Goal: Task Accomplishment & Management: Manage account settings

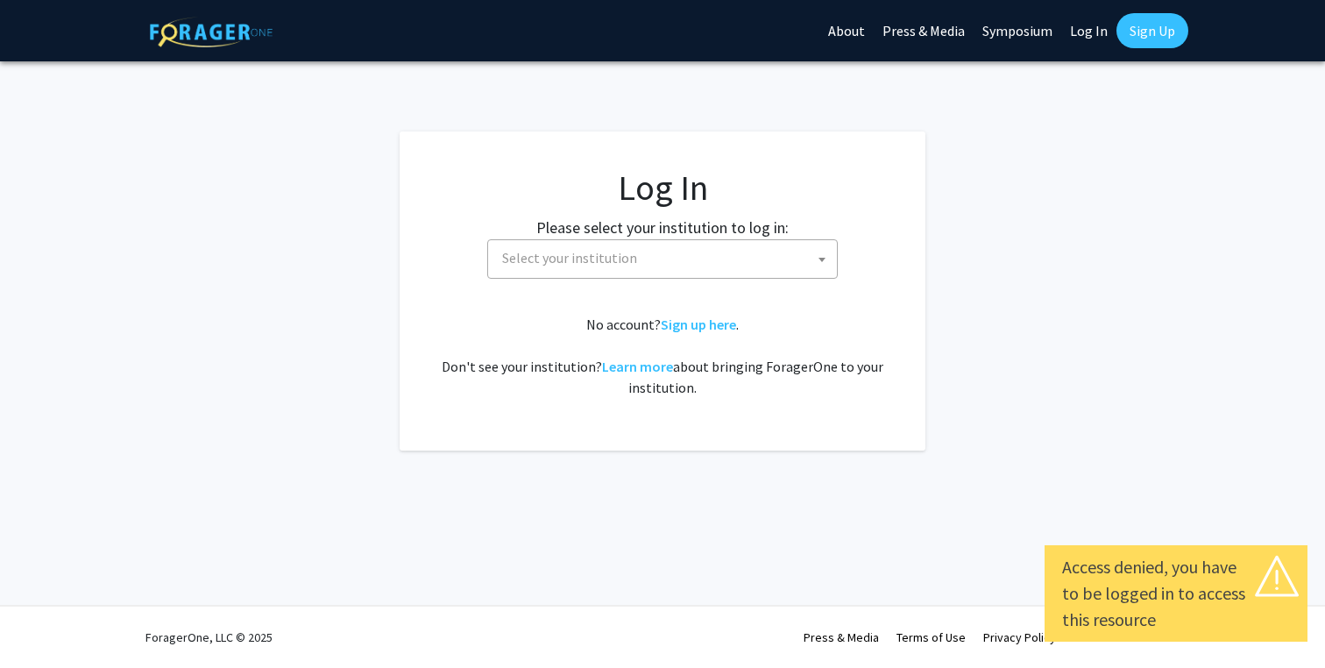
select select
click at [601, 238] on label "Please select your institution to log in:" at bounding box center [662, 228] width 252 height 24
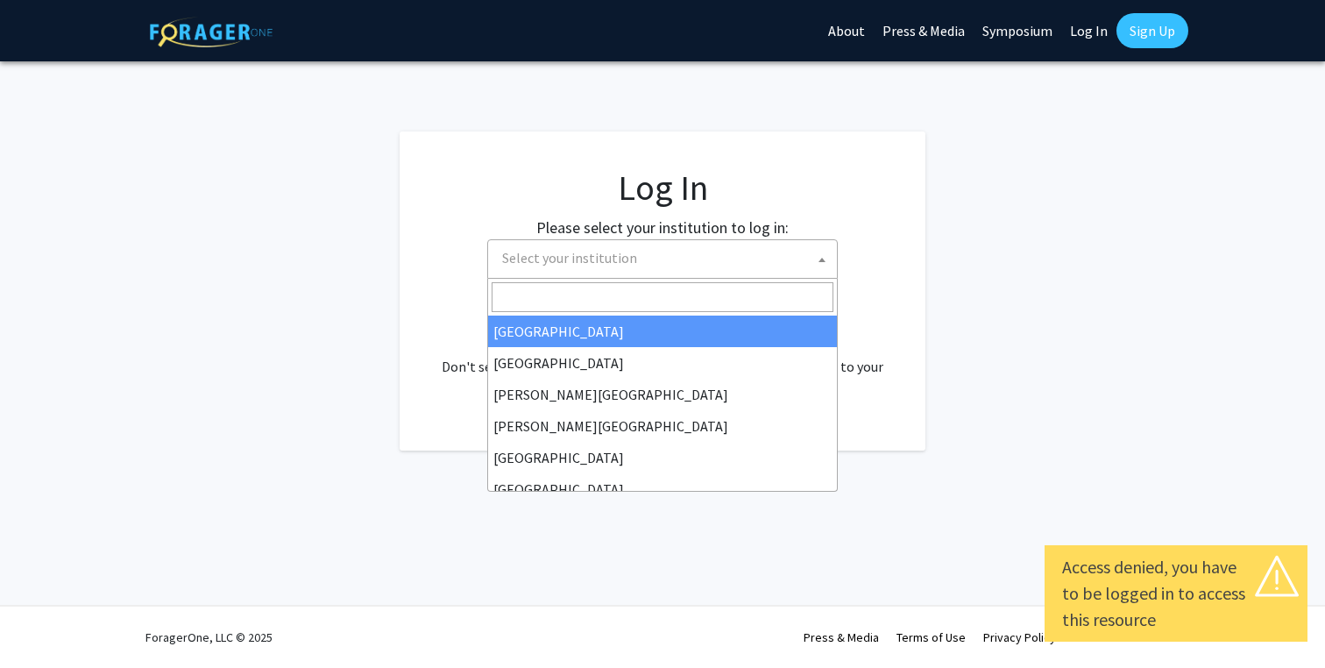
click at [601, 251] on span "Select your institution" at bounding box center [569, 258] width 135 height 18
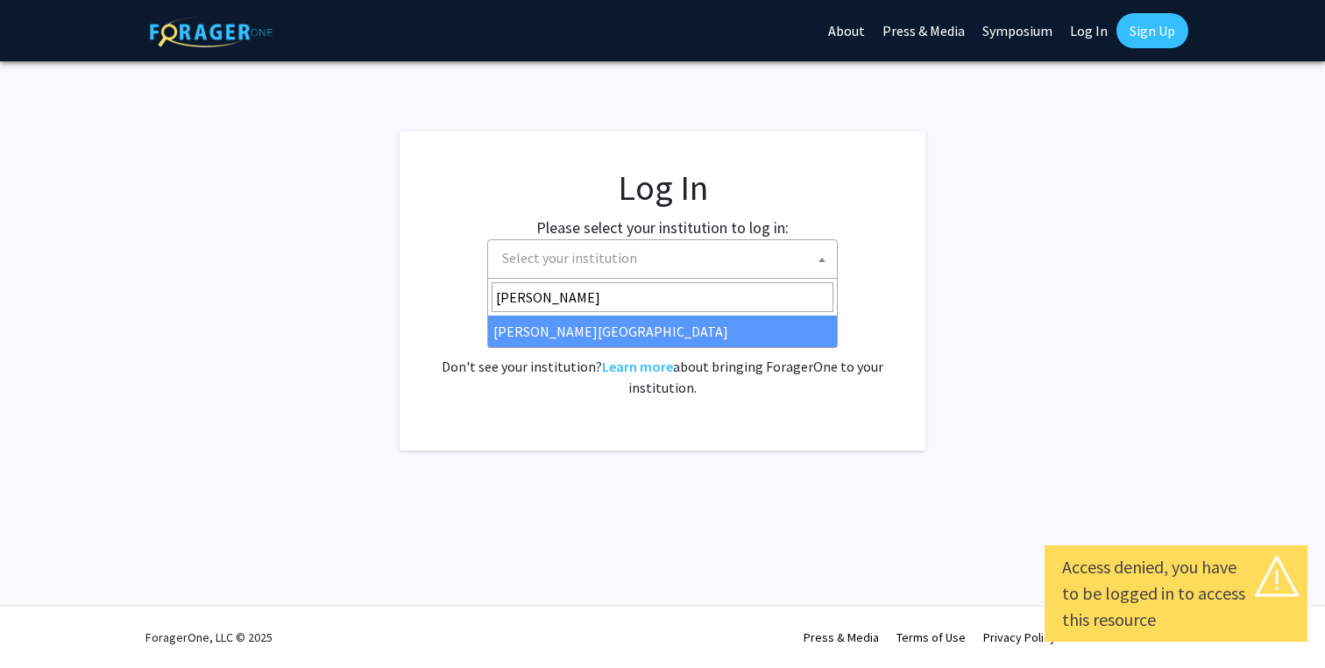
type input "thom"
select select "24"
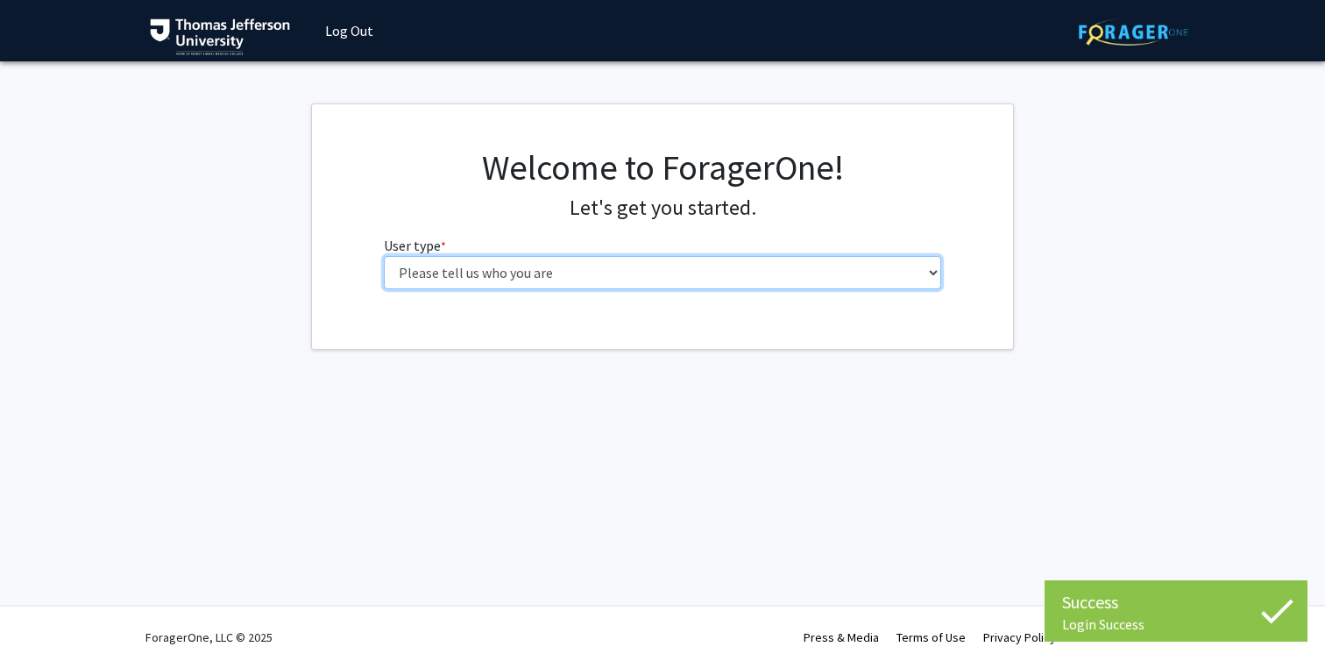
click at [664, 277] on select "Please tell us who you are Undergraduate Student Master's Student Doctoral Cand…" at bounding box center [663, 272] width 558 height 33
select select "3: doc"
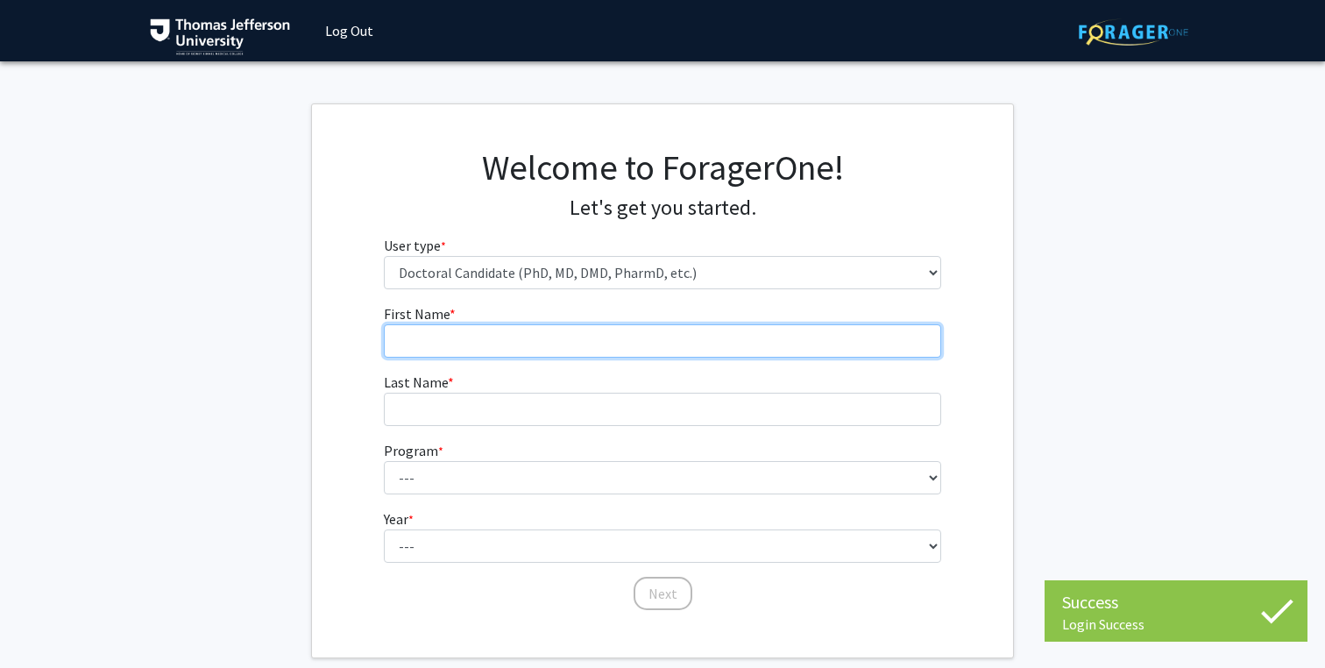
click at [743, 347] on input "First Name * required" at bounding box center [663, 340] width 558 height 33
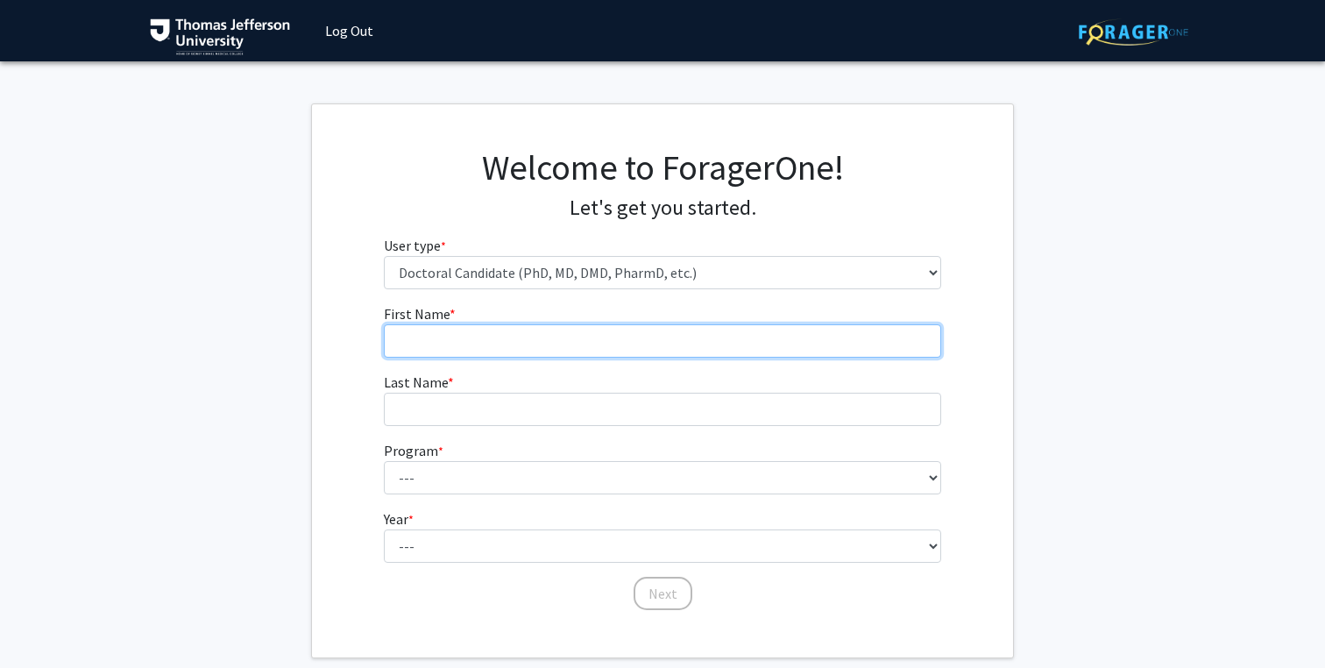
type input "Mia"
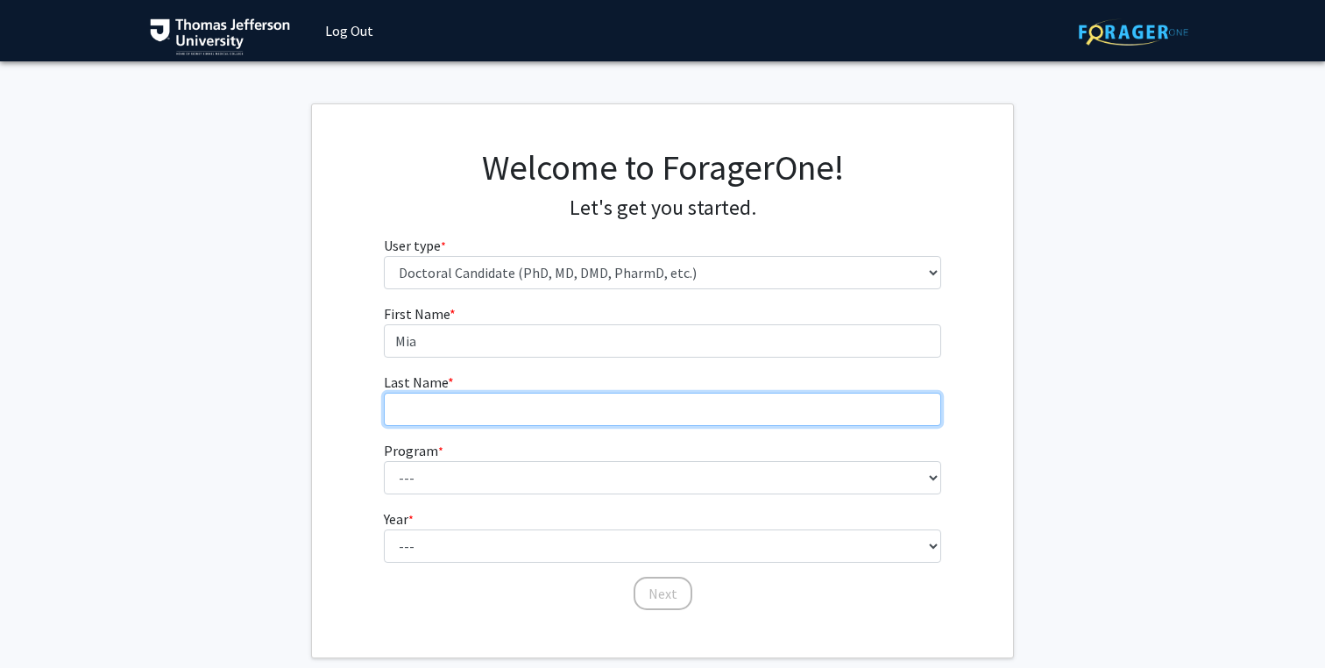
type input "Zibello"
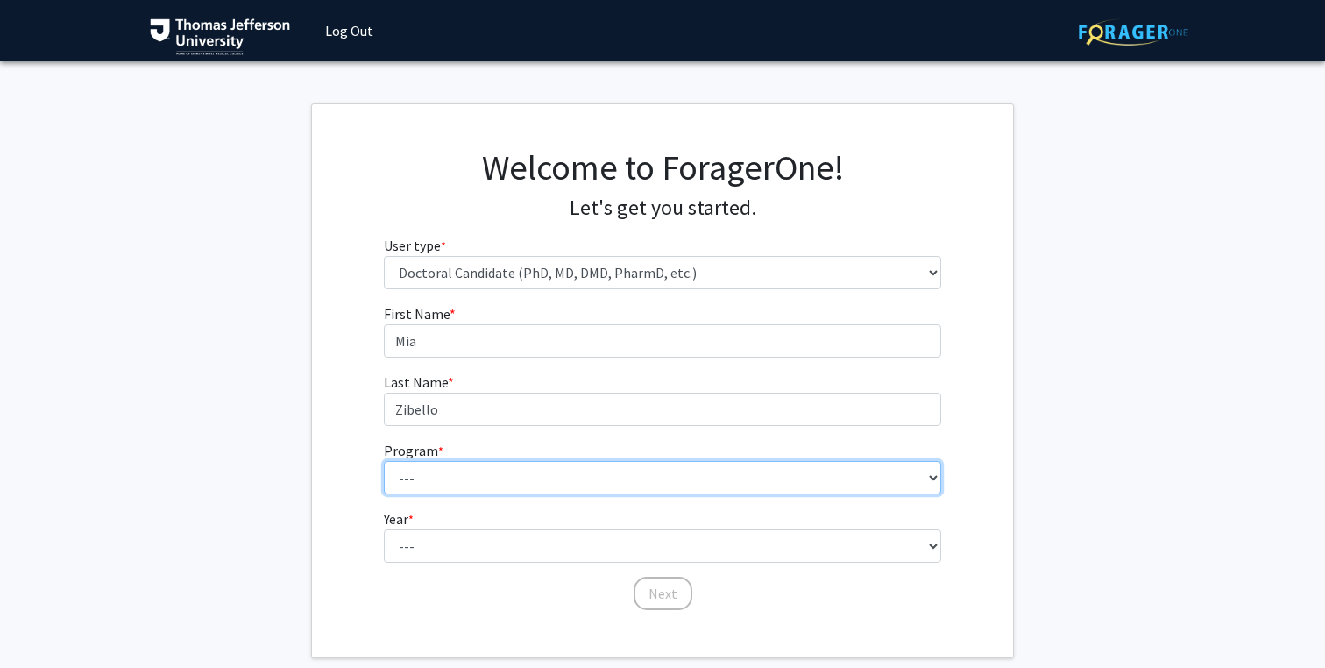
click at [501, 478] on select "--- Accelerated 3+3 BS in Health Sciences/Doctor of Occupational Therapy Accele…" at bounding box center [663, 477] width 558 height 33
select select "35: 815"
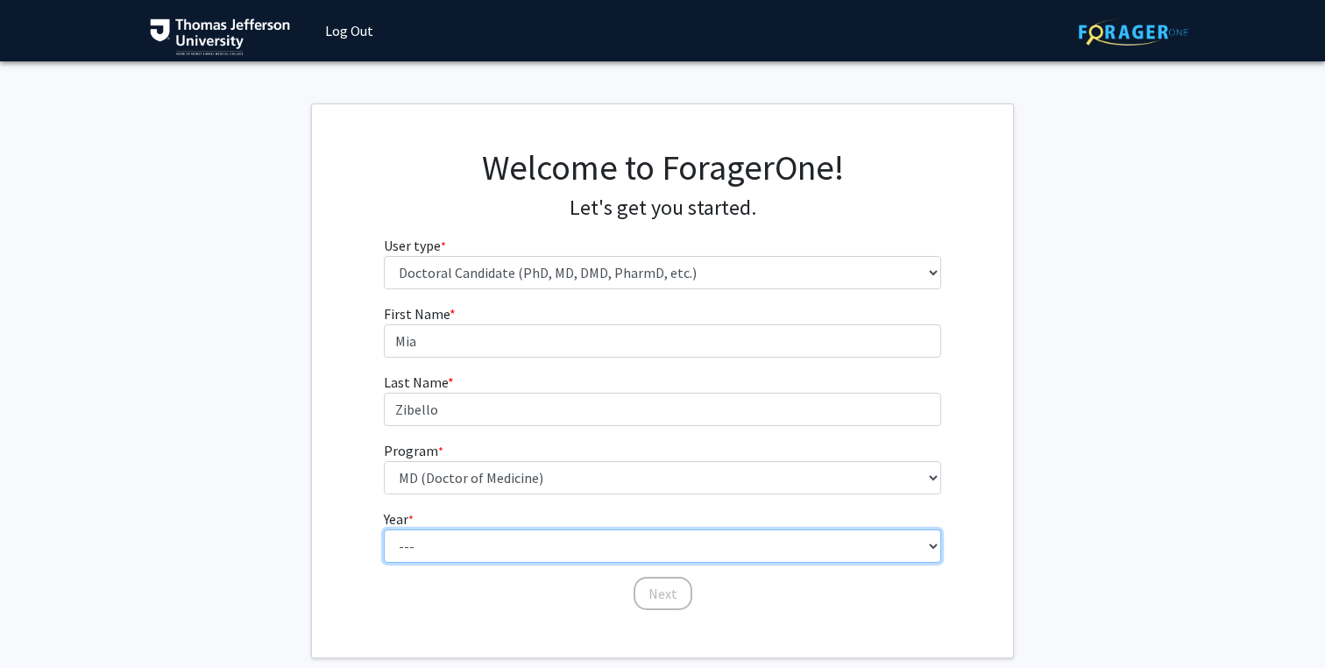
click at [471, 546] on select "--- First Year Second Year Third Year Fourth Year Fifth Year Sixth Year Seventh…" at bounding box center [663, 545] width 558 height 33
select select "1: first_year"
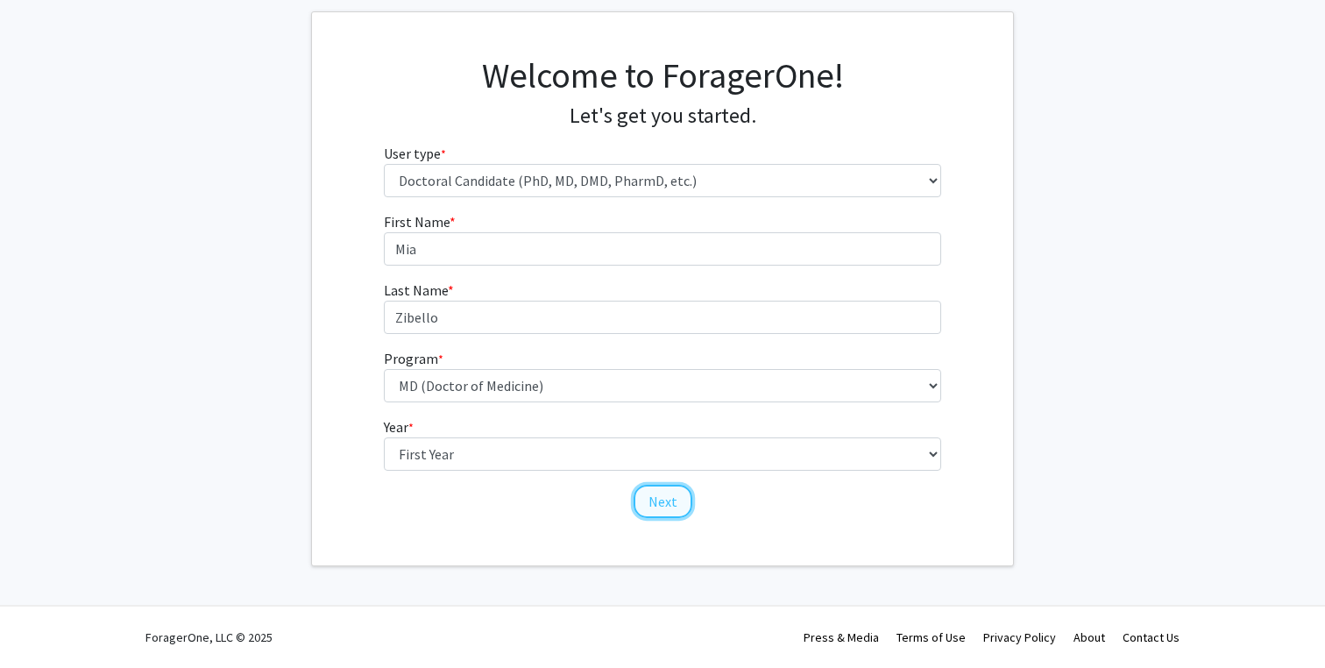
click at [651, 513] on button "Next" at bounding box center [663, 501] width 59 height 33
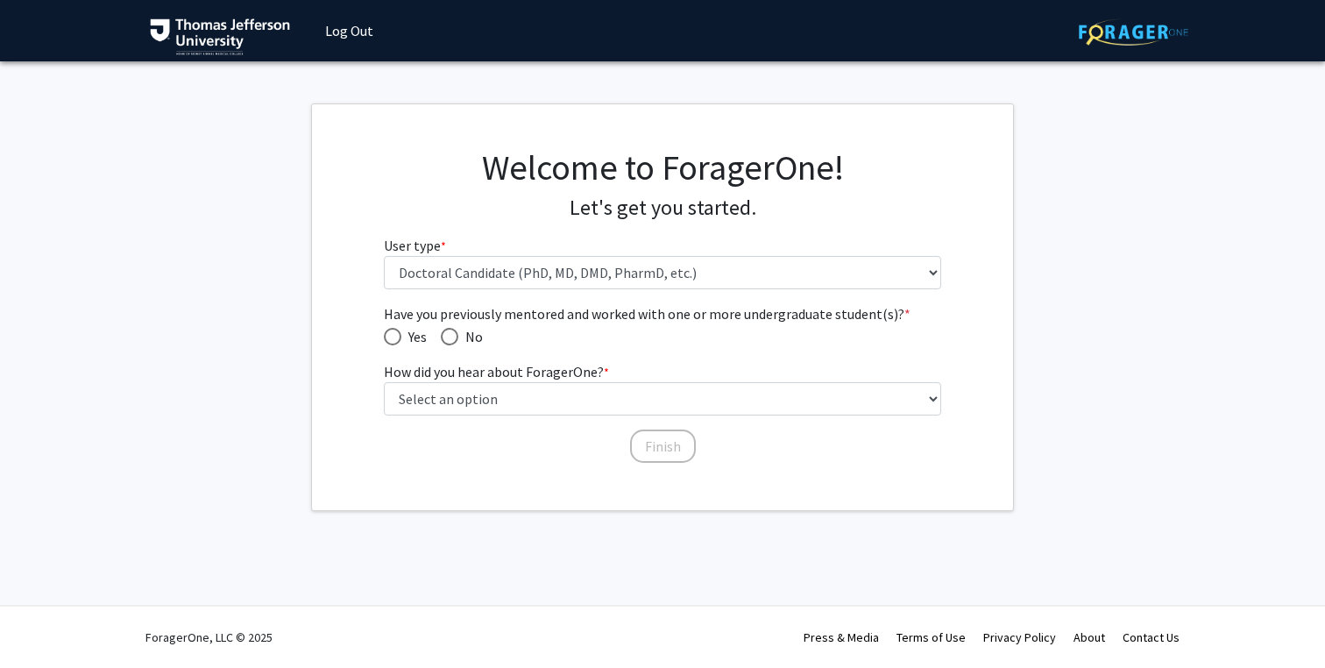
click at [454, 341] on span "Have you previously mentored and worked with one or more undergraduate student(…" at bounding box center [450, 337] width 18 height 18
click at [454, 341] on input "No" at bounding box center [450, 337] width 18 height 18
radio input "true"
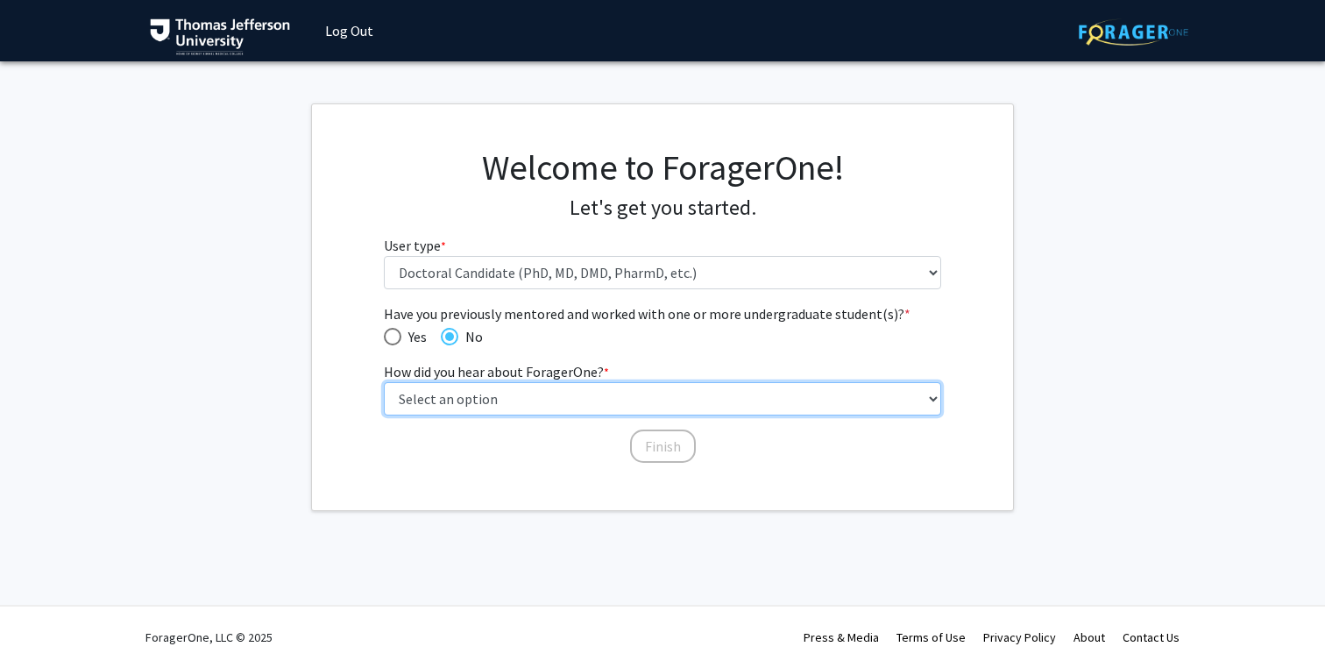
click at [457, 399] on select "Select an option Peer/student recommendation Faculty/staff recommendation Unive…" at bounding box center [663, 398] width 558 height 33
click at [485, 404] on select "Select an option Peer/student recommendation Faculty/staff recommendation Unive…" at bounding box center [663, 398] width 558 height 33
select select "3: university_website"
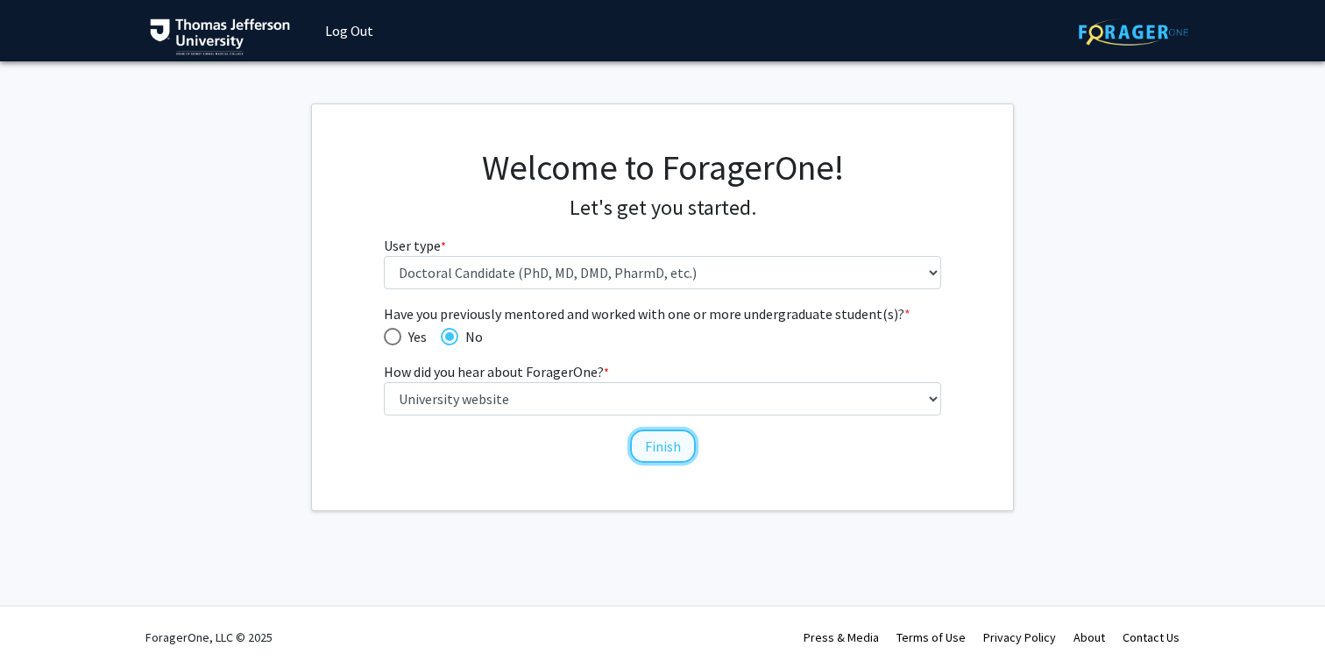
click at [674, 442] on button "Finish" at bounding box center [663, 445] width 66 height 33
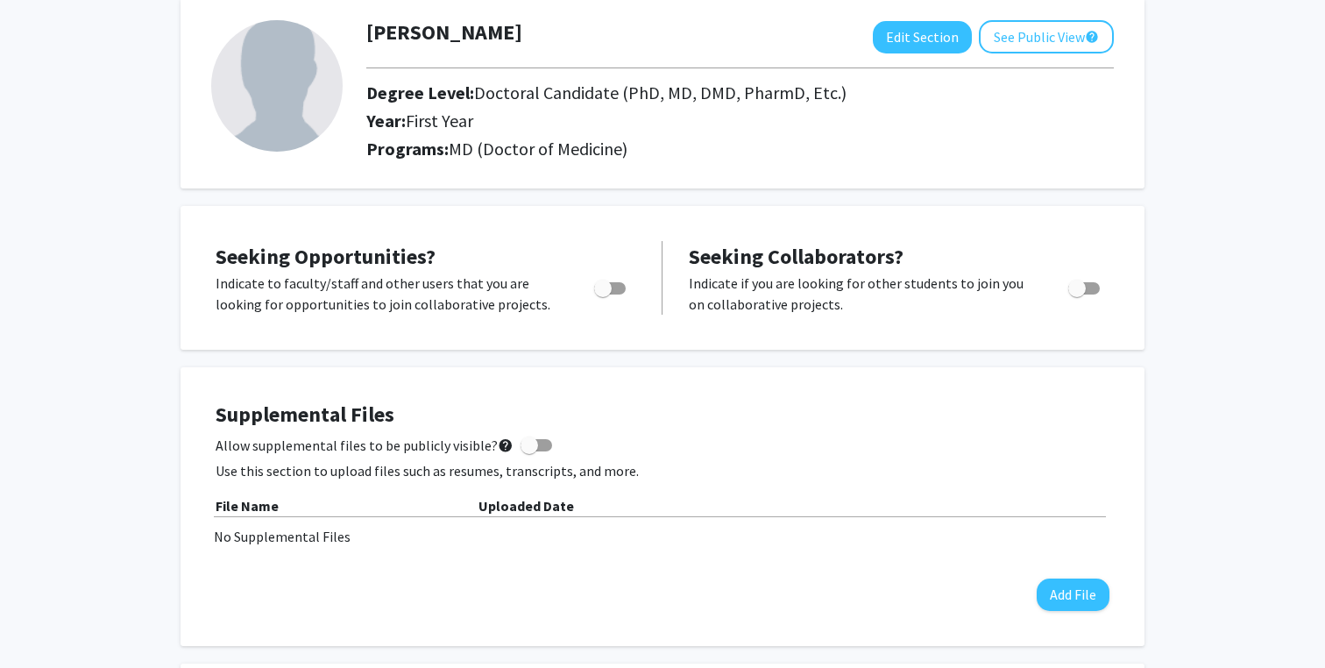
scroll to position [97, 0]
click at [613, 286] on span "Toggle" at bounding box center [610, 286] width 32 height 12
click at [603, 293] on input "Are you actively seeking opportunities?" at bounding box center [602, 293] width 1 height 1
checkbox input "true"
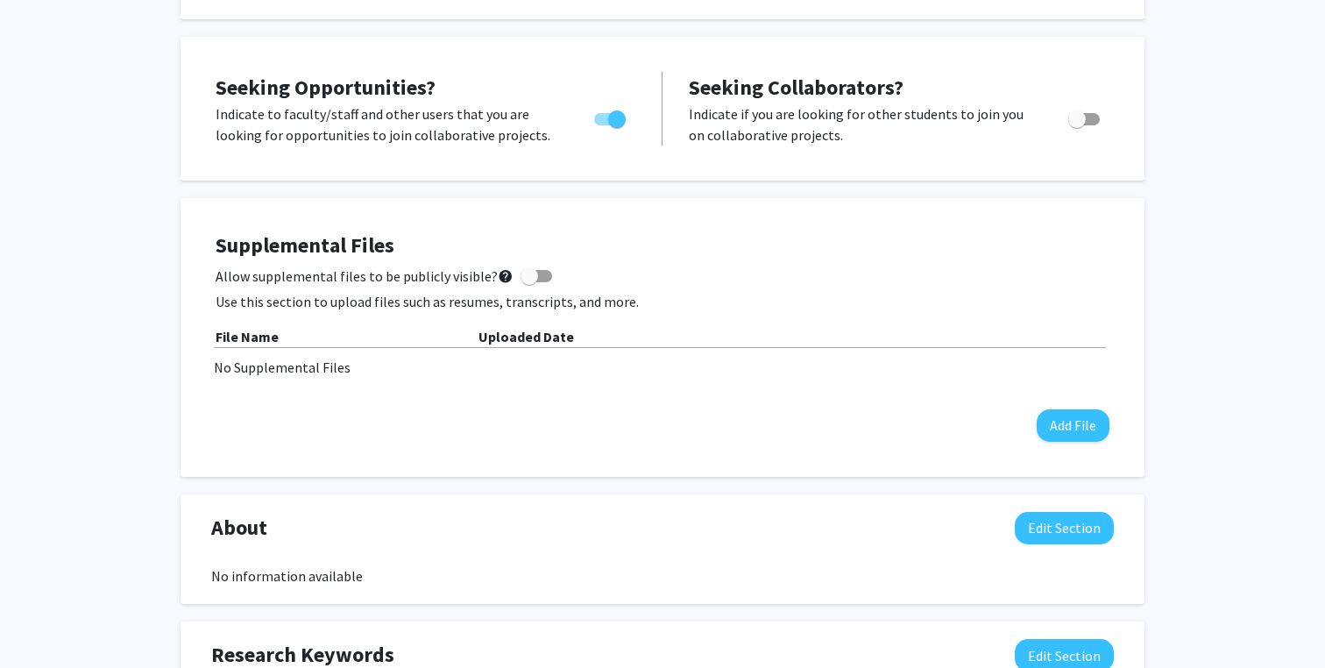
scroll to position [0, 0]
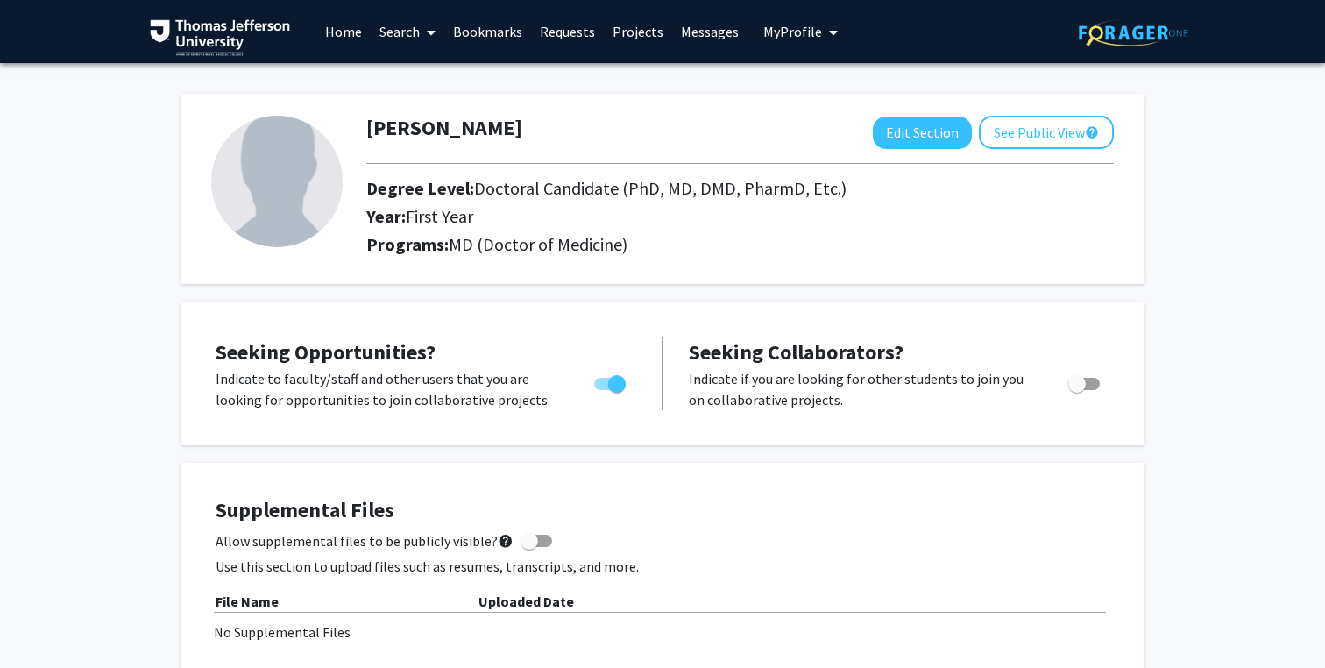
click at [407, 46] on link "Search" at bounding box center [408, 31] width 74 height 61
click at [450, 88] on span "Faculty/Staff" at bounding box center [435, 80] width 129 height 35
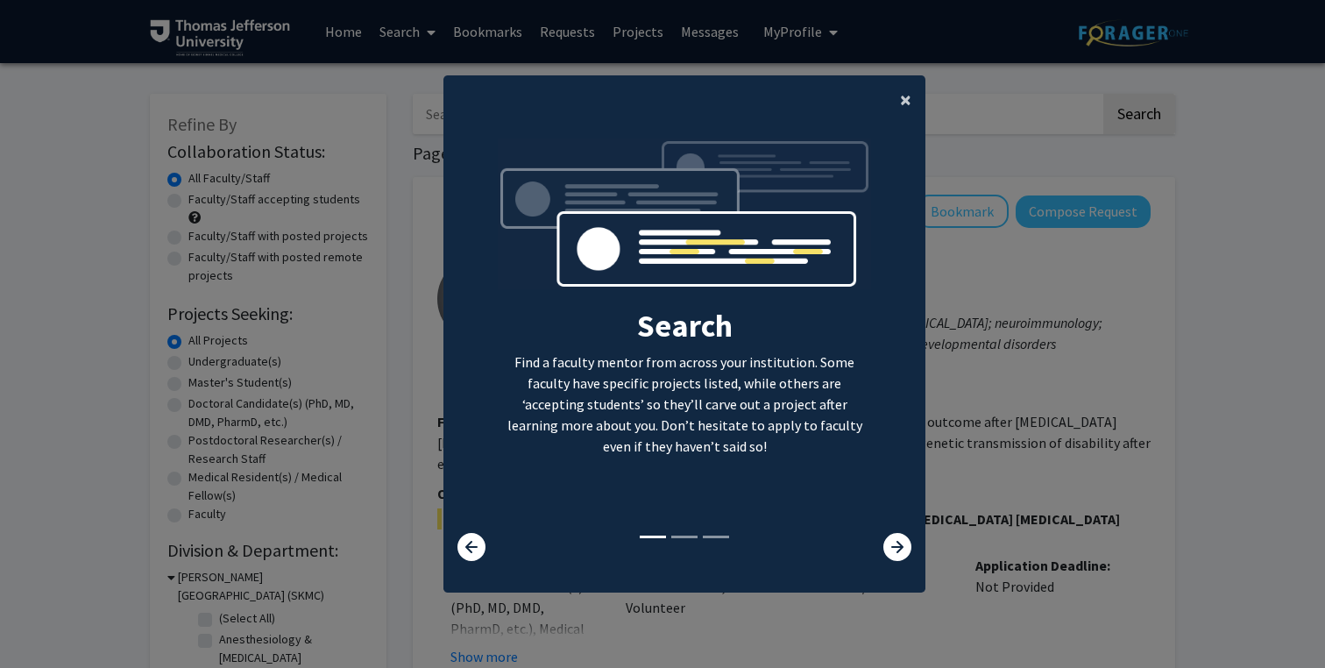
click at [901, 103] on span "×" at bounding box center [905, 99] width 11 height 27
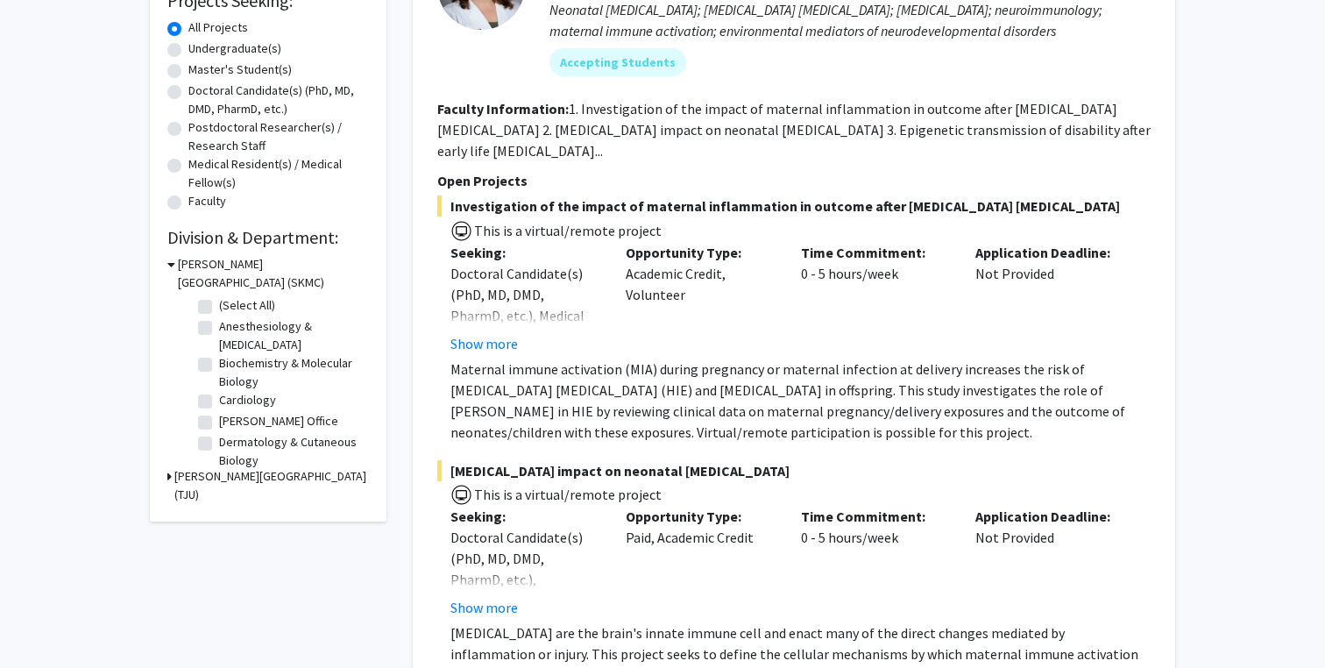
scroll to position [361, 0]
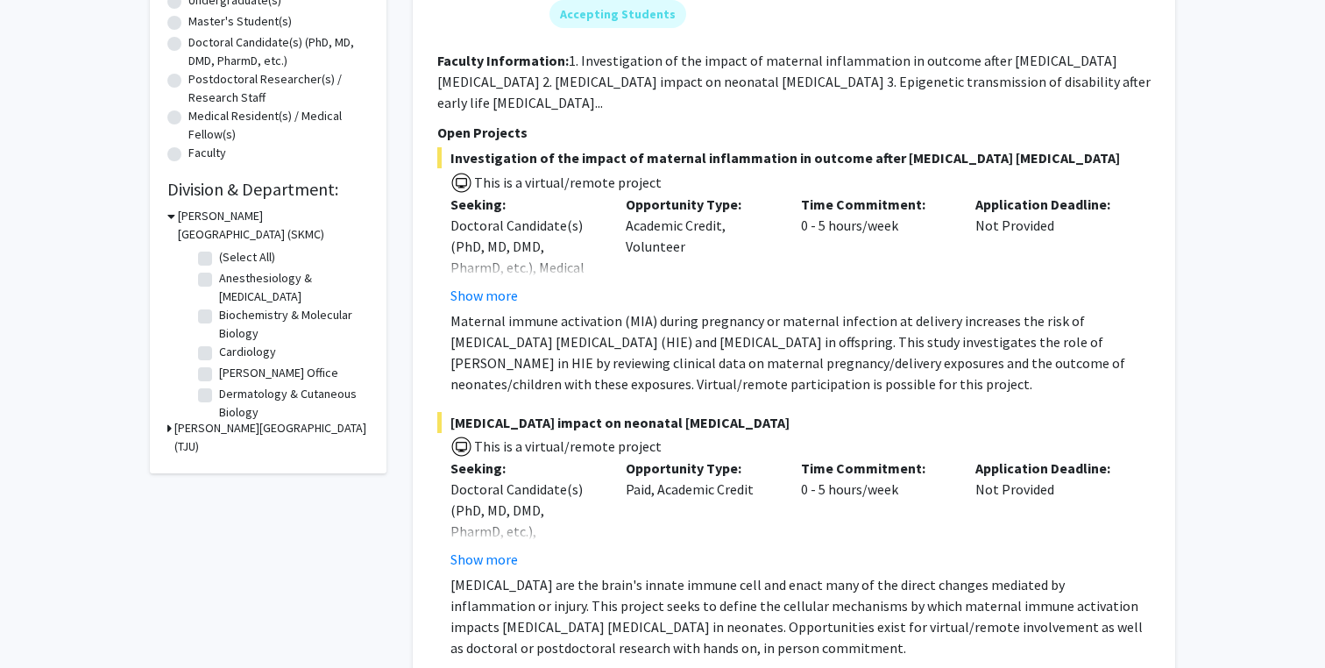
click at [611, 327] on p "Maternal immune activation (MIA) during pregnancy or maternal infection at deli…" at bounding box center [800, 352] width 700 height 84
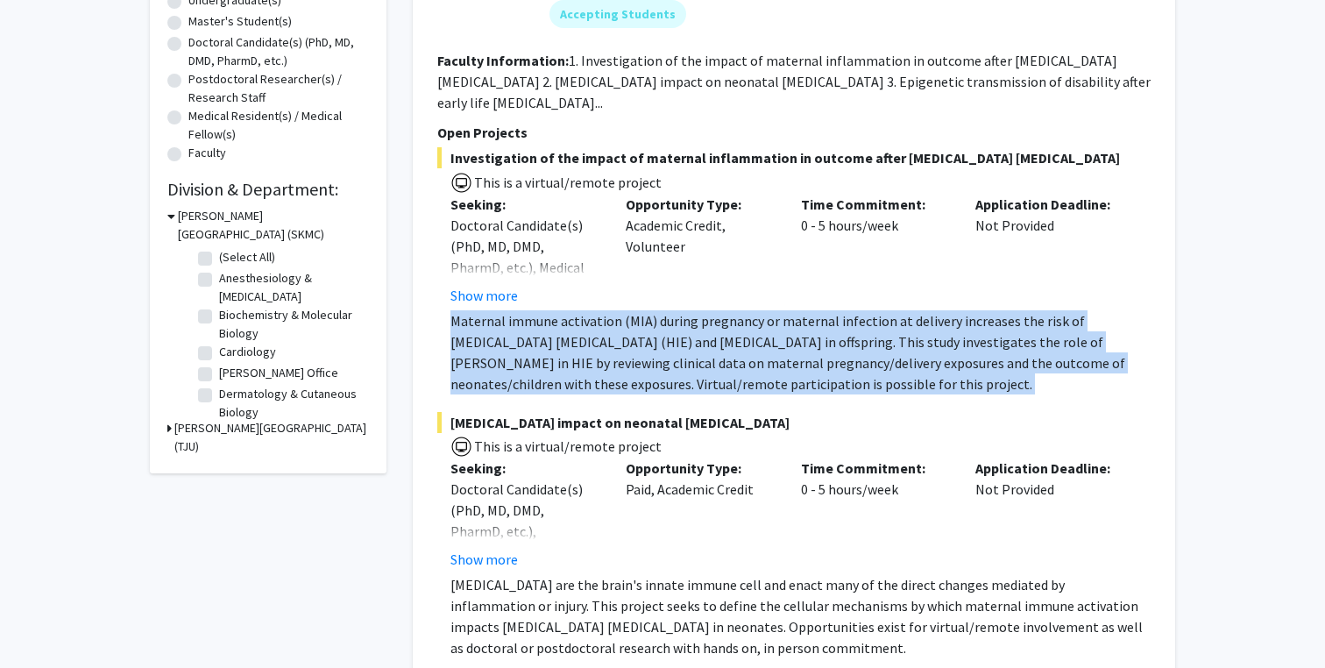
click at [585, 343] on p "Maternal immune activation (MIA) during pregnancy or maternal infection at deli…" at bounding box center [800, 352] width 700 height 84
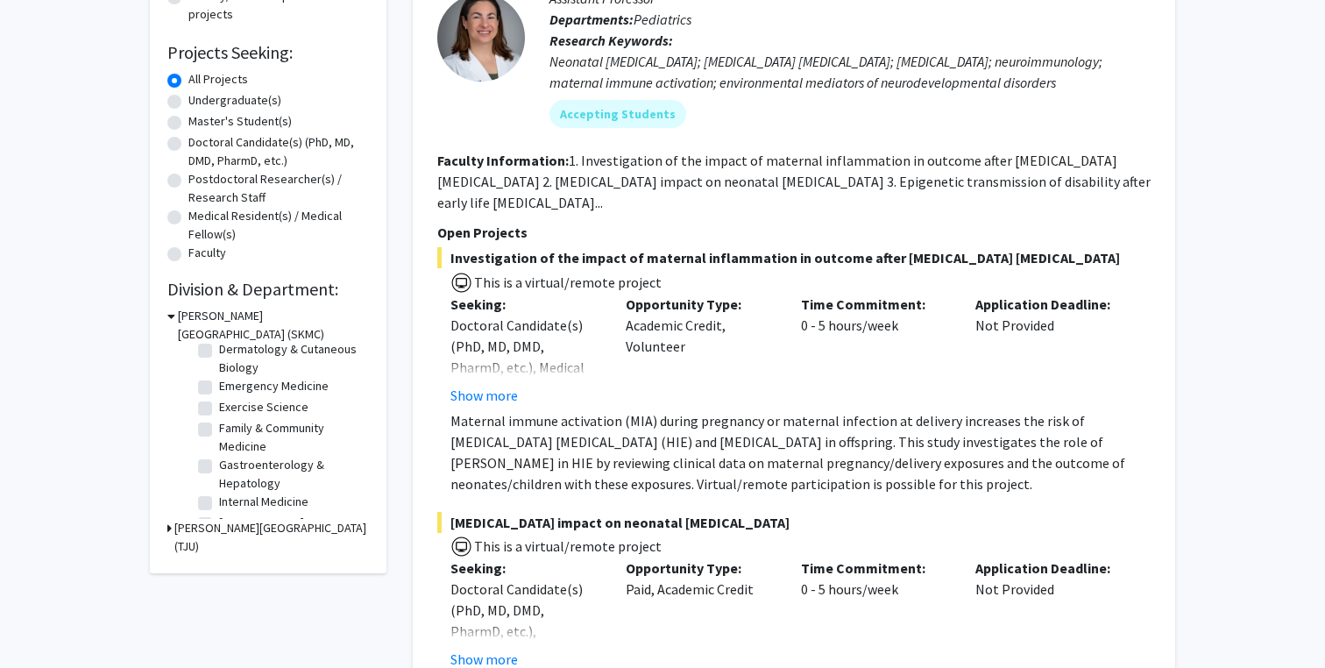
scroll to position [152, 0]
click at [238, 437] on label "Family & Community Medicine" at bounding box center [291, 430] width 145 height 37
click at [230, 423] on input "Family & Community Medicine" at bounding box center [224, 417] width 11 height 11
checkbox input "true"
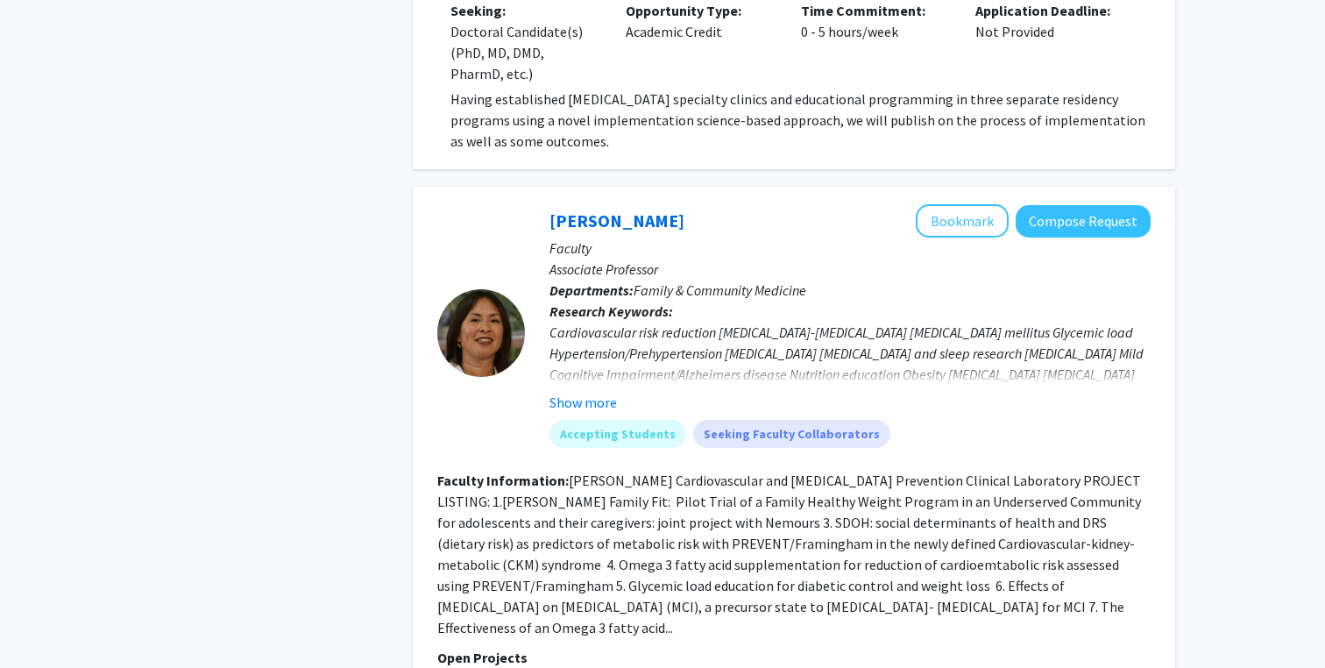
scroll to position [322, 0]
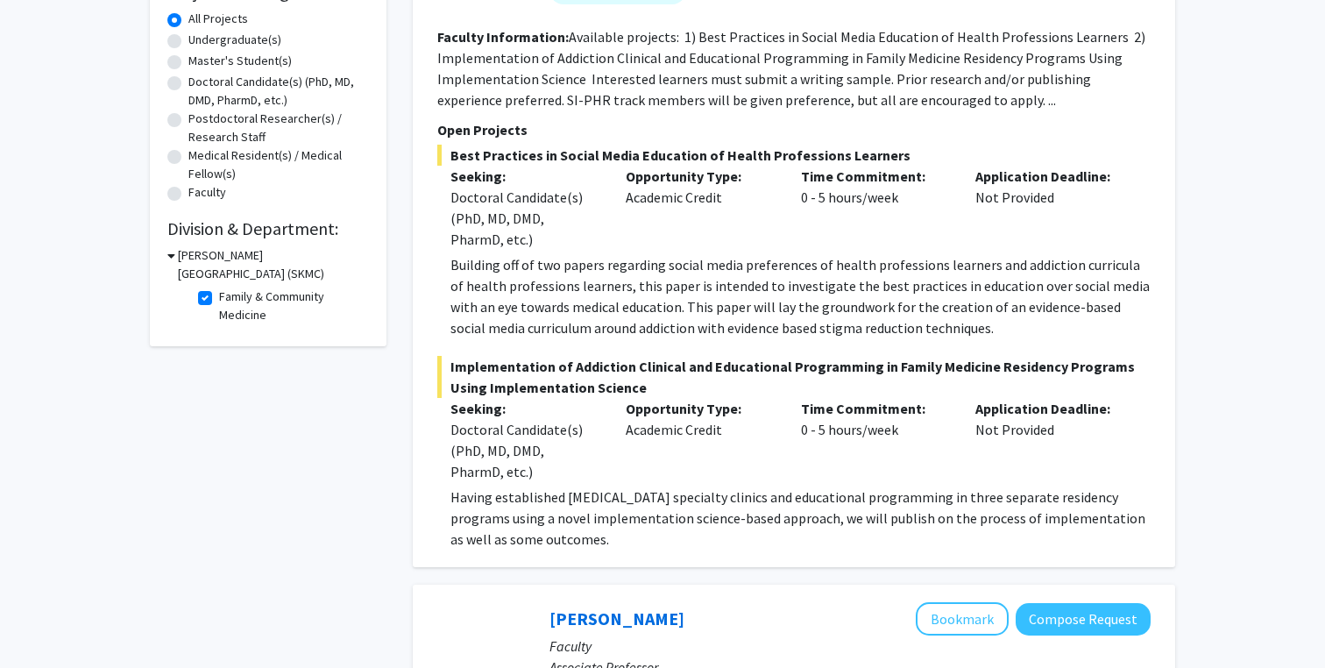
click at [241, 294] on label "Family & Community Medicine" at bounding box center [291, 305] width 145 height 37
click at [230, 294] on input "Family & Community Medicine" at bounding box center [224, 292] width 11 height 11
checkbox input "false"
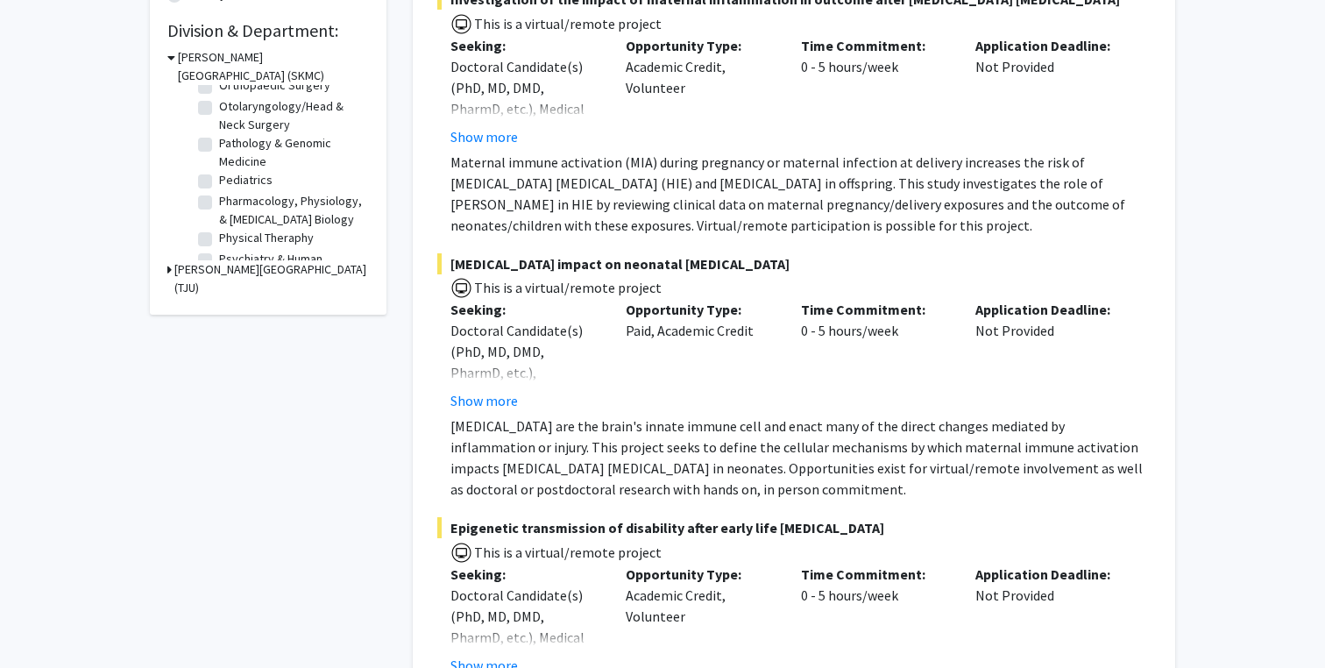
scroll to position [592, 0]
click at [219, 178] on label "Pediatrics" at bounding box center [245, 176] width 53 height 18
click at [219, 178] on input "Pediatrics" at bounding box center [224, 172] width 11 height 11
checkbox input "true"
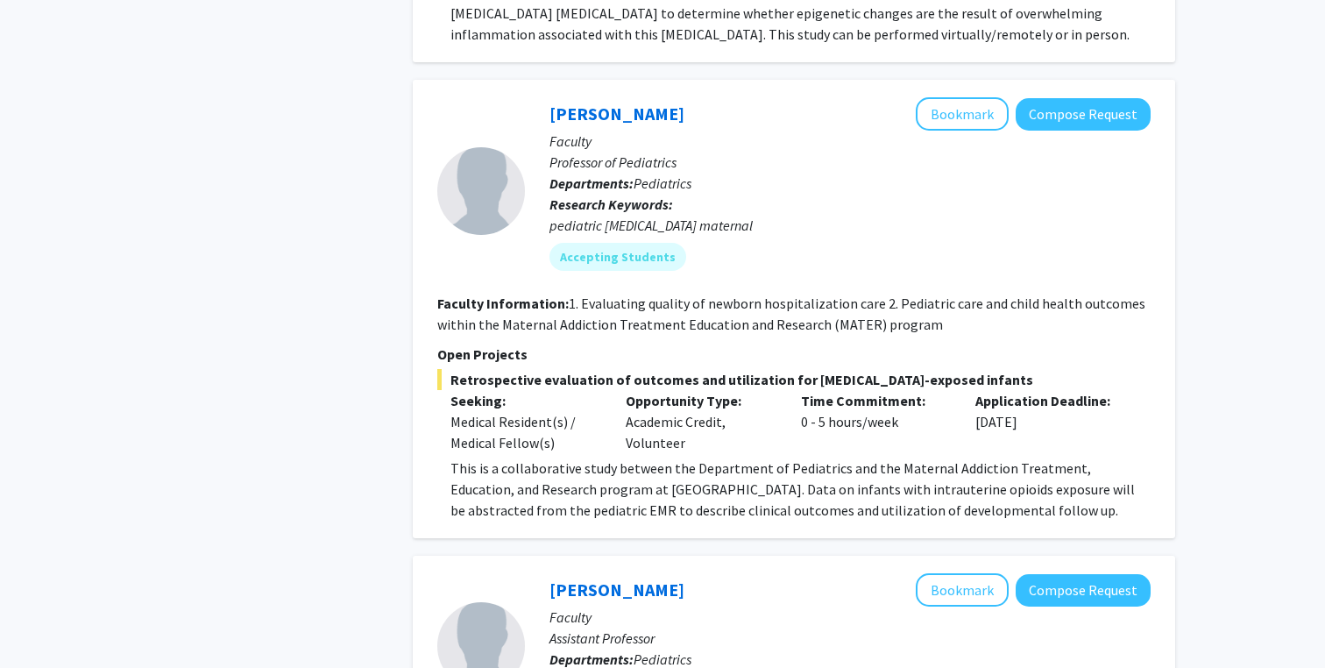
scroll to position [1719, 0]
click at [676, 311] on fg-read-more "1. Evaluating quality of newborn hospitalization care 2. Pediatric care and chi…" at bounding box center [791, 313] width 708 height 39
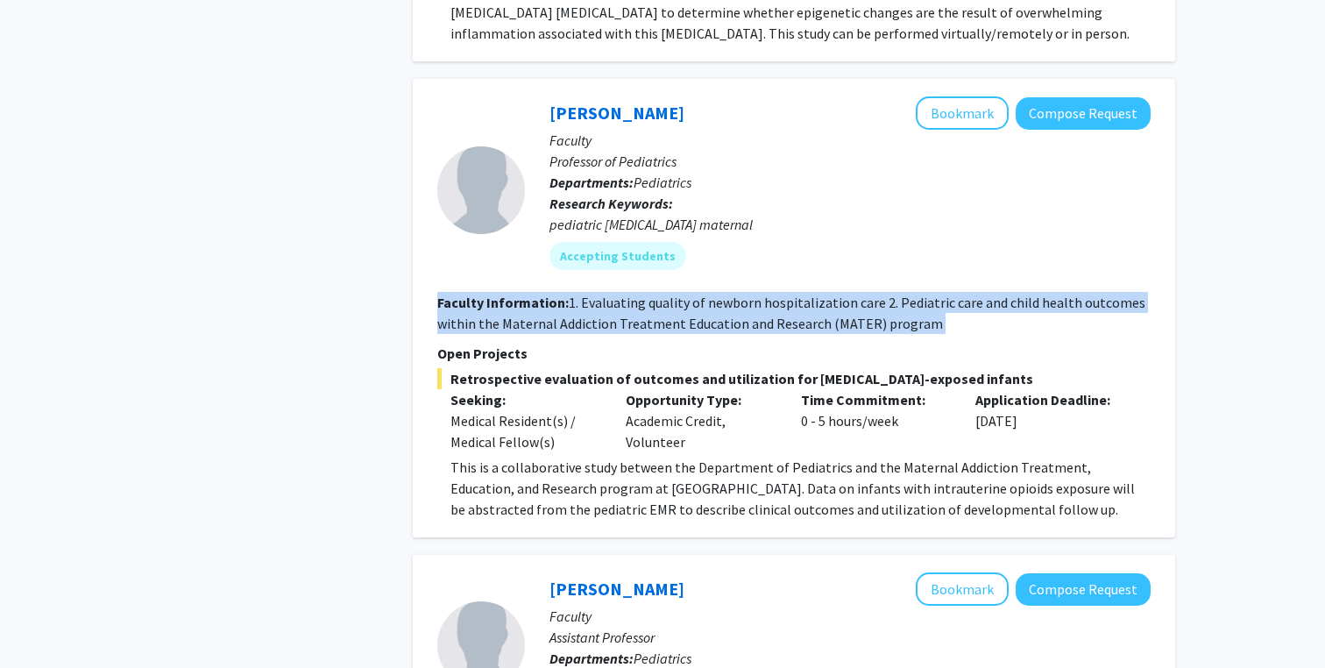
click at [654, 317] on fg-read-more "1. Evaluating quality of newborn hospitalization care 2. Pediatric care and chi…" at bounding box center [791, 313] width 708 height 39
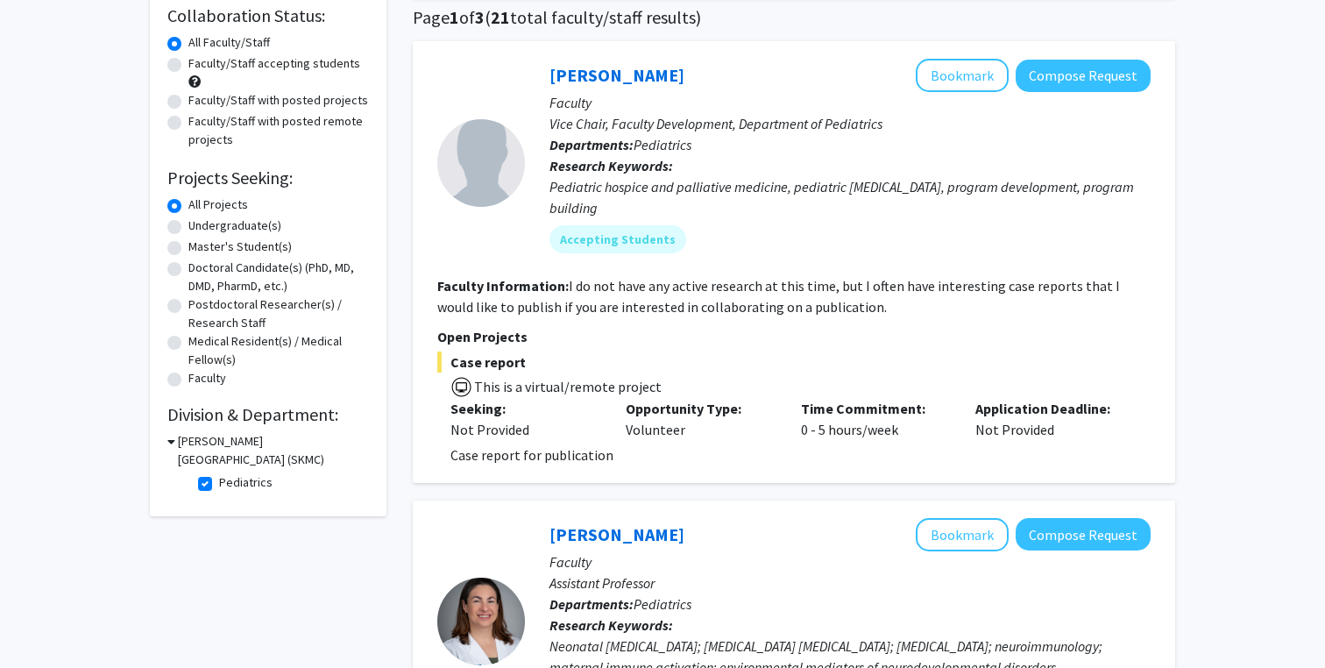
scroll to position [156, 0]
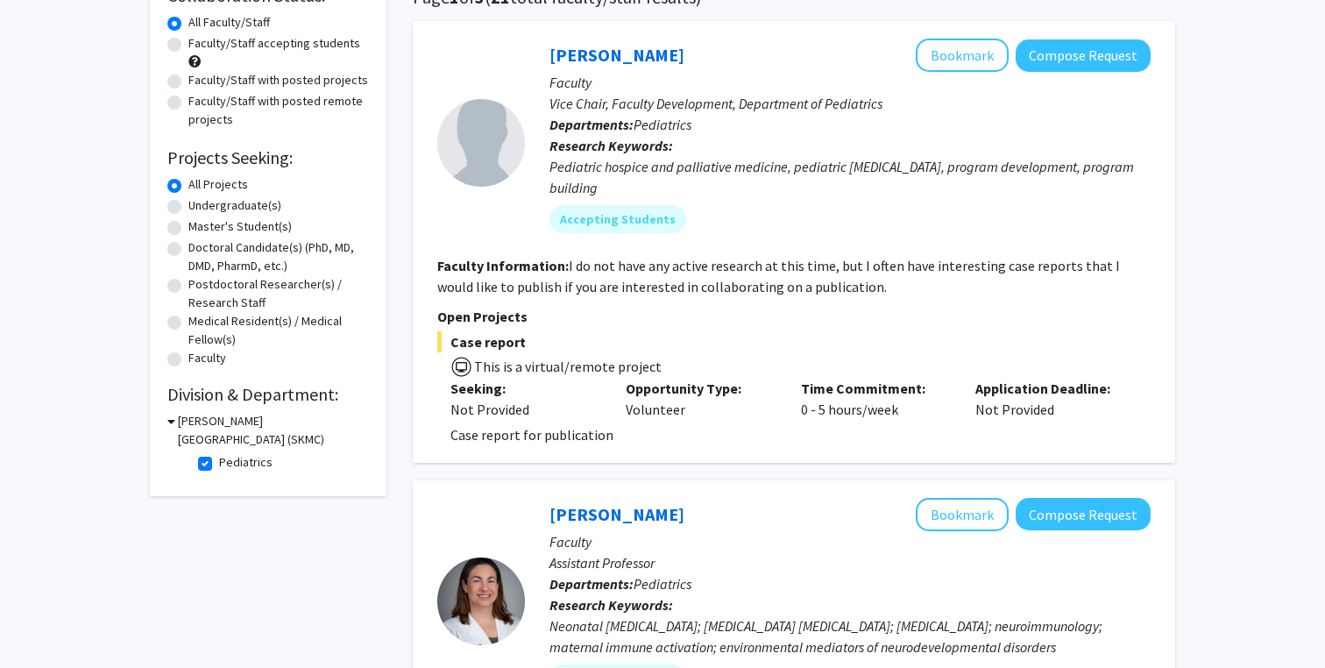
click at [219, 465] on label "Pediatrics" at bounding box center [245, 462] width 53 height 18
click at [219, 464] on input "Pediatrics" at bounding box center [224, 458] width 11 height 11
checkbox input "false"
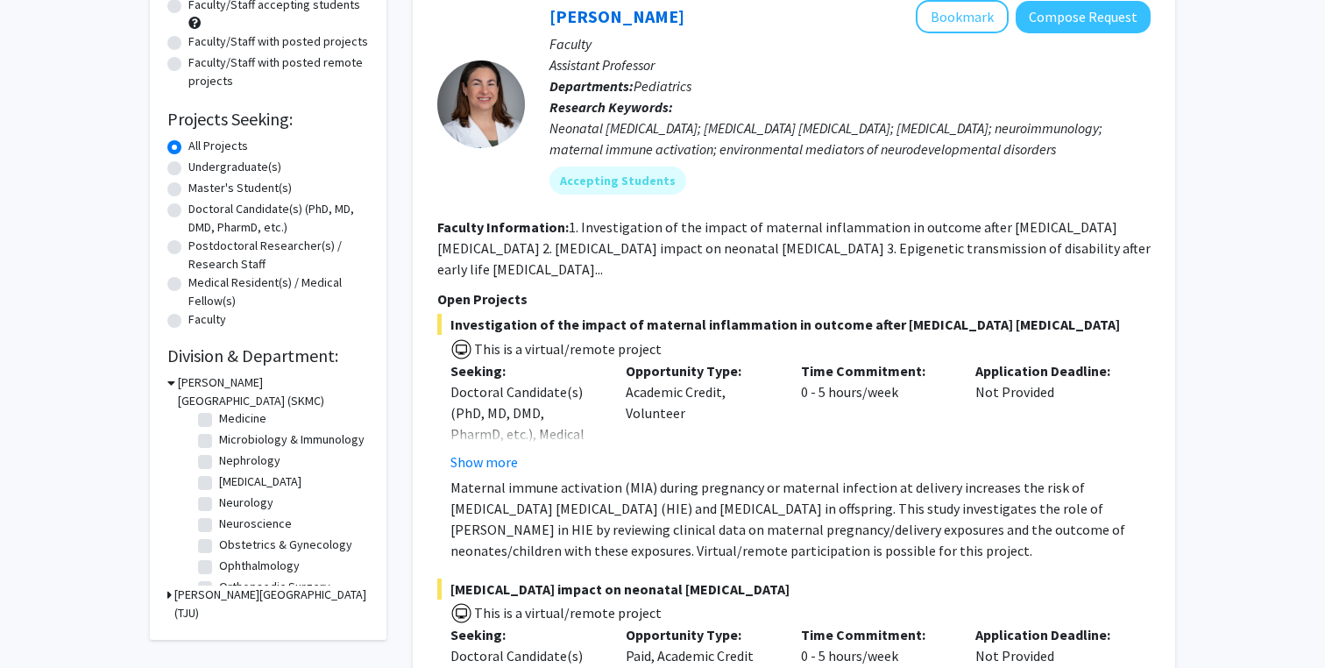
scroll to position [422, 0]
click at [244, 536] on label "Obstetrics & Gynecology" at bounding box center [285, 535] width 133 height 18
click at [230, 536] on input "Obstetrics & Gynecology" at bounding box center [224, 531] width 11 height 11
checkbox input "true"
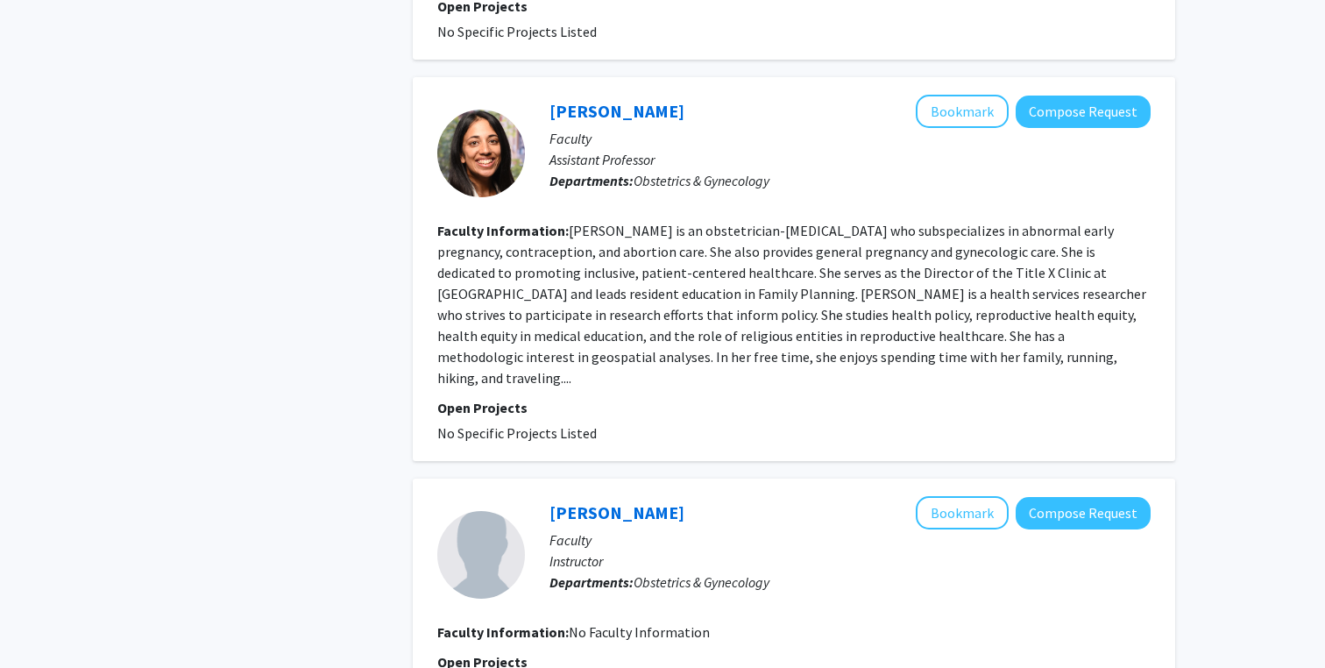
scroll to position [1980, 0]
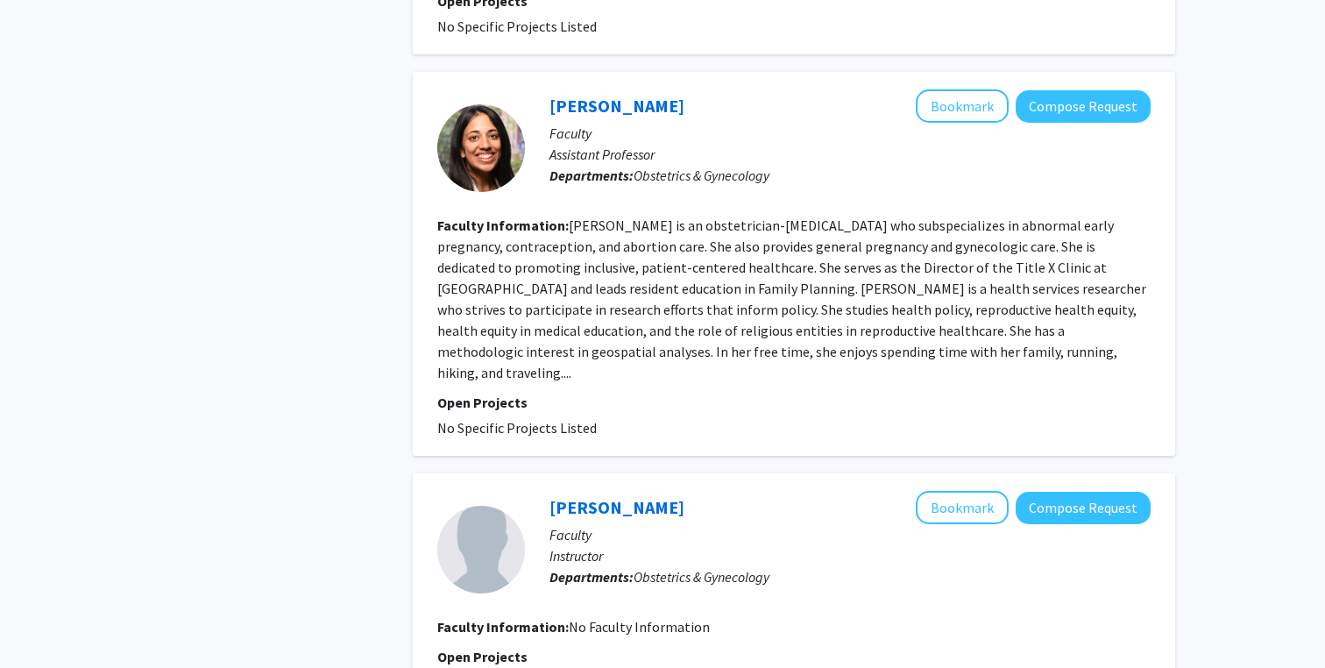
click at [710, 315] on fg-read-more "Dr. Vinekar is an obstetrician-gynecologist who subspecializes in abnormal earl…" at bounding box center [791, 298] width 709 height 165
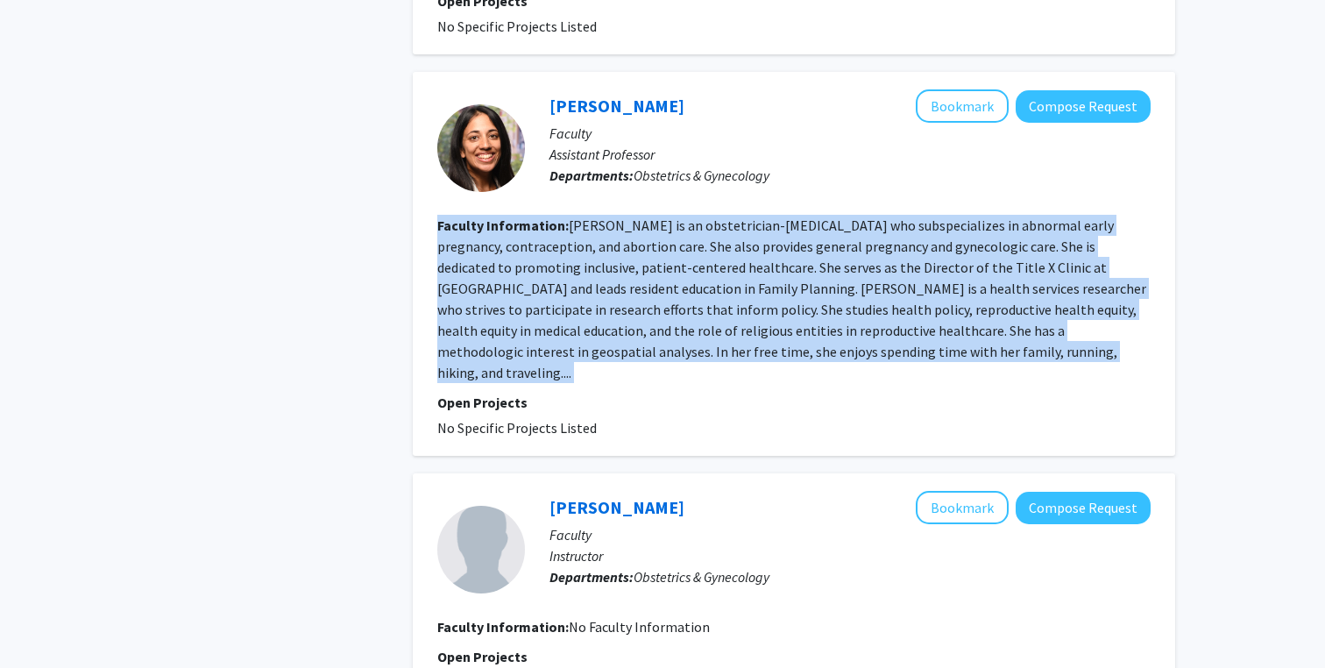
click at [690, 323] on fg-read-more "Dr. Vinekar is an obstetrician-gynecologist who subspecializes in abnormal earl…" at bounding box center [791, 298] width 709 height 165
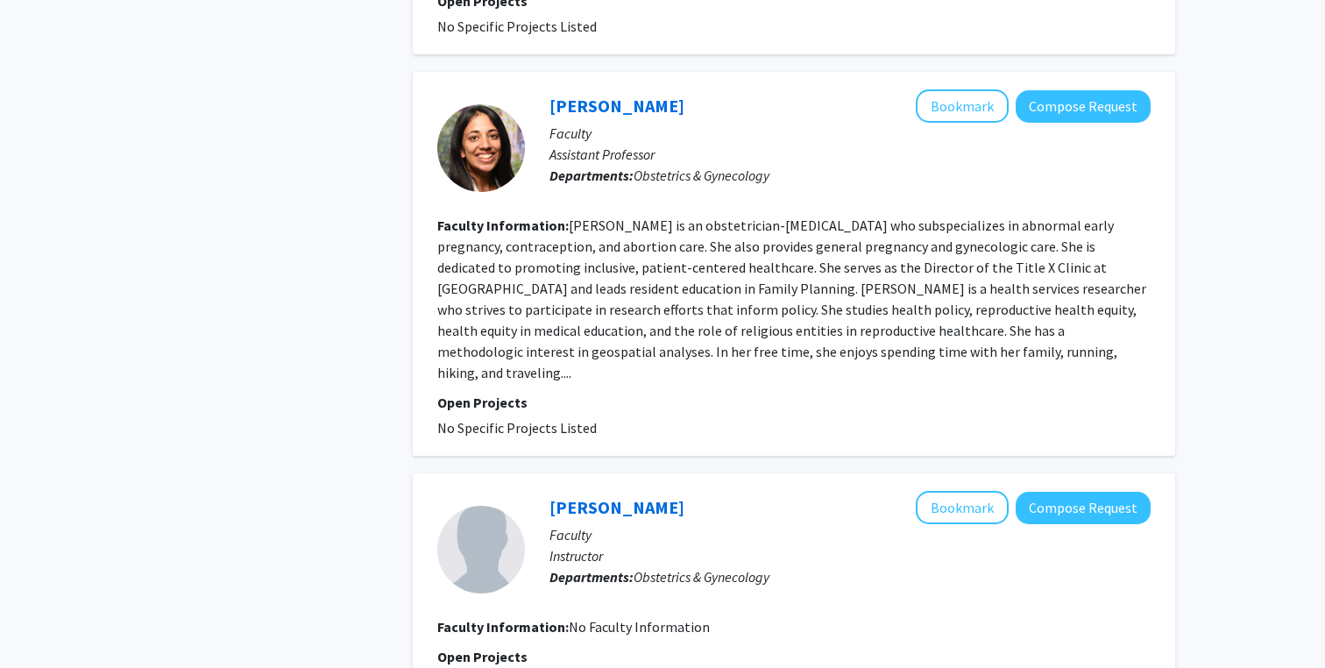
click at [690, 323] on fg-read-more "Dr. Vinekar is an obstetrician-gynecologist who subspecializes in abnormal earl…" at bounding box center [791, 298] width 709 height 165
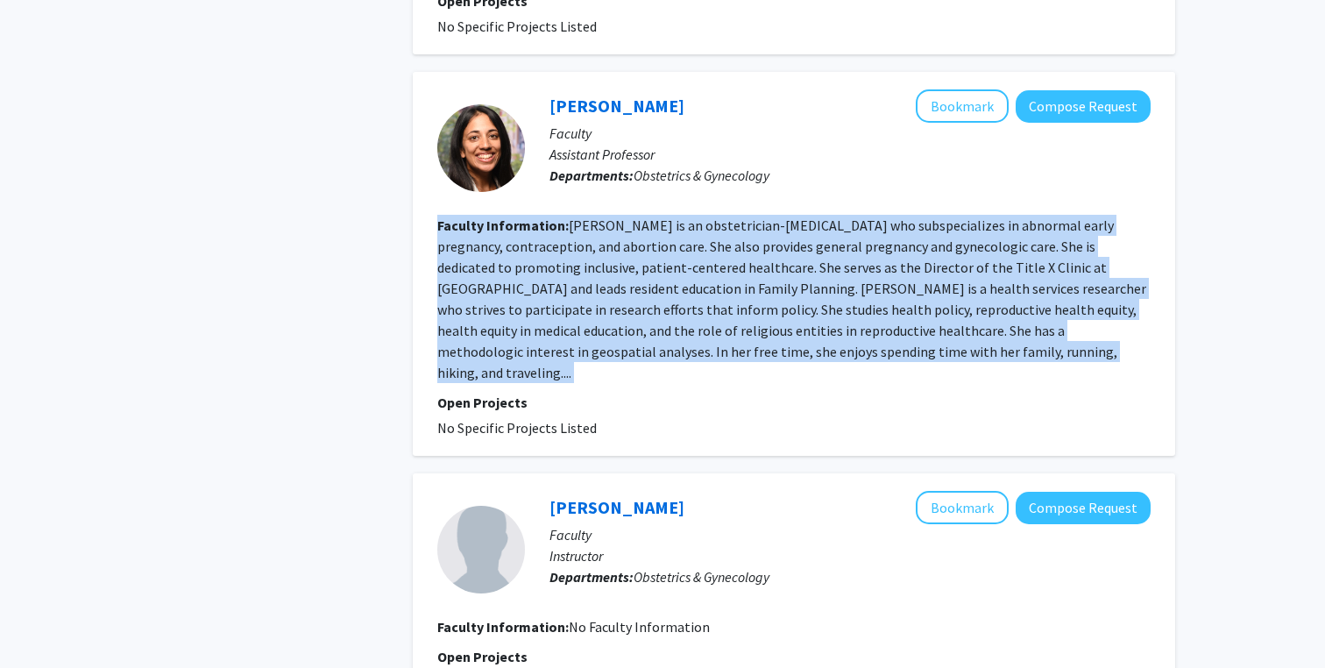
click at [643, 329] on fg-read-more "Dr. Vinekar is an obstetrician-gynecologist who subspecializes in abnormal earl…" at bounding box center [791, 298] width 709 height 165
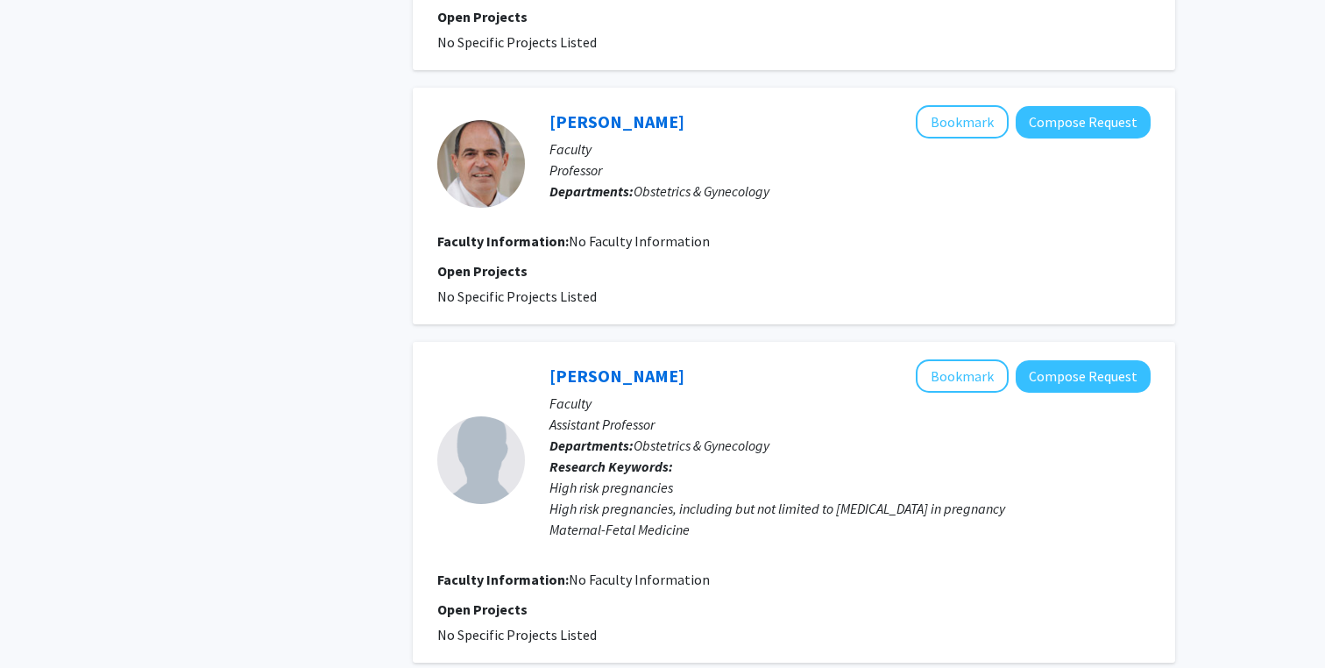
scroll to position [0, 0]
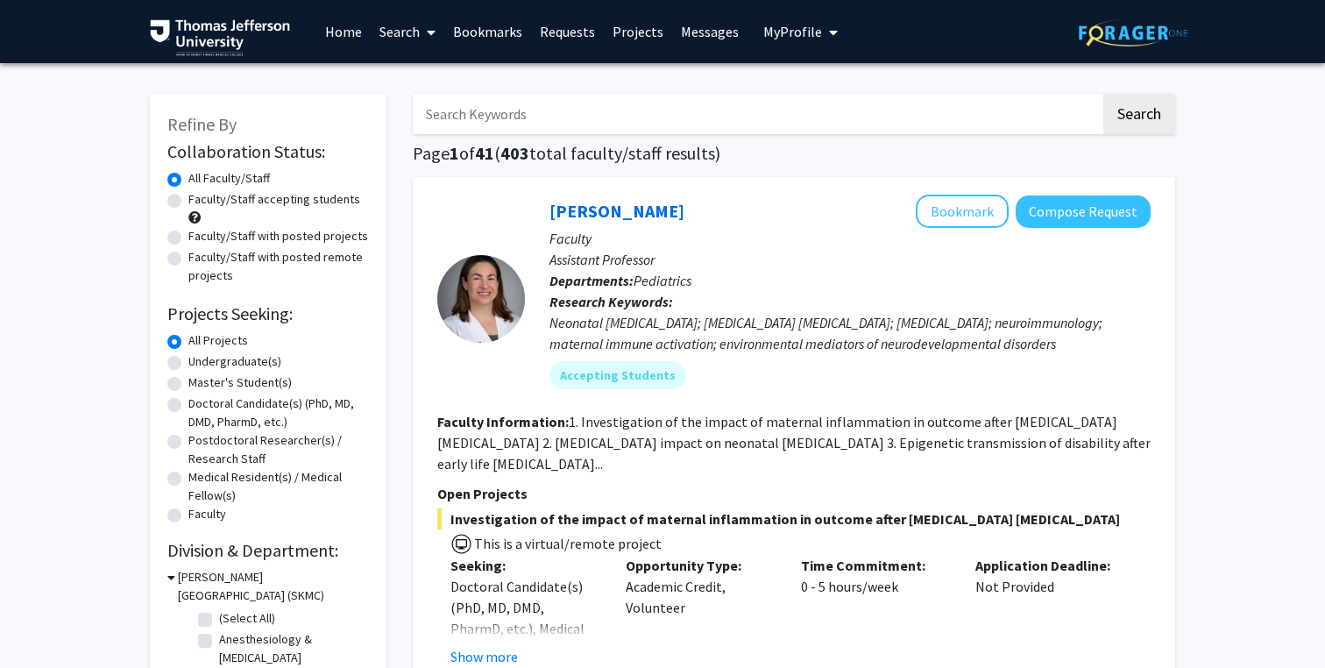
click at [804, 32] on span "My Profile" at bounding box center [792, 32] width 59 height 18
click at [856, 79] on span "[PERSON_NAME]" at bounding box center [872, 81] width 106 height 19
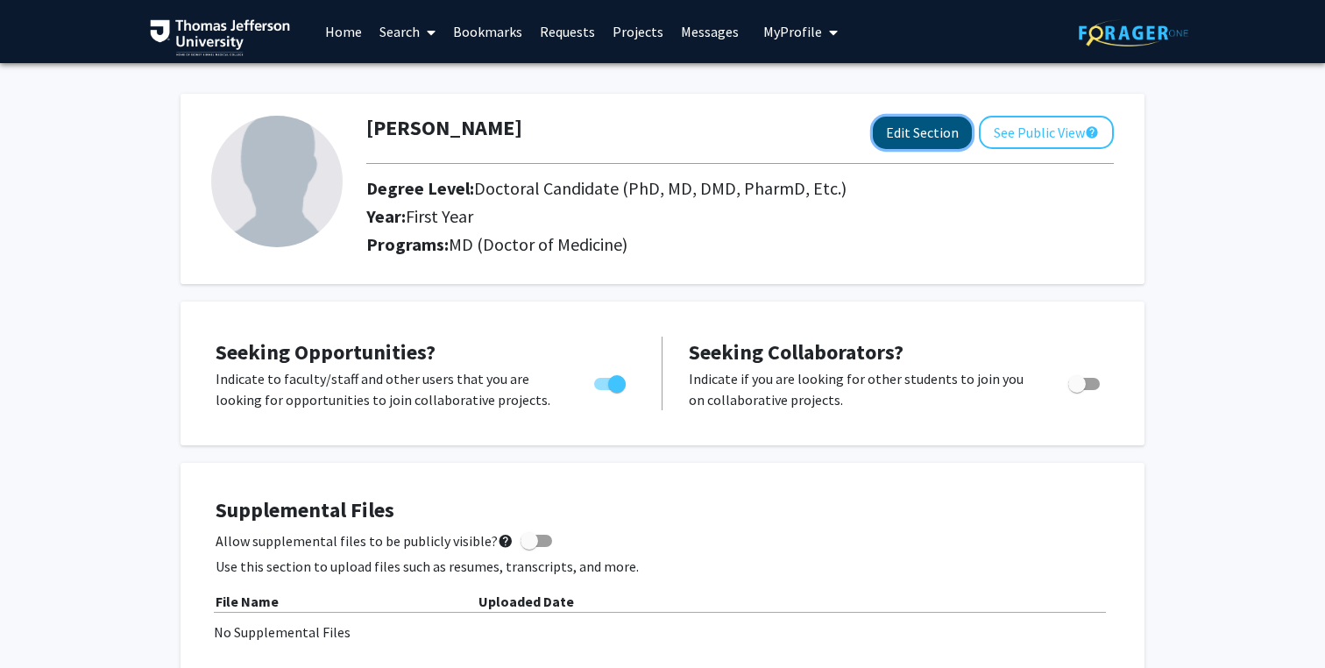
click at [946, 136] on button "Edit Section" at bounding box center [922, 133] width 99 height 32
select select "first_year"
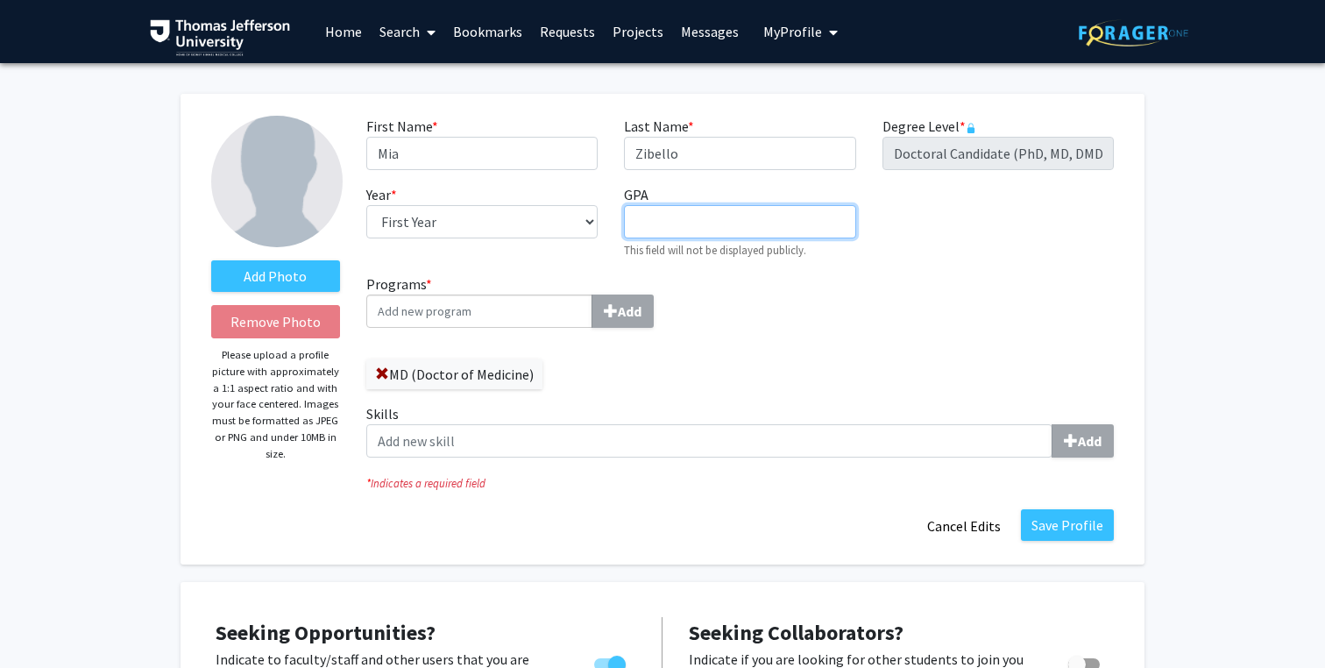
click at [709, 232] on input "GPA required" at bounding box center [739, 221] width 231 height 33
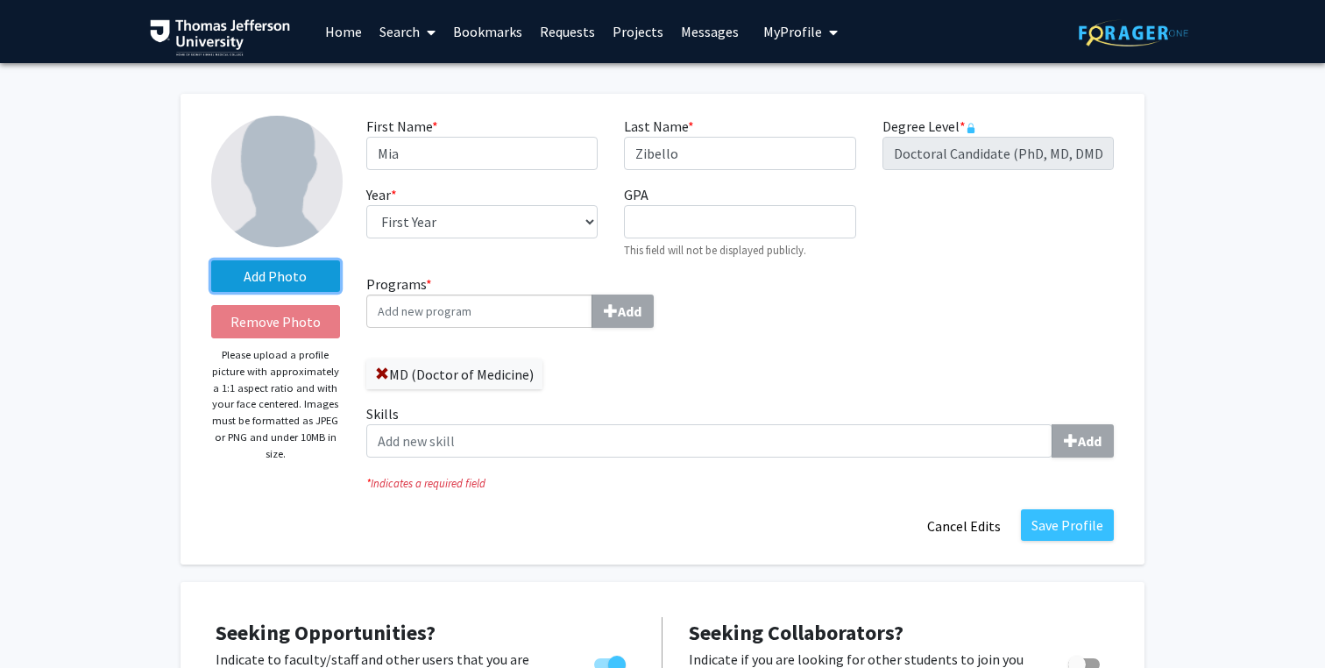
click at [294, 274] on label "Add Photo" at bounding box center [275, 276] width 129 height 32
click at [0, 0] on input "Add Photo" at bounding box center [0, 0] width 0 height 0
click at [301, 266] on label "Add Photo" at bounding box center [275, 276] width 129 height 32
click at [0, 0] on input "Add Photo" at bounding box center [0, 0] width 0 height 0
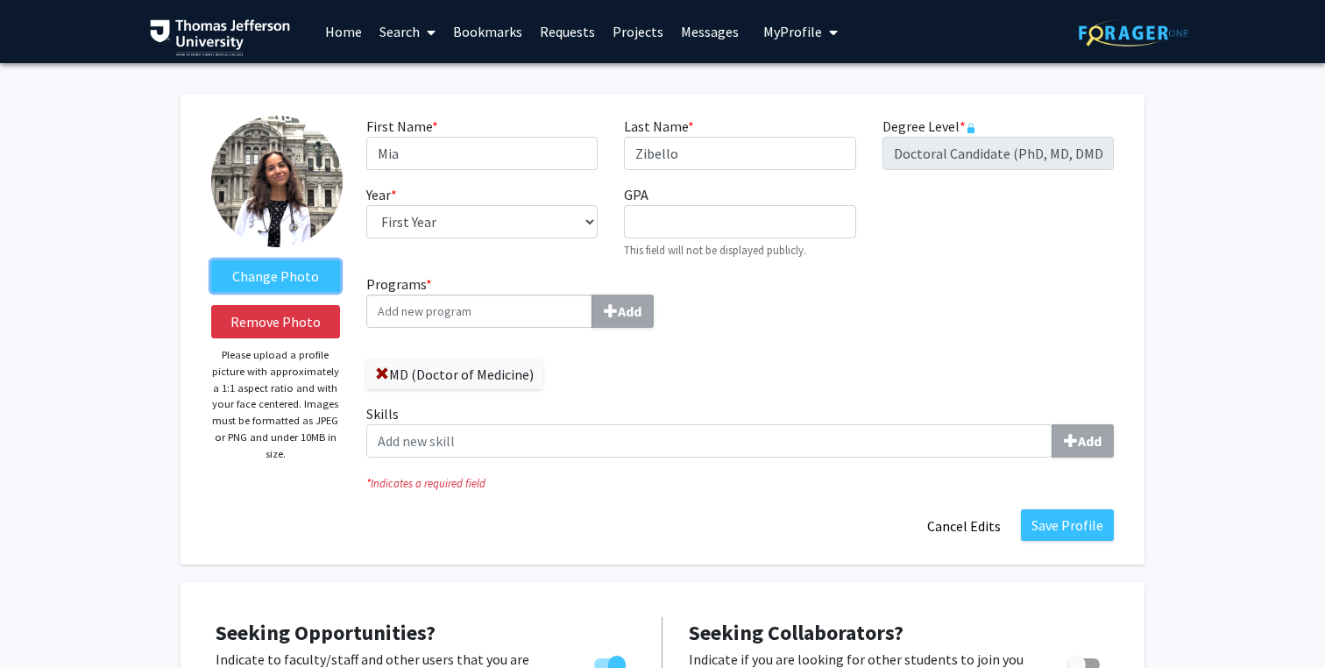
scroll to position [52, 0]
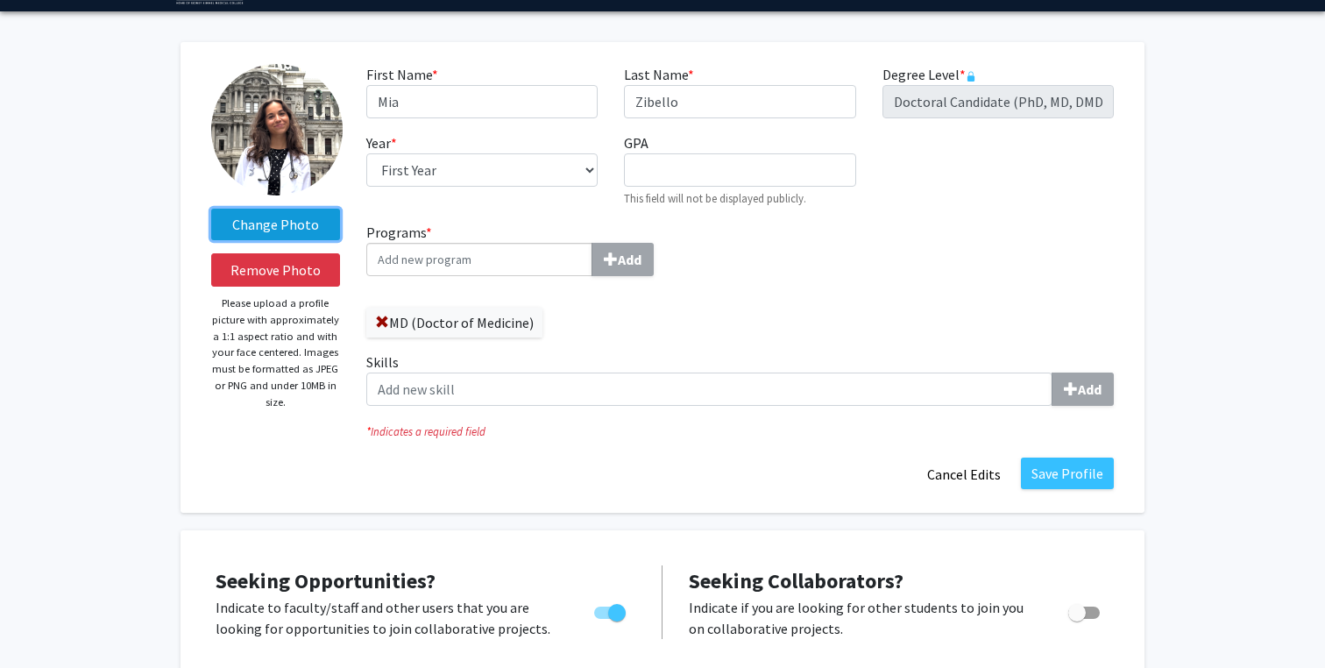
click at [315, 229] on label "Change Photo" at bounding box center [275, 225] width 129 height 32
click at [0, 0] on input "Change Photo" at bounding box center [0, 0] width 0 height 0
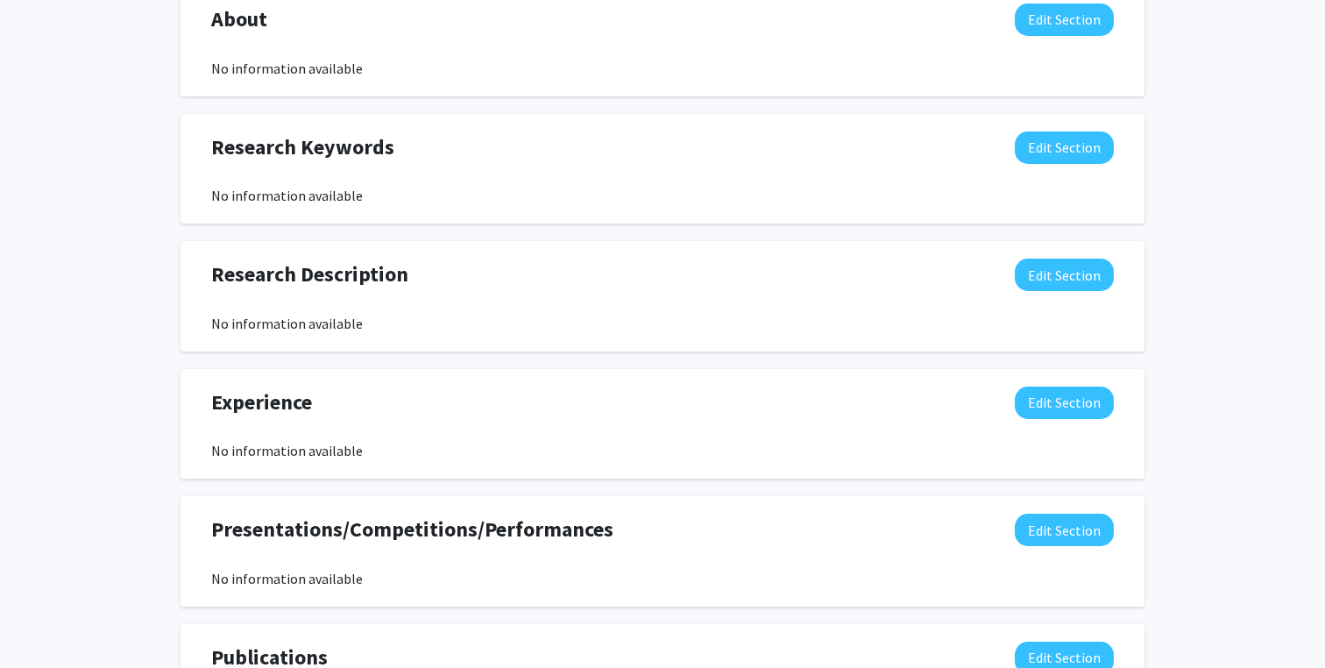
scroll to position [1030, 0]
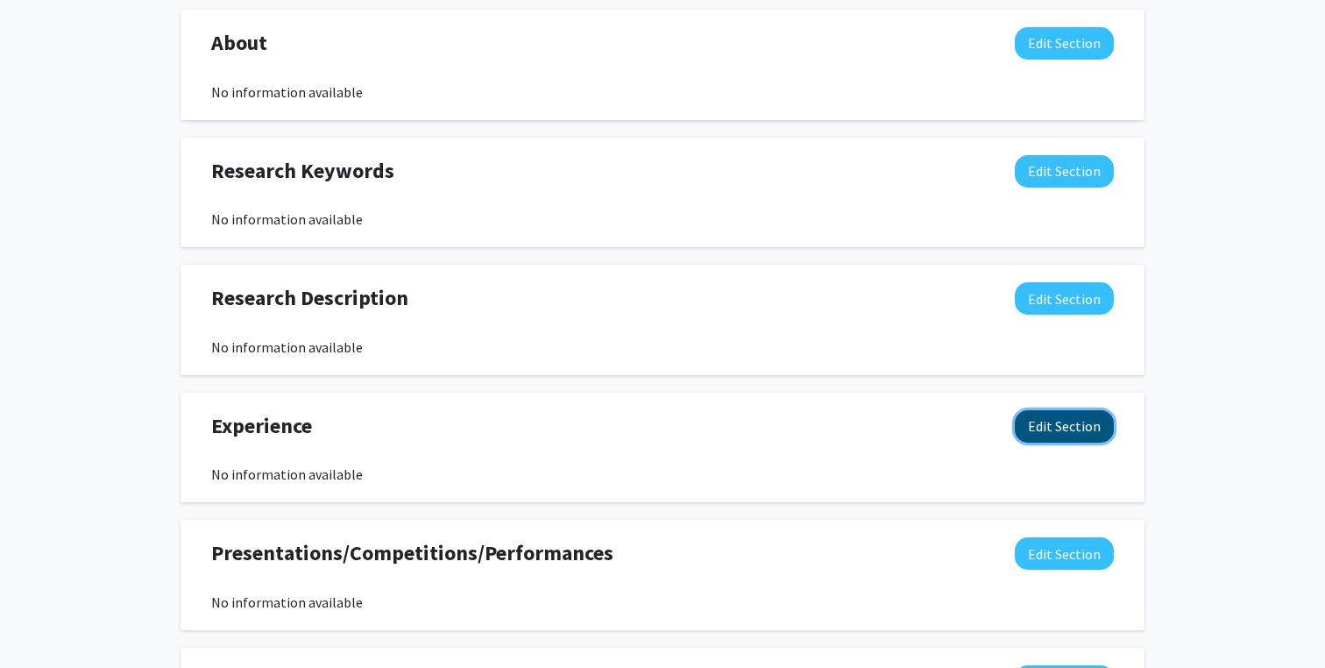
click at [1074, 431] on button "Edit Section" at bounding box center [1064, 426] width 99 height 32
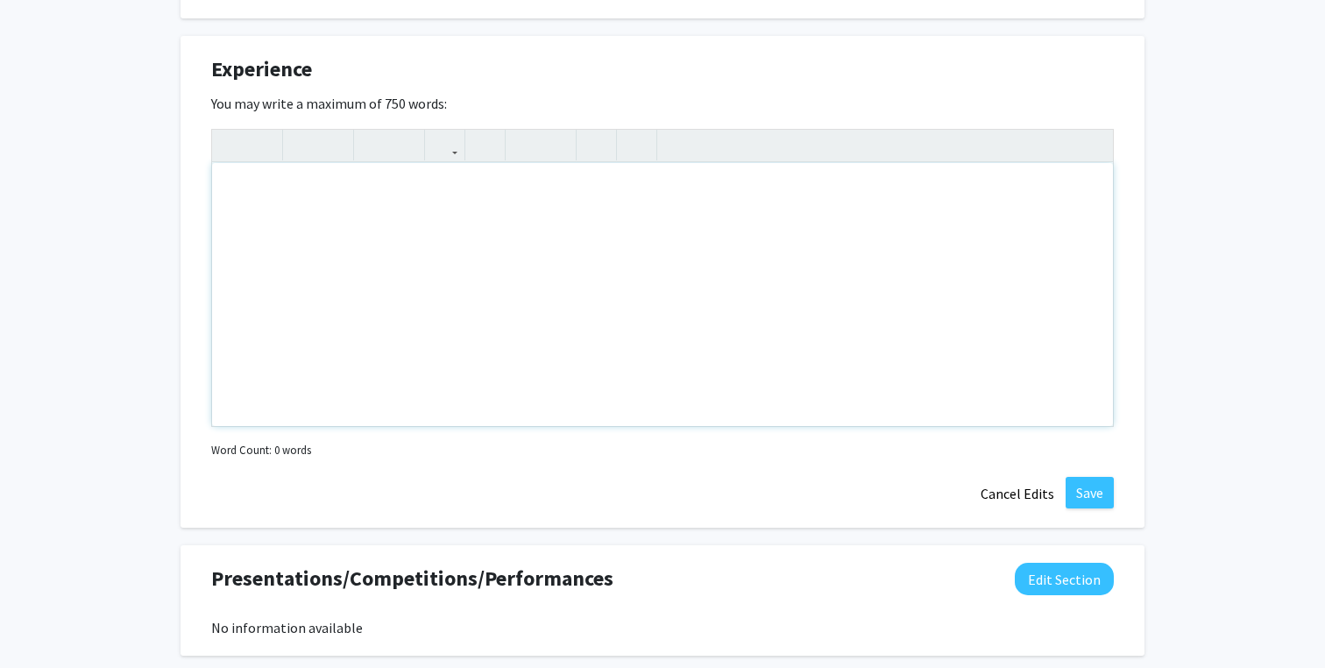
click at [539, 353] on div "Note to users with screen readers: Please deactivate our accessibility plugin f…" at bounding box center [662, 294] width 901 height 263
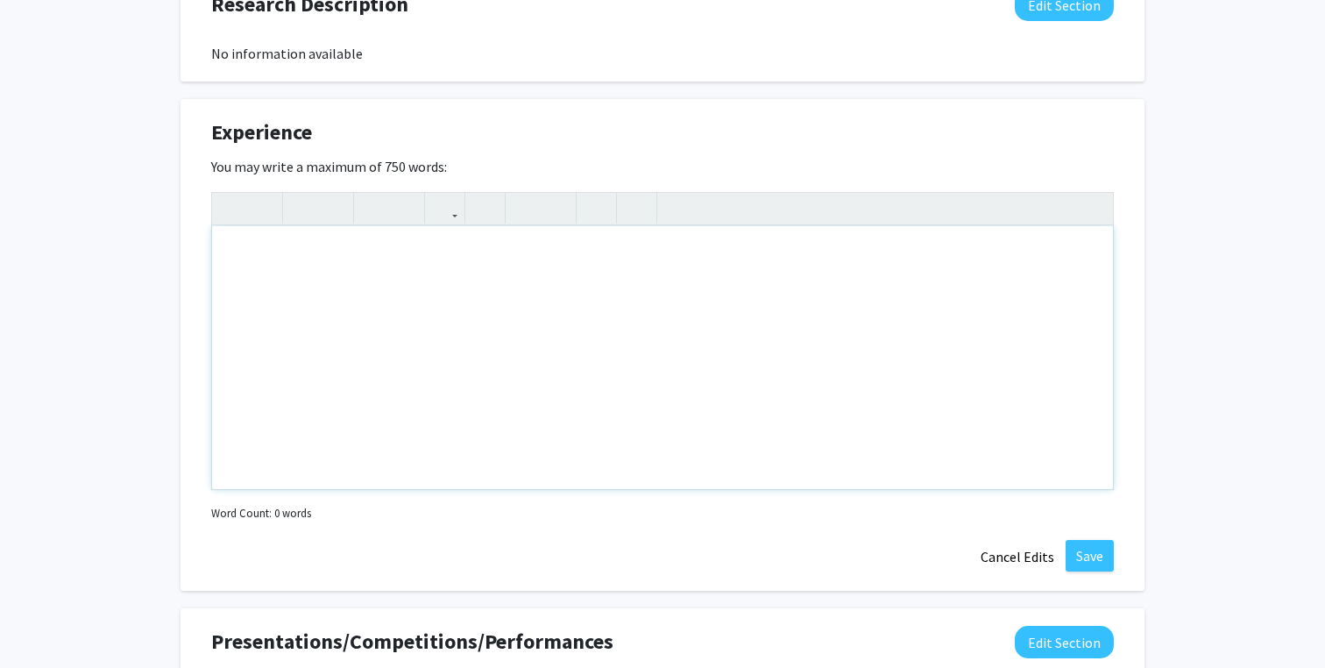
scroll to position [1321, 0]
paste div "Note to users with screen readers: Please deactivate our accessibility plugin f…"
type textarea "<p>I studied selective vulnerability of dopaminergic neurons in Drosophila mode…"
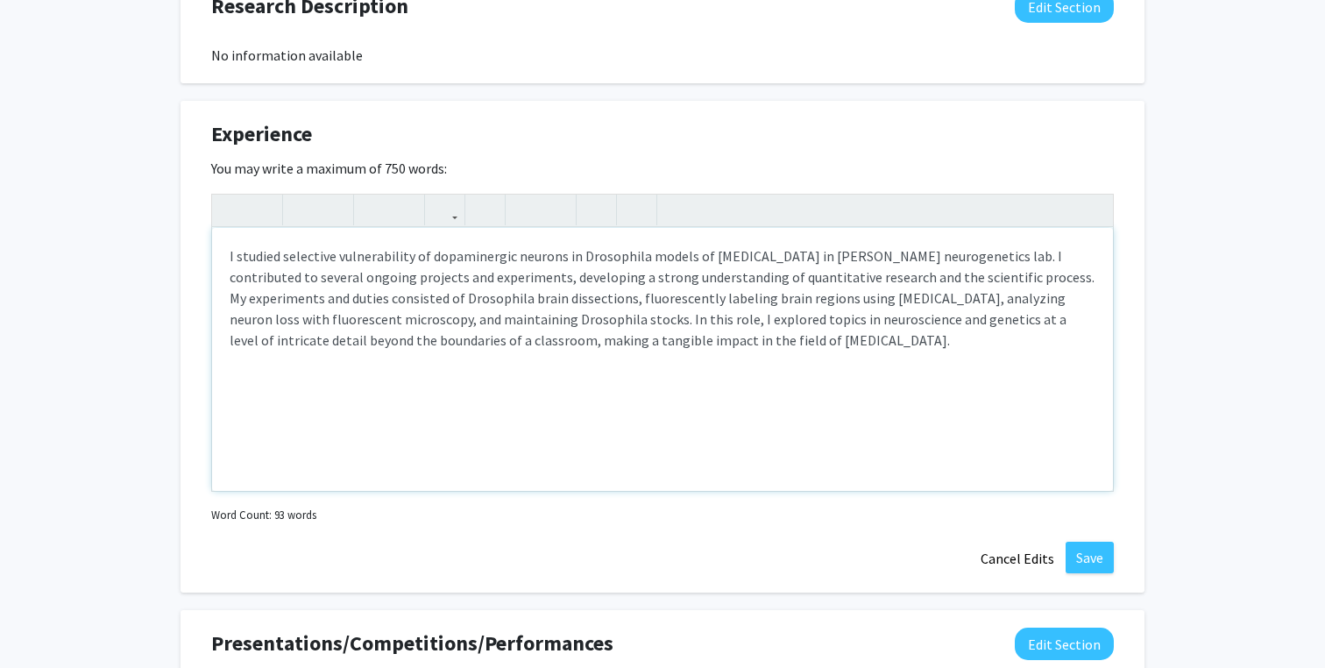
click at [494, 306] on p "I studied selective vulnerability of dopaminergic neurons in Drosophila models …" at bounding box center [663, 297] width 866 height 105
click at [391, 305] on p "I studied selective vulnerability of dopaminergic neurons in Drosophila models …" at bounding box center [663, 297] width 866 height 105
click at [228, 264] on div "I studied selective vulnerability of dopaminergic neurons in Drosophila models …" at bounding box center [662, 359] width 901 height 263
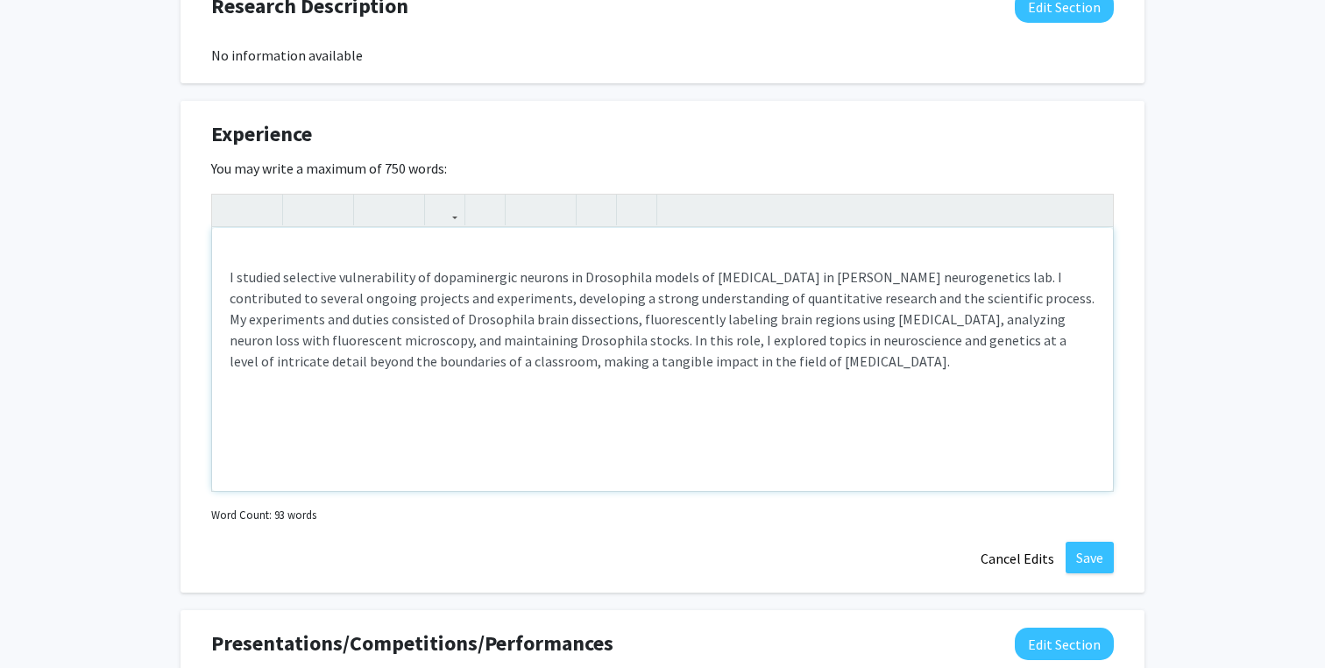
click at [260, 260] on div "I studied selective vulnerability of dopaminergic neurons in Drosophila models …" at bounding box center [662, 359] width 901 height 263
click at [225, 285] on div "I studied selective vulnerability of dopaminergic neurons in Drosophila models …" at bounding box center [662, 359] width 901 height 263
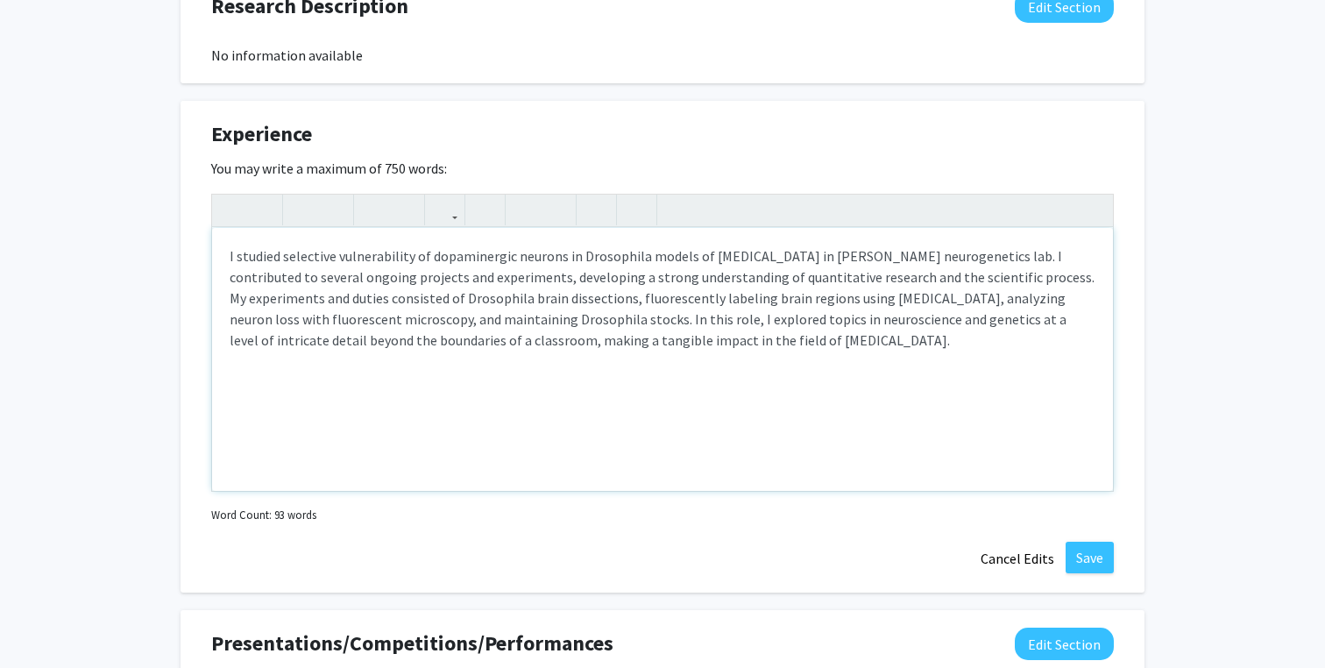
click at [452, 325] on p "I studied selective vulnerability of dopaminergic neurons in Drosophila models …" at bounding box center [663, 297] width 866 height 105
click at [609, 325] on p "I studied selective vulnerability of dopaminergic neurons in Drosophila models …" at bounding box center [663, 297] width 866 height 105
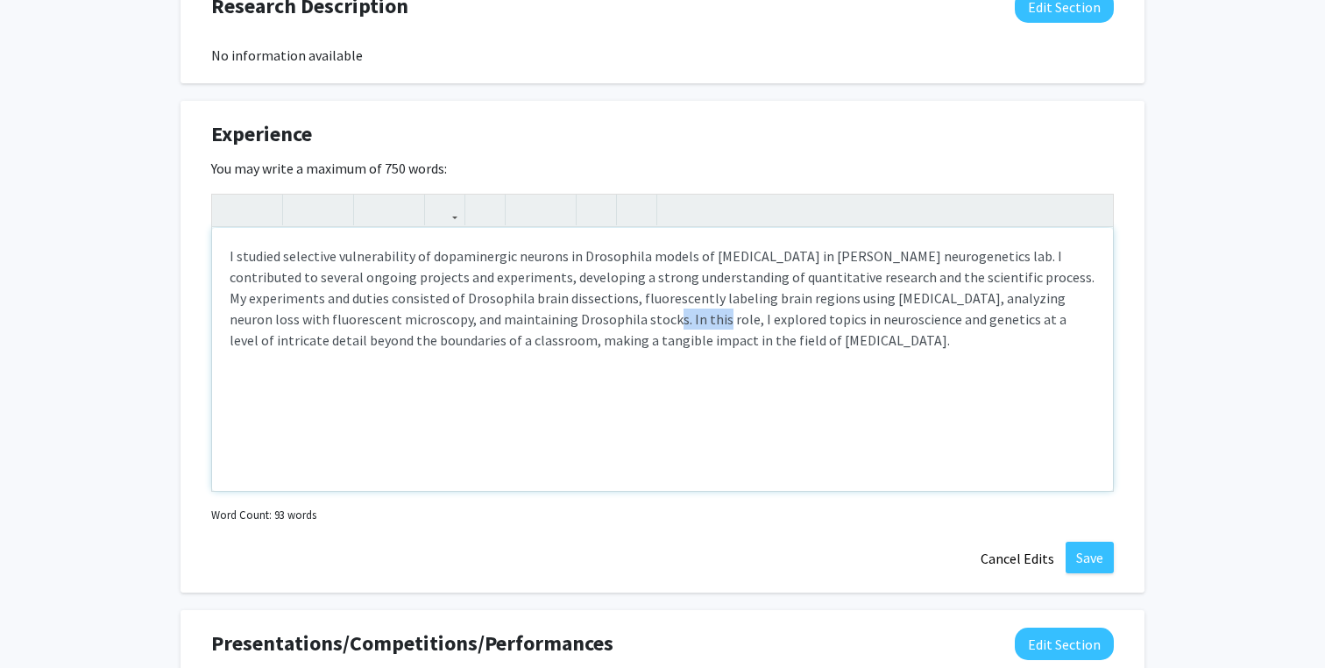
click at [609, 325] on p "I studied selective vulnerability of dopaminergic neurons in Drosophila models …" at bounding box center [663, 297] width 866 height 105
click at [545, 329] on p "I studied selective vulnerability of dopaminergic neurons in Drosophila models …" at bounding box center [663, 297] width 866 height 105
drag, startPoint x: 913, startPoint y: 340, endPoint x: 679, endPoint y: 326, distance: 234.4
click at [679, 326] on p "I studied selective vulnerability of dopaminergic neurons in Drosophila models …" at bounding box center [663, 297] width 866 height 105
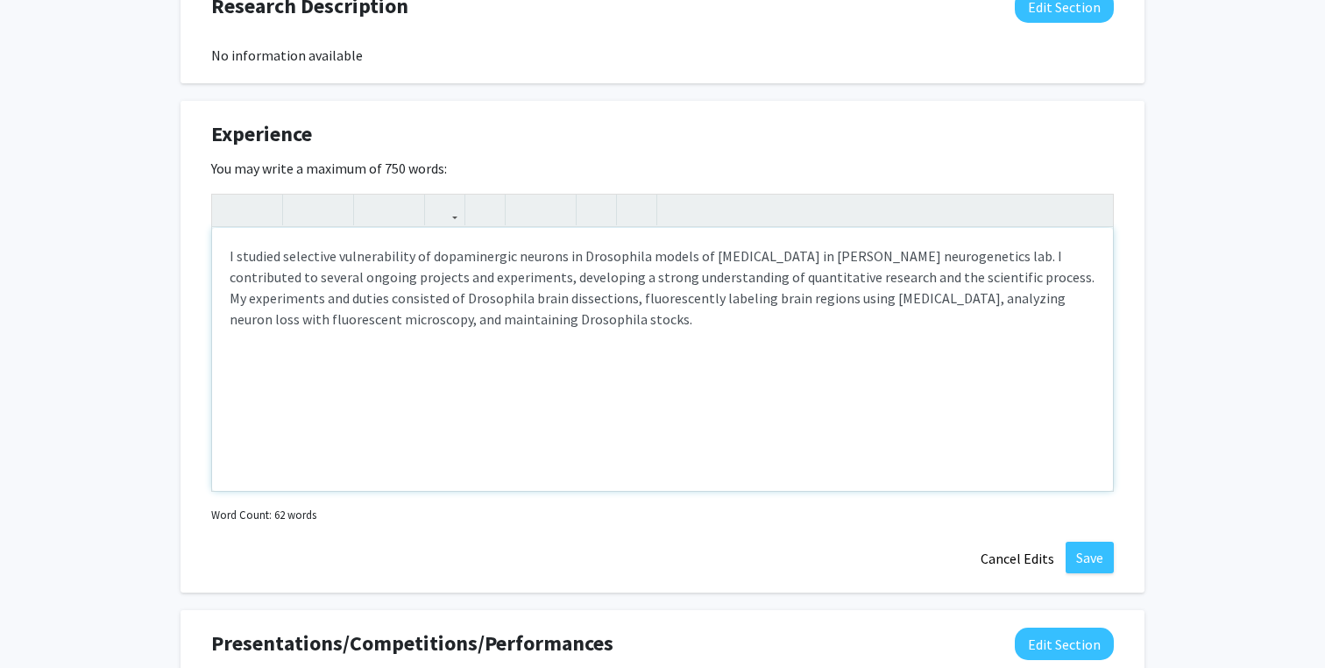
click at [789, 323] on p "I studied selective vulnerability of dopaminergic neurons in Drosophila models …" at bounding box center [663, 287] width 866 height 84
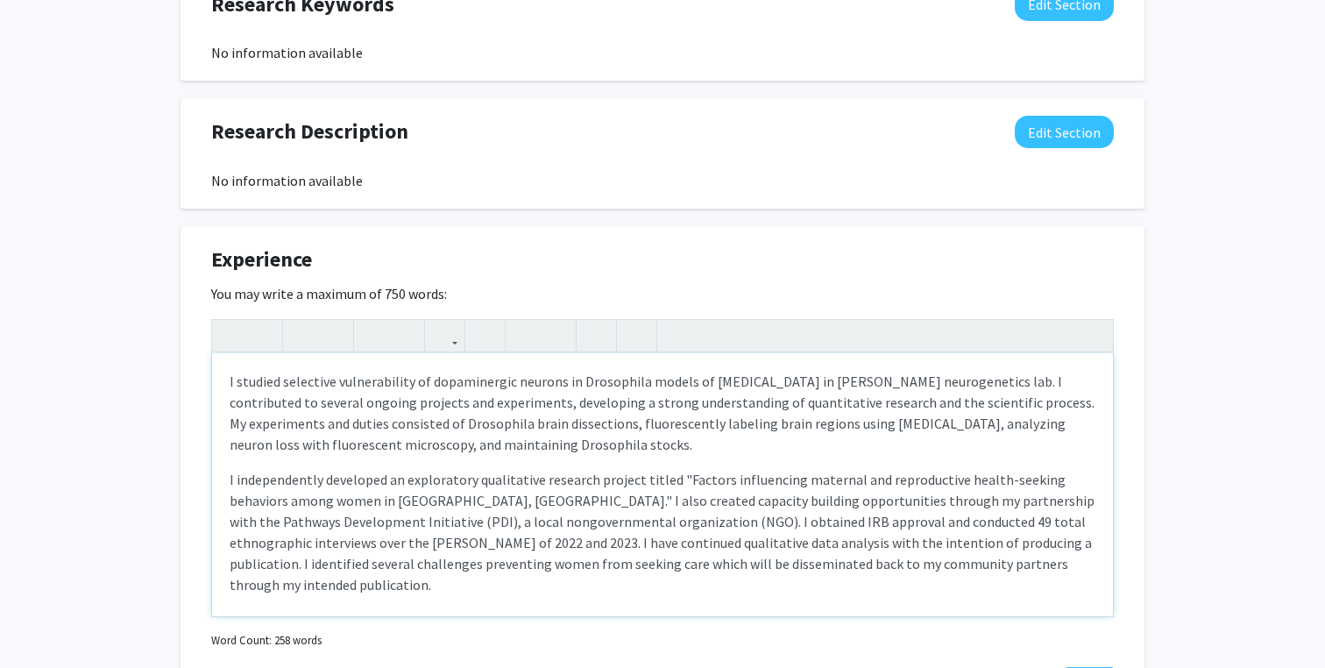
scroll to position [1165, 0]
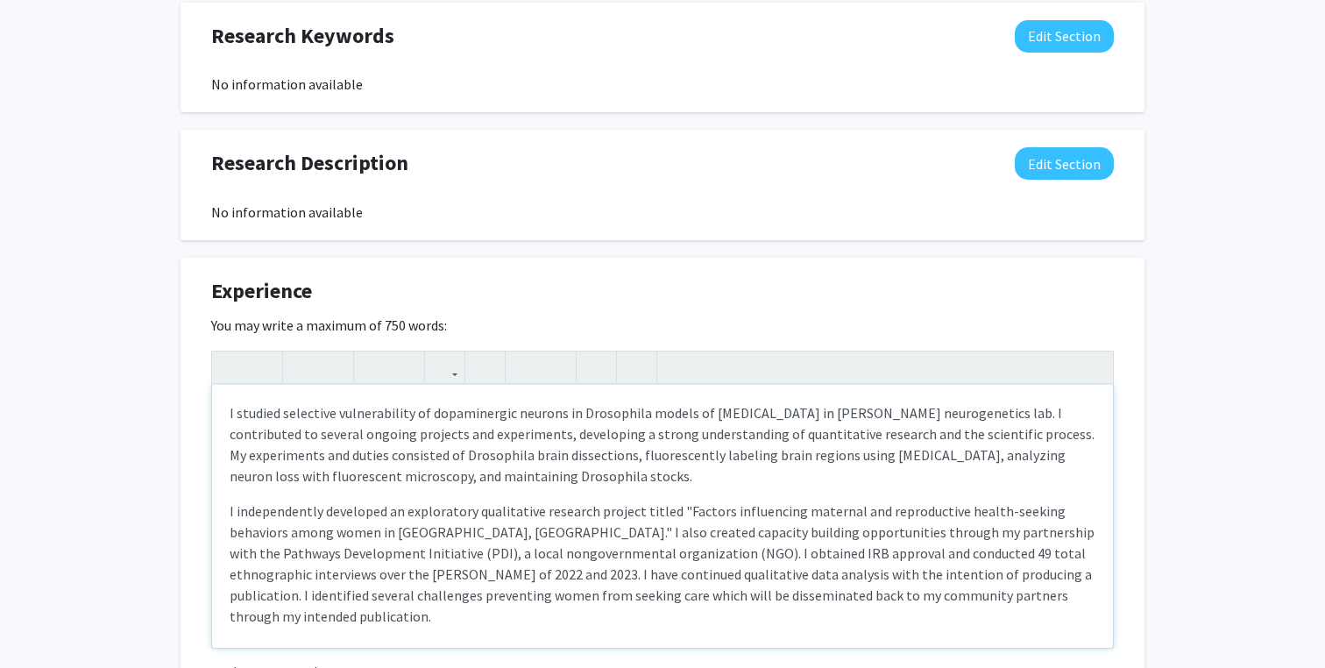
click at [228, 419] on div "I studied selective vulnerability of dopaminergic neurons in Drosophila models …" at bounding box center [662, 516] width 901 height 263
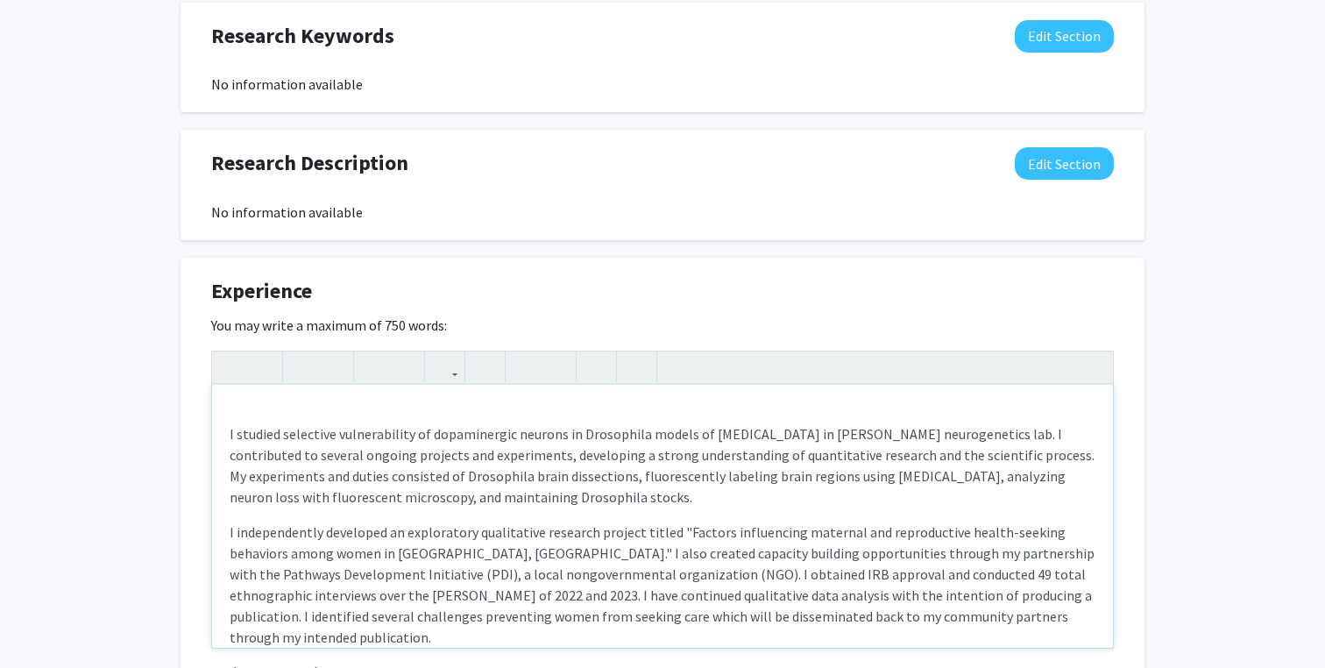
click at [245, 416] on div "I studied selective vulnerability of dopaminergic neurons in Drosophila models …" at bounding box center [662, 516] width 901 height 263
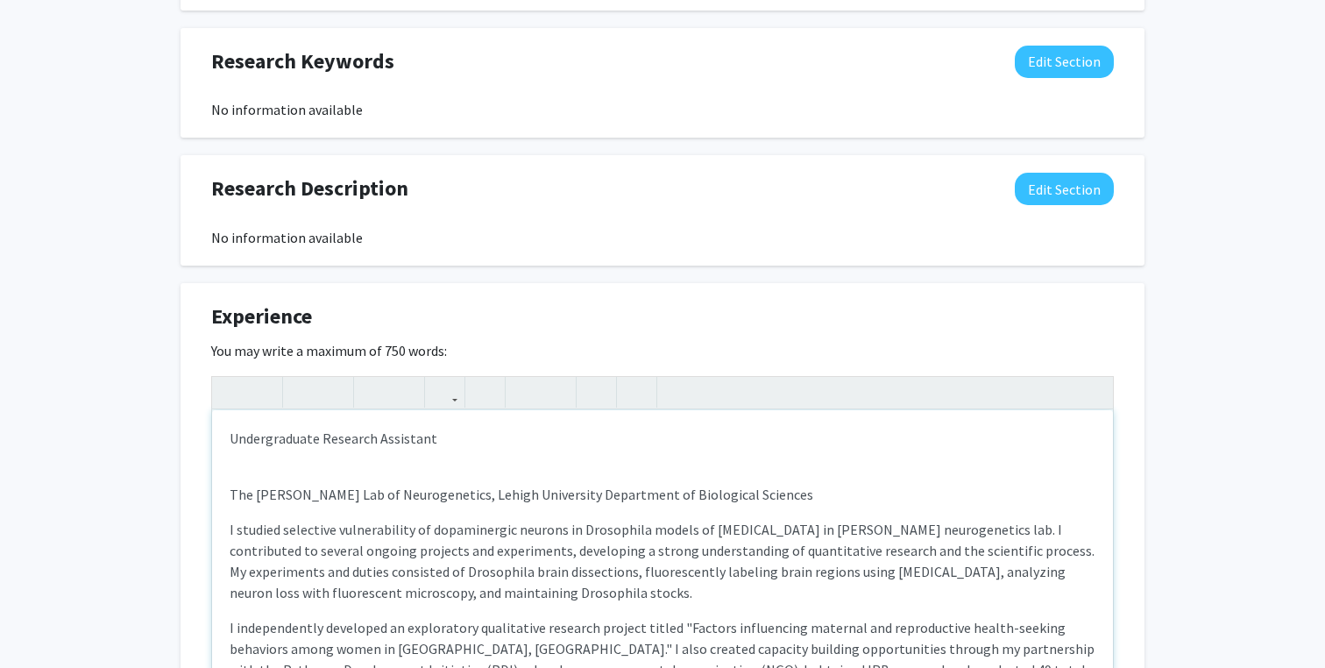
click at [227, 492] on div "Undergraduate Research Assistant The [PERSON_NAME] Lab of Neurogenetics, Lehigh…" at bounding box center [662, 541] width 901 height 263
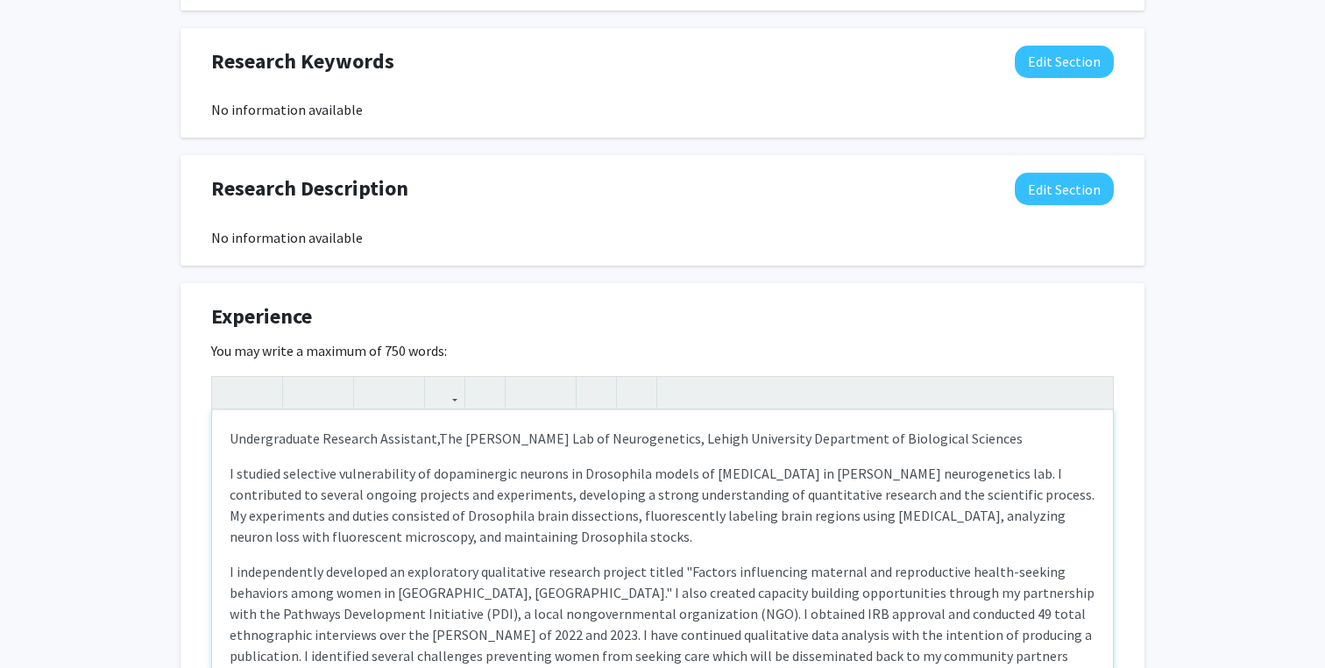
click at [357, 440] on p "Undergraduate Research Assistant, The [PERSON_NAME] Lab of Neurogenetics, [GEOG…" at bounding box center [663, 438] width 866 height 21
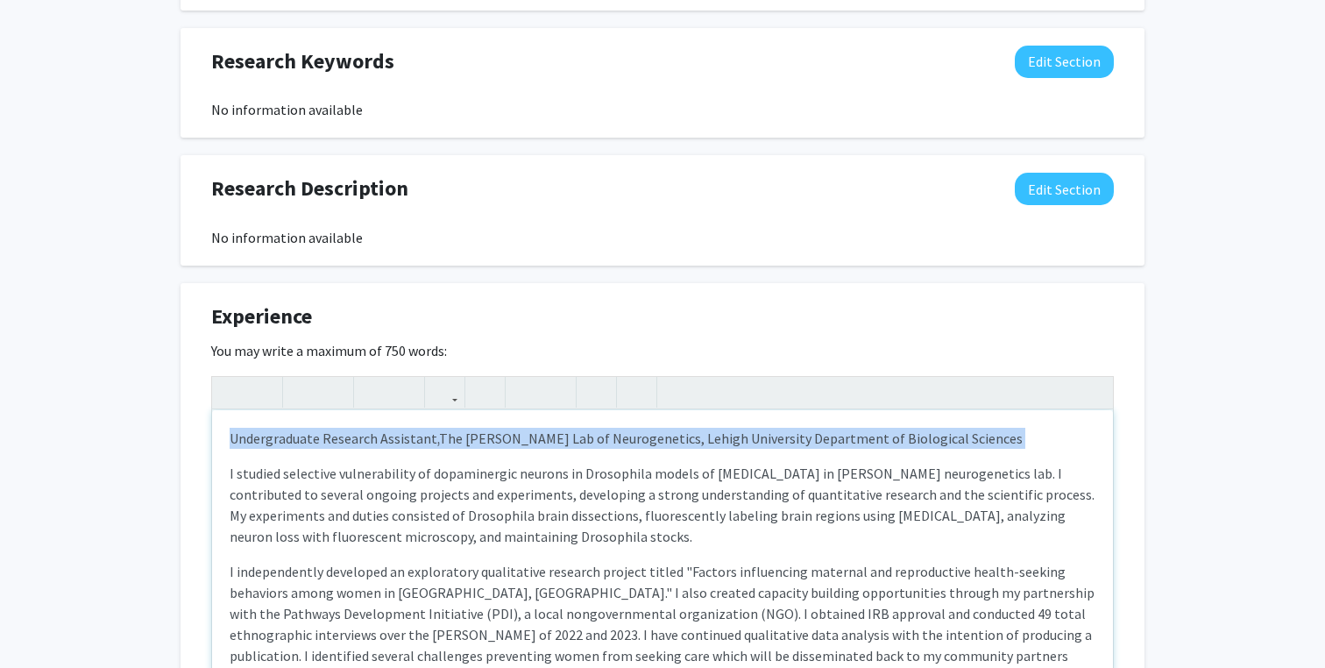
click at [357, 440] on p "Undergraduate Research Assistant, The [PERSON_NAME] Lab of Neurogenetics, [GEOG…" at bounding box center [663, 438] width 866 height 21
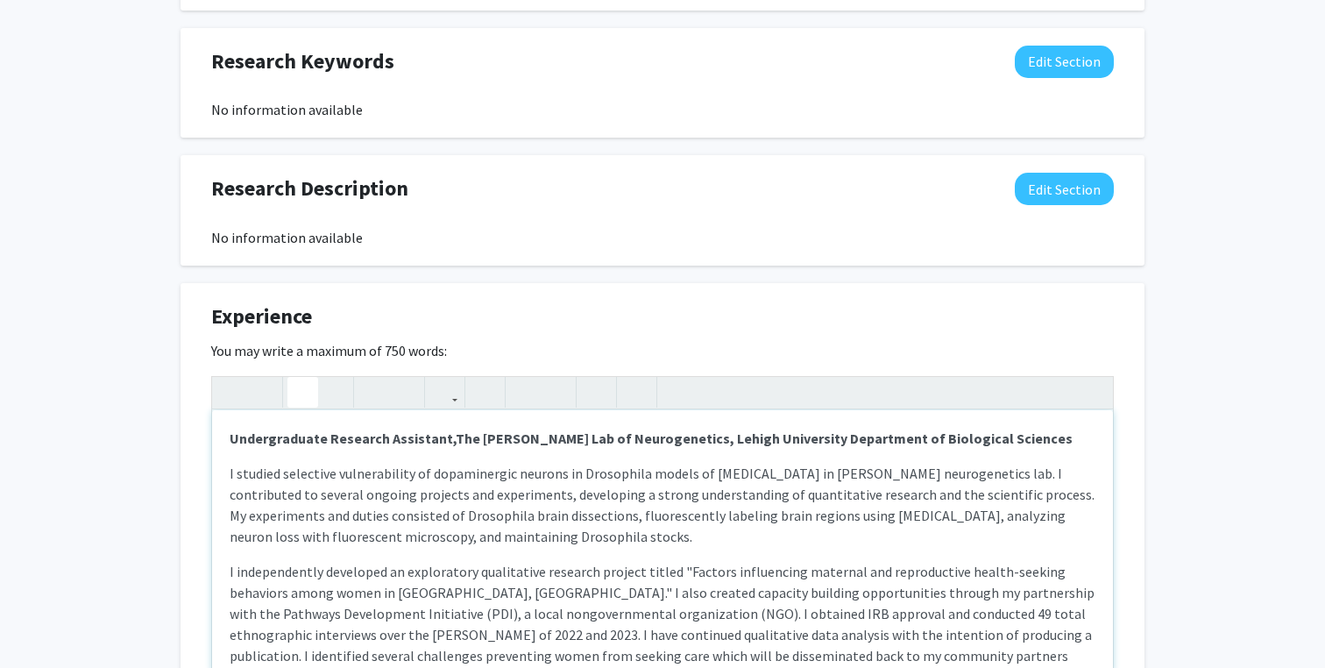
click at [392, 464] on p "I studied selective vulnerability of dopaminergic neurons in Drosophila models …" at bounding box center [663, 505] width 866 height 84
click at [223, 468] on div "Undergraduate Research Assistant, The [PERSON_NAME] Lab of Neurogenetics, Lehig…" at bounding box center [662, 541] width 901 height 263
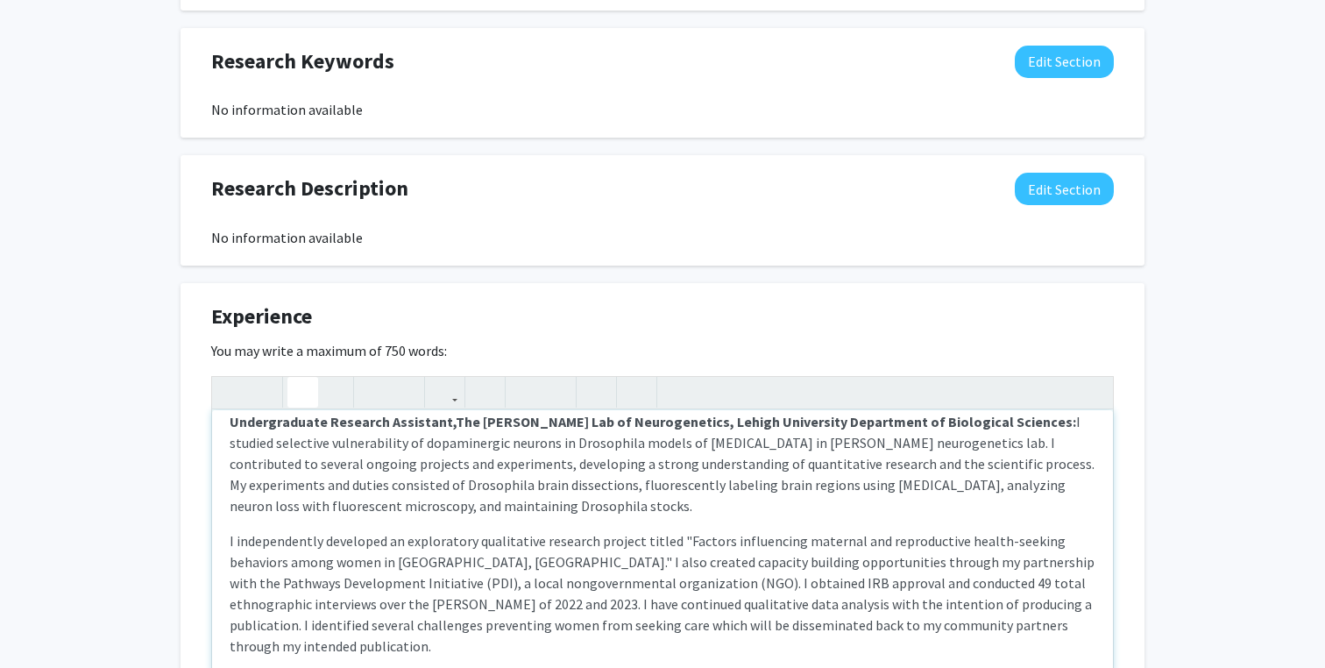
scroll to position [19, 0]
click at [227, 540] on div "Undergraduate Research Assistant, The [PERSON_NAME] Lab of Neurogenetics, Lehig…" at bounding box center [662, 541] width 901 height 263
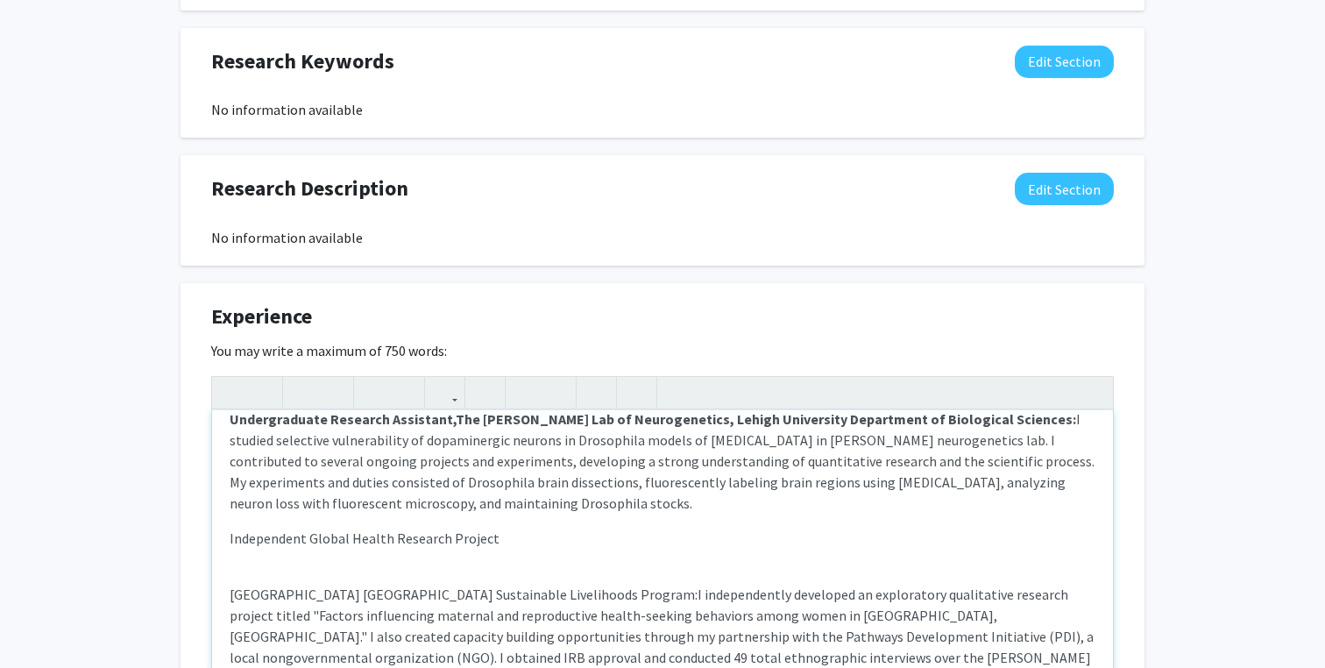
click at [230, 598] on p "[GEOGRAPHIC_DATA] [GEOGRAPHIC_DATA] Sustainable Livelihoods Program: I independ…" at bounding box center [663, 647] width 866 height 126
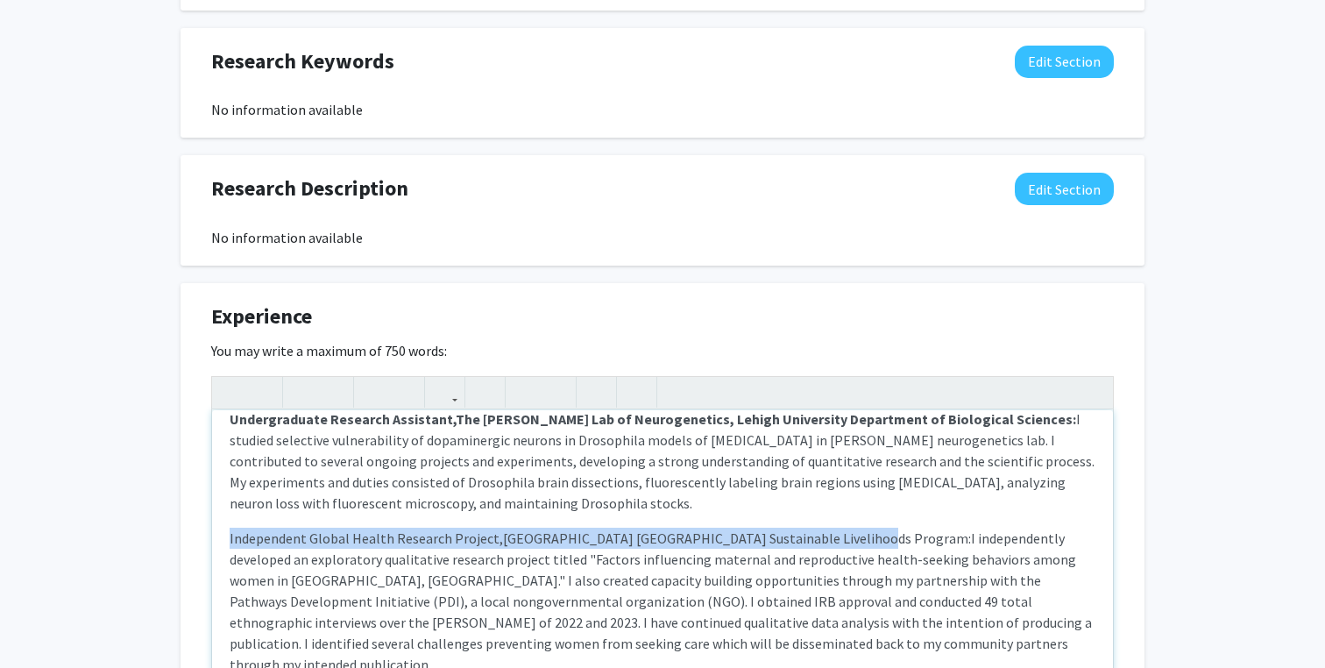
drag, startPoint x: 841, startPoint y: 539, endPoint x: 218, endPoint y: 541, distance: 623.0
click at [218, 541] on div "Undergraduate Research Assistant, The [PERSON_NAME] Lab of Neurogenetics, Lehig…" at bounding box center [662, 541] width 901 height 263
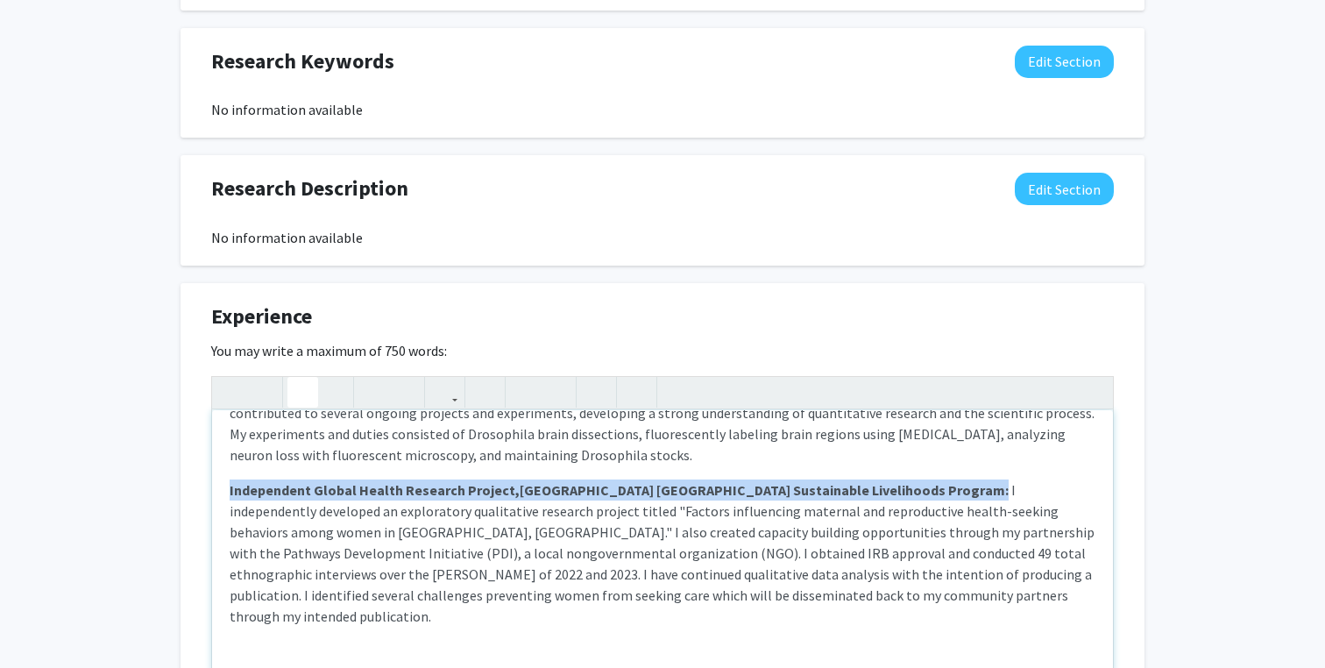
scroll to position [80, 0]
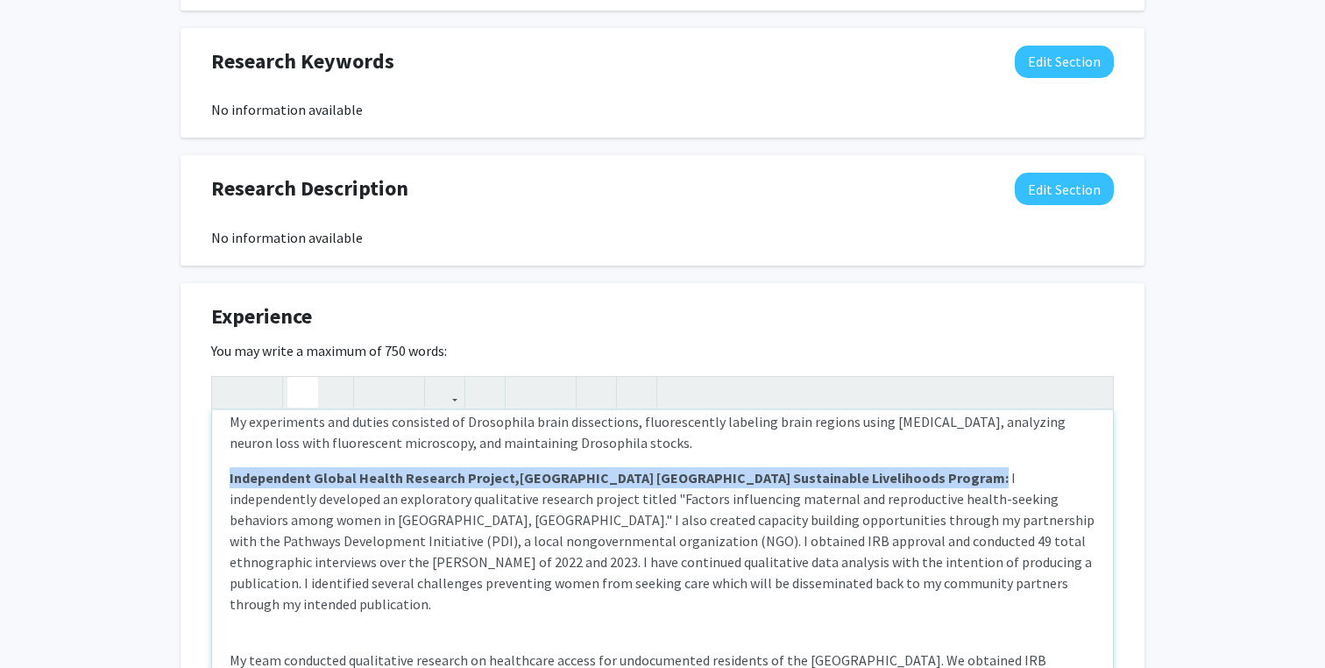
click at [676, 550] on p "Independent Global Health Research Project, [GEOGRAPHIC_DATA] [GEOGRAPHIC_DATA]…" at bounding box center [663, 540] width 866 height 147
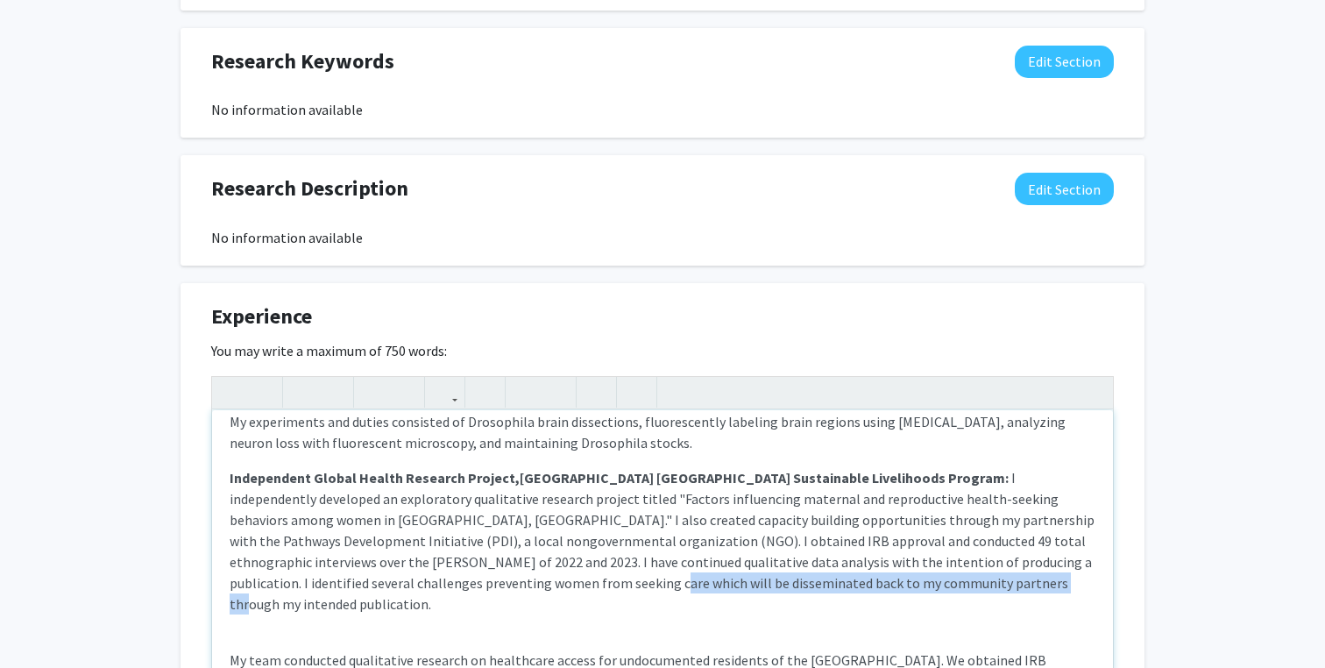
drag, startPoint x: 847, startPoint y: 585, endPoint x: 449, endPoint y: 589, distance: 398.7
click at [447, 587] on span "I independently developed an exploratory qualitative research project titled "F…" at bounding box center [662, 541] width 865 height 144
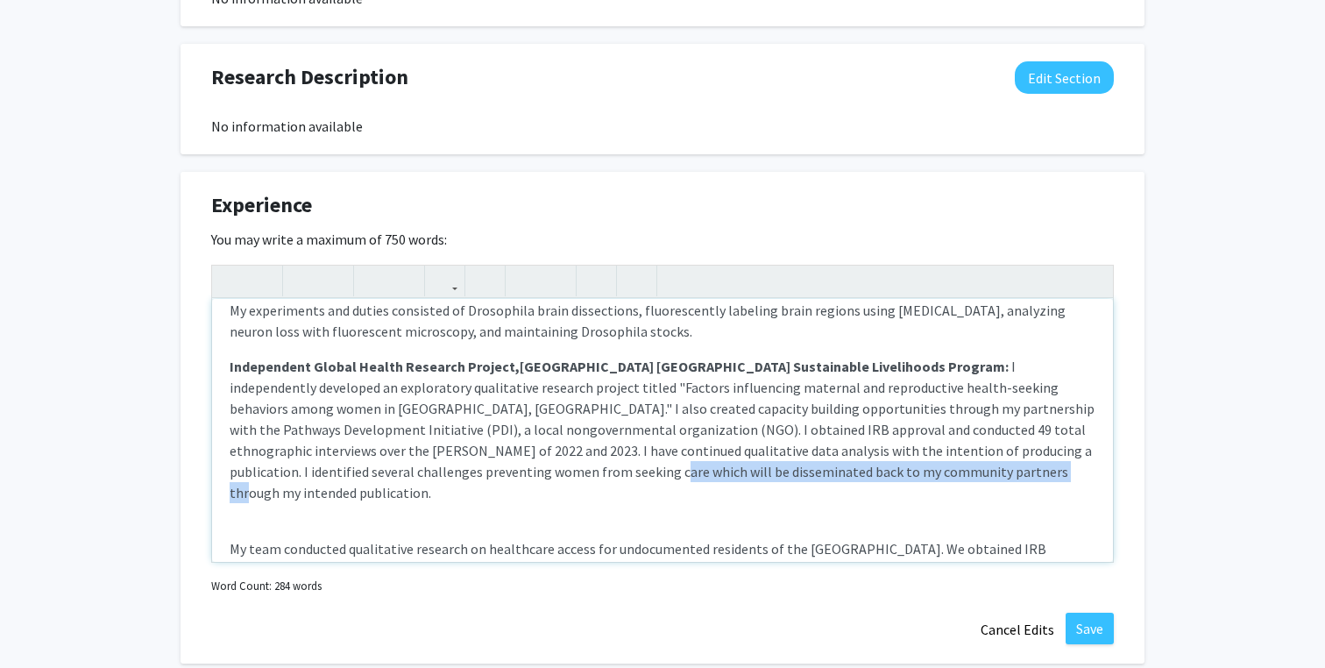
scroll to position [103, 0]
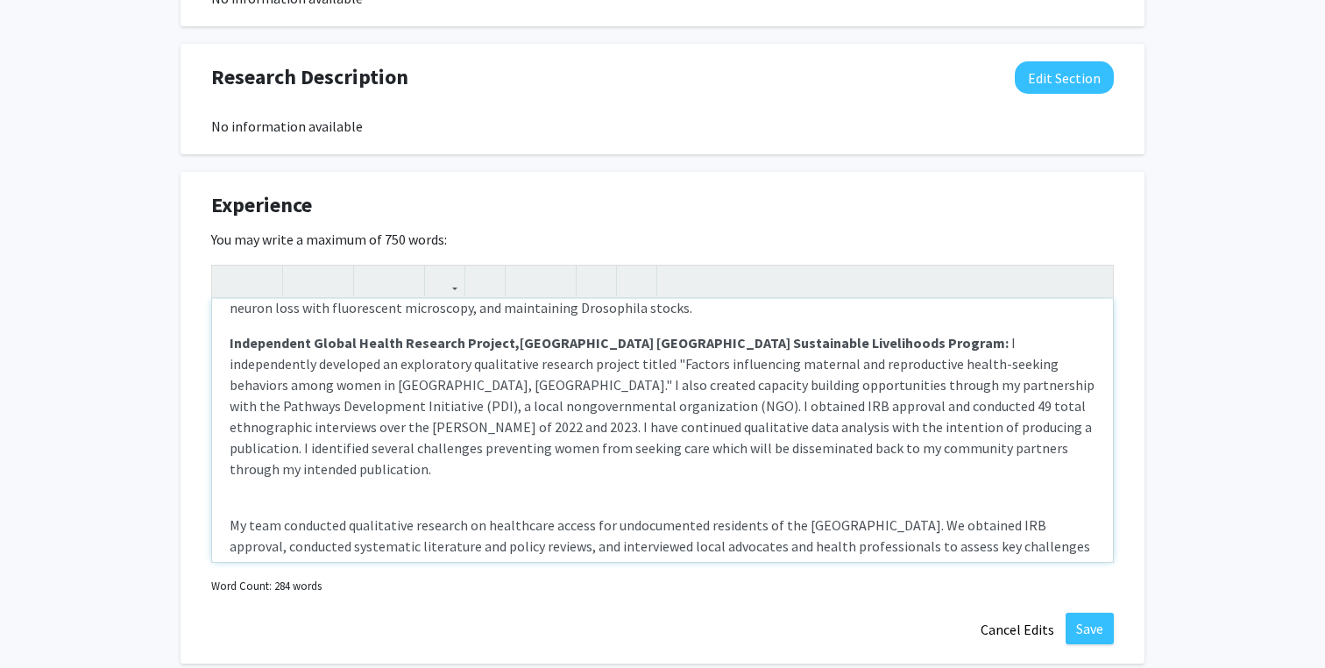
click at [882, 444] on p "Independent Global Health Research Project, [GEOGRAPHIC_DATA] [GEOGRAPHIC_DATA]…" at bounding box center [663, 405] width 866 height 147
drag, startPoint x: 321, startPoint y: 431, endPoint x: 229, endPoint y: 431, distance: 92.0
click at [229, 431] on div "Undergraduate Research Assistant, The [PERSON_NAME] Lab of Neurogenetics, Lehig…" at bounding box center [662, 430] width 901 height 263
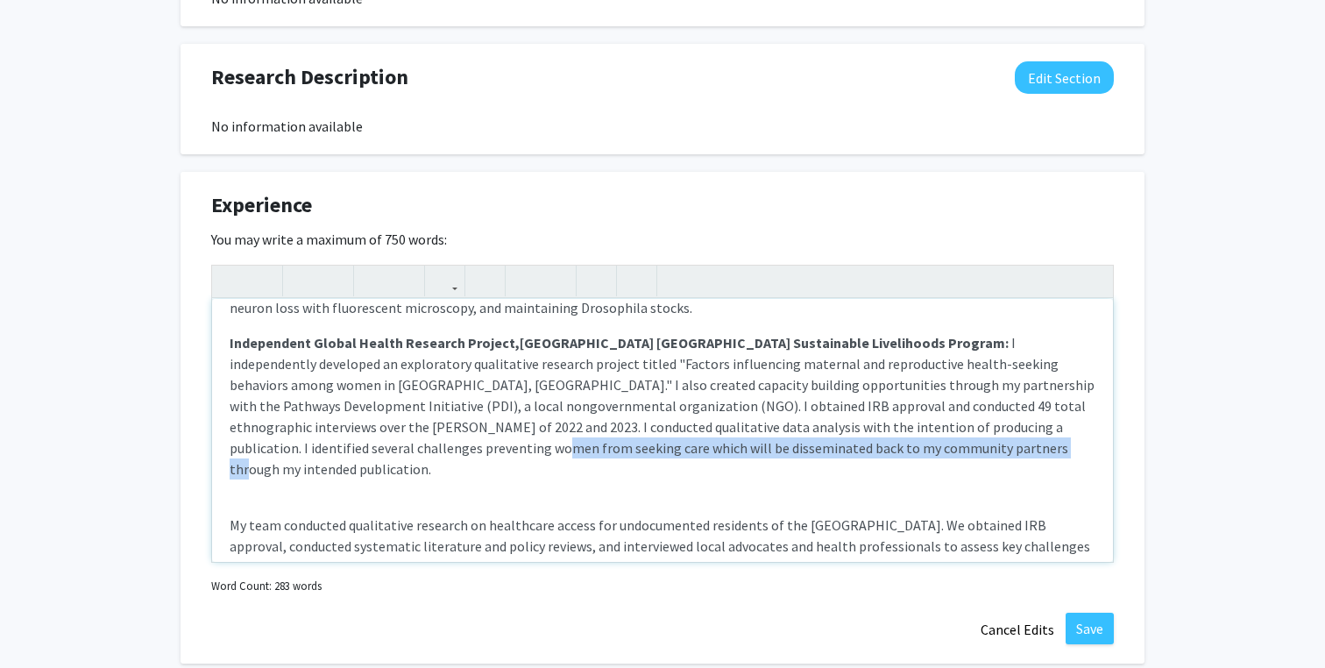
drag, startPoint x: 801, startPoint y: 452, endPoint x: 299, endPoint y: 454, distance: 502.1
click at [299, 454] on span "I independently developed an exploratory qualitative research project titled "F…" at bounding box center [662, 406] width 865 height 144
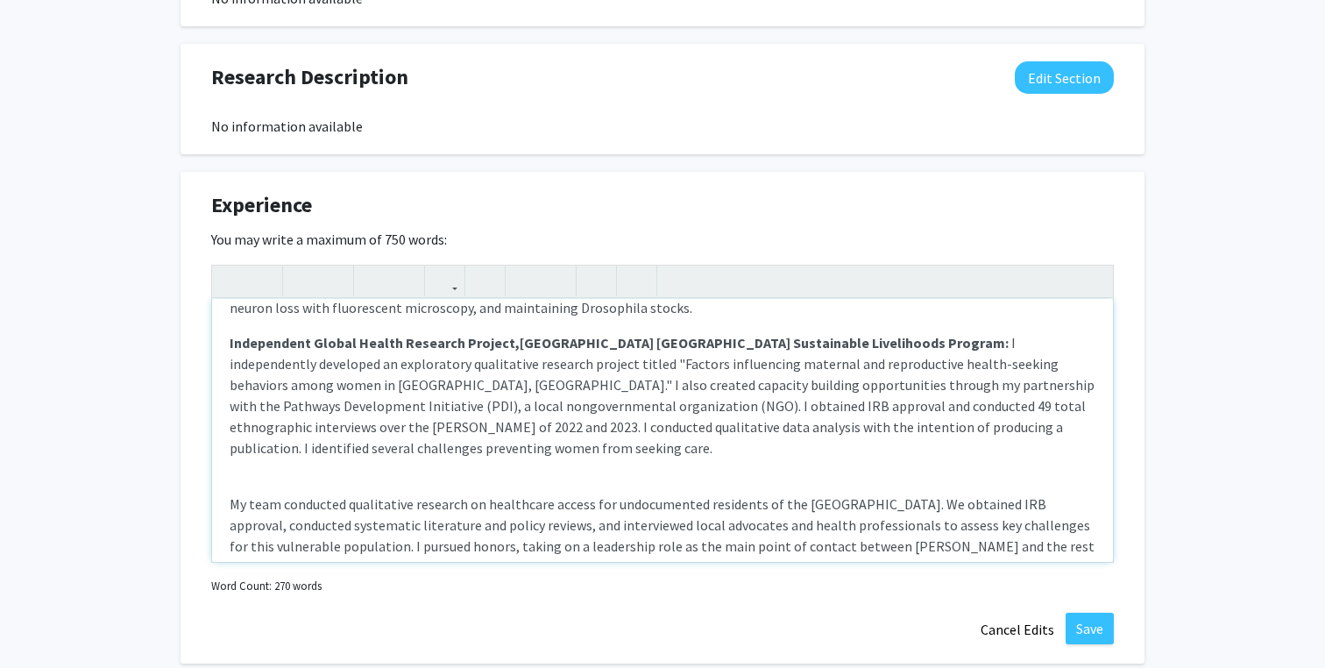
click at [701, 435] on span "I independently developed an exploratory qualitative research project titled "F…" at bounding box center [662, 395] width 865 height 123
click at [705, 432] on span "I independently developed an exploratory qualitative research project titled "F…" at bounding box center [662, 395] width 865 height 123
click at [814, 432] on span "I independently developed an exploratory qualitative research project titled "F…" at bounding box center [662, 395] width 865 height 123
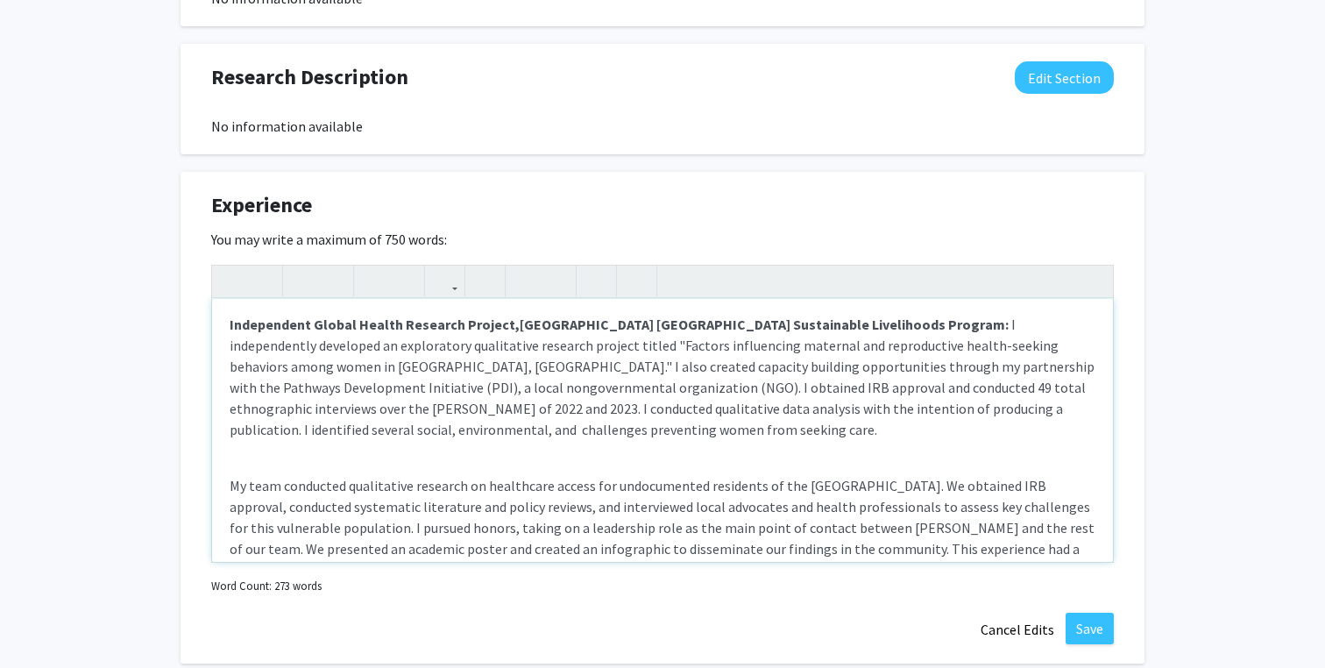
scroll to position [124, 0]
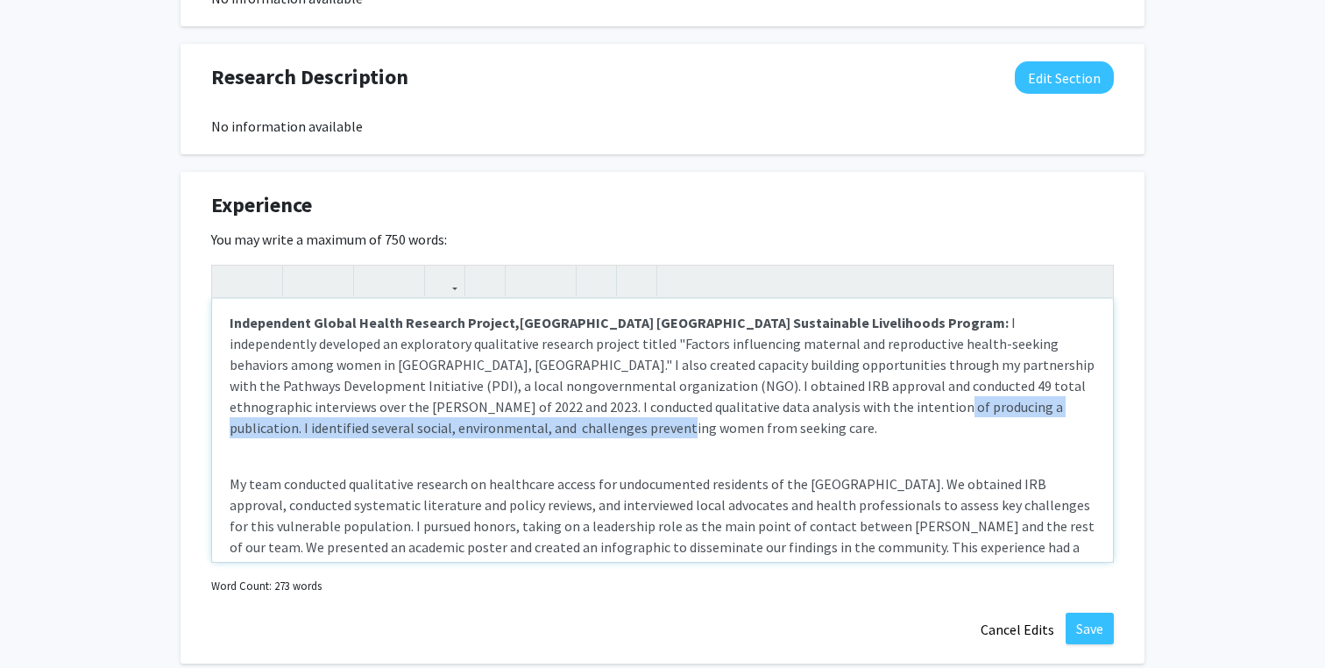
drag, startPoint x: 493, startPoint y: 430, endPoint x: 705, endPoint y: 415, distance: 211.7
click at [705, 415] on p "Independent Global Health Research Project, [GEOGRAPHIC_DATA] [GEOGRAPHIC_DATA]…" at bounding box center [663, 375] width 866 height 126
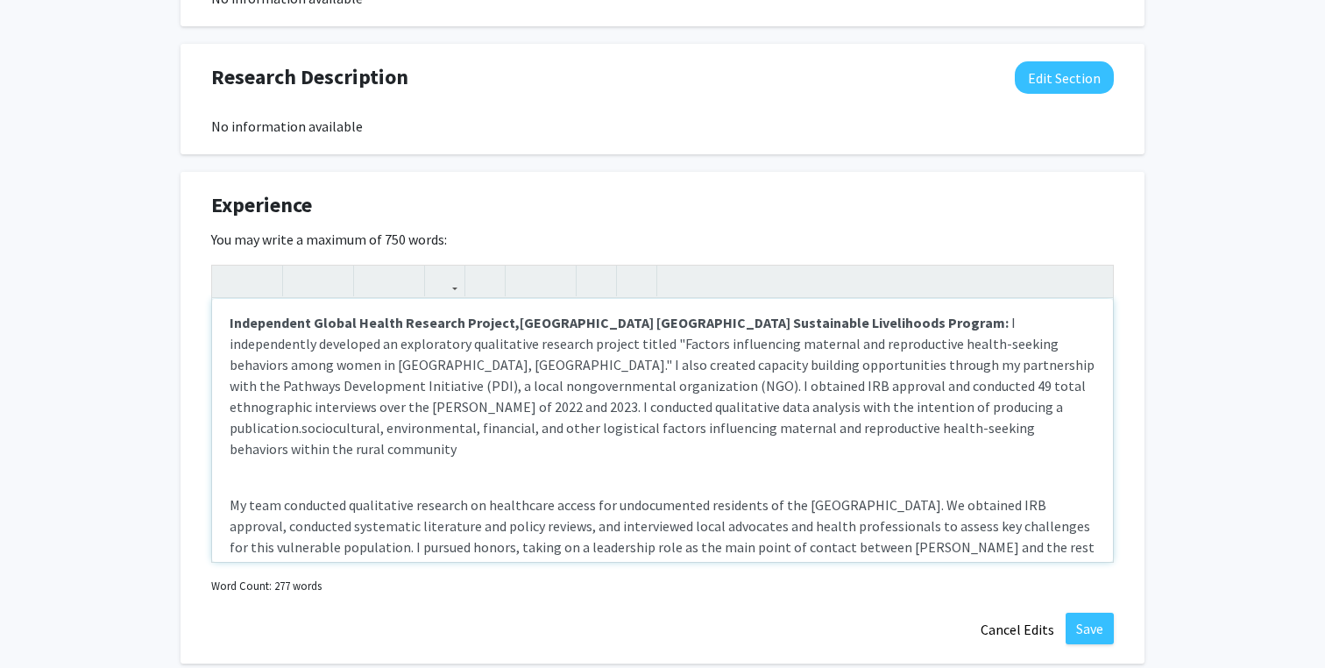
click at [705, 413] on span "I independently developed an exploratory qualitative research project titled "F…" at bounding box center [662, 386] width 865 height 144
click at [697, 406] on span "I independently developed an exploratory qualitative research project titled "F…" at bounding box center [662, 386] width 865 height 144
click at [763, 410] on span "I independently developed an exploratory qualitative research project titled "F…" at bounding box center [662, 386] width 865 height 144
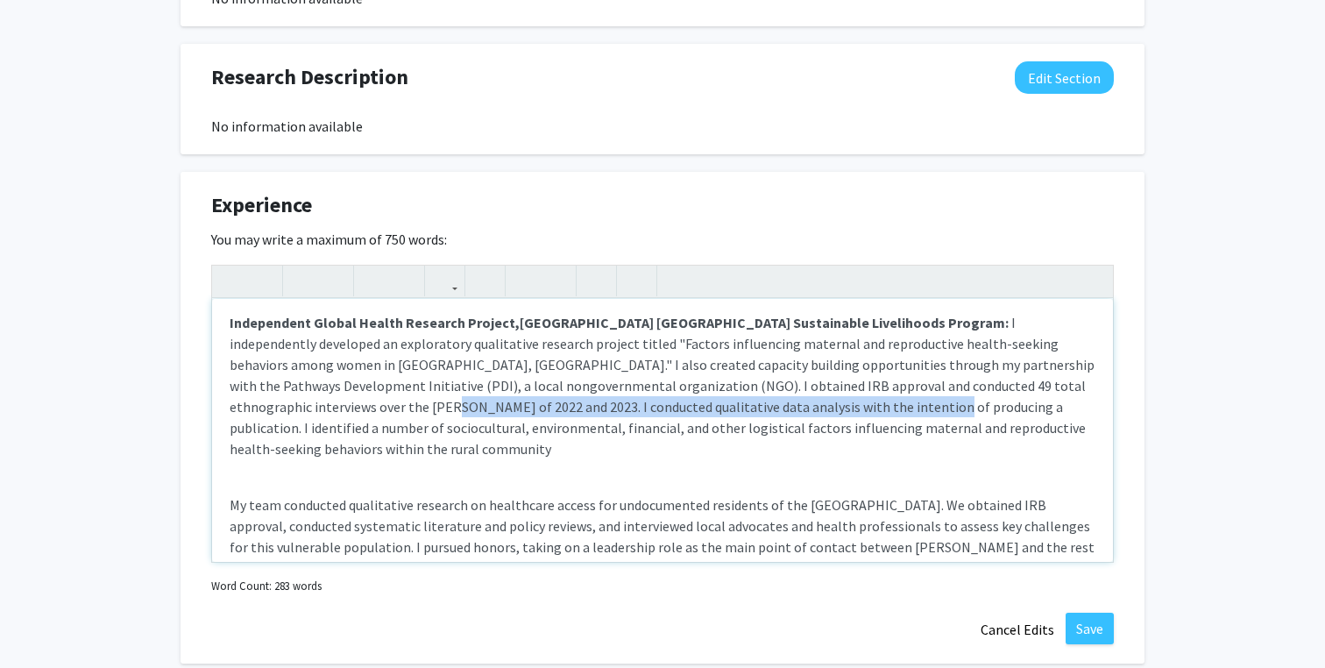
drag, startPoint x: 704, startPoint y: 410, endPoint x: 1087, endPoint y: 390, distance: 384.3
click at [1087, 390] on span "I independently developed an exploratory qualitative research project titled "F…" at bounding box center [662, 386] width 865 height 144
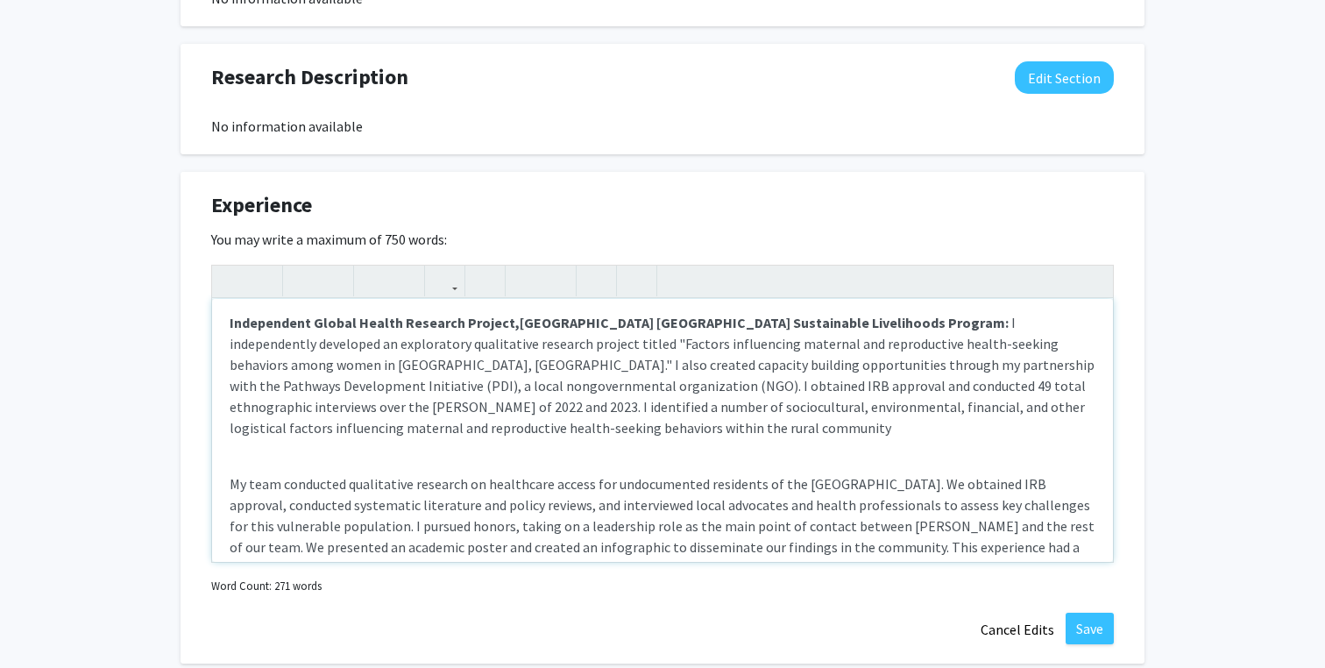
click at [931, 403] on span "I independently developed an exploratory qualitative research project titled "F…" at bounding box center [662, 375] width 865 height 123
click at [894, 416] on p "Independent Global Health Research Project, [GEOGRAPHIC_DATA] [GEOGRAPHIC_DATA]…" at bounding box center [663, 375] width 866 height 126
click at [877, 435] on p "Independent Global Health Research Project, [GEOGRAPHIC_DATA] [GEOGRAPHIC_DATA]…" at bounding box center [663, 375] width 866 height 126
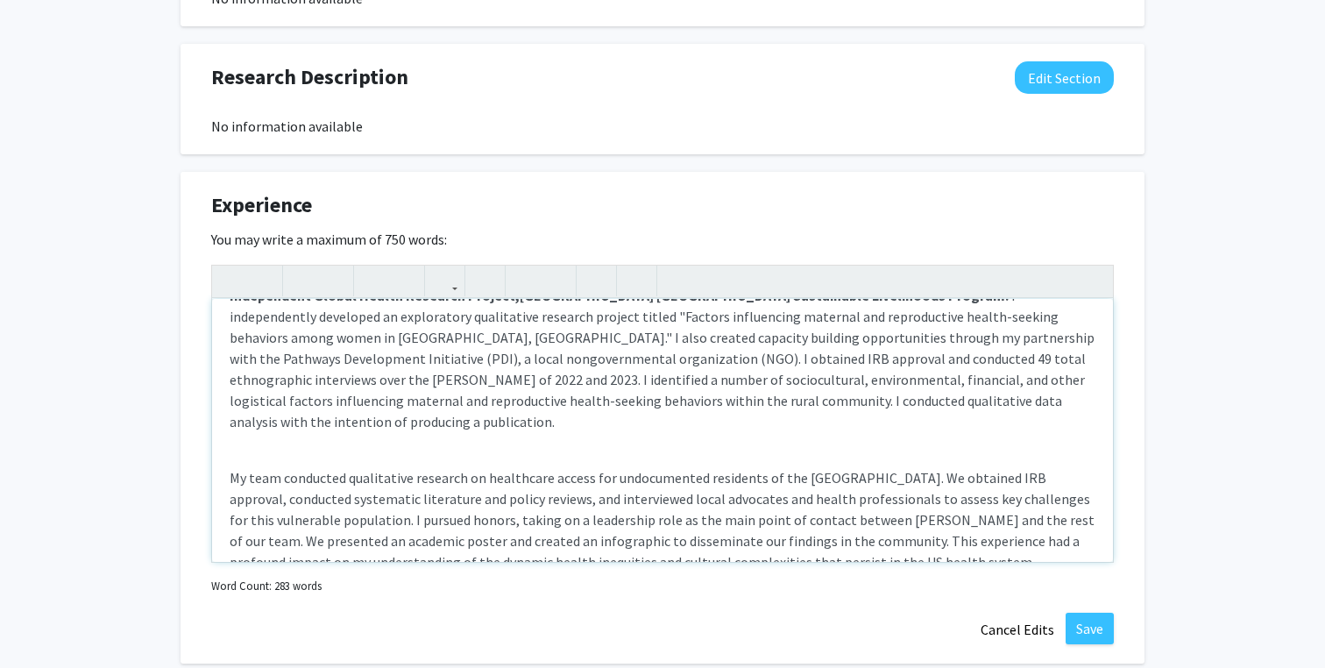
scroll to position [138, 0]
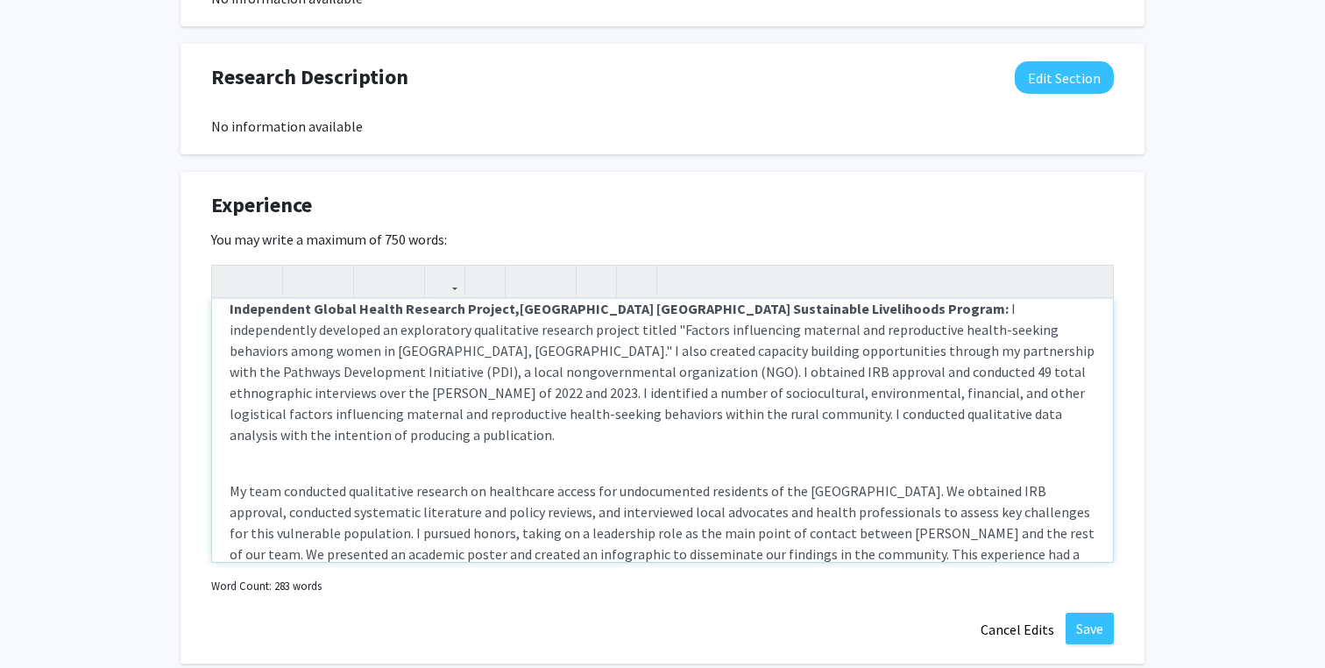
click at [230, 480] on p "My team conducted qualitative research on healthcare access for undocumented re…" at bounding box center [663, 532] width 866 height 105
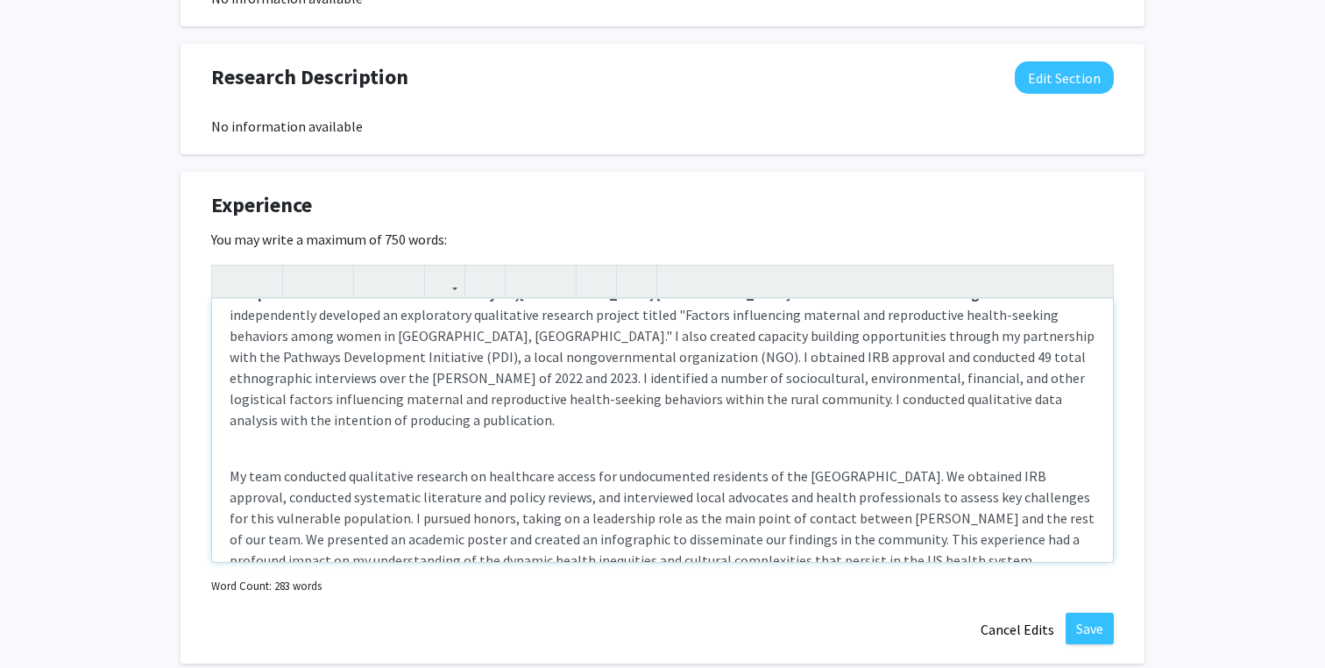
scroll to position [151, 0]
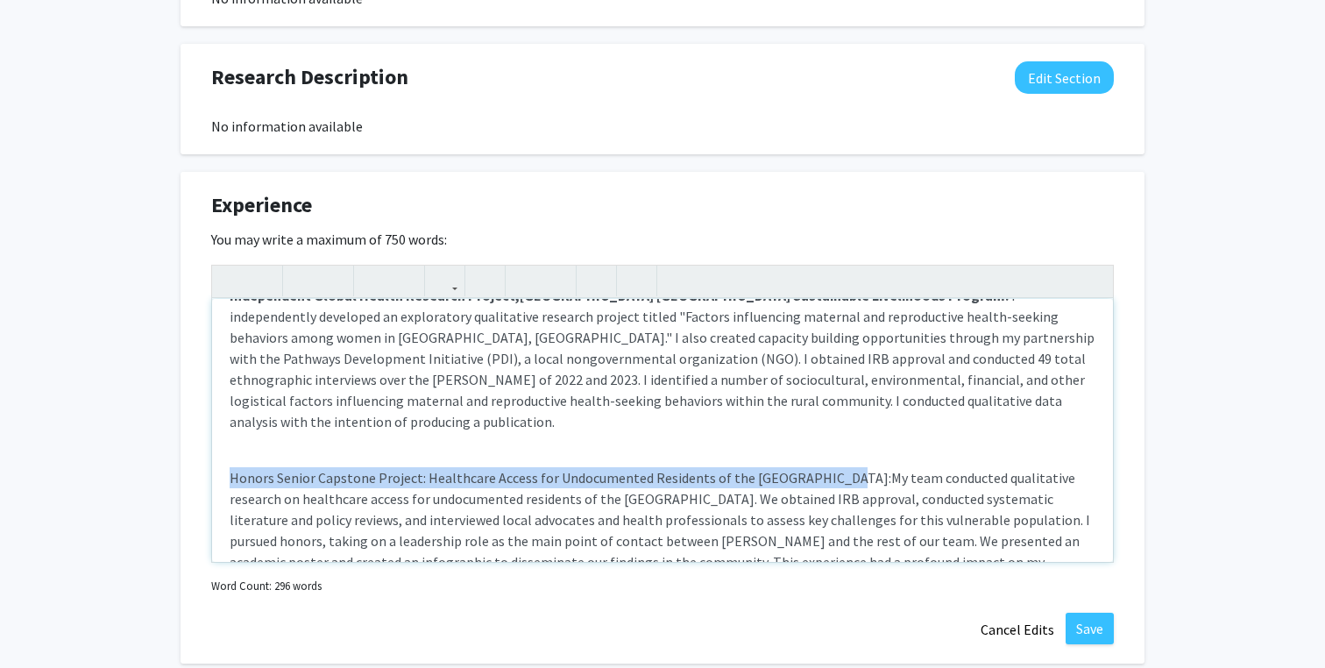
drag, startPoint x: 230, startPoint y: 460, endPoint x: 820, endPoint y: 464, distance: 590.6
click at [820, 467] on p "Honors Senior Capstone Project: Healthcare Access for Undocumented Residents of…" at bounding box center [663, 530] width 866 height 126
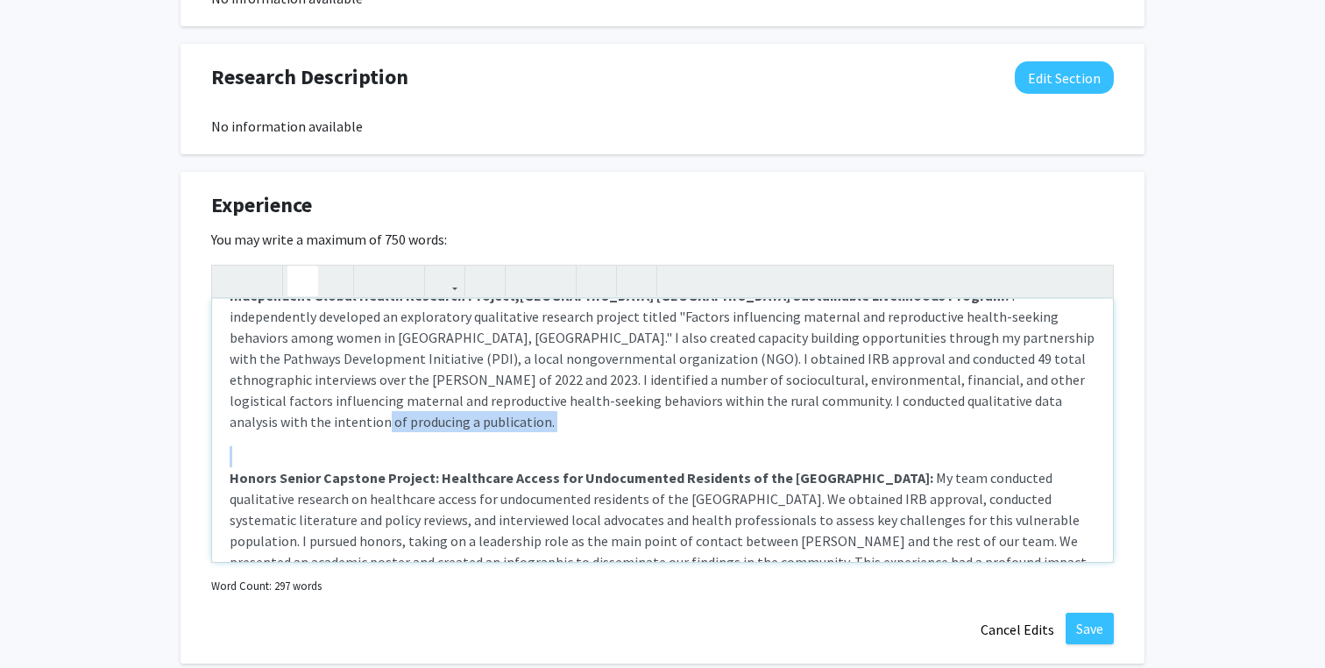
click at [436, 469] on strong "Honors Senior Capstone Project: Healthcare Access for Undocumented Residents of…" at bounding box center [582, 478] width 704 height 18
click at [433, 469] on strong "Honors Senior Capstone Project: Healthcare Access for Undocumented Residents of…" at bounding box center [582, 478] width 704 height 18
type textarea "<l><ipsumd>Sitametconsec Adipisci Elitseddo,&eius;<temp incid="utla-etdo: 2mag;…"
click at [280, 469] on strong "Honors Senior Capstone Project, Healthcare Access for Undocumented Residents of…" at bounding box center [582, 478] width 705 height 18
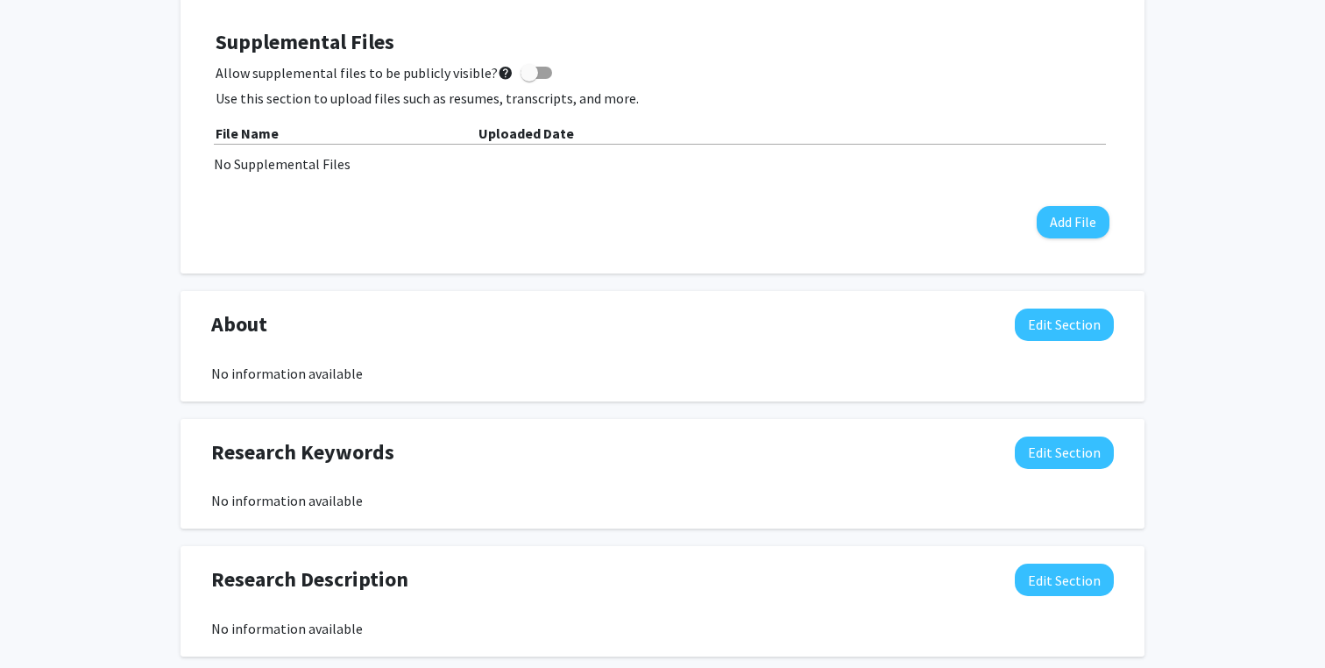
scroll to position [712, 0]
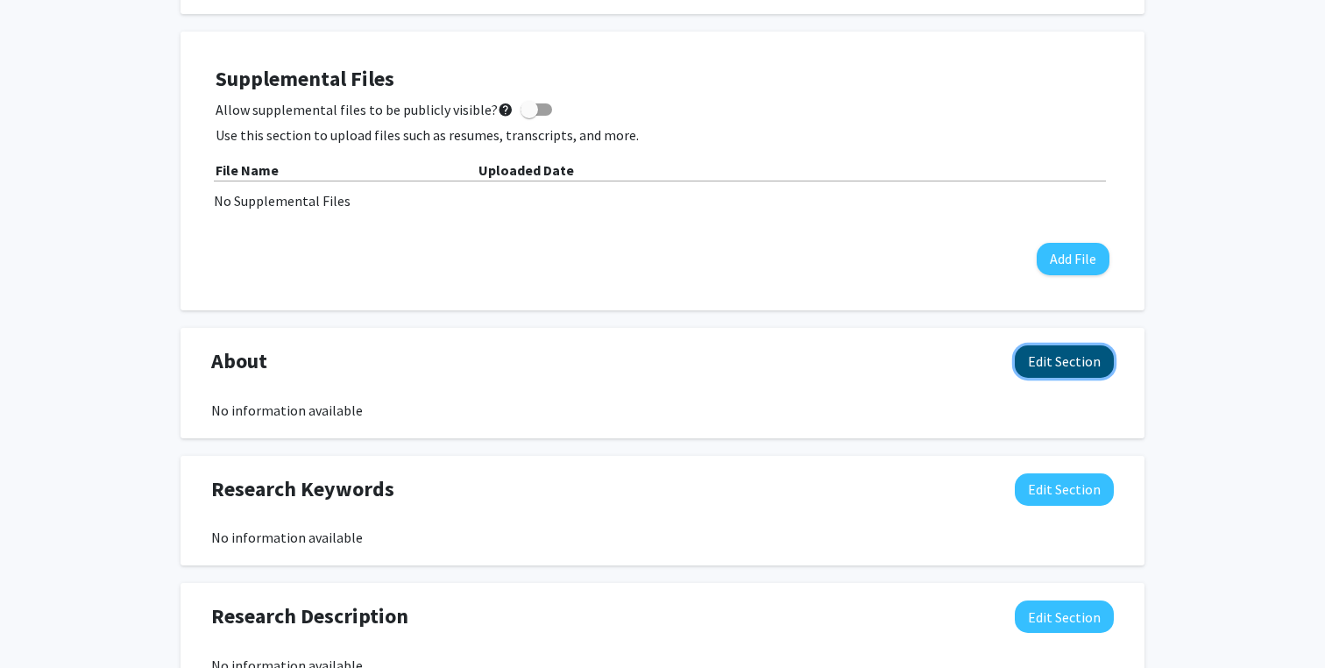
click at [1090, 365] on button "Edit Section" at bounding box center [1064, 361] width 99 height 32
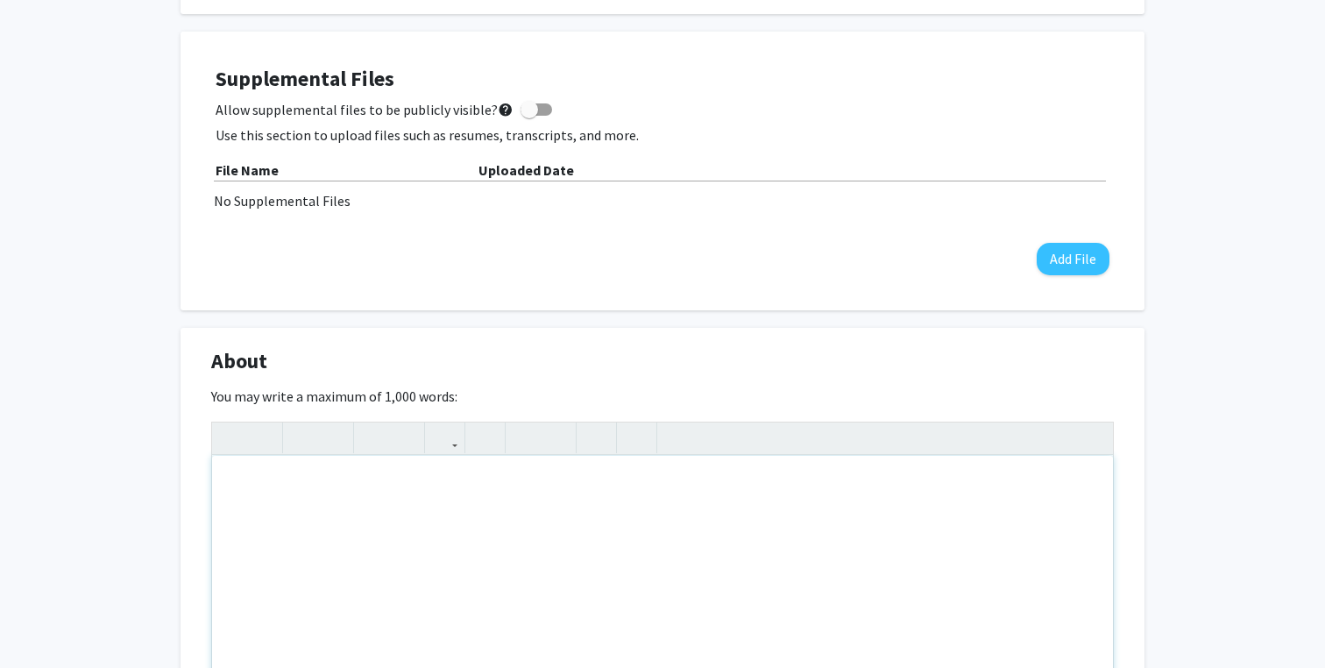
click at [351, 514] on div "Note to users with screen readers: Please deactivate our accessibility plugin f…" at bounding box center [662, 587] width 901 height 263
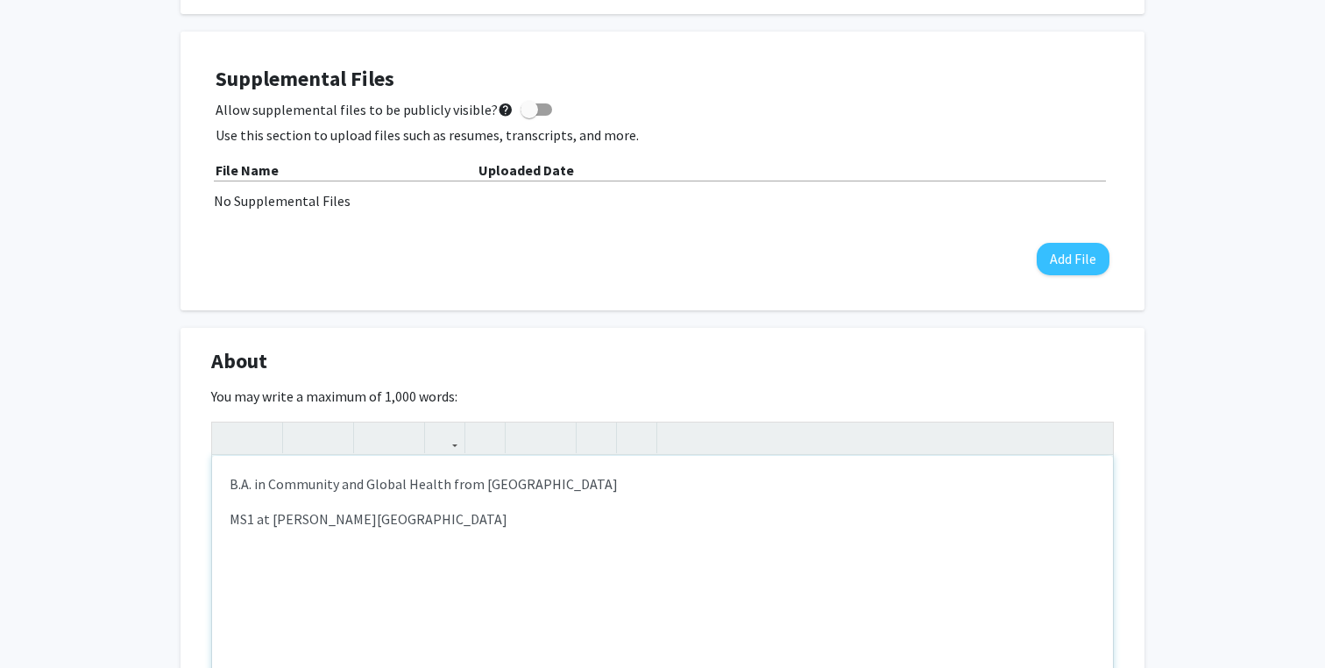
click at [265, 499] on div "B.A. in Community and Global Health from [GEOGRAPHIC_DATA] MS1 at [PERSON_NAME]…" at bounding box center [662, 587] width 901 height 263
click at [629, 436] on icon "button" at bounding box center [636, 437] width 15 height 29
type textarea "<p>B.A. in Community and Global Health from [GEOGRAPHIC_DATA];</p><p><span styl…"
click at [557, 512] on p "MS1 at [PERSON_NAME][GEOGRAPHIC_DATA]" at bounding box center [663, 518] width 866 height 21
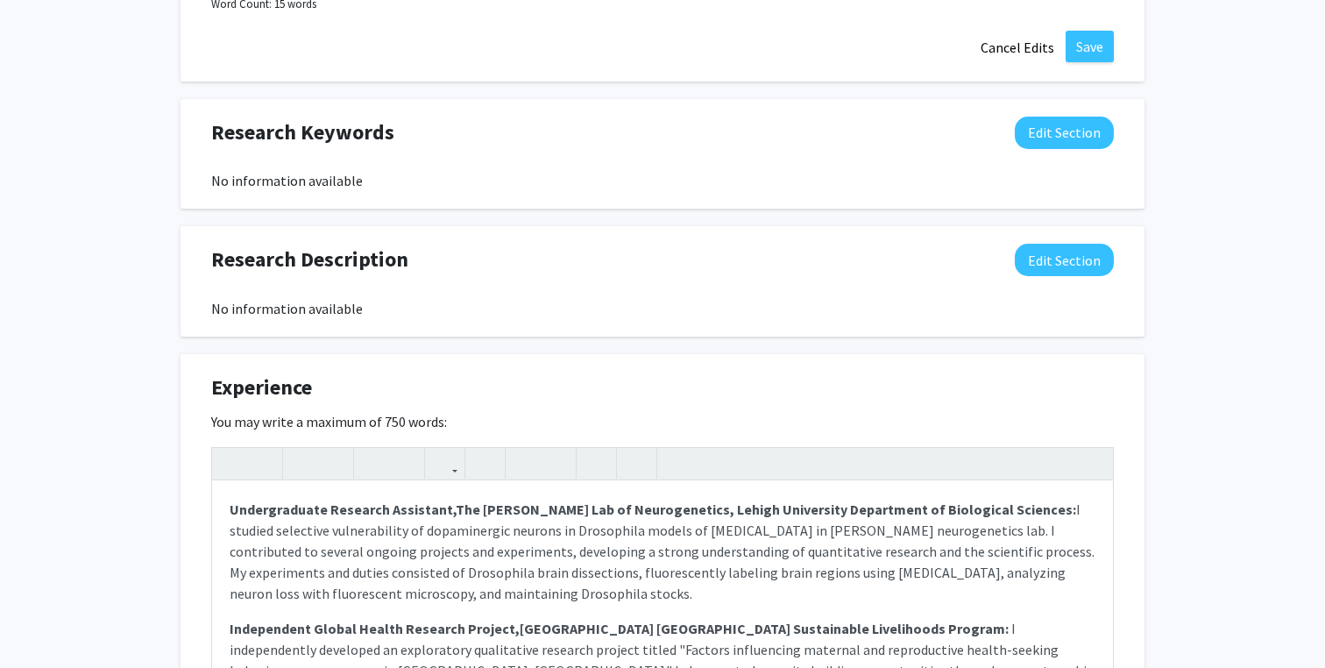
scroll to position [1674, 0]
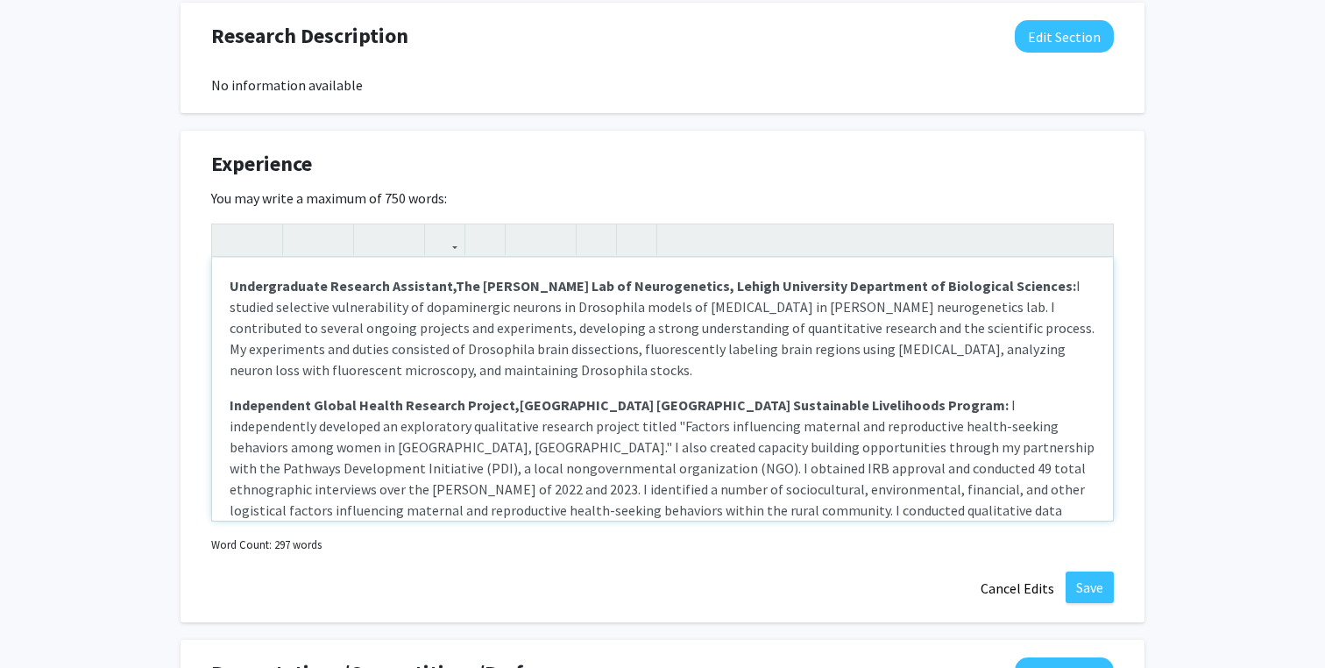
click at [498, 390] on div "Undergraduate Research Assistant, The [PERSON_NAME] Lab of Neurogenetics, Lehig…" at bounding box center [662, 389] width 901 height 263
click at [609, 346] on span "I studied selective vulnerability of dopaminergic neurons in Drosophila models …" at bounding box center [662, 328] width 865 height 102
click at [606, 375] on p "Undergraduate Research Assistant, The [PERSON_NAME] Lab of Neurogenetics, Lehig…" at bounding box center [663, 327] width 866 height 105
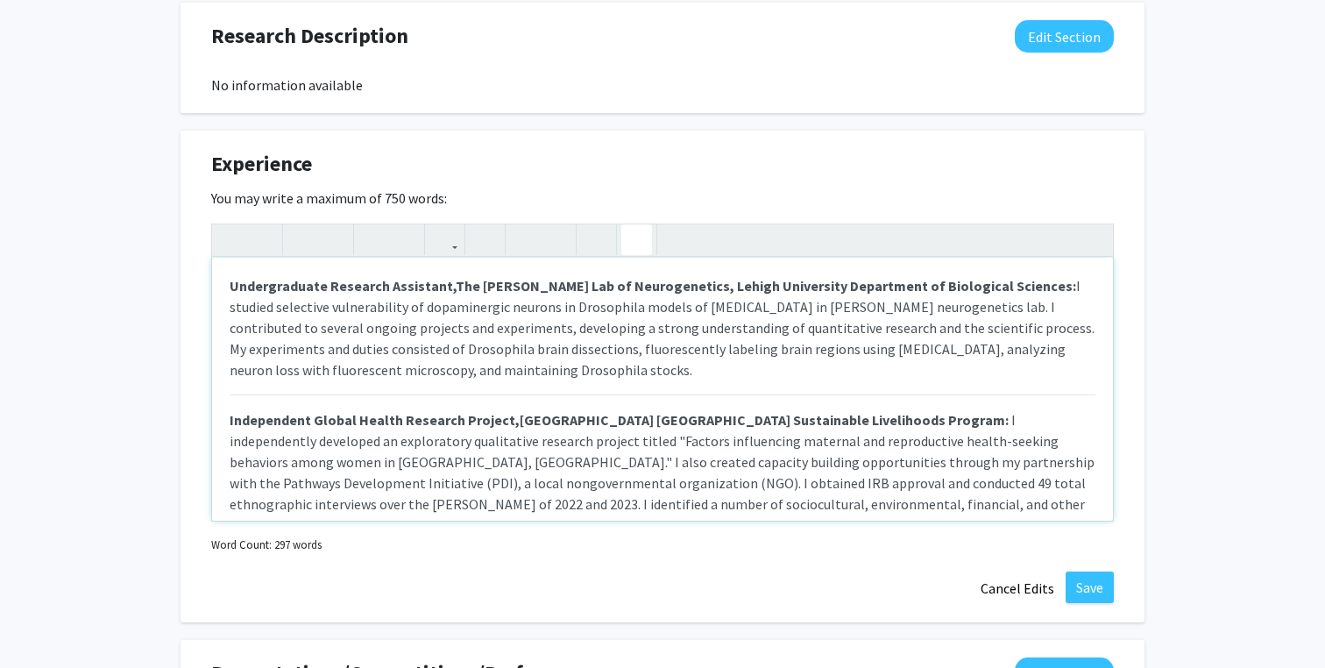
click at [631, 245] on icon "button" at bounding box center [636, 239] width 15 height 29
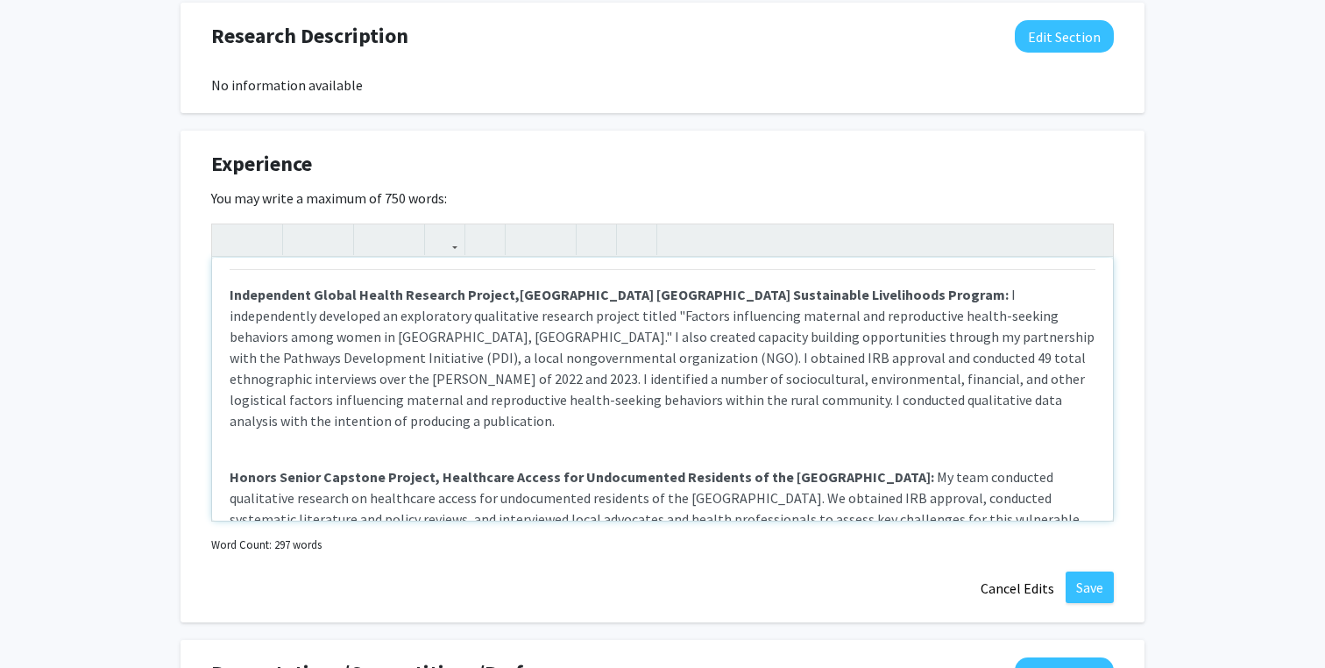
scroll to position [158, 0]
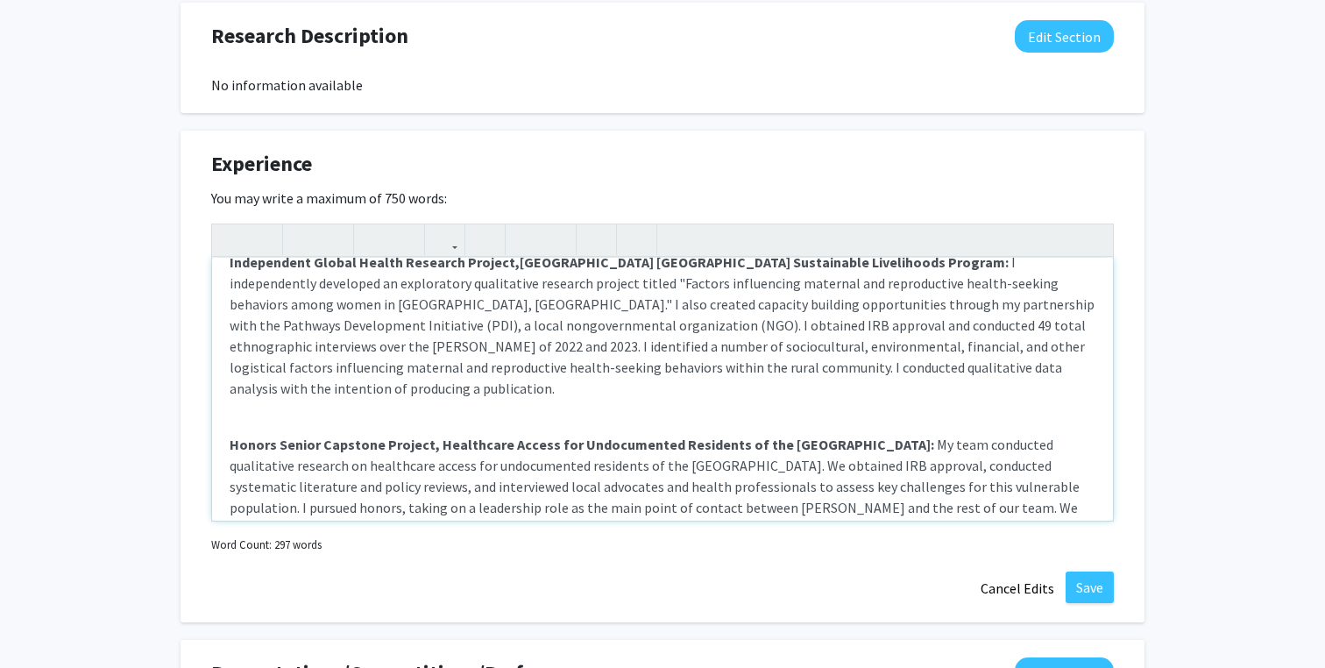
click at [986, 382] on p "Independent Global Health Research Project, [GEOGRAPHIC_DATA] [GEOGRAPHIC_DATA]…" at bounding box center [663, 422] width 866 height 343
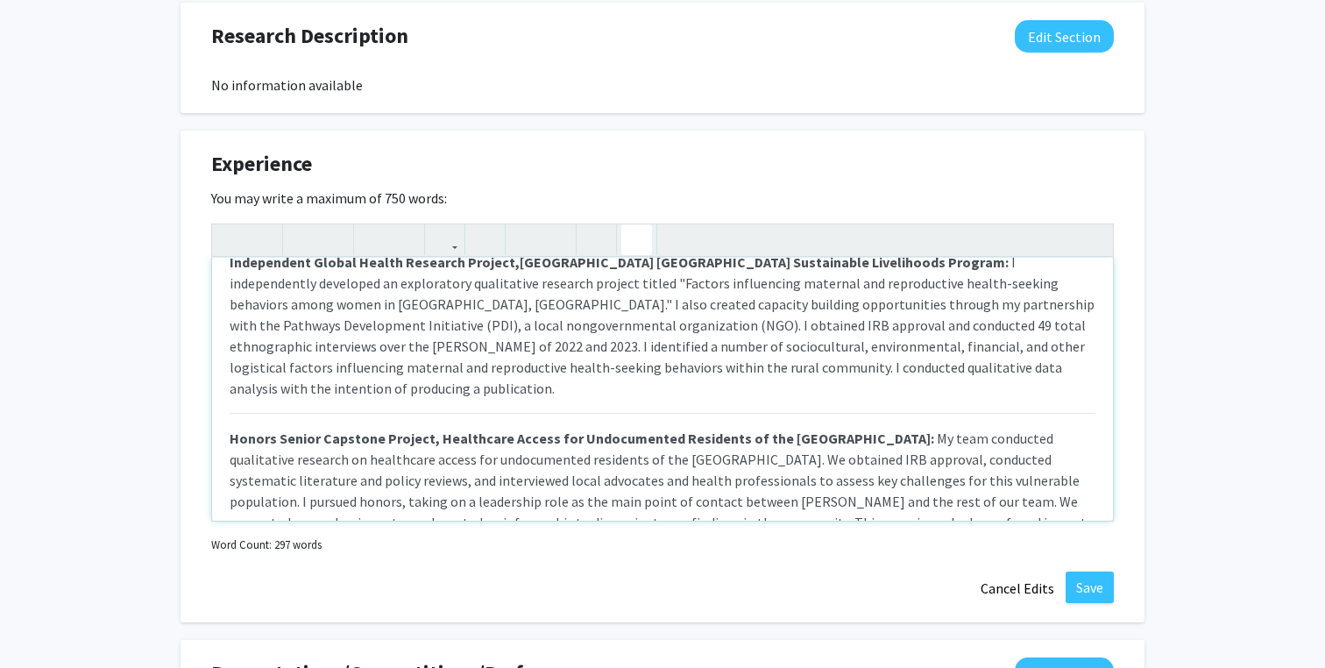
click at [634, 246] on icon "button" at bounding box center [636, 239] width 15 height 29
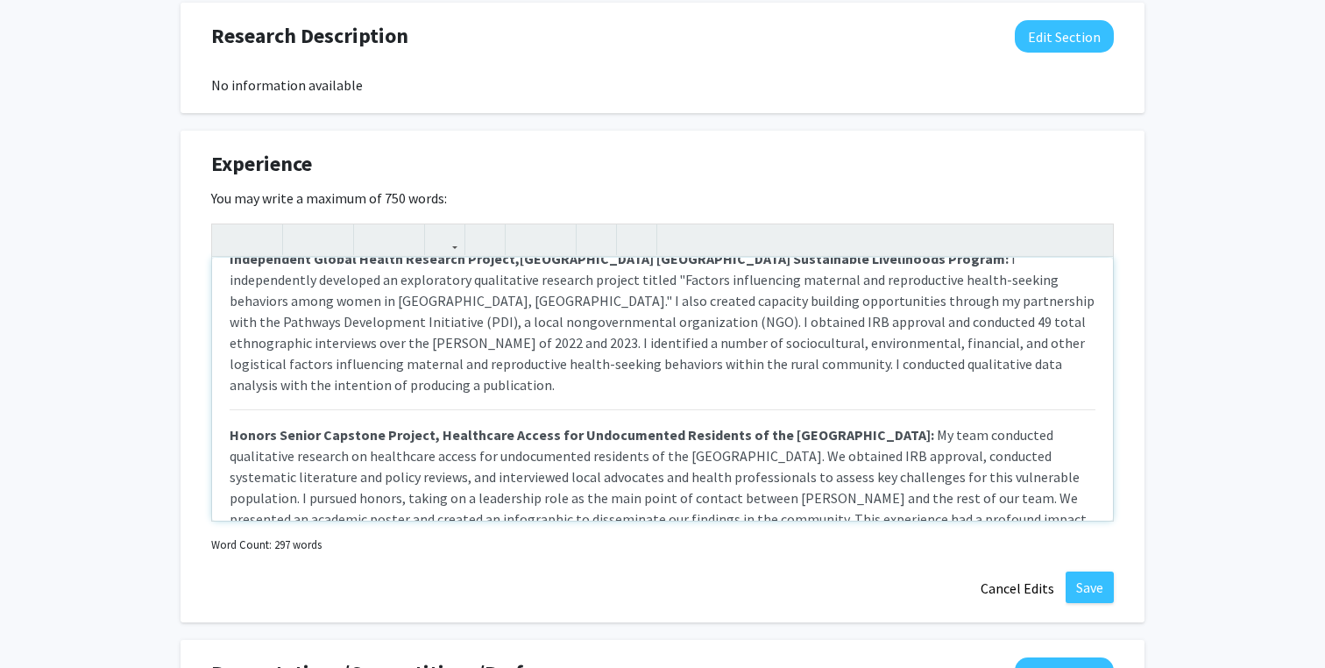
scroll to position [237, 0]
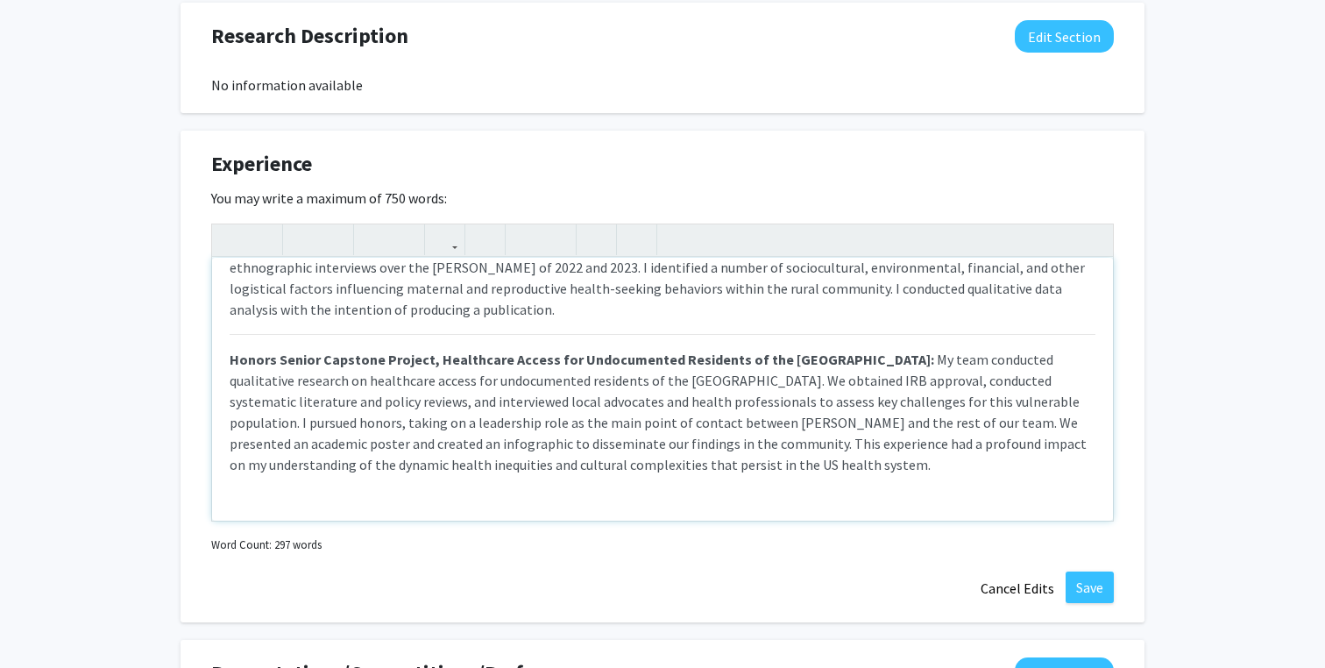
click at [724, 355] on span "My team conducted qualitative research on healthcare access for undocumented re…" at bounding box center [658, 411] width 857 height 123
click at [646, 400] on span "My team conducted qualitative research on healthcare access for undocumented re…" at bounding box center [658, 411] width 857 height 123
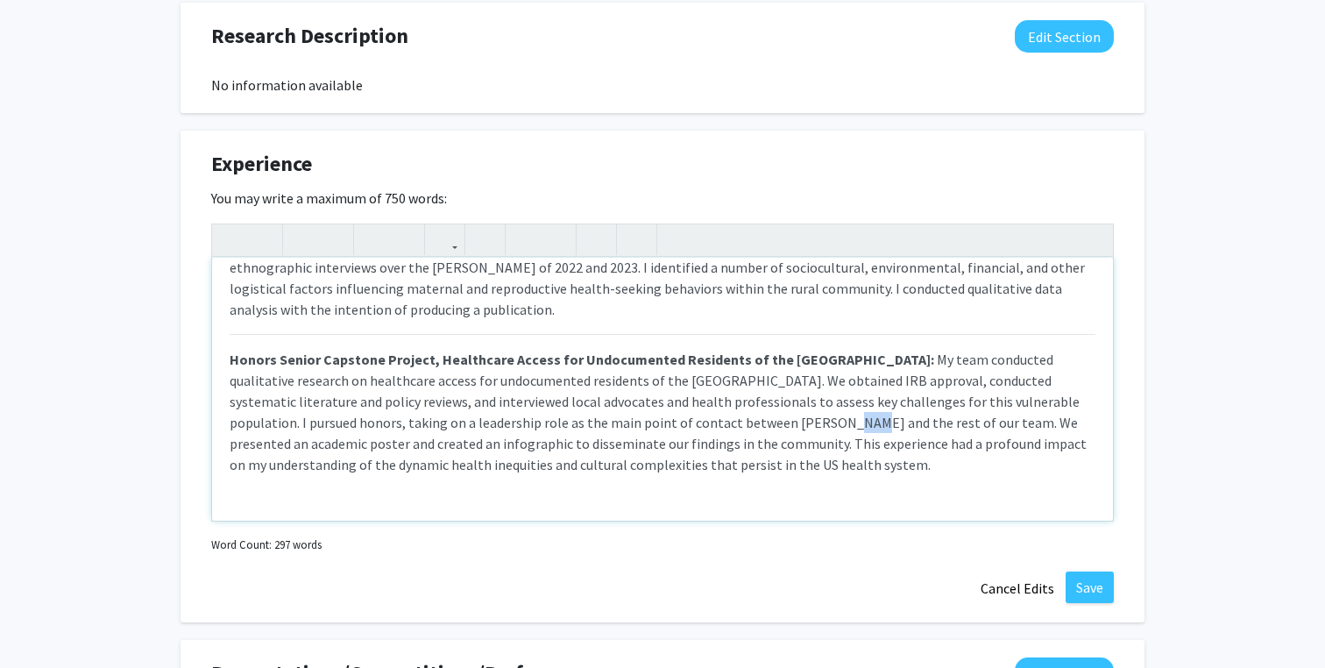
click at [646, 400] on span "My team conducted qualitative research on healthcare access for undocumented re…" at bounding box center [658, 411] width 857 height 123
click at [621, 423] on span "My team conducted qualitative research on healthcare access for undocumented re…" at bounding box center [658, 411] width 857 height 123
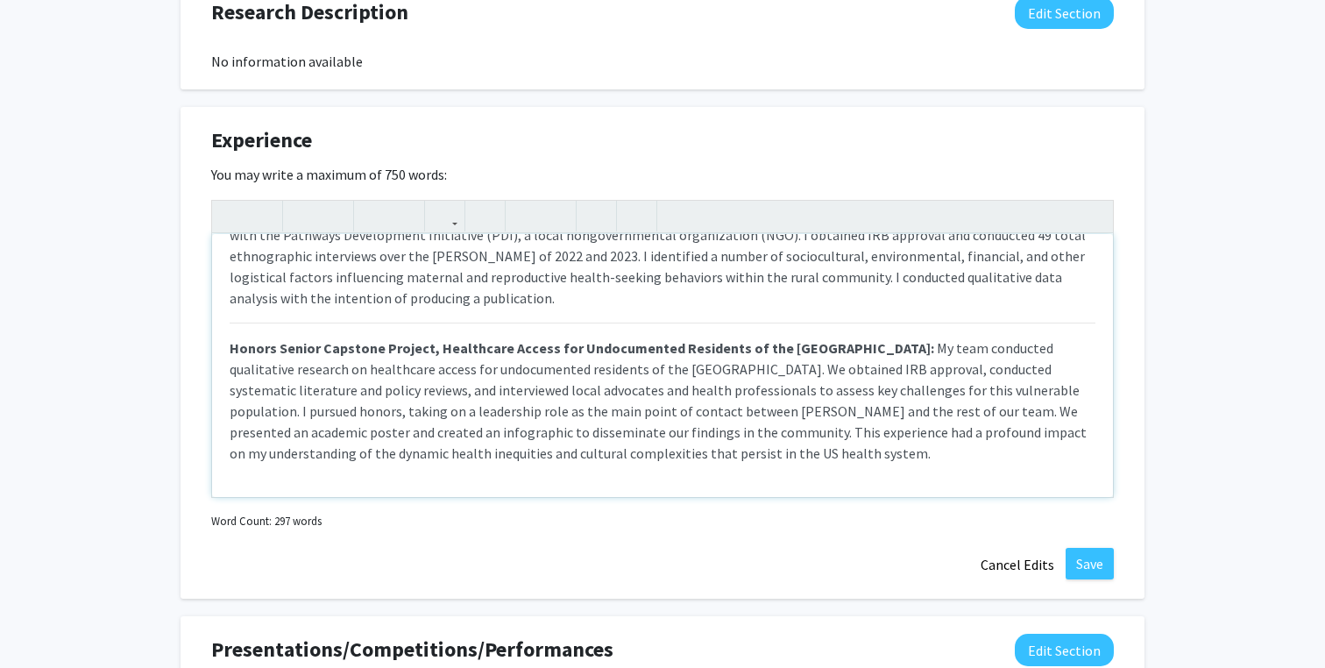
scroll to position [232, 0]
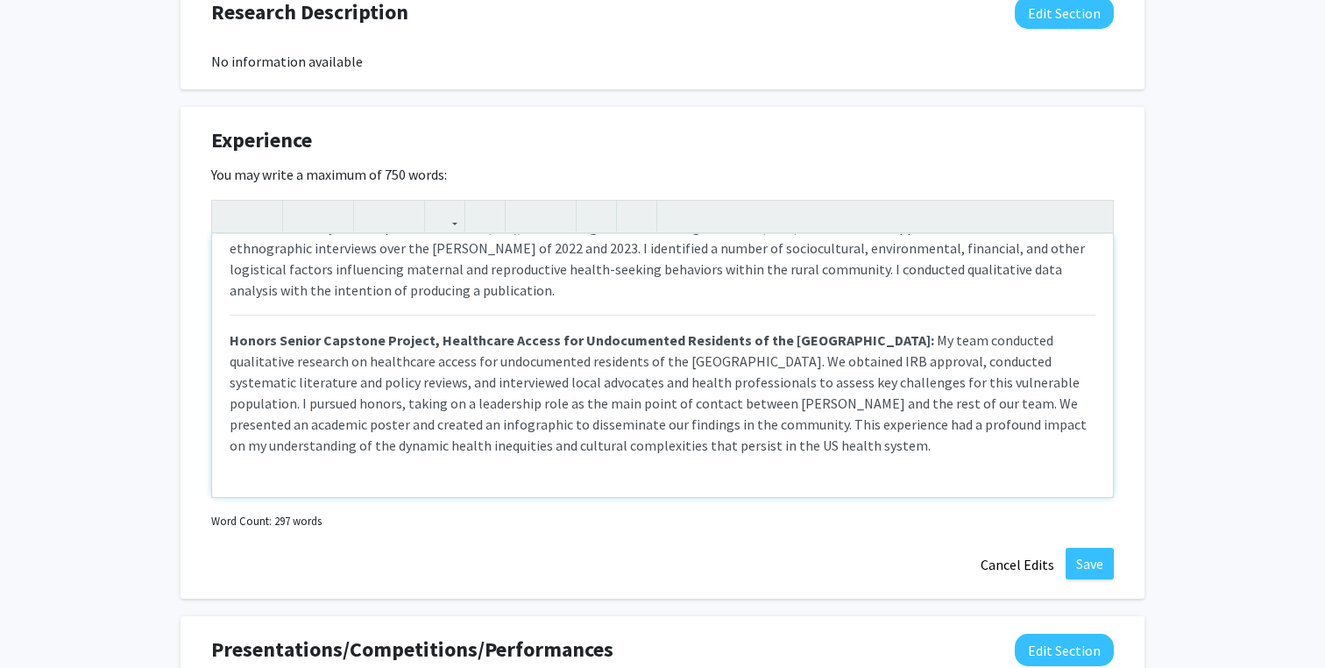
click at [590, 390] on span "My team conducted qualitative research on healthcare access for undocumented re…" at bounding box center [658, 392] width 857 height 123
click at [825, 421] on p "Honors Senior Capstone Project, Healthcare Access for Undocumented Residents of…" at bounding box center [663, 392] width 866 height 126
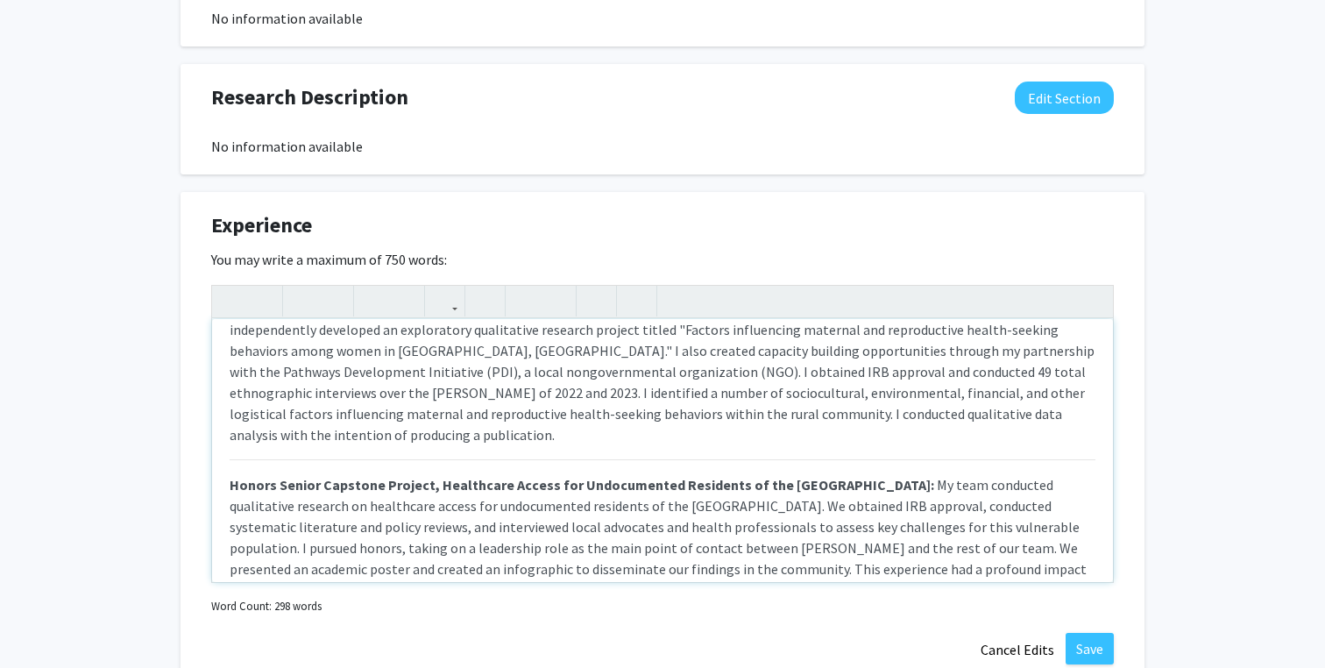
scroll to position [172, 0]
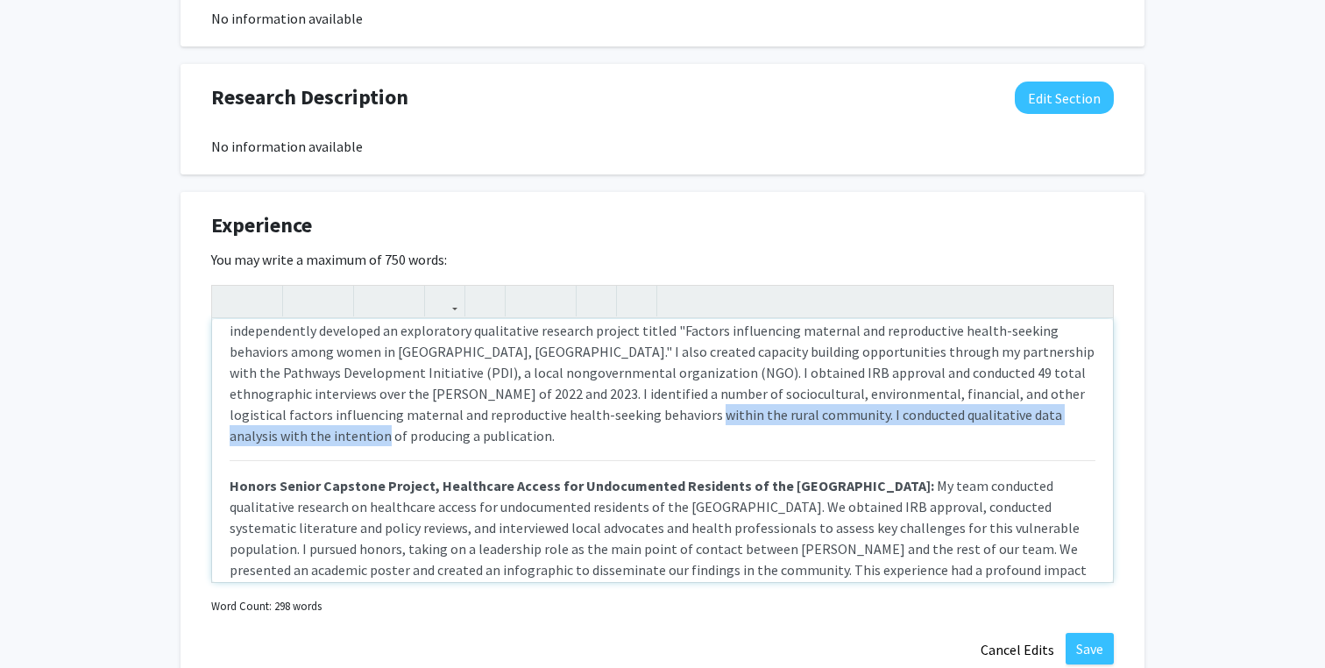
drag, startPoint x: 456, startPoint y: 416, endPoint x: 938, endPoint y: 413, distance: 482.8
click at [938, 413] on p "Independent Global Health Research Project, [GEOGRAPHIC_DATA] [GEOGRAPHIC_DATA]…" at bounding box center [663, 372] width 866 height 147
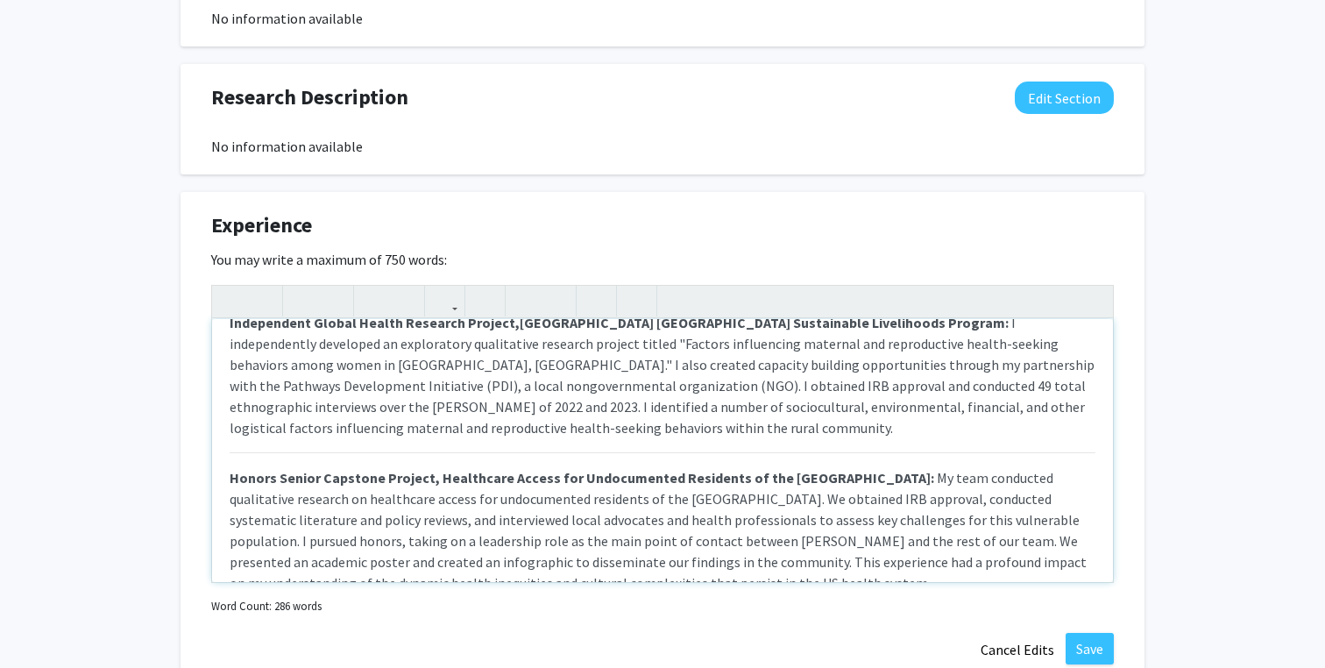
scroll to position [159, 0]
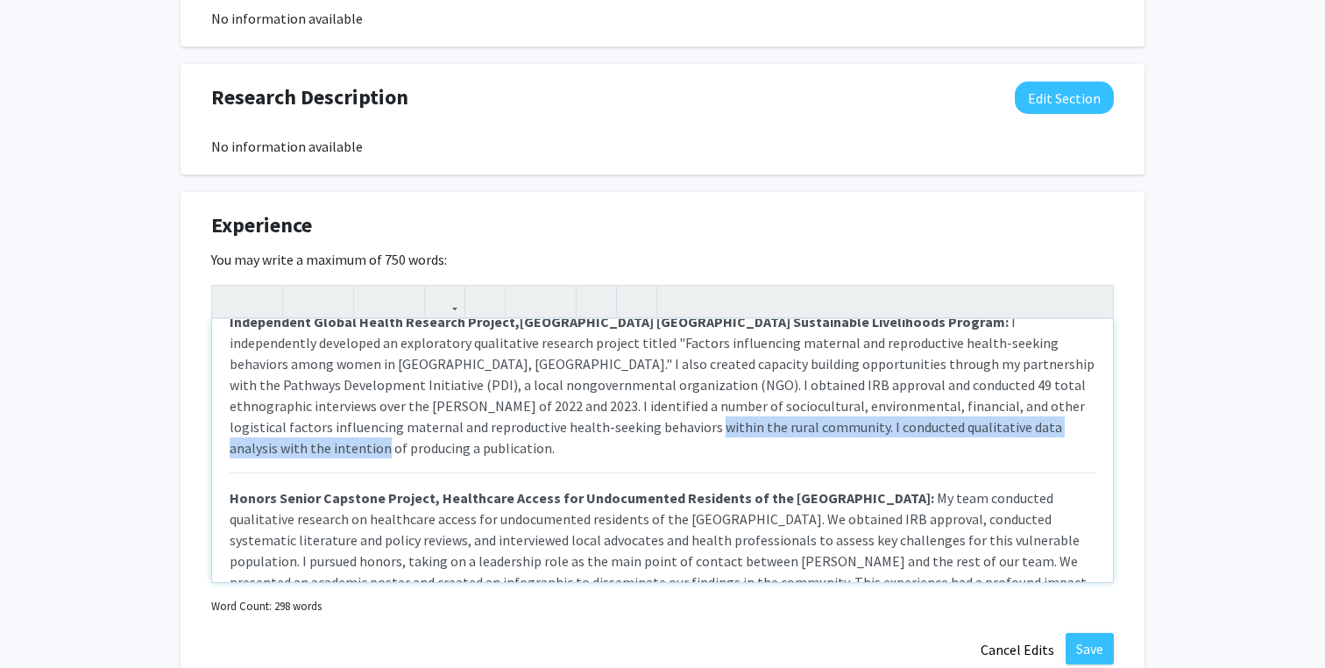
click at [704, 432] on span "I independently developed an exploratory qualitative research project titled "F…" at bounding box center [662, 385] width 865 height 144
drag, startPoint x: 933, startPoint y: 431, endPoint x: 673, endPoint y: 433, distance: 260.3
click at [673, 433] on span "I independently developed an exploratory qualitative research project titled "F…" at bounding box center [662, 385] width 865 height 144
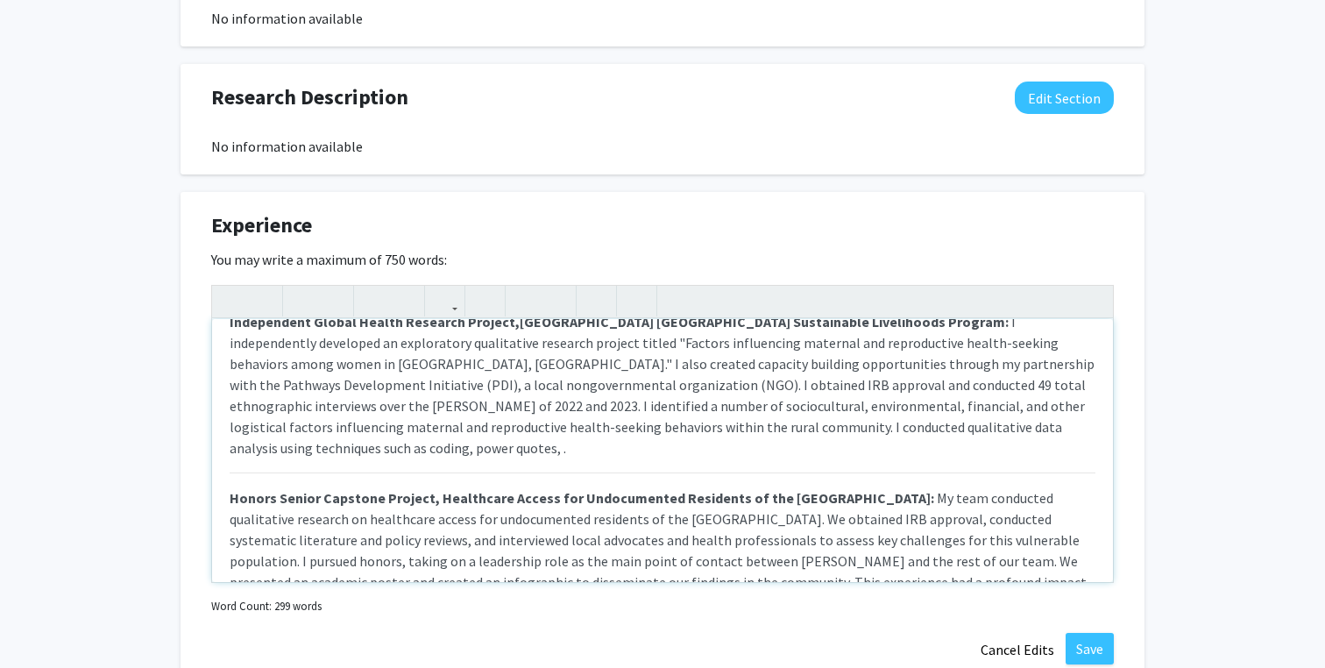
click at [673, 433] on span "I independently developed an exploratory qualitative research project titled "F…" at bounding box center [662, 385] width 865 height 144
drag, startPoint x: 983, startPoint y: 431, endPoint x: 669, endPoint y: 425, distance: 314.6
click at [669, 425] on p "Independent Global Health Research Project, [GEOGRAPHIC_DATA] [GEOGRAPHIC_DATA]…" at bounding box center [663, 384] width 866 height 147
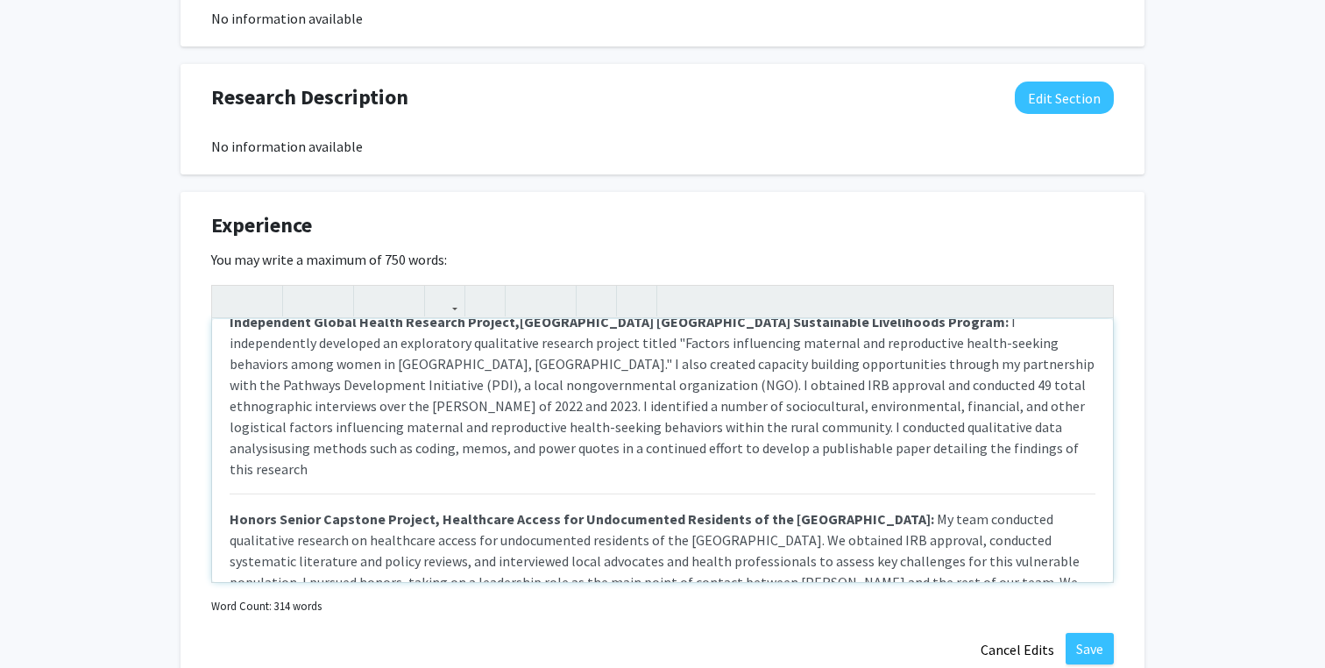
click at [669, 432] on span "I independently developed an exploratory qualitative research project titled "F…" at bounding box center [662, 395] width 865 height 165
click at [826, 443] on p "Independent Global Health Research Project, [GEOGRAPHIC_DATA] [GEOGRAPHIC_DATA]…" at bounding box center [663, 395] width 866 height 168
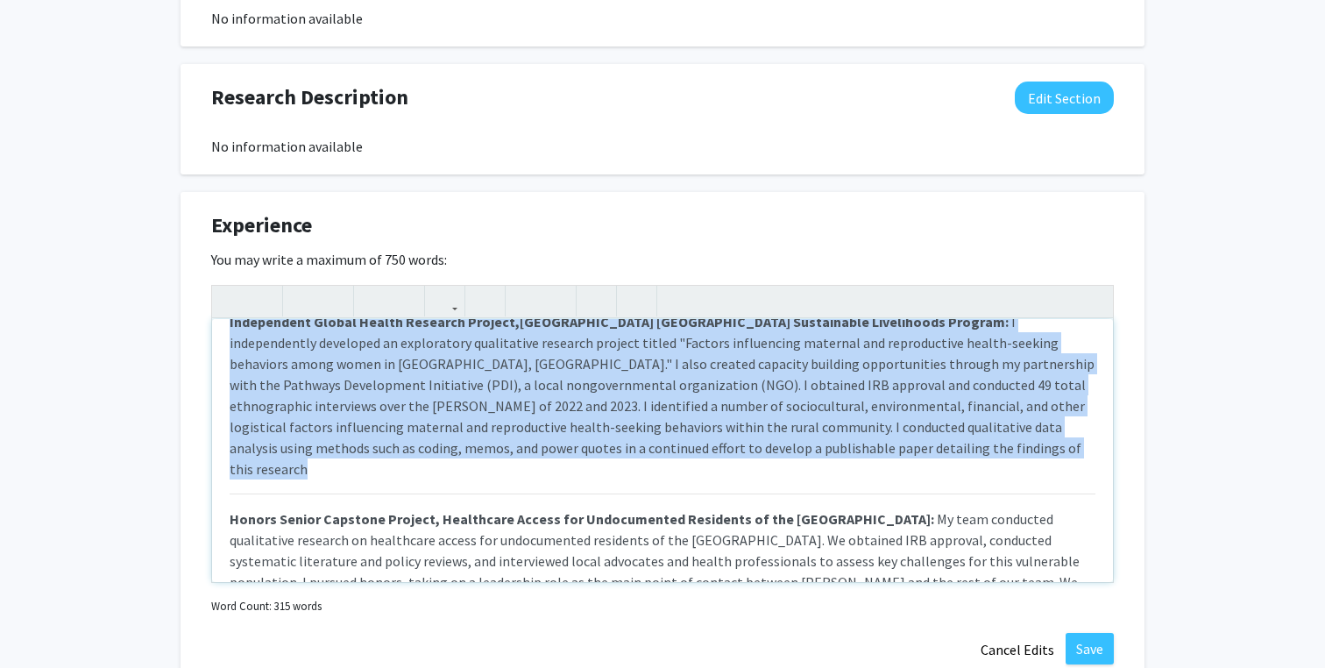
click at [775, 456] on p "Independent Global Health Research Project, [GEOGRAPHIC_DATA] [GEOGRAPHIC_DATA]…" at bounding box center [663, 395] width 866 height 168
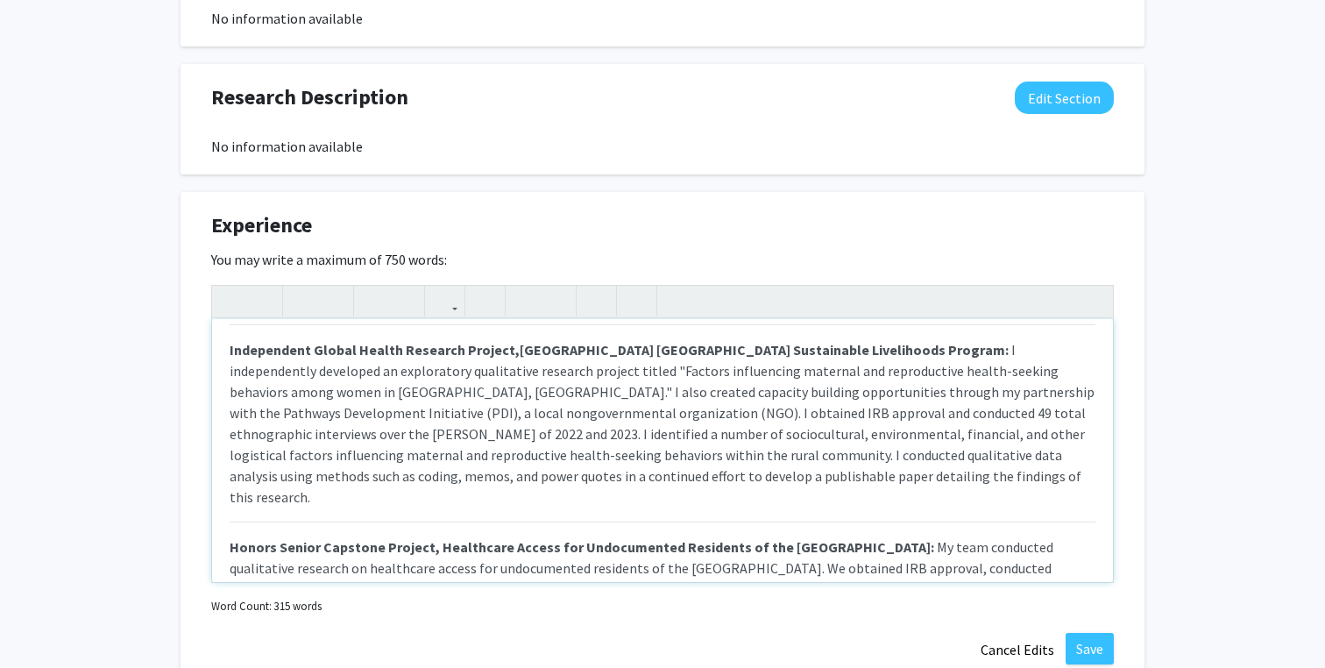
scroll to position [132, 0]
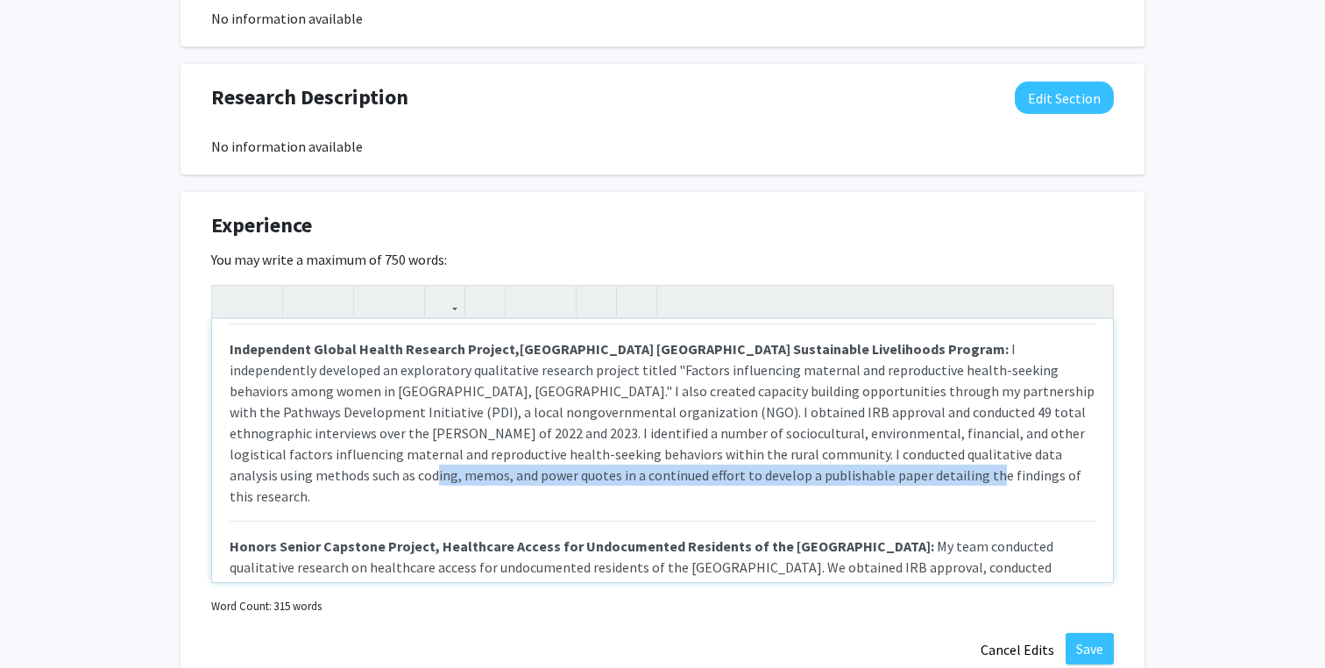
drag, startPoint x: 855, startPoint y: 476, endPoint x: 1007, endPoint y: 459, distance: 152.5
click at [1007, 459] on p "Independent Global Health Research Project, [GEOGRAPHIC_DATA] [GEOGRAPHIC_DATA]…" at bounding box center [663, 422] width 866 height 168
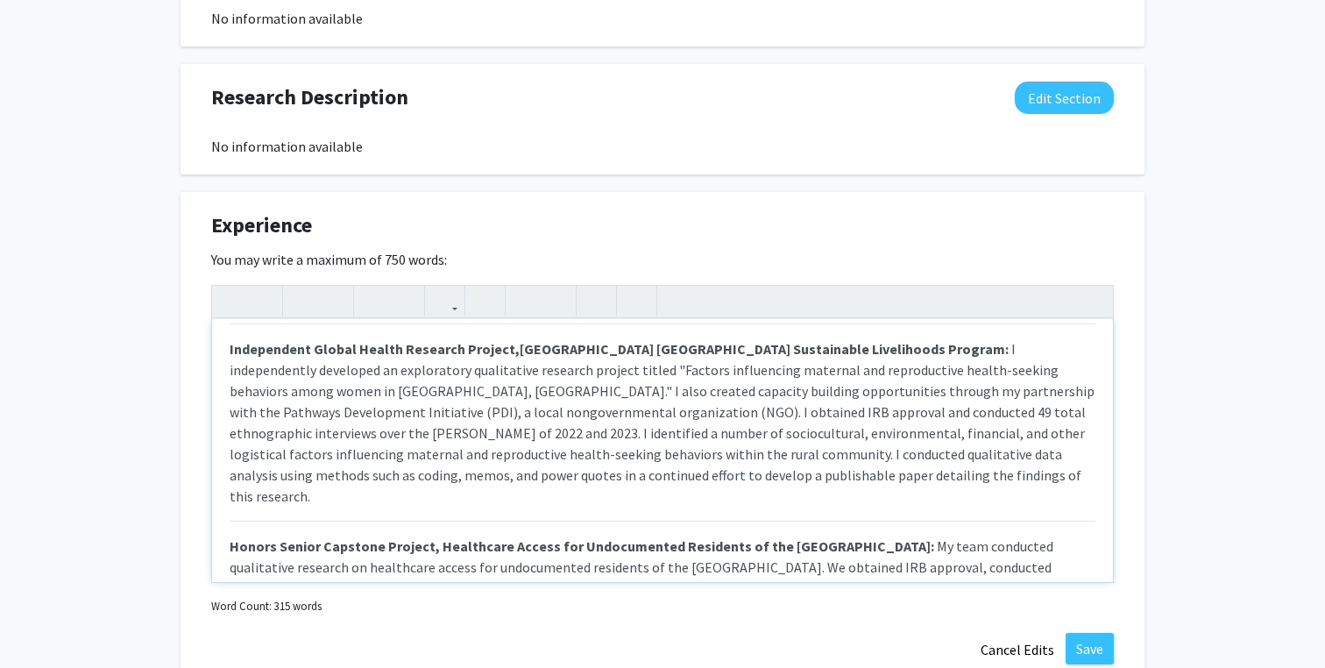
type textarea "<l><ipsumd>Sitametconsec Adipisci Elitseddo,&eius;<temp incid="utla-etdo: 4mag;…"
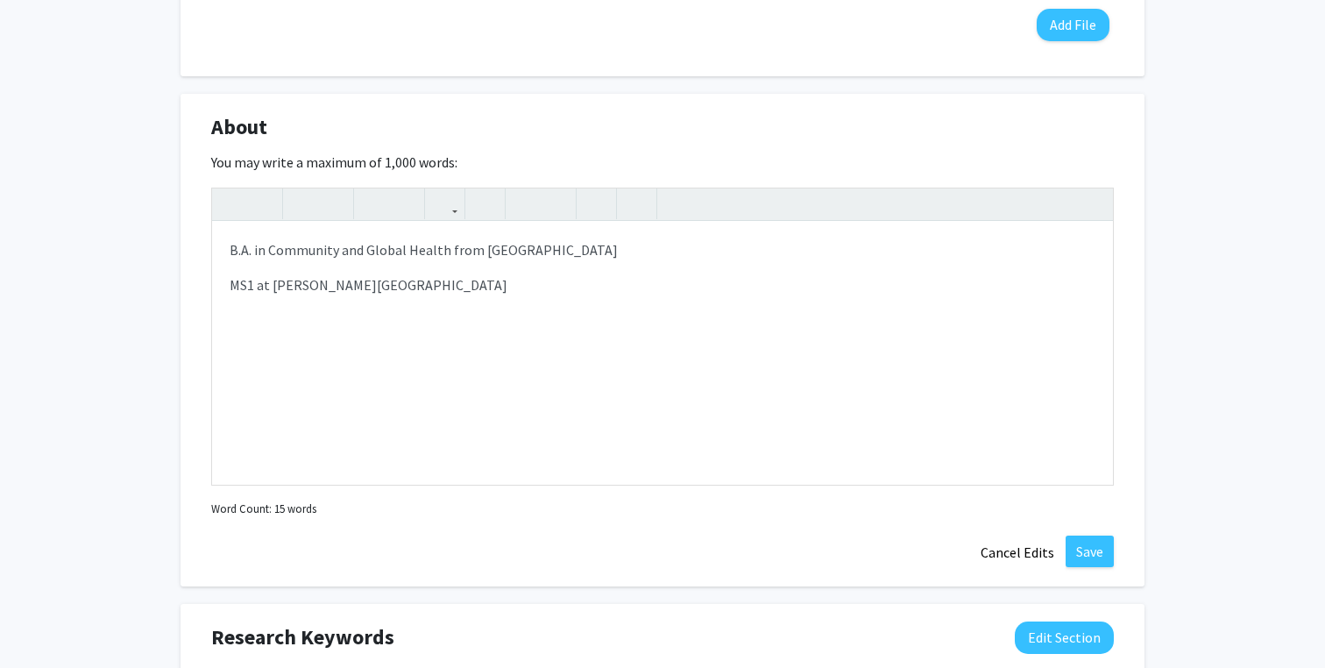
scroll to position [917, 0]
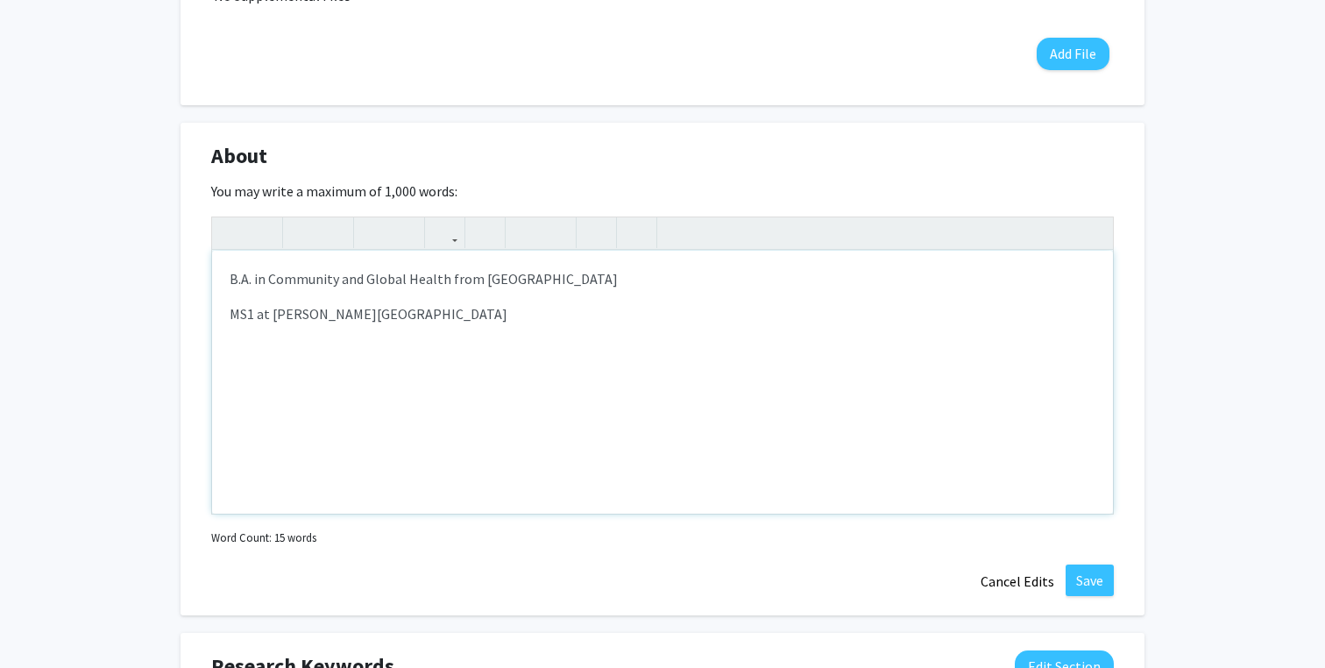
click at [394, 289] on div "B.A. in Community and Global Health from [GEOGRAPHIC_DATA] MS1 at [PERSON_NAME]…" at bounding box center [662, 382] width 901 height 263
drag, startPoint x: 584, startPoint y: 280, endPoint x: 847, endPoint y: 280, distance: 263.7
click at [847, 280] on p "B.A. in Community and Global Health from [GEOGRAPHIC_DATA] MS1 at [PERSON_NAME]…" at bounding box center [663, 278] width 866 height 21
type textarea "<p>B.A. in Community and Global Health from [GEOGRAPHIC_DATA];</p>"
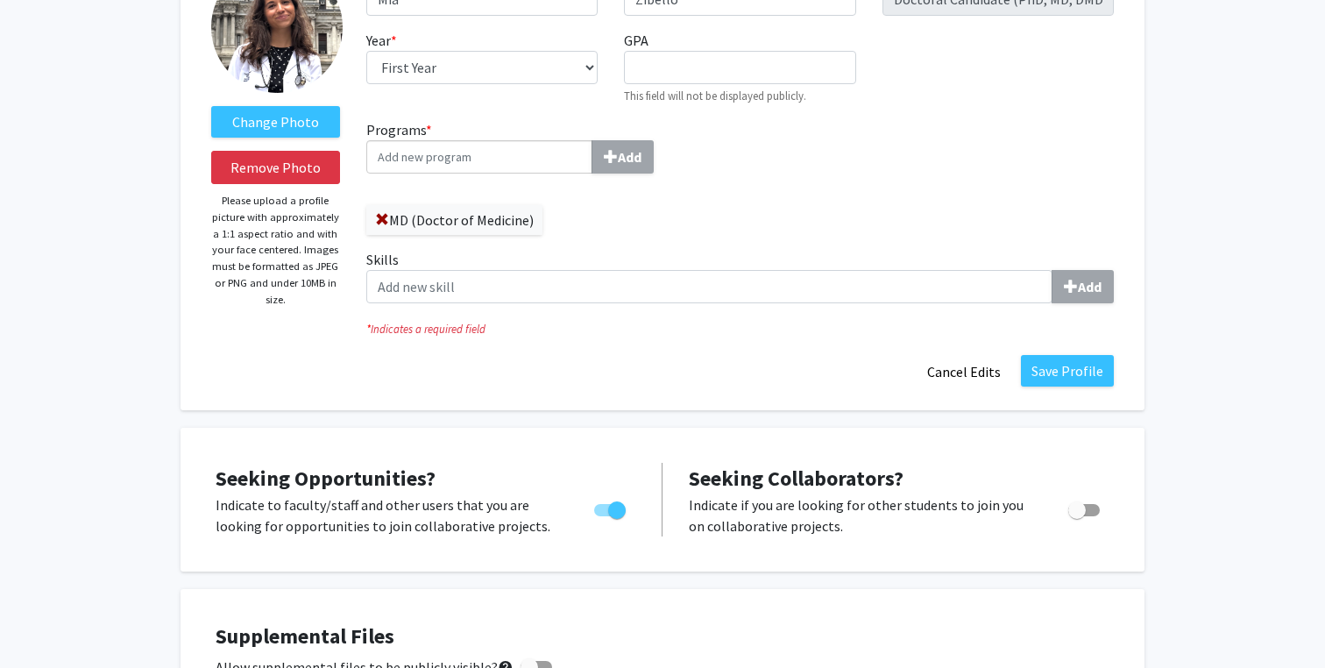
scroll to position [98, 0]
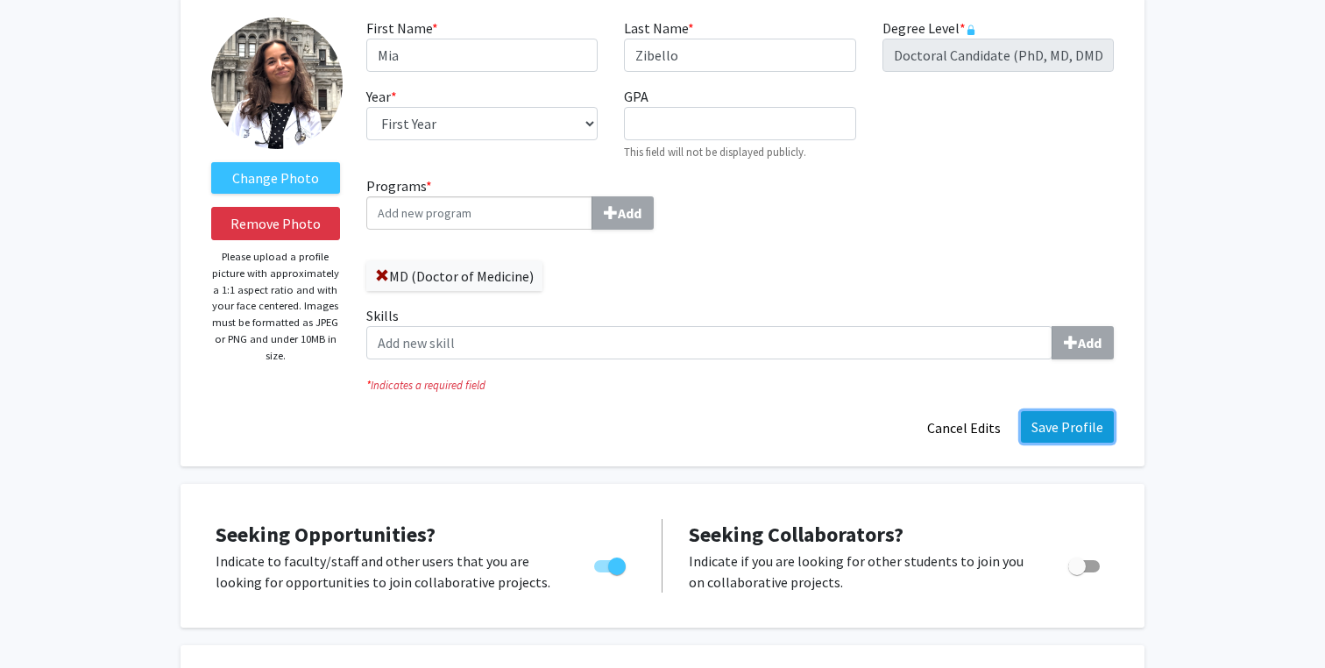
click at [1058, 423] on button "Save Profile" at bounding box center [1067, 427] width 93 height 32
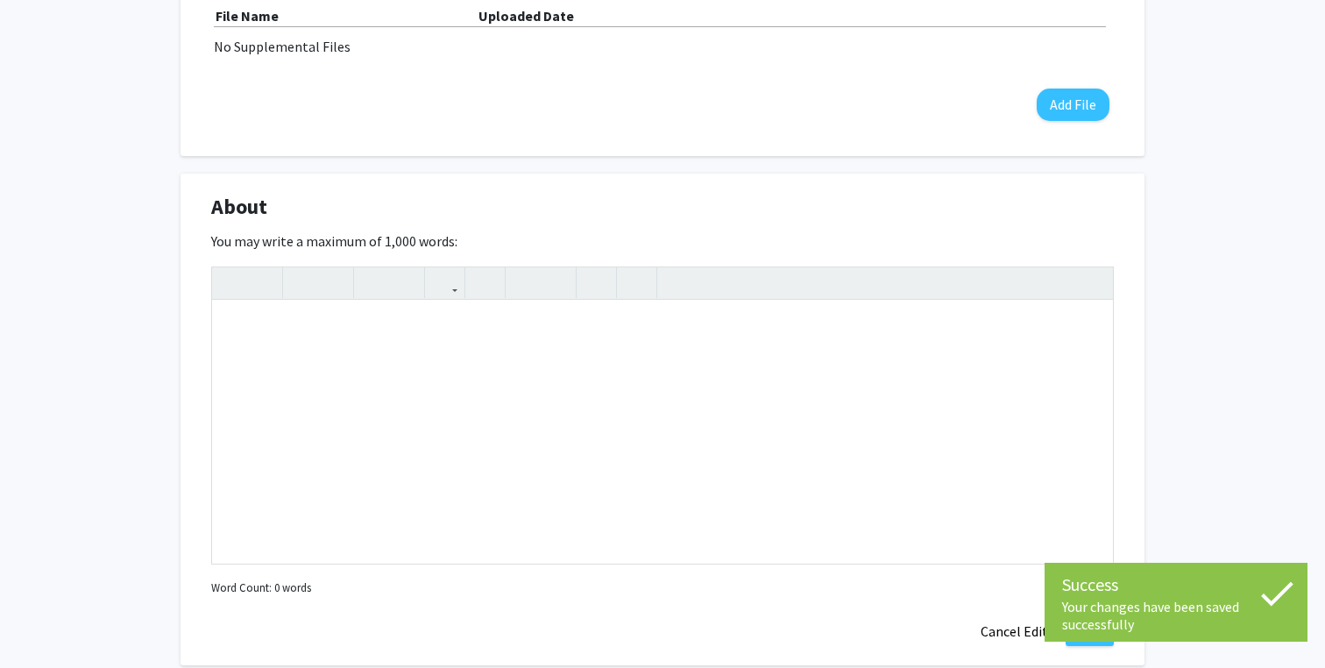
scroll to position [0, 0]
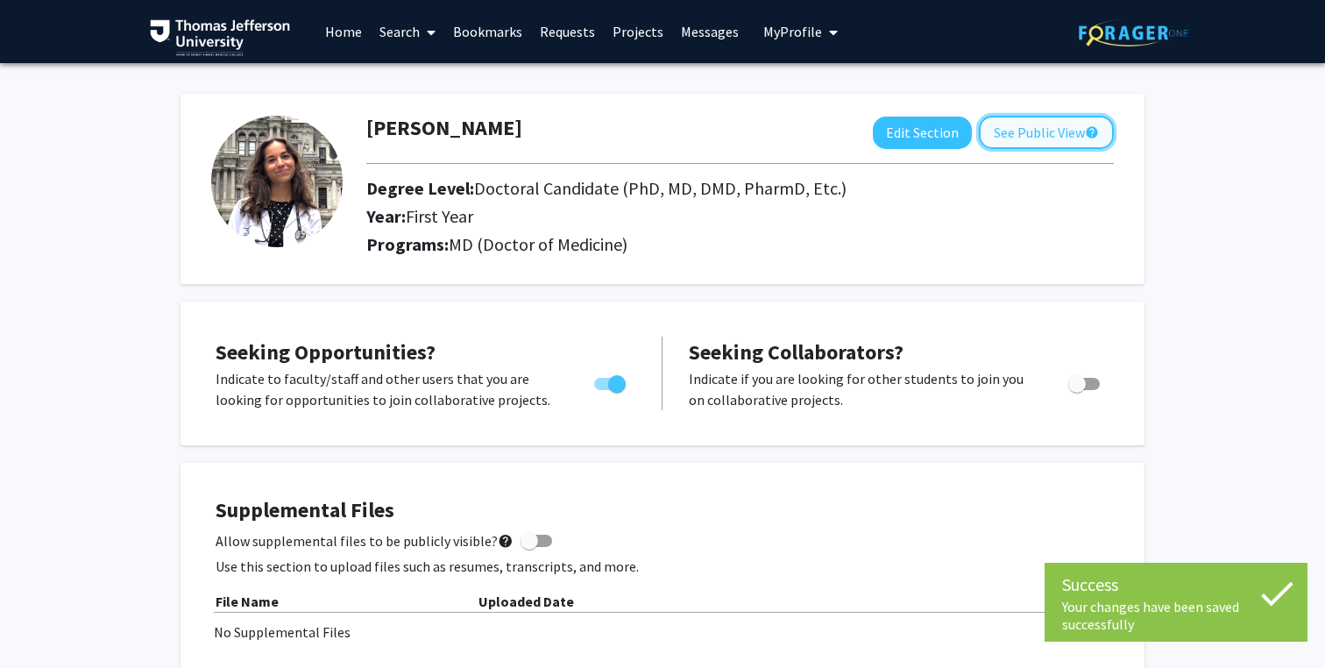
click at [1023, 127] on button "See Public View help" at bounding box center [1046, 132] width 135 height 33
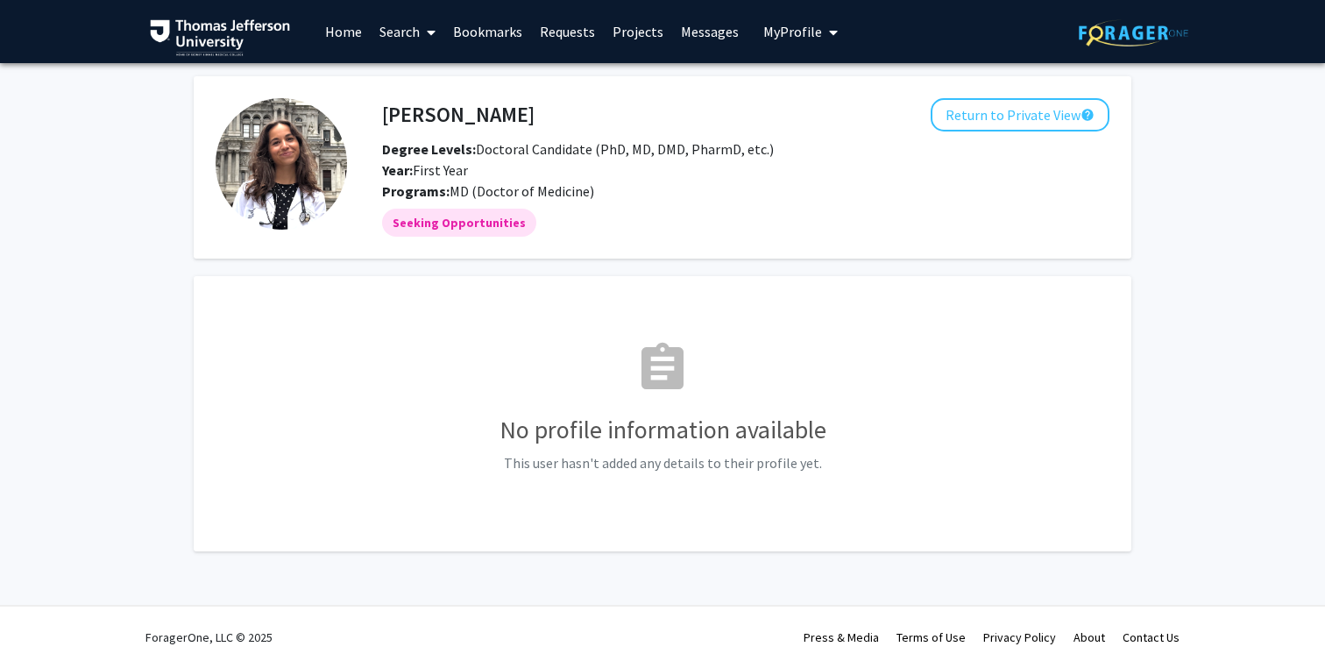
click at [660, 393] on mat-icon "assignment" at bounding box center [662, 368] width 56 height 56
click at [963, 103] on button "Return to Private View help" at bounding box center [1020, 114] width 179 height 33
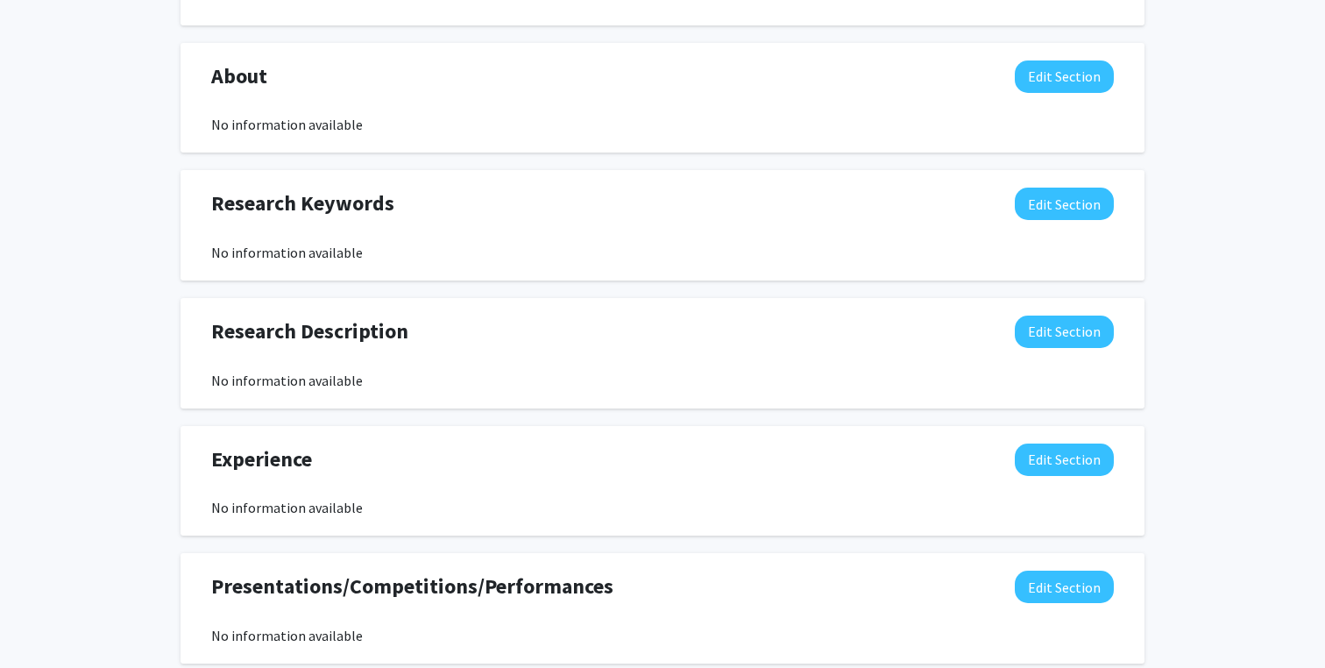
scroll to position [719, 0]
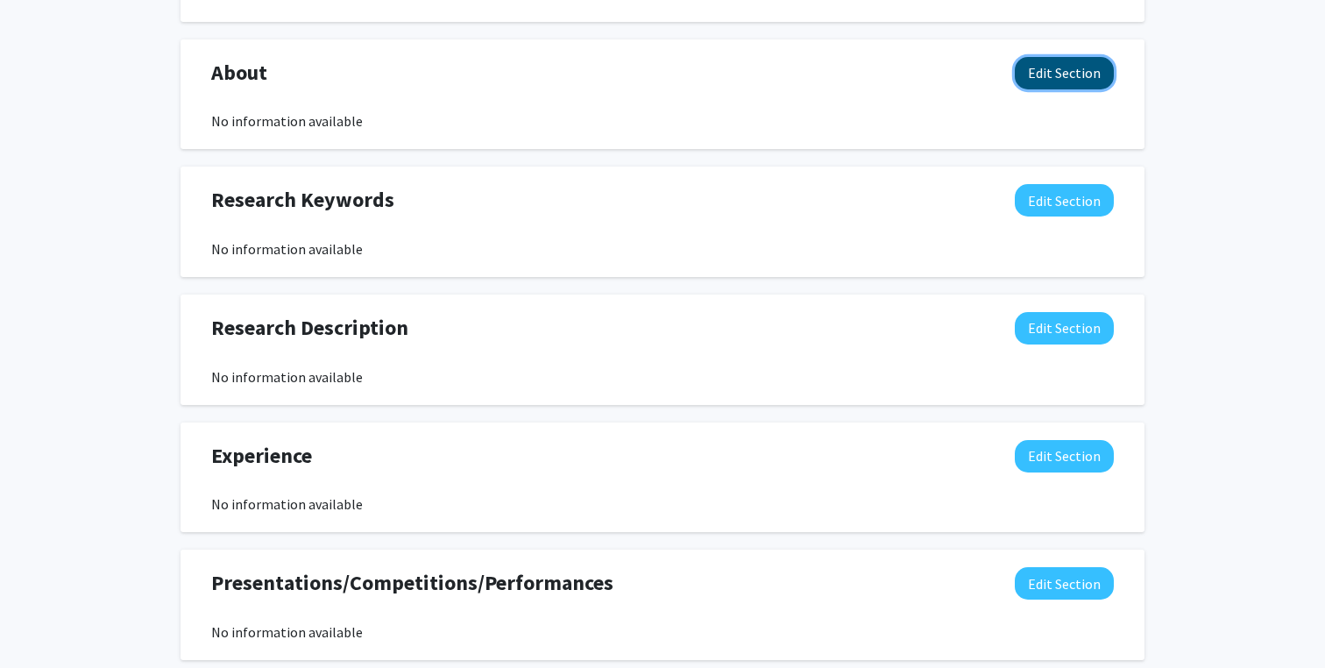
click at [1061, 86] on button "Edit Section" at bounding box center [1064, 73] width 99 height 32
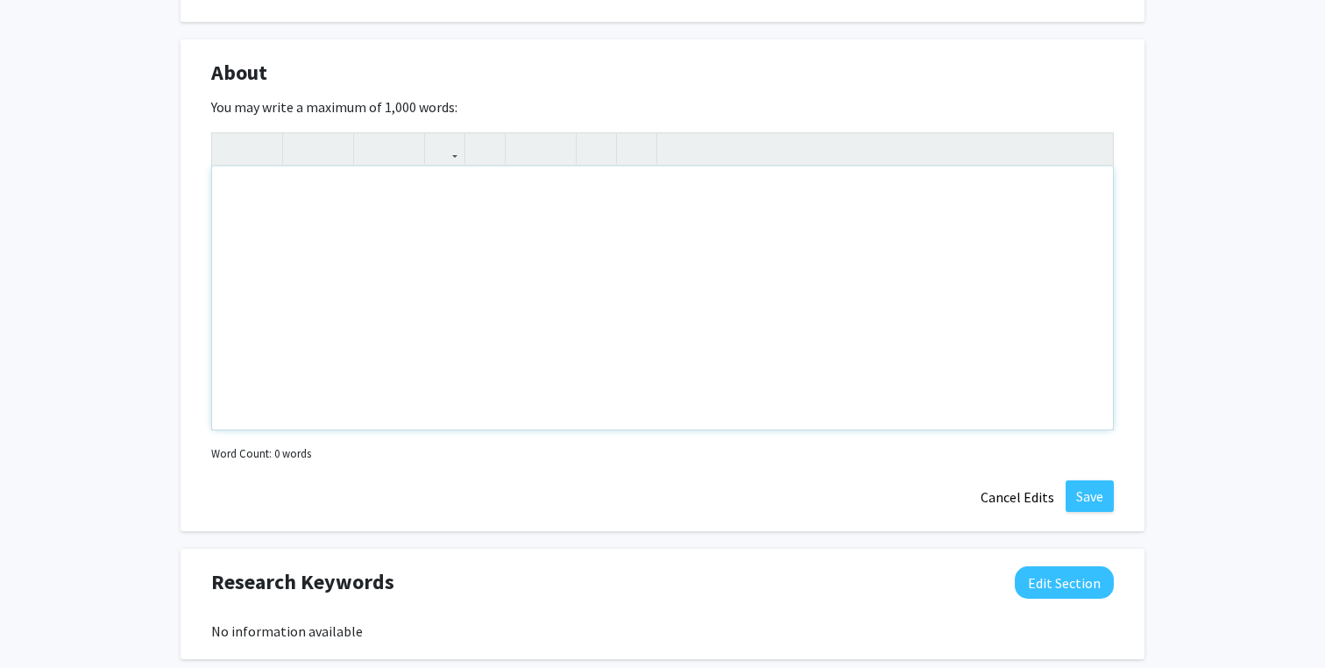
click at [464, 259] on div "Note to users with screen readers: Please deactivate our accessibility plugin f…" at bounding box center [662, 297] width 901 height 263
click at [264, 195] on div "B.A. in Community" at bounding box center [662, 297] width 901 height 263
click at [377, 208] on div "B.A. Community" at bounding box center [662, 297] width 901 height 263
type textarea "B.A. Community &amp; Global Health from [GEOGRAPHIC_DATA], Class of 2024"
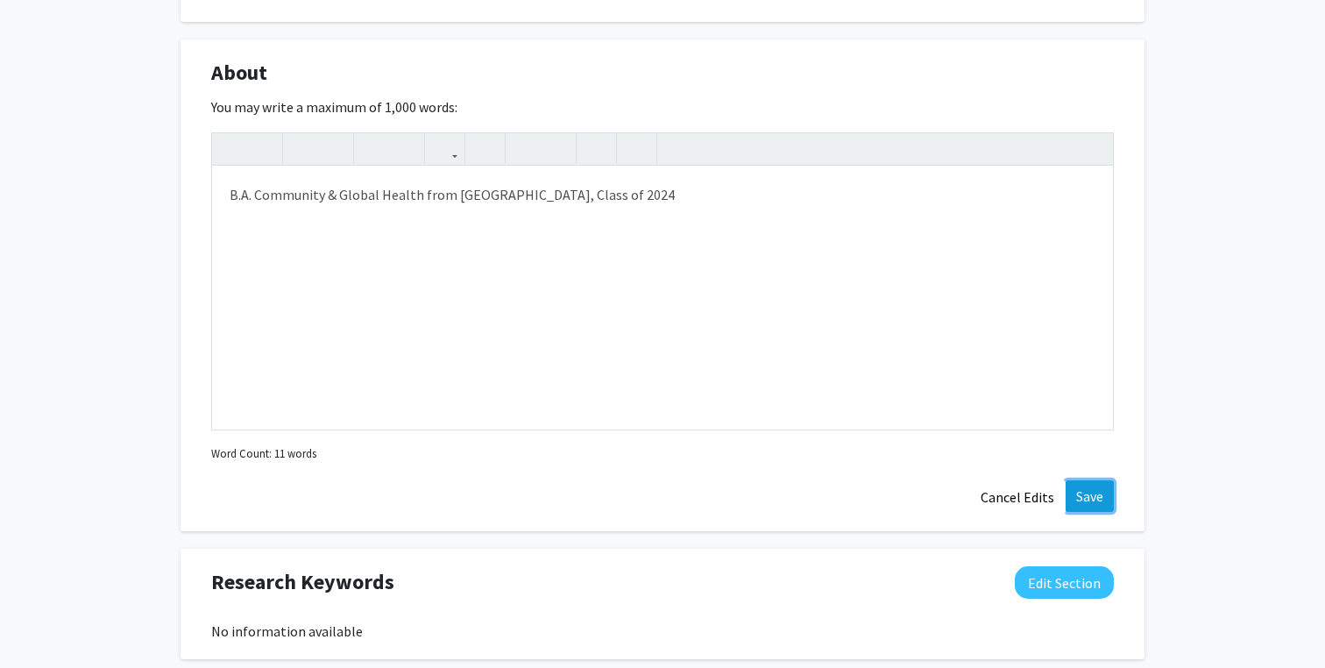
click at [1096, 485] on button "Save" at bounding box center [1090, 496] width 48 height 32
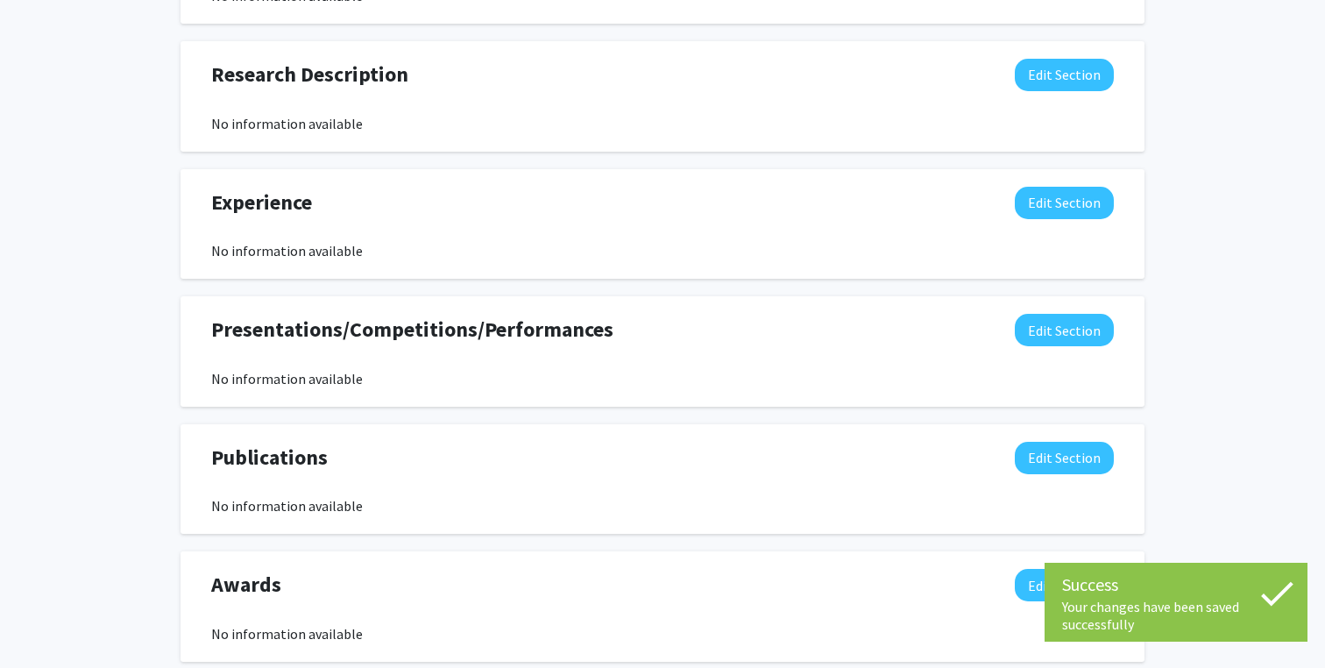
scroll to position [950, 0]
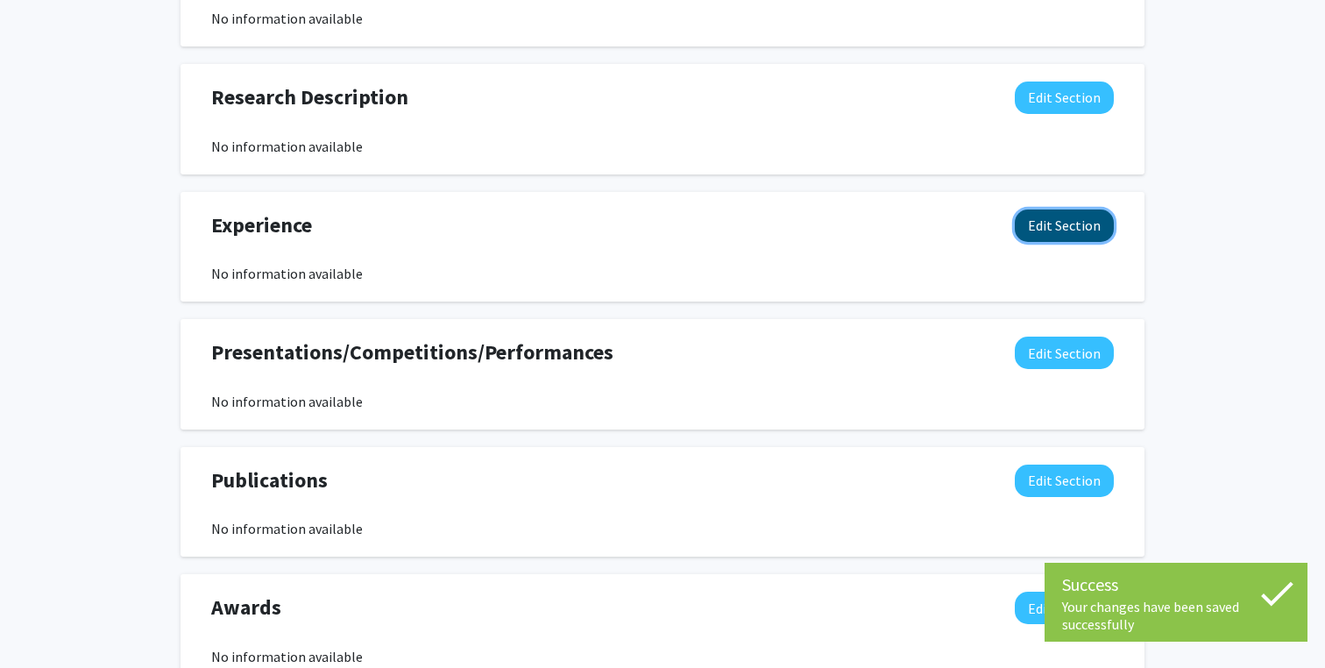
click at [1062, 220] on button "Edit Section" at bounding box center [1064, 225] width 99 height 32
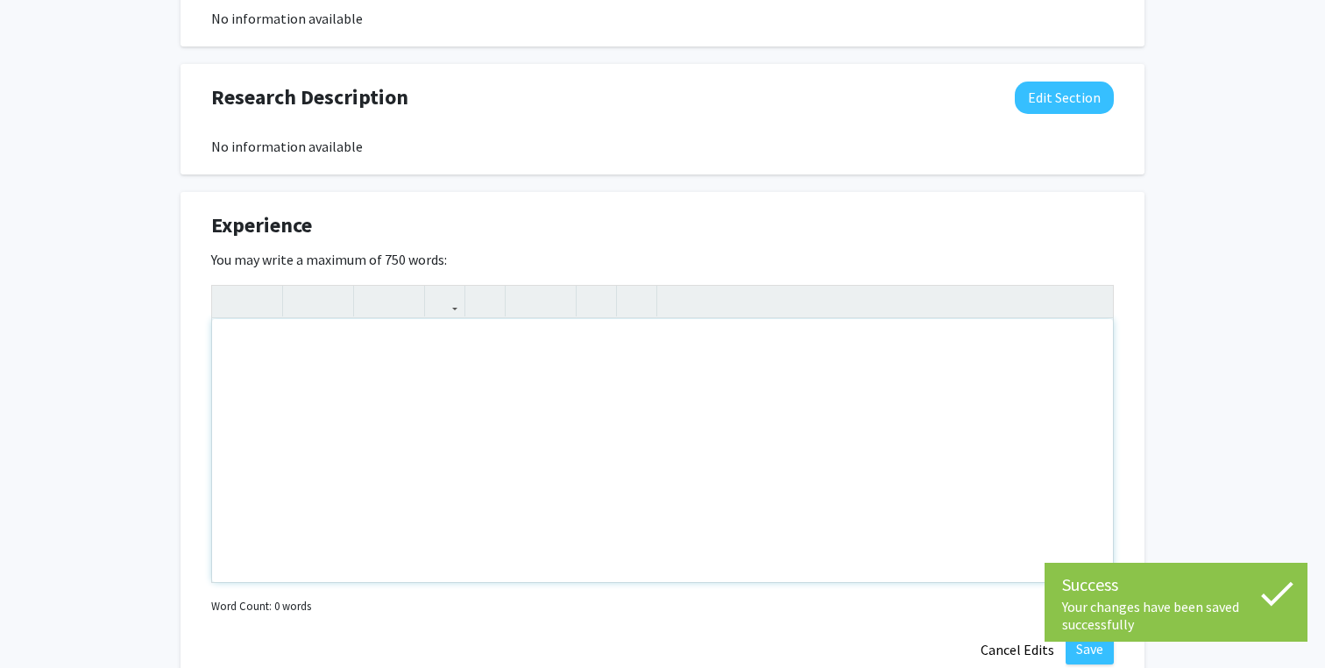
click at [457, 377] on div "Note to users with screen readers: Please deactivate our accessibility plugin f…" at bounding box center [662, 450] width 901 height 263
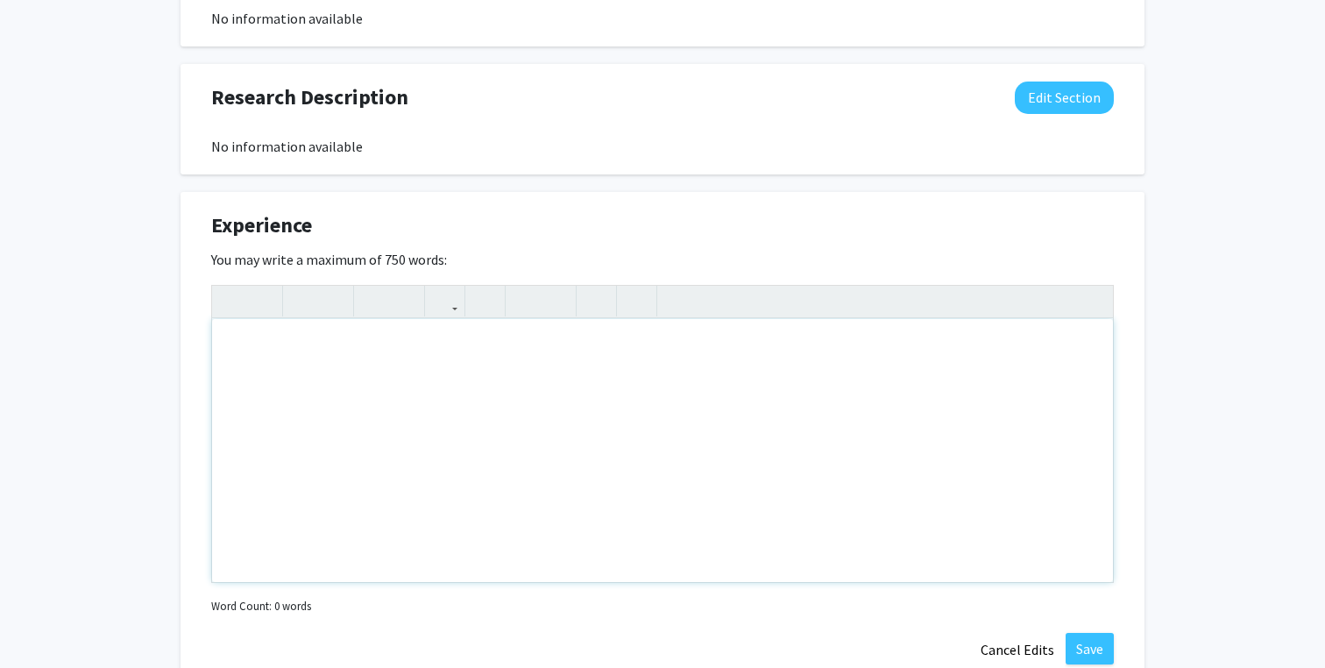
paste div "Note to users with screen readers: Please deactivate our accessibility plugin f…"
type textarea "<p>I studied selective vulnerability of dopaminergic neurons in Drosophila mode…"
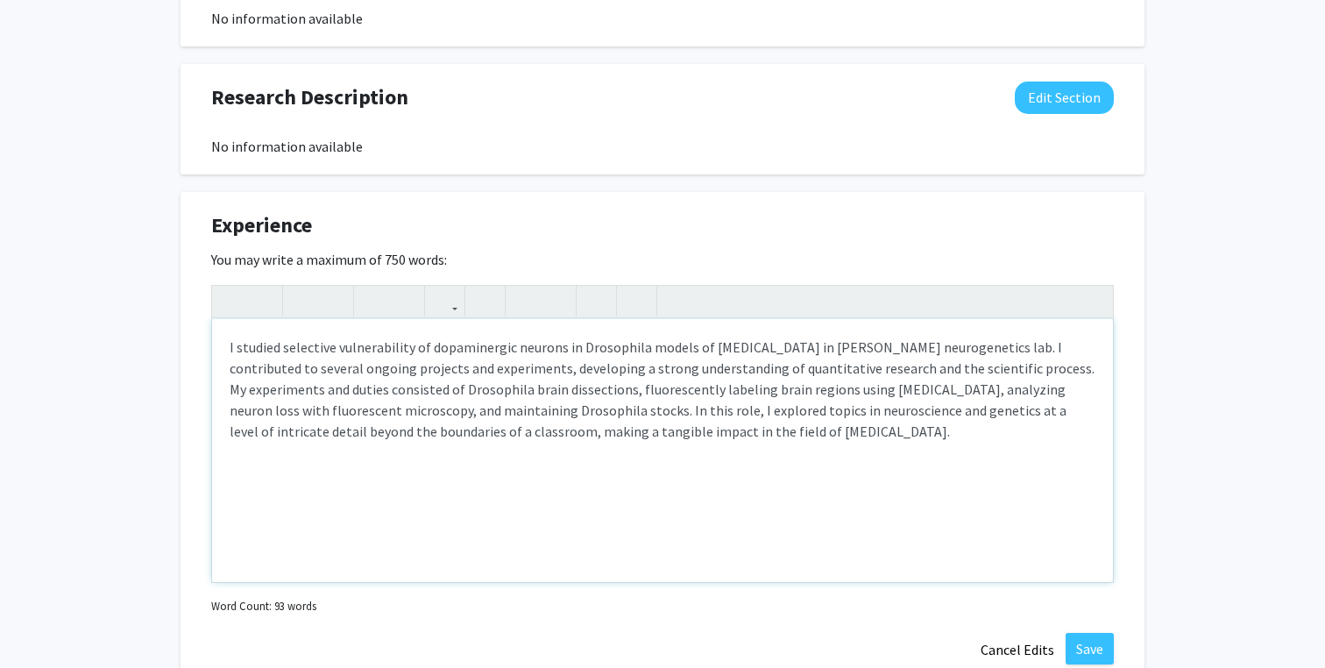
click at [224, 355] on div "I studied selective vulnerability of dopaminergic neurons in Drosophila models …" at bounding box center [662, 450] width 901 height 263
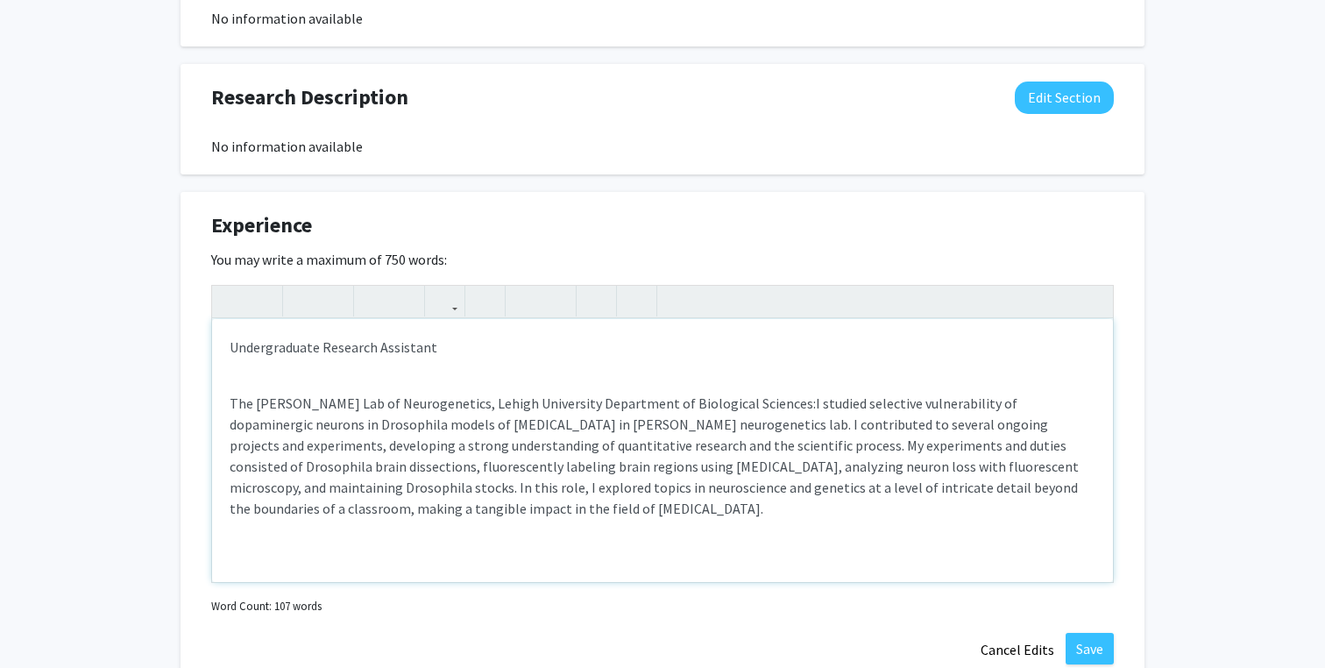
click at [224, 409] on div "Undergraduate Research Assistant The [PERSON_NAME] Lab of Neurogenetics, Lehigh…" at bounding box center [662, 450] width 901 height 263
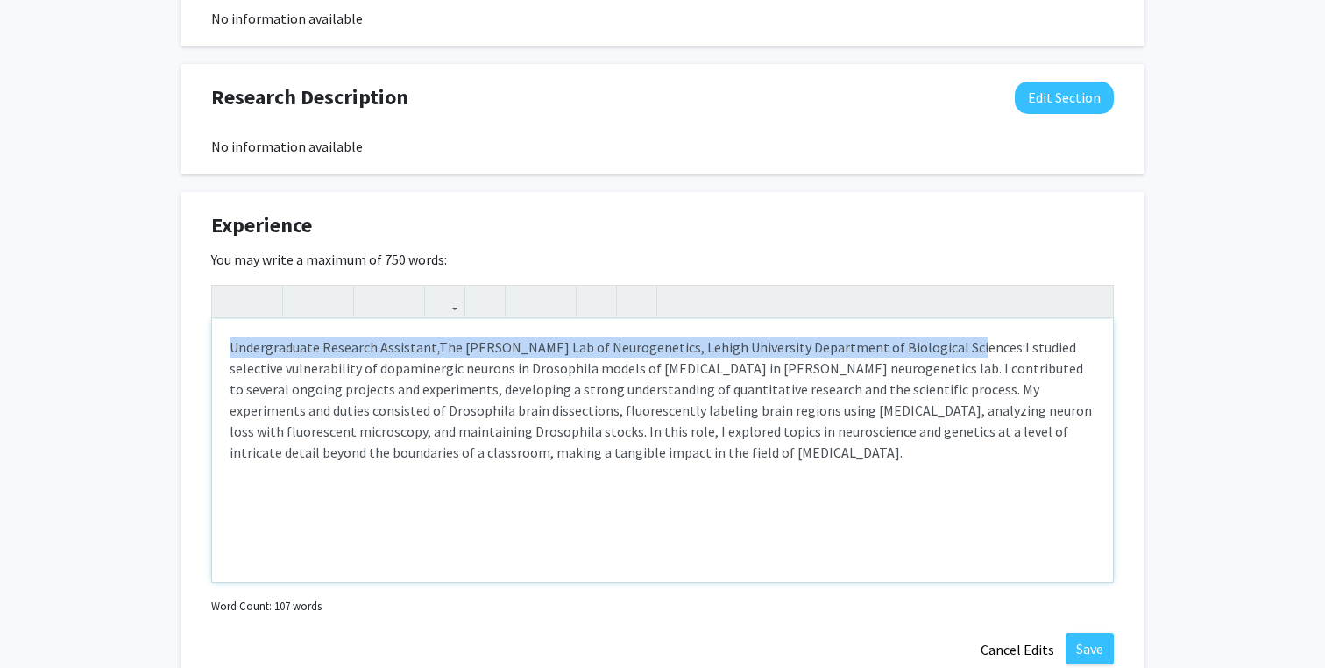
drag, startPoint x: 950, startPoint y: 350, endPoint x: 223, endPoint y: 353, distance: 726.4
click at [223, 353] on div "Undergraduate Research Assistant, The [PERSON_NAME] Lab of Neurogenetics, Lehig…" at bounding box center [662, 450] width 901 height 263
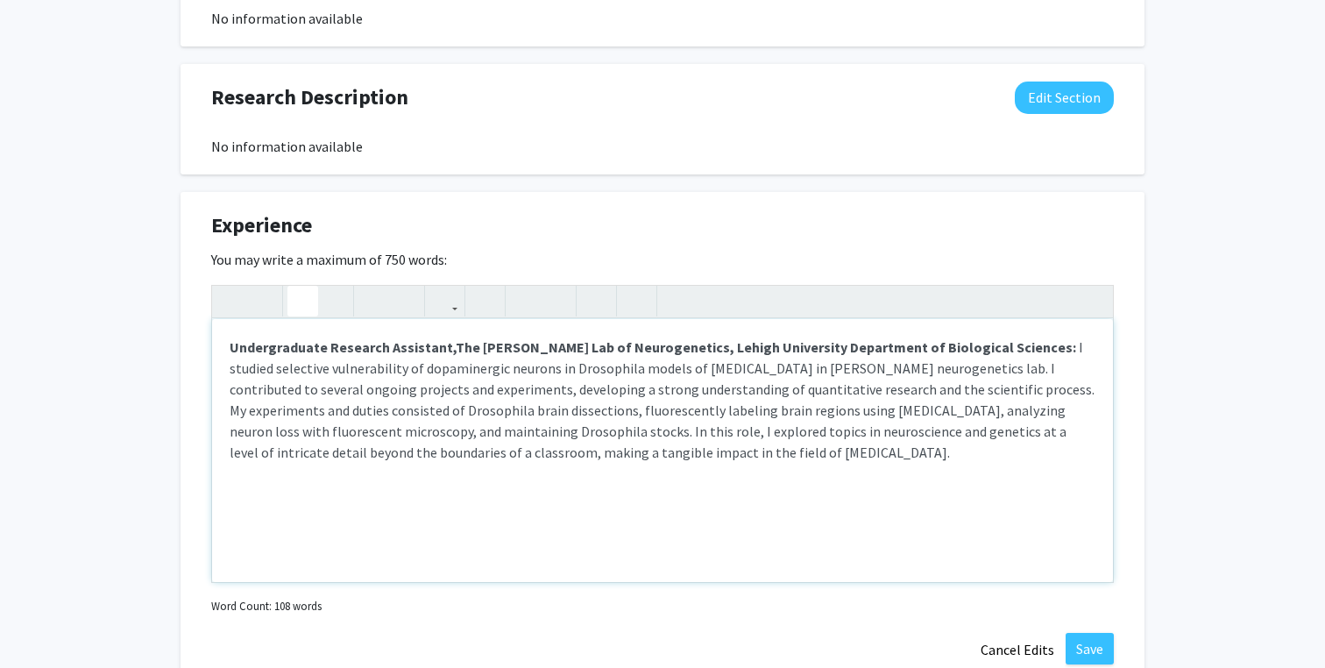
click at [702, 537] on div "Undergraduate Research Assistant, The [PERSON_NAME] Lab of Neurogenetics, Lehig…" at bounding box center [662, 450] width 901 height 263
click at [661, 528] on div "Undergraduate Research Assistant, The [PERSON_NAME] Lab of Neurogenetics, Lehig…" at bounding box center [662, 450] width 901 height 263
click at [647, 302] on button "button" at bounding box center [636, 301] width 31 height 31
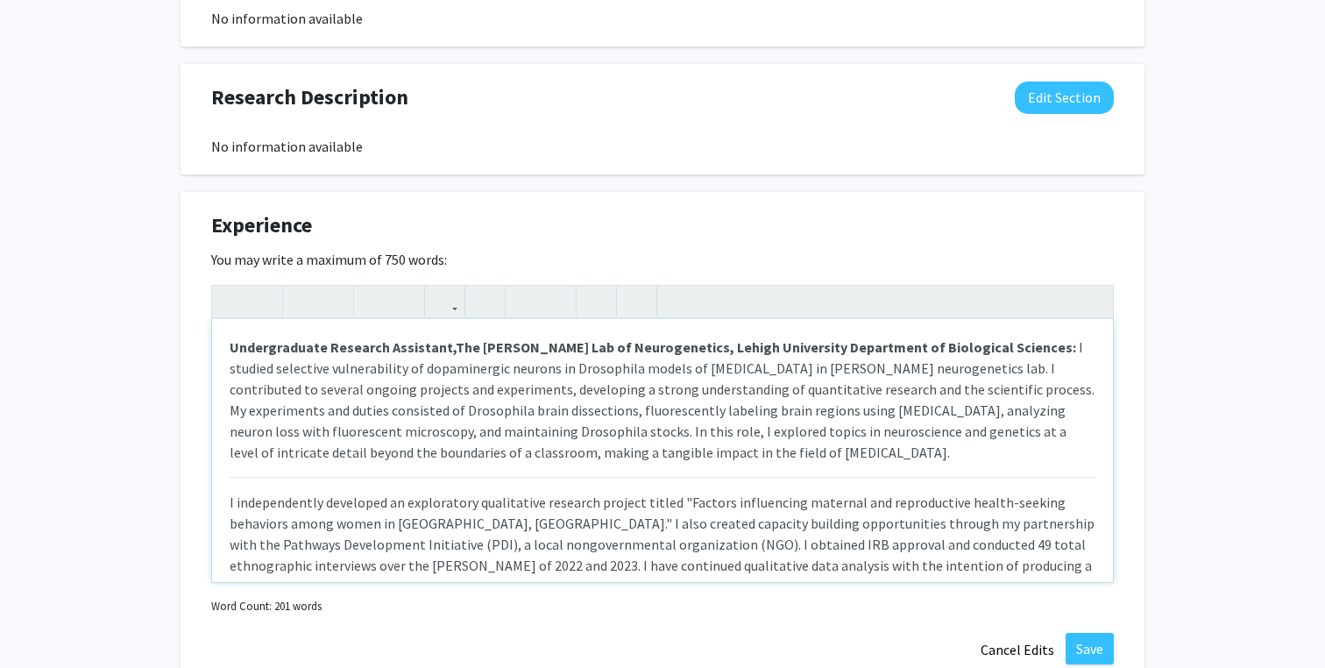
click at [217, 497] on div "Undergraduate Research Assistant, The [PERSON_NAME] Lab of Neurogenetics, Lehig…" at bounding box center [662, 450] width 901 height 263
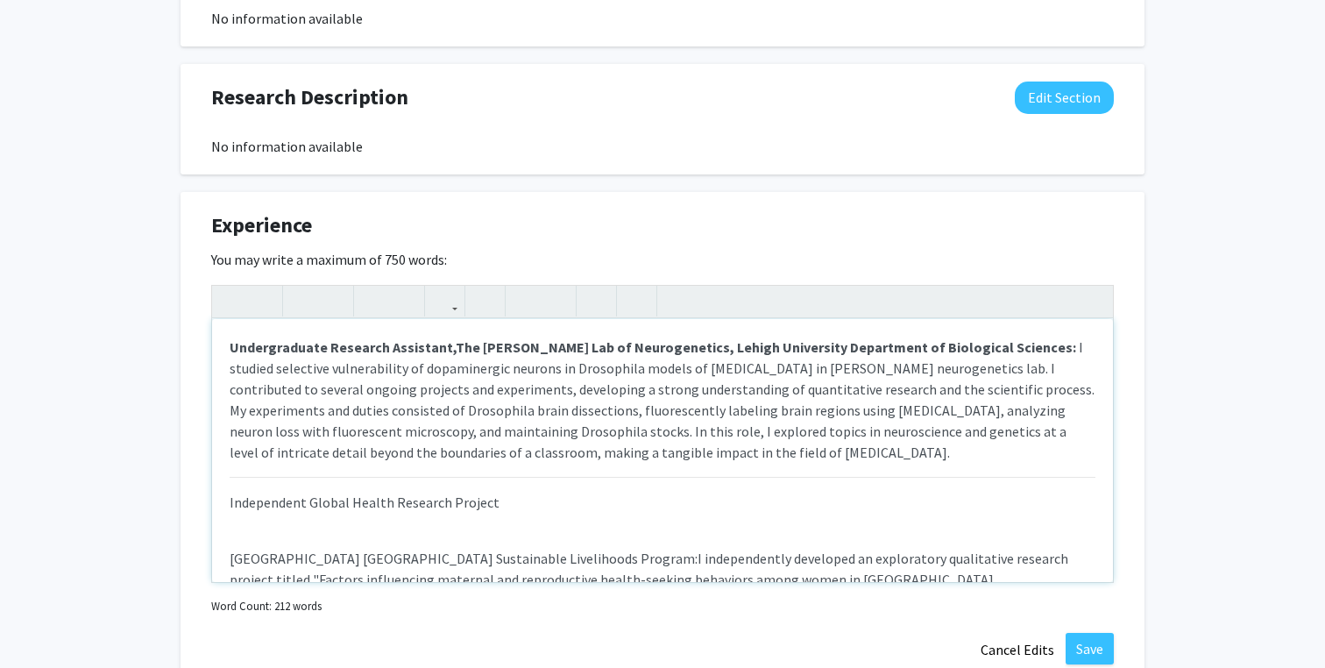
click at [225, 553] on div "Undergraduate Research Assistant, The [PERSON_NAME] Lab of Neurogenetics, Lehig…" at bounding box center [662, 450] width 901 height 263
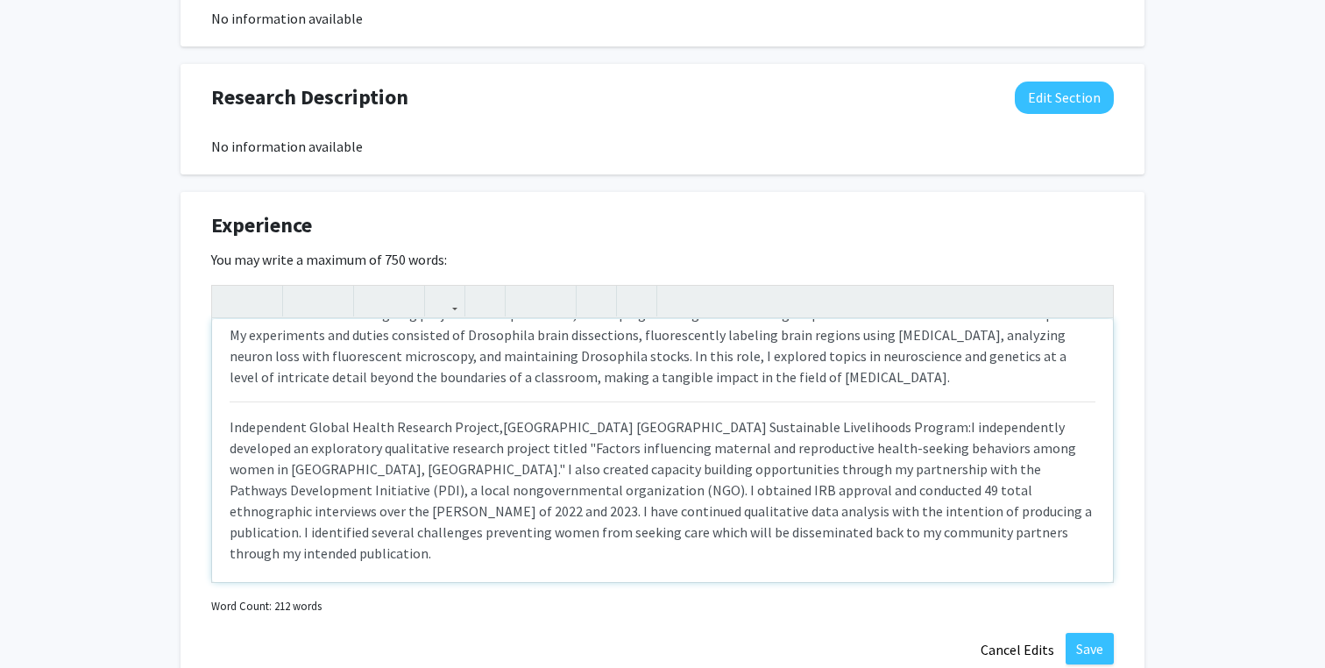
scroll to position [91, 0]
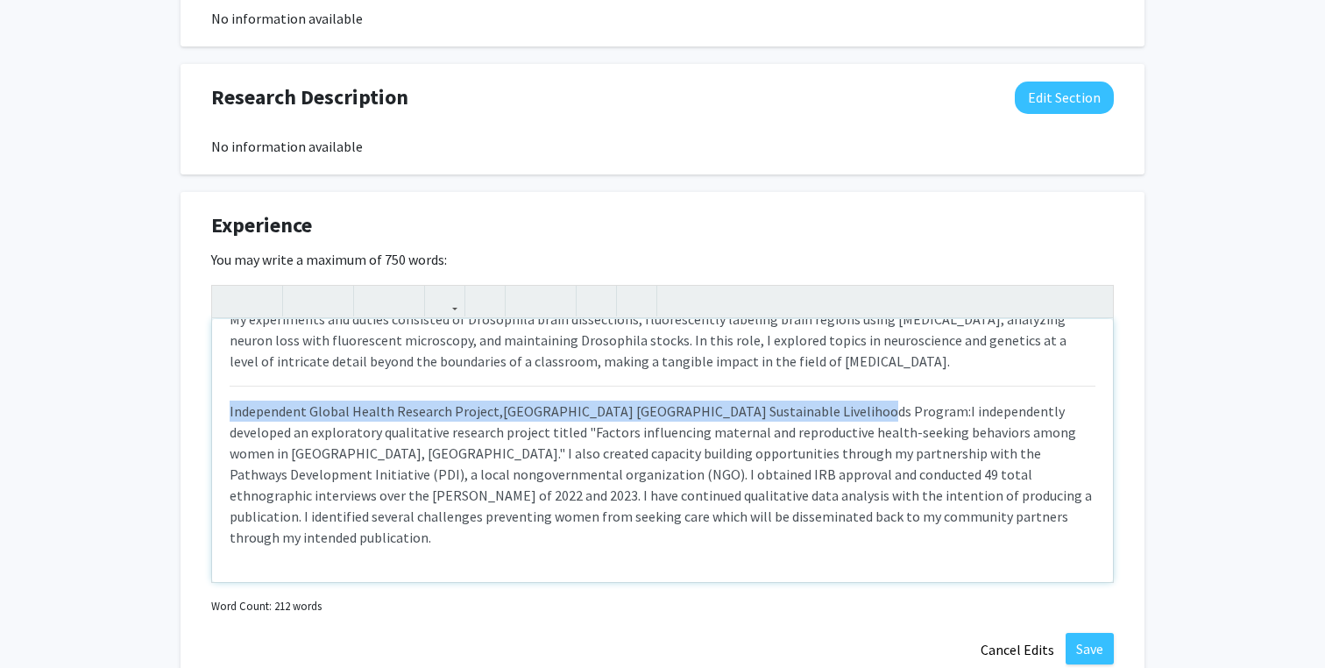
drag, startPoint x: 843, startPoint y: 416, endPoint x: 222, endPoint y: 410, distance: 621.3
click at [222, 410] on div "Undergraduate Research Assistant, The [PERSON_NAME] Lab of Neurogenetics, Lehig…" at bounding box center [662, 450] width 901 height 263
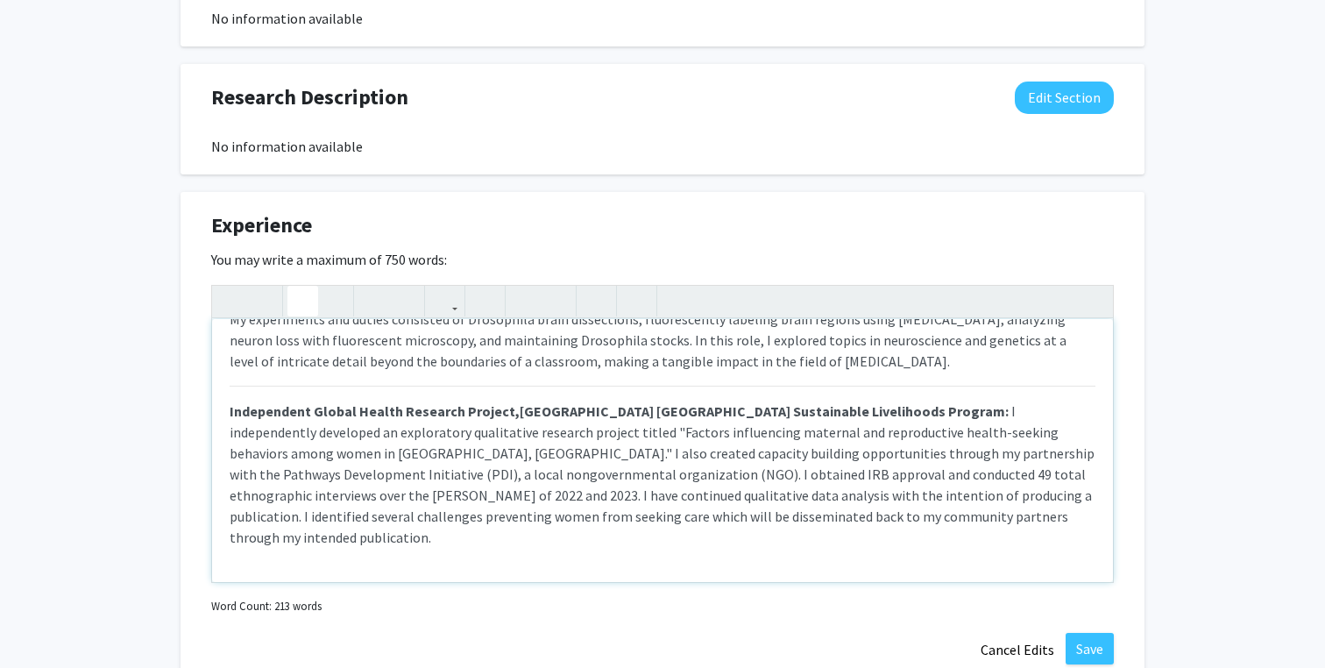
click at [880, 511] on p "Independent Global Health Research Project, [GEOGRAPHIC_DATA] [GEOGRAPHIC_DATA]…" at bounding box center [663, 467] width 866 height 162
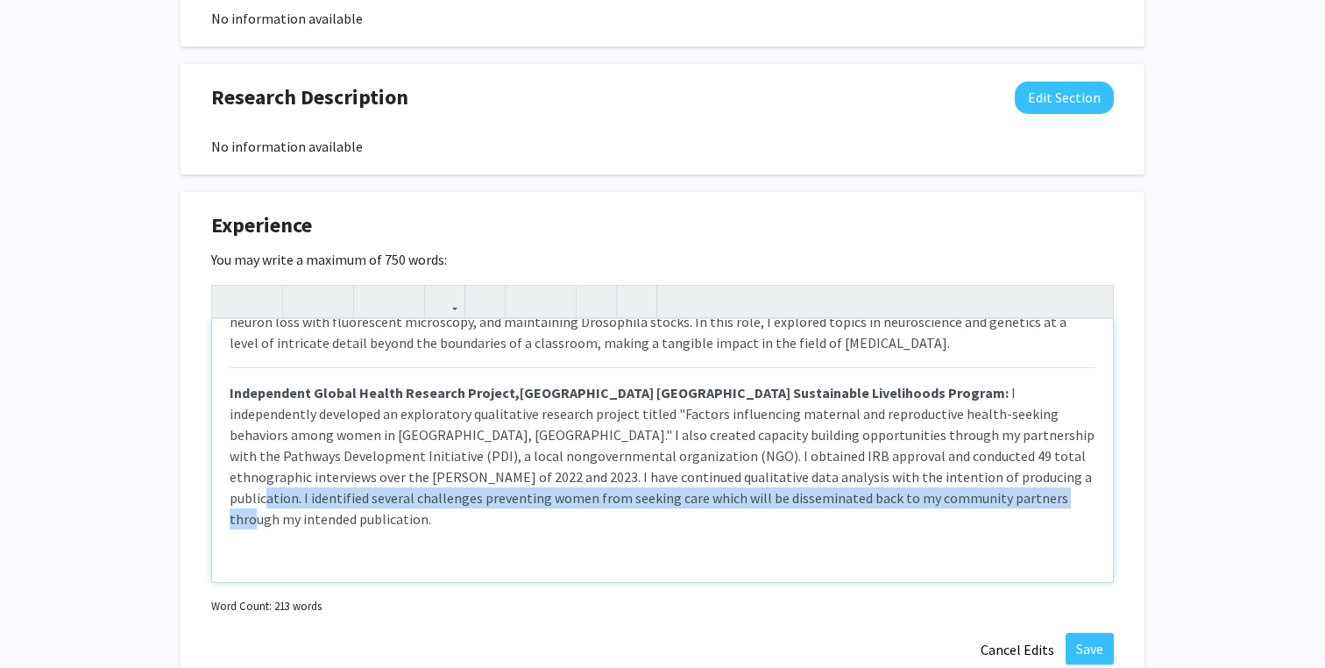
drag, startPoint x: 872, startPoint y: 499, endPoint x: 846, endPoint y: 485, distance: 29.4
click at [846, 485] on p "Independent Global Health Research Project, [GEOGRAPHIC_DATA] [GEOGRAPHIC_DATA]…" at bounding box center [663, 448] width 866 height 162
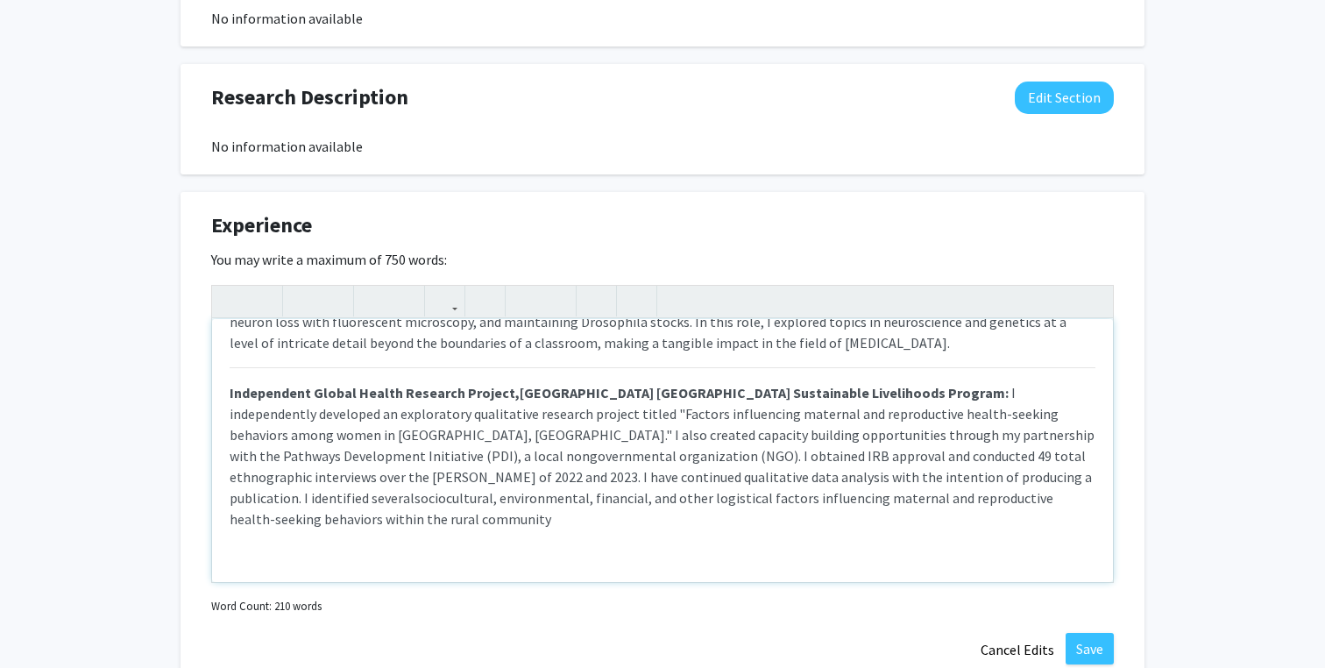
click at [841, 481] on span "I independently developed an exploratory qualitative research project titled "F…" at bounding box center [662, 456] width 865 height 144
click at [973, 506] on p "Independent Global Health Research Project, [GEOGRAPHIC_DATA] [GEOGRAPHIC_DATA]…" at bounding box center [663, 448] width 866 height 162
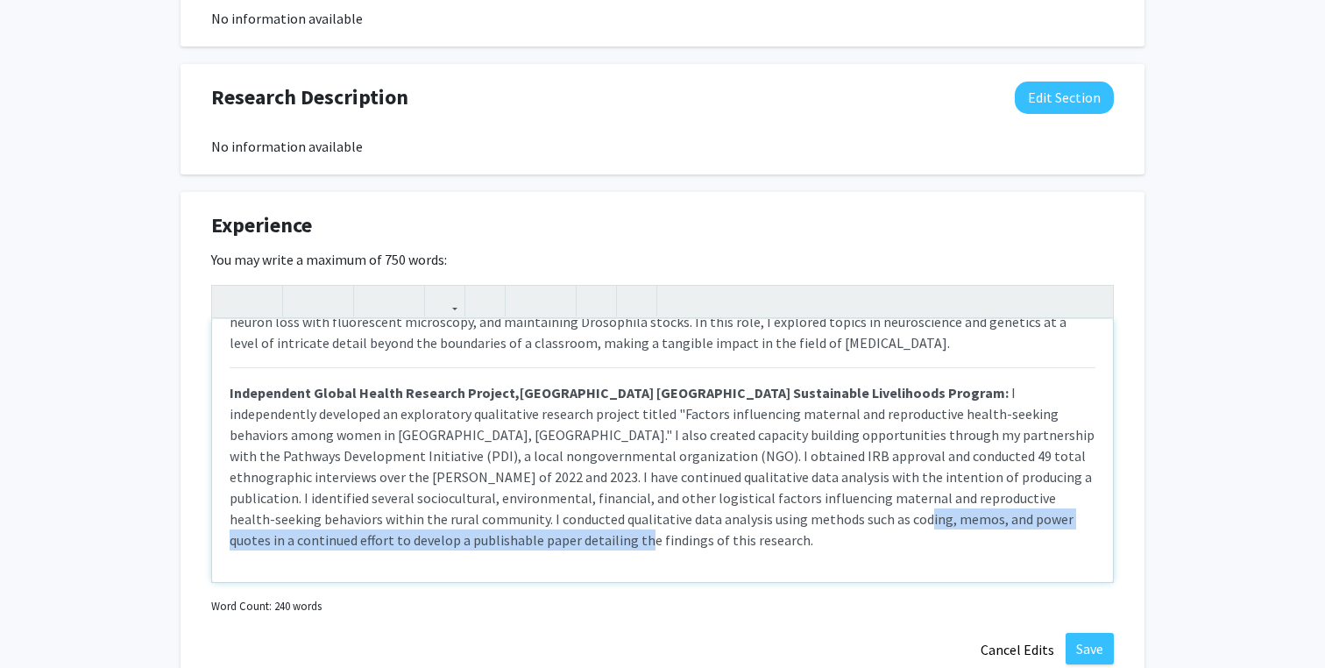
drag, startPoint x: 711, startPoint y: 544, endPoint x: 617, endPoint y: 525, distance: 95.7
click at [617, 525] on p "Independent Global Health Research Project, [GEOGRAPHIC_DATA] [GEOGRAPHIC_DATA]…" at bounding box center [663, 458] width 866 height 183
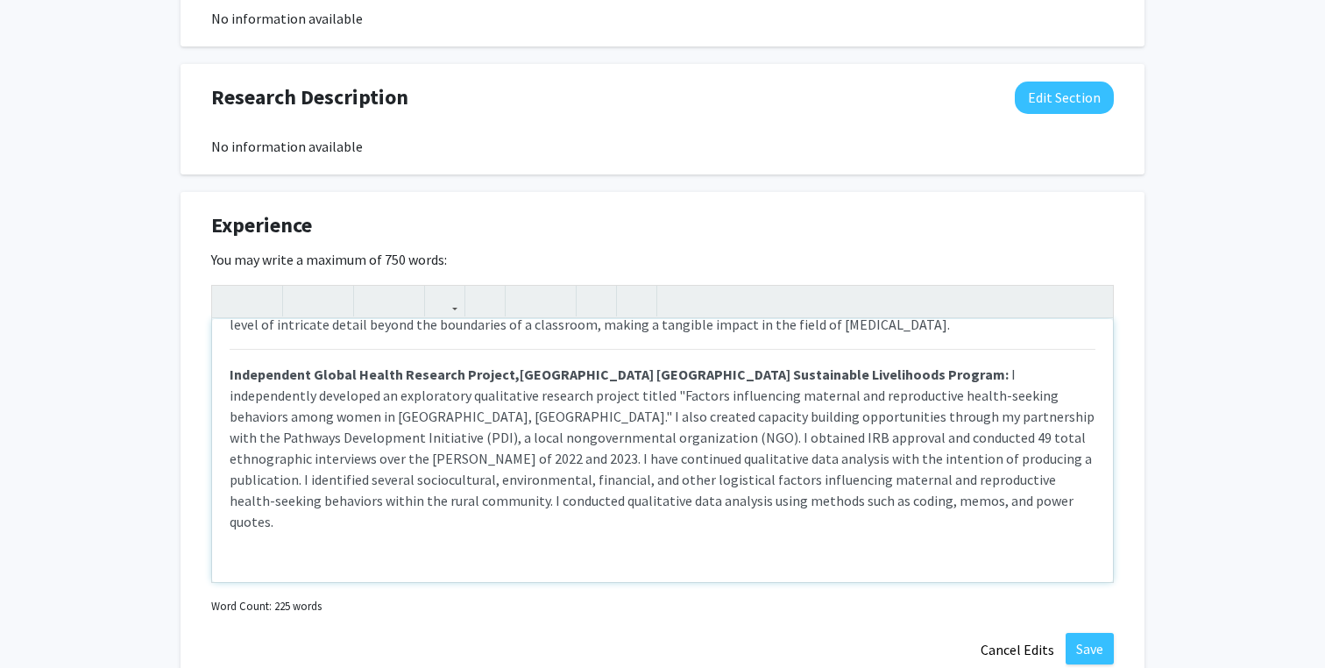
scroll to position [131, 0]
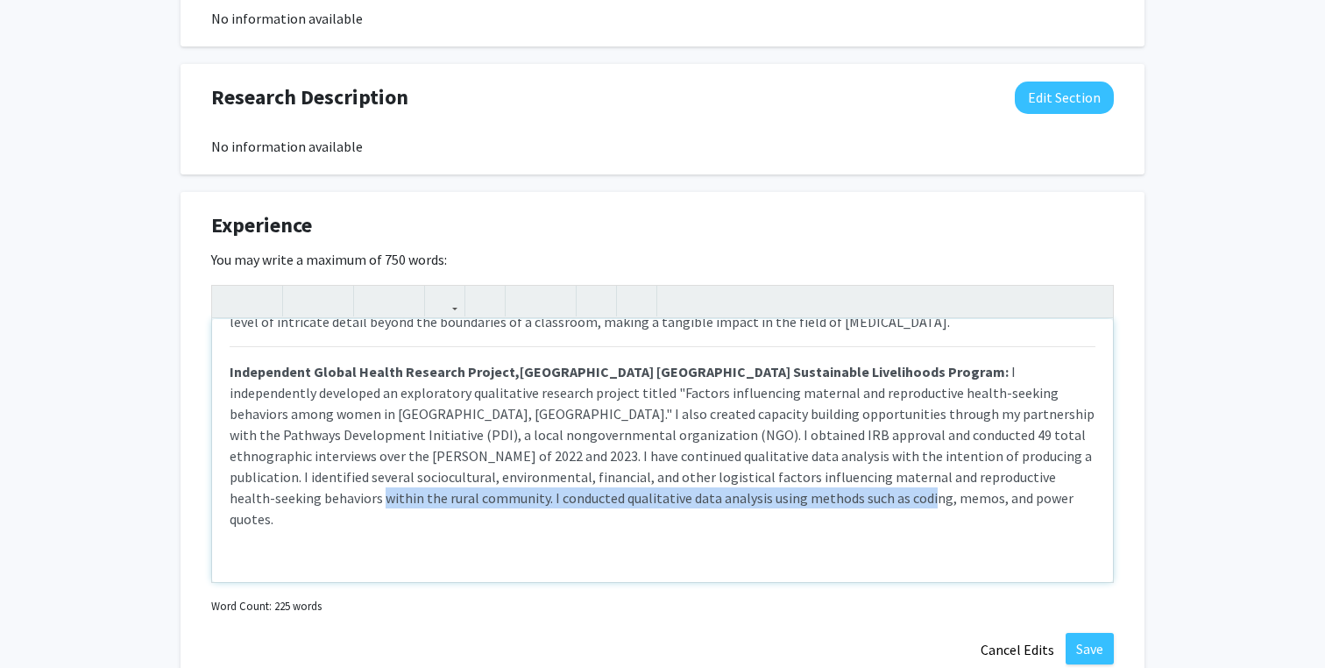
drag, startPoint x: 770, startPoint y: 504, endPoint x: 929, endPoint y: 483, distance: 160.0
click at [929, 483] on p "Independent Global Health Research Project, [GEOGRAPHIC_DATA] [GEOGRAPHIC_DATA]…" at bounding box center [663, 437] width 866 height 183
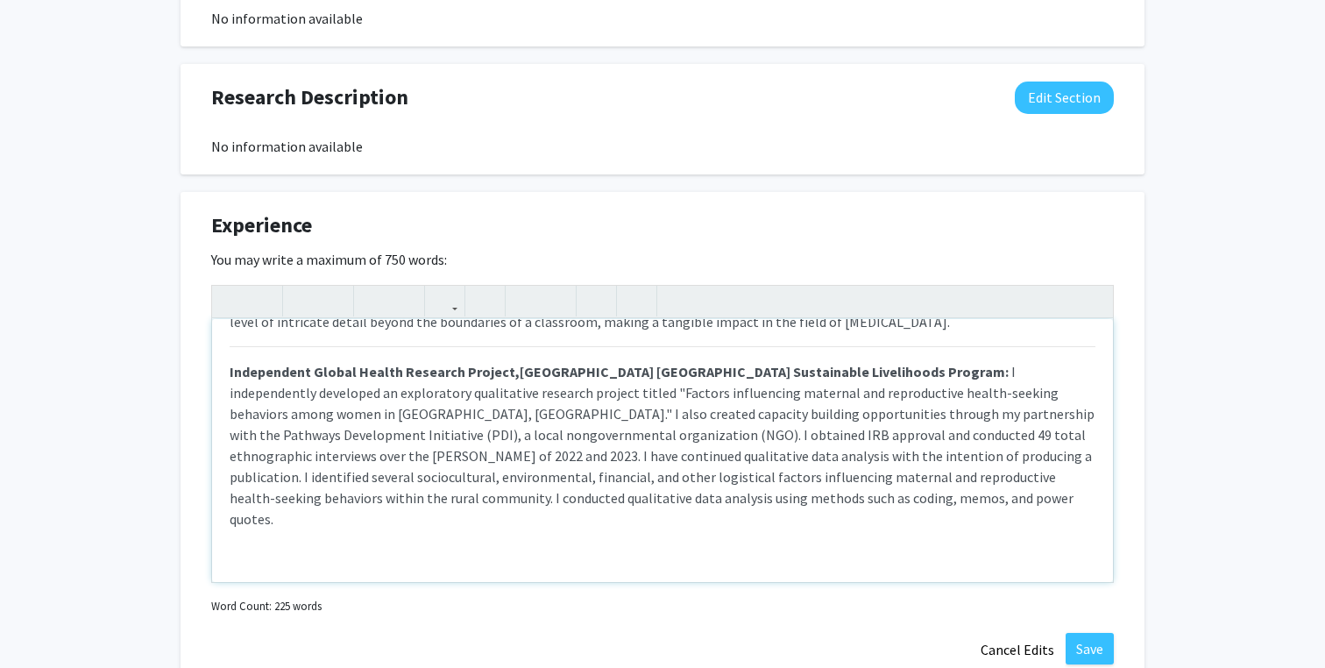
scroll to position [110, 0]
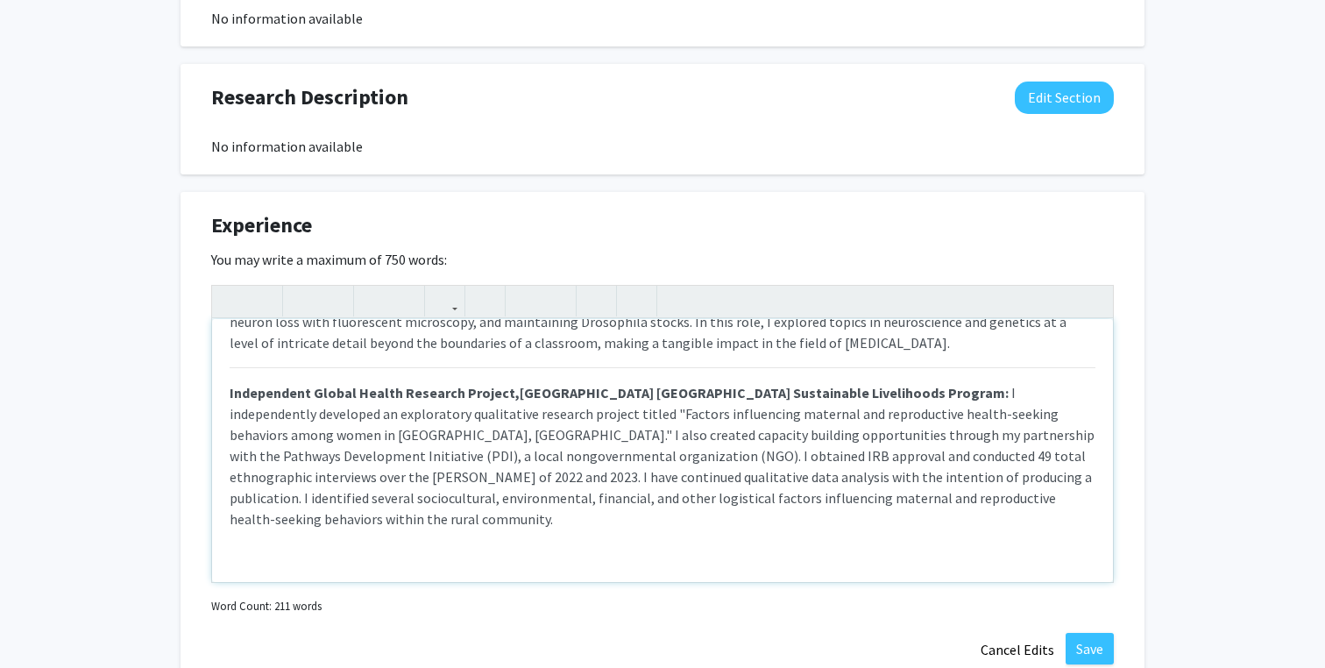
click at [737, 480] on span "I independently developed an exploratory qualitative research project titled "F…" at bounding box center [662, 456] width 865 height 144
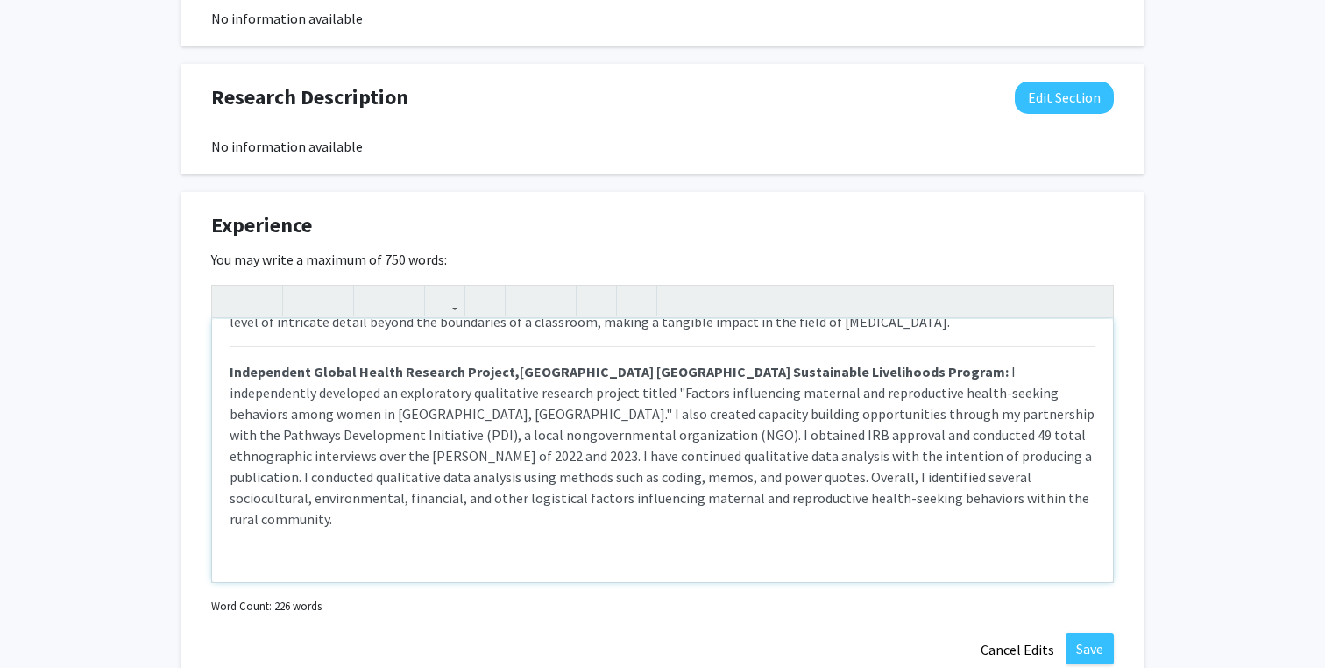
click at [754, 514] on div "Undergraduate Research Assistant, The [PERSON_NAME] Lab of Neurogenetics, Lehig…" at bounding box center [662, 450] width 901 height 263
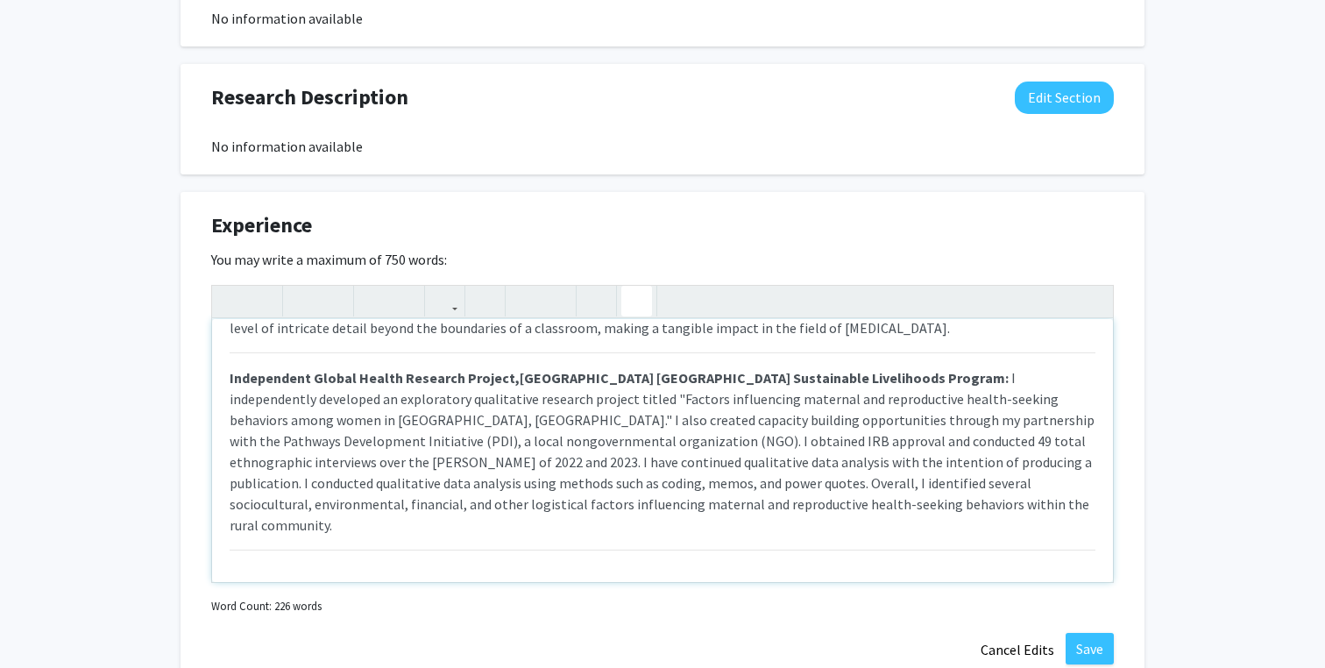
click at [628, 299] on button "button" at bounding box center [636, 301] width 31 height 31
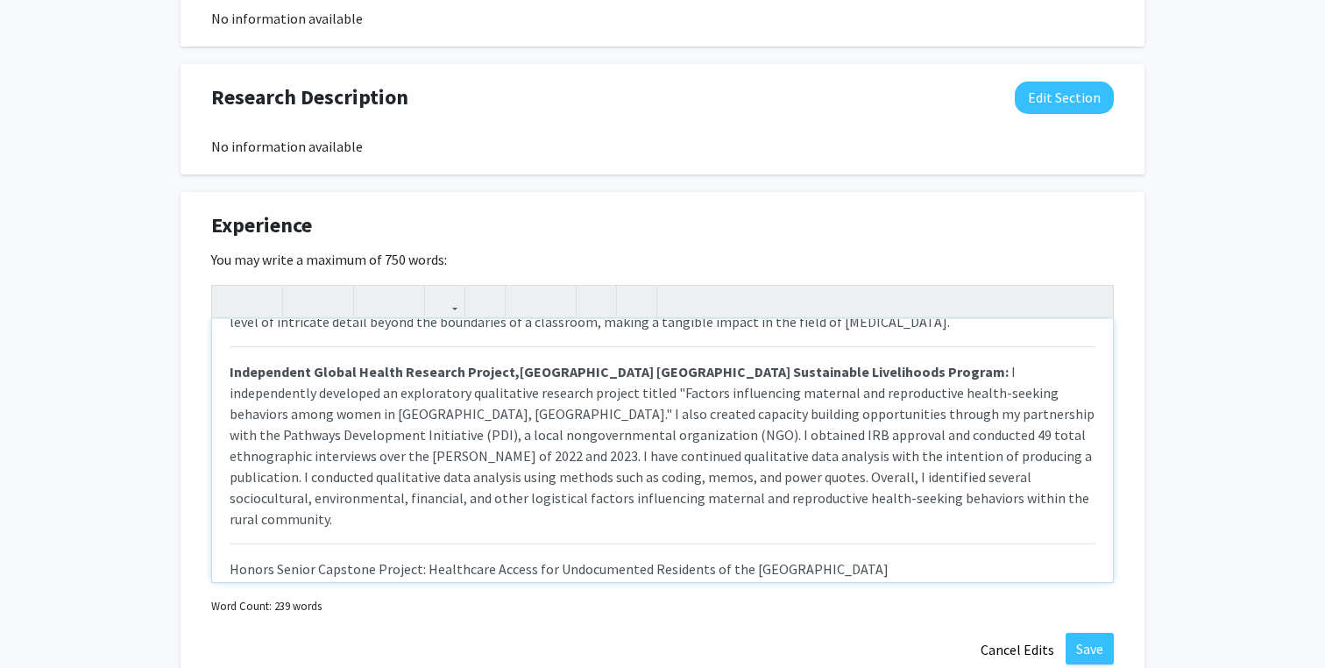
click at [421, 551] on p "Honors Senior Capstone Project: Healthcare Access for Undocumented Residents of…" at bounding box center [663, 561] width 866 height 36
click at [835, 548] on p "Honors Senior Capstone Project, "Healthcare Access for Undocumented Residents o…" at bounding box center [663, 561] width 866 height 36
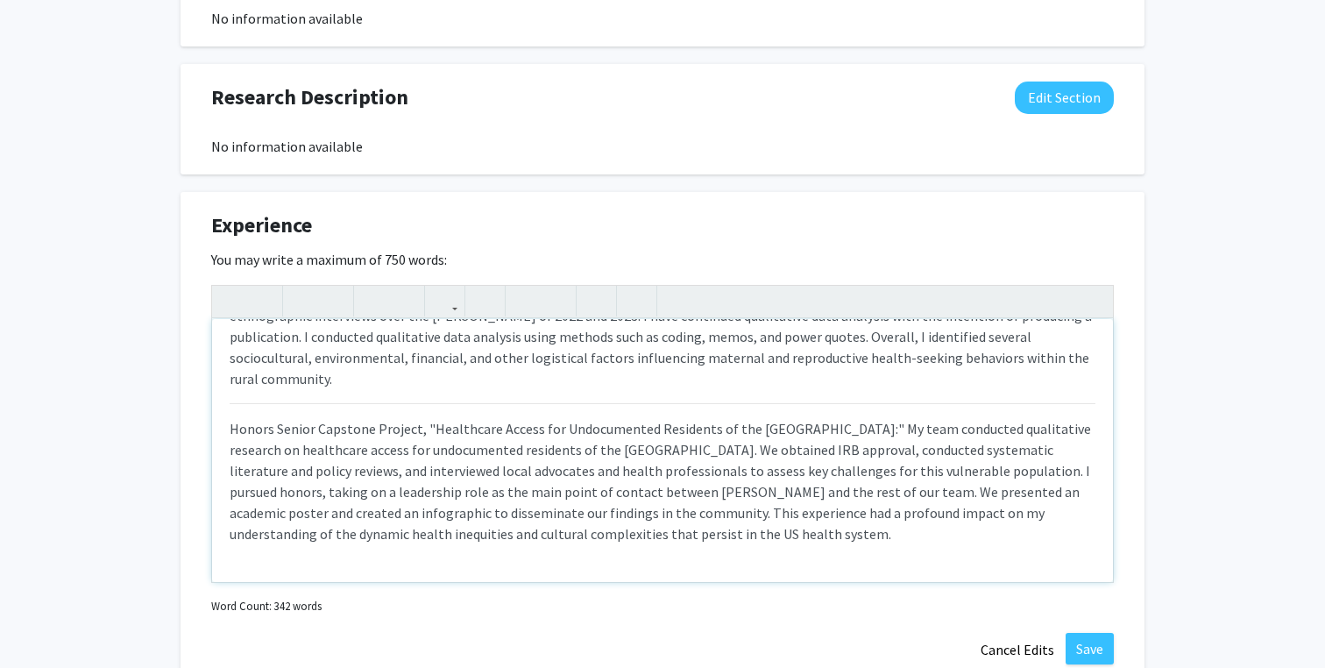
scroll to position [273, 0]
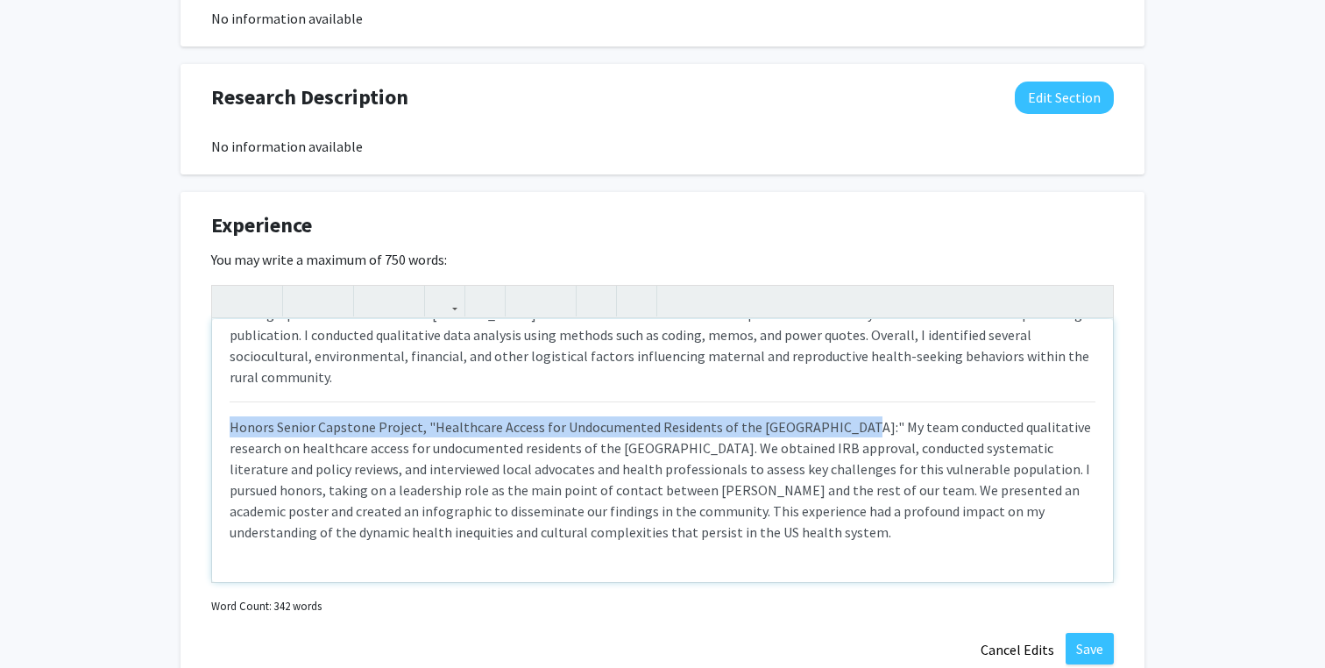
drag, startPoint x: 831, startPoint y: 409, endPoint x: 222, endPoint y: 403, distance: 609.0
click at [222, 403] on div "Undergraduate Research Assistant, The [PERSON_NAME] Lab of Neurogenetics, Lehig…" at bounding box center [662, 450] width 901 height 263
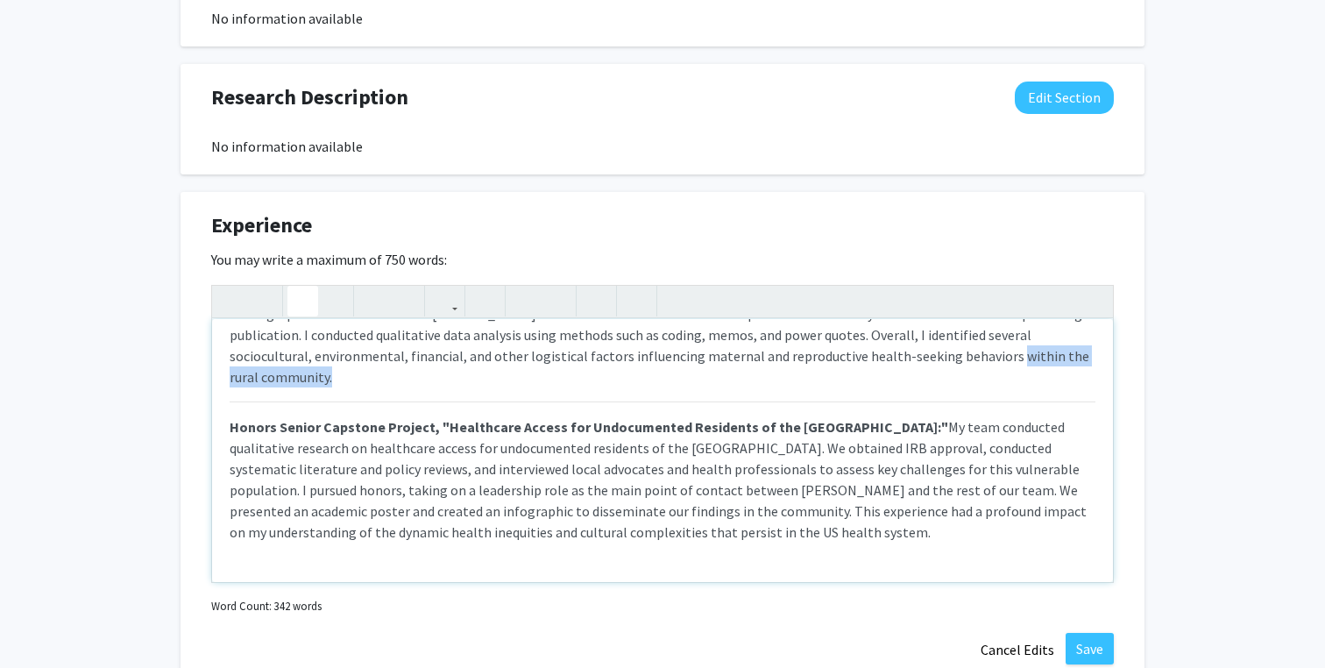
click at [859, 418] on strong "Honors Senior Capstone Project, "Healthcare Access for Undocumented Residents o…" at bounding box center [589, 427] width 719 height 18
click at [440, 418] on strong "Honors Senior Capstone Project, "Healthcare Access for Undocumented Residents o…" at bounding box center [589, 427] width 719 height 18
click at [859, 418] on strong "Honors Senior Capstone Project, Healthcare Access for Undocumented Residents of…" at bounding box center [586, 427] width 712 height 18
click at [893, 451] on p "Honors Senior Capstone Project, Healthcare Access for Undocumented Residents of…" at bounding box center [663, 471] width 866 height 141
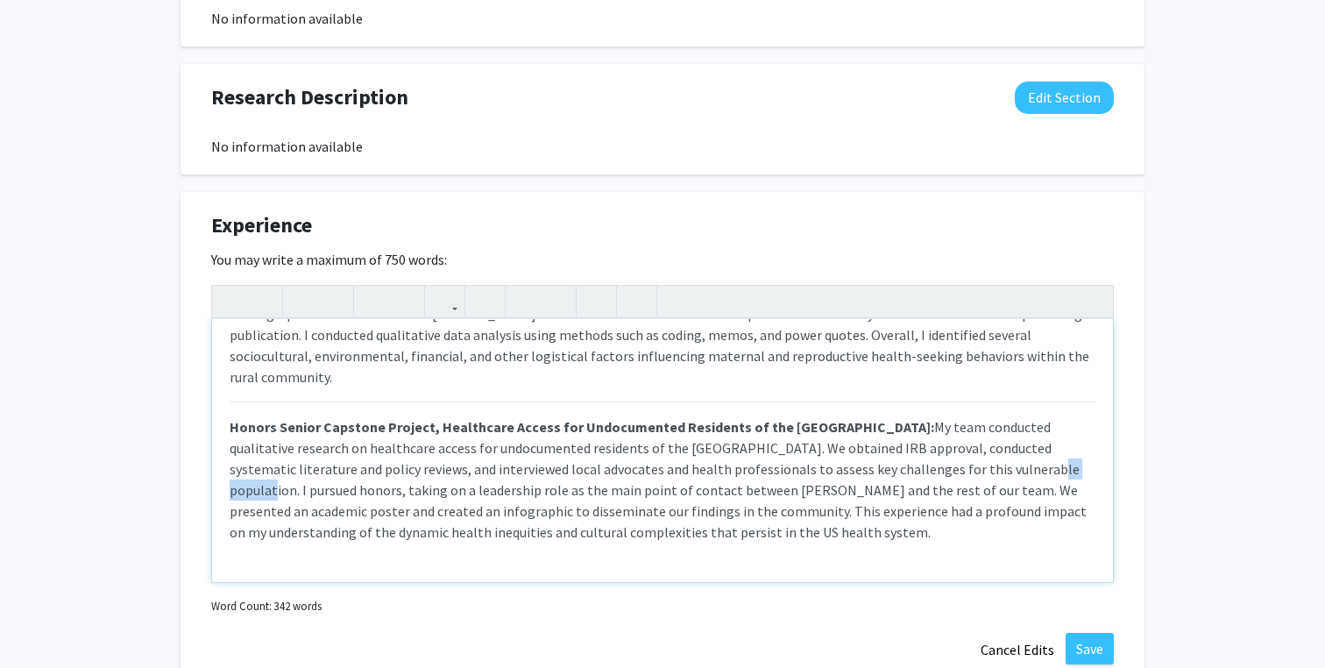
click at [893, 451] on p "Honors Senior Capstone Project, Healthcare Access for Undocumented Residents of…" at bounding box center [663, 471] width 866 height 141
click at [733, 465] on p "Honors Senior Capstone Project, Healthcare Access for Undocumented Residents of…" at bounding box center [663, 471] width 866 height 141
click at [588, 474] on p "Honors Senior Capstone Project, Healthcare Access for Undocumented Residents of…" at bounding box center [663, 471] width 866 height 141
click at [723, 470] on p "Honors Senior Capstone Project, Healthcare Access for Undocumented Residents of…" at bounding box center [663, 471] width 866 height 141
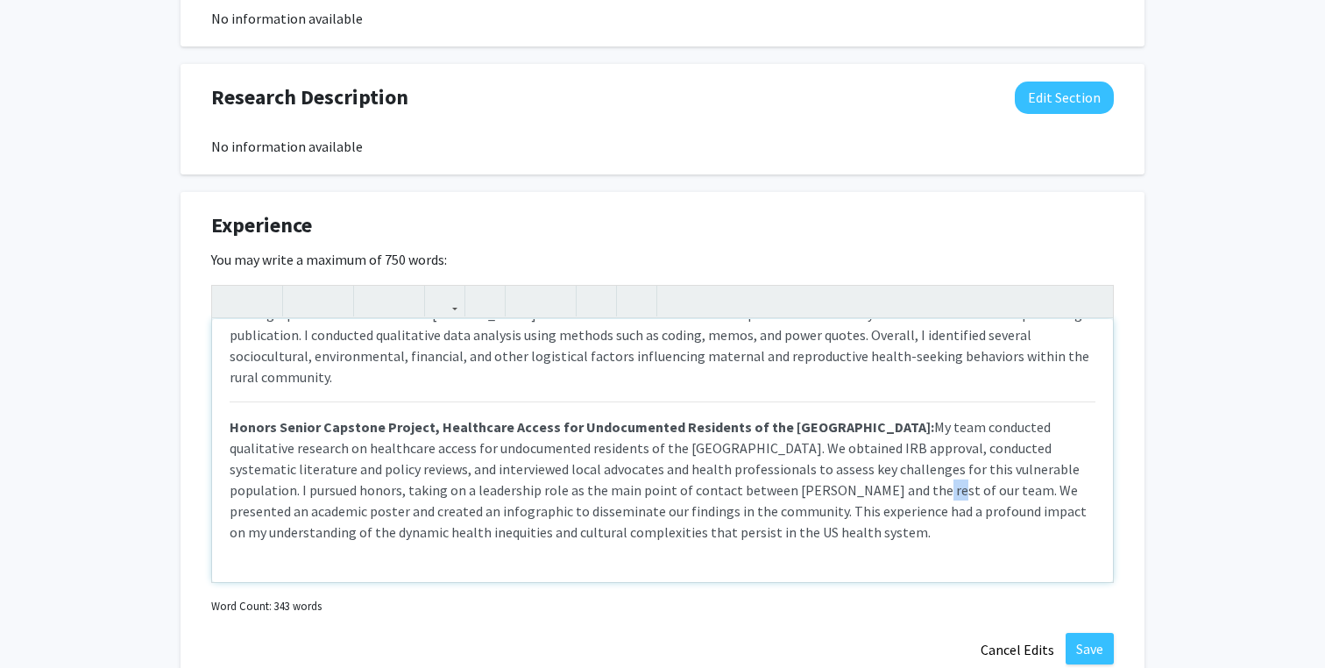
click at [723, 470] on p "Honors Senior Capstone Project, Healthcare Access for Undocumented Residents of…" at bounding box center [663, 471] width 866 height 141
click at [661, 472] on p "Honors Senior Capstone Project, Healthcare Access for Undocumented Residents of…" at bounding box center [663, 471] width 866 height 141
click at [712, 512] on p "Honors Senior Capstone Project, Healthcare Access for Undocumented Residents of…" at bounding box center [663, 471] width 866 height 141
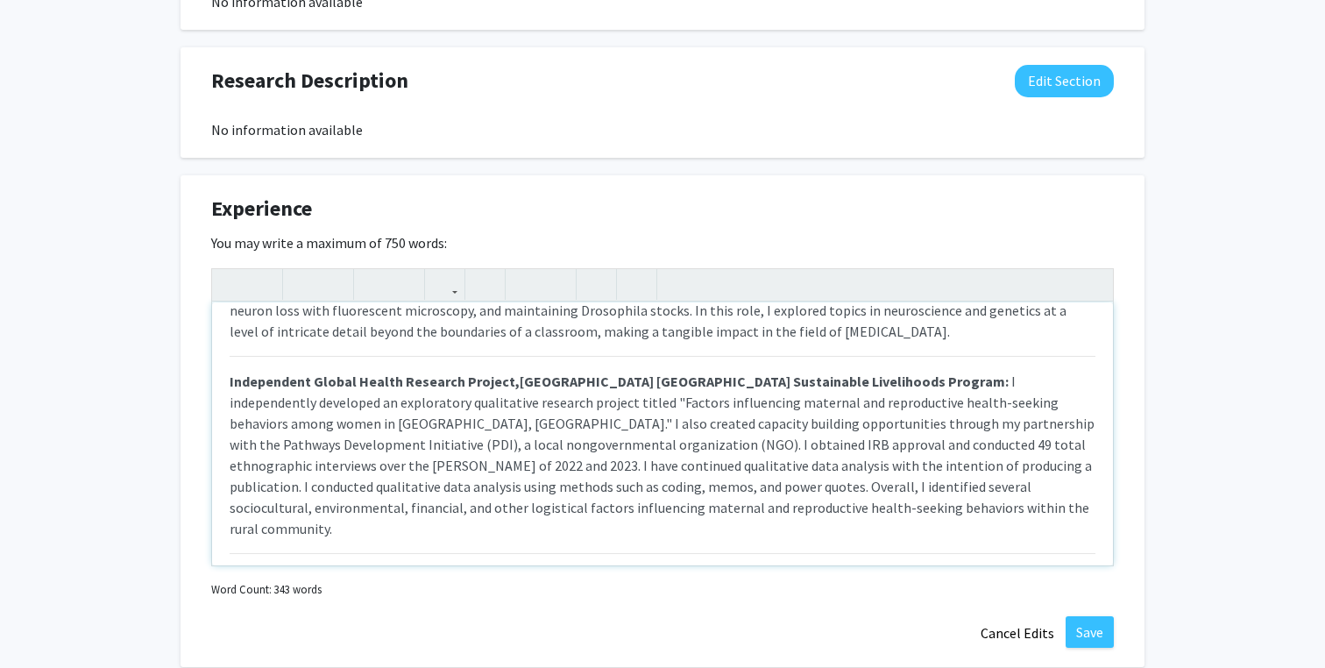
scroll to position [286, 0]
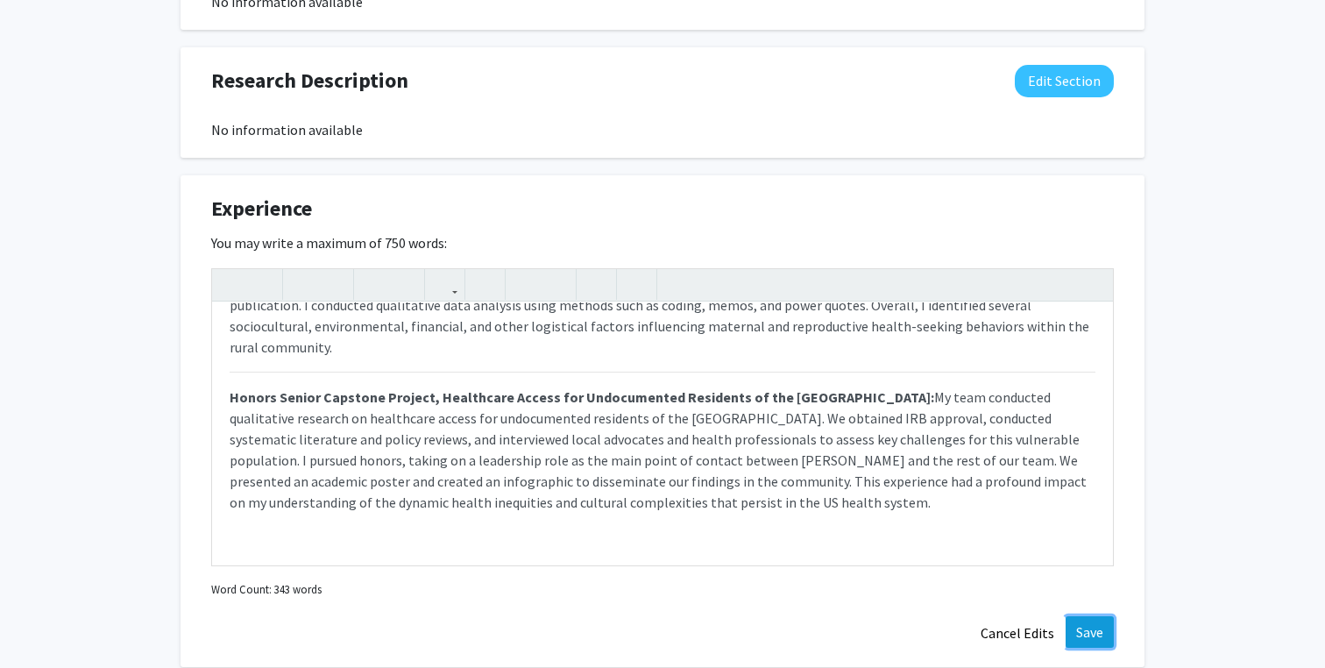
click at [1083, 625] on button "Save" at bounding box center [1090, 632] width 48 height 32
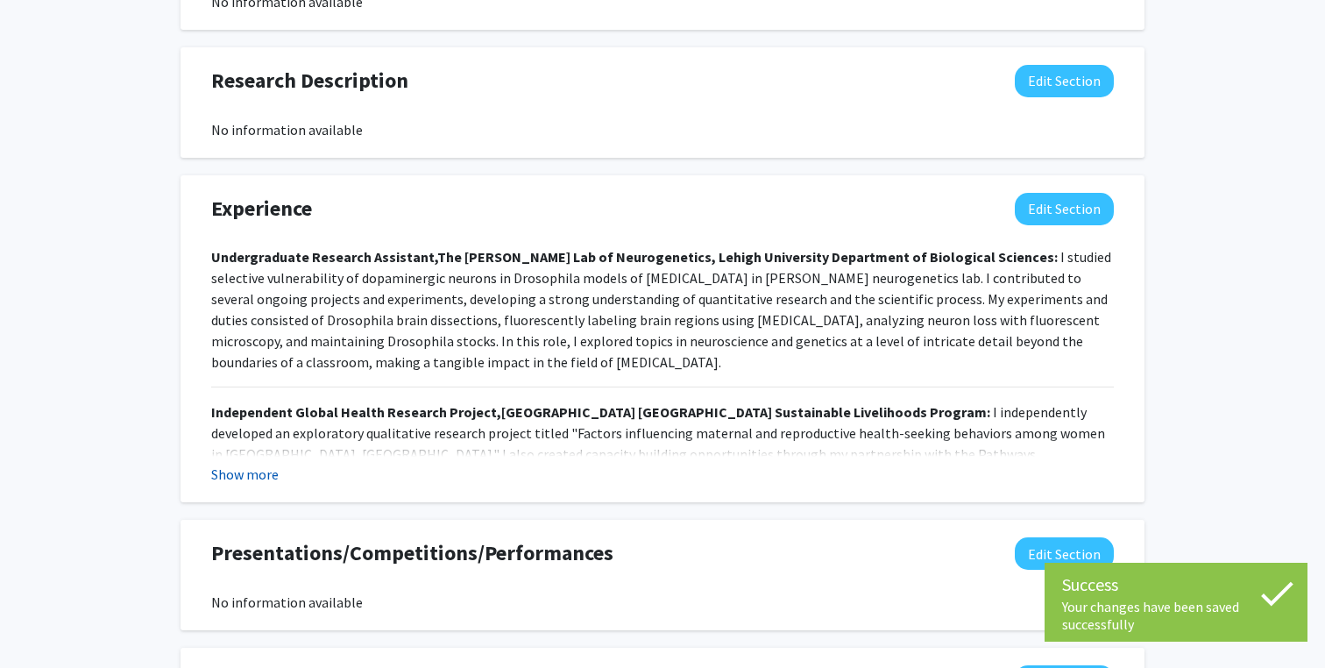
click at [261, 474] on button "Show more" at bounding box center [244, 474] width 67 height 21
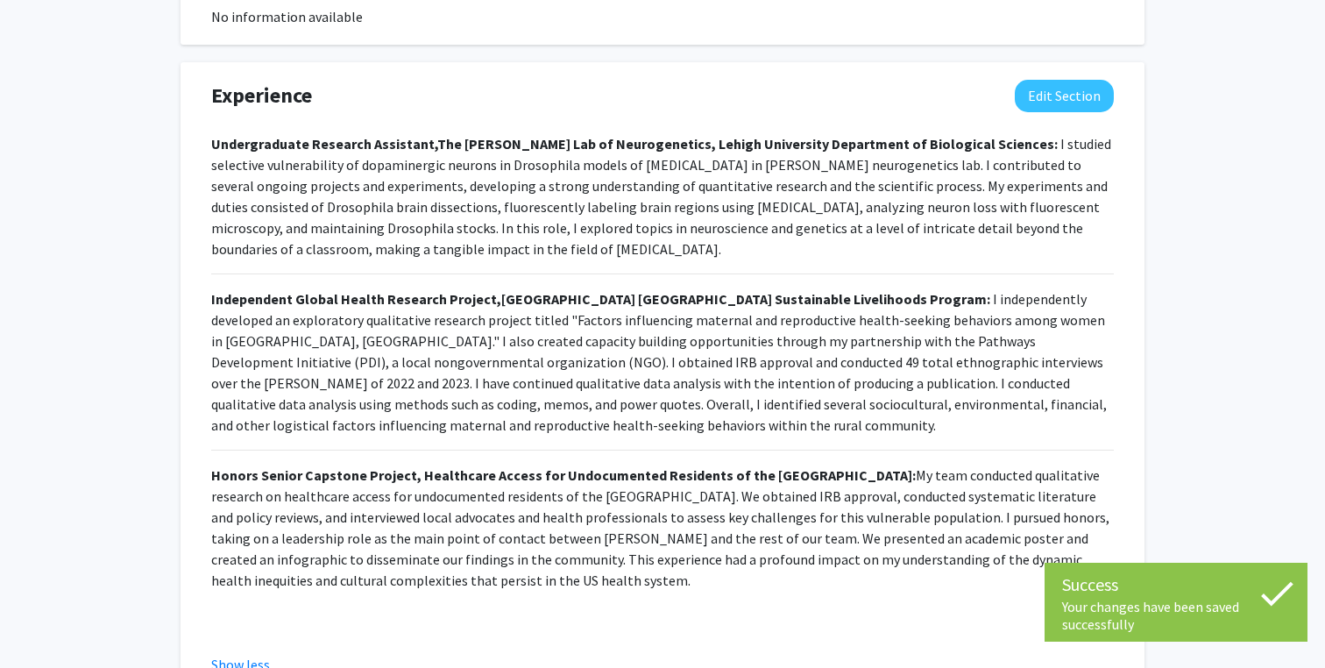
scroll to position [1057, 0]
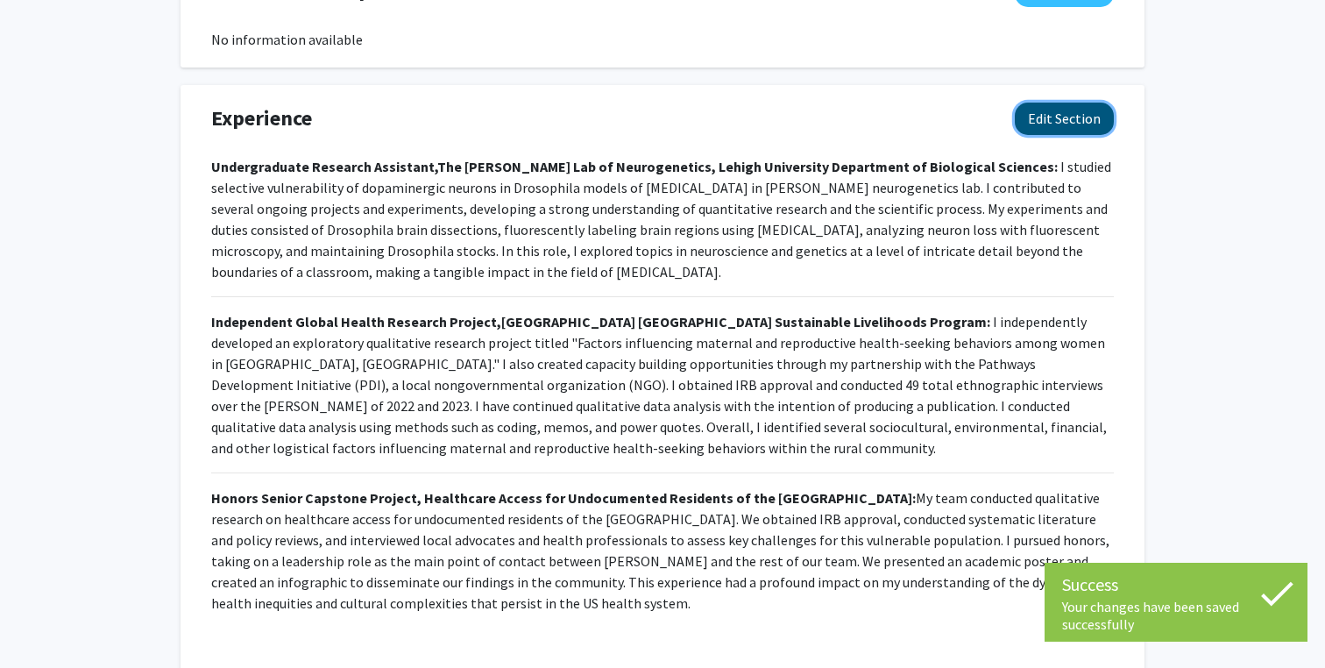
click at [1044, 114] on button "Edit Section" at bounding box center [1064, 119] width 99 height 32
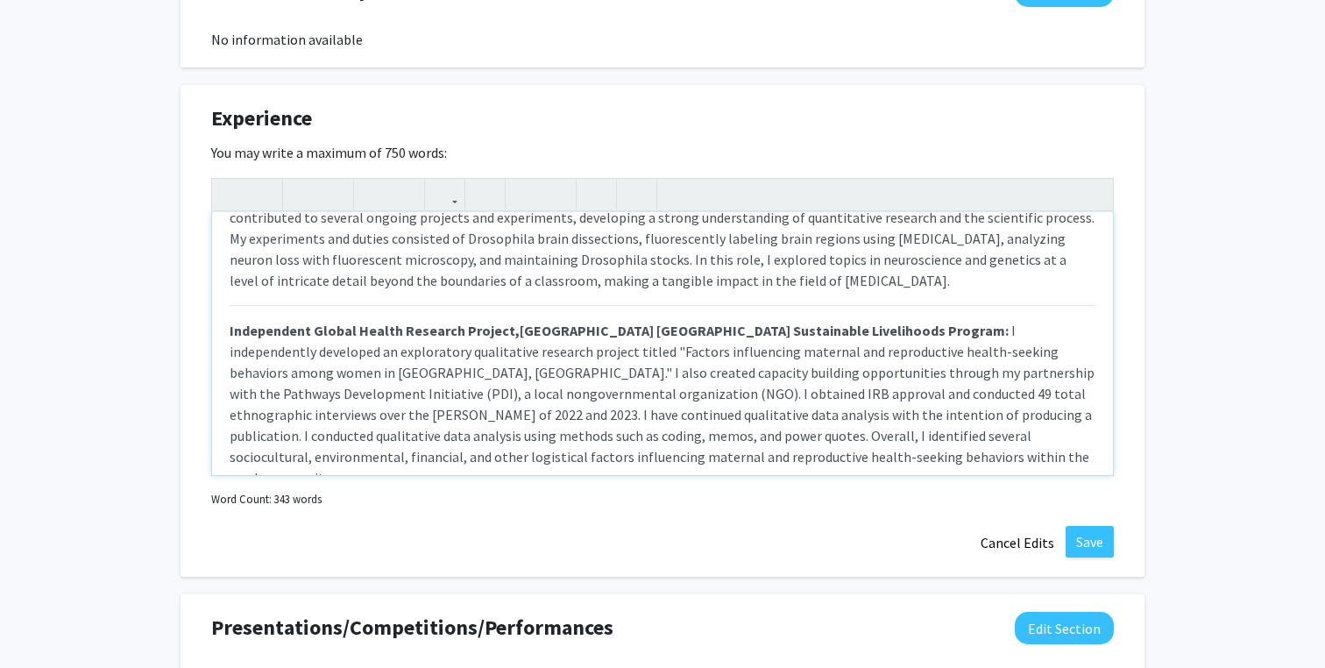
scroll to position [0, 0]
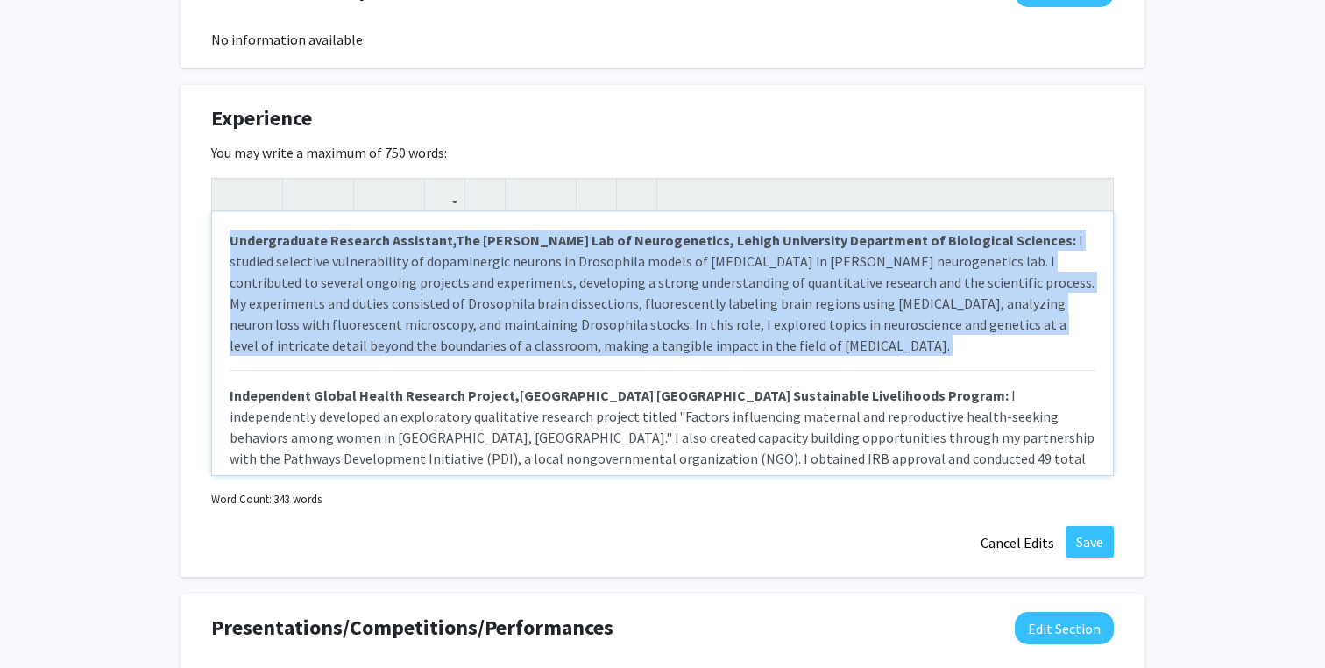
drag, startPoint x: 229, startPoint y: 237, endPoint x: 811, endPoint y: 378, distance: 599.3
click at [811, 378] on div "Undergraduate Research Assistant, The [PERSON_NAME] Lab of Neurogenetics, Lehig…" at bounding box center [662, 343] width 901 height 263
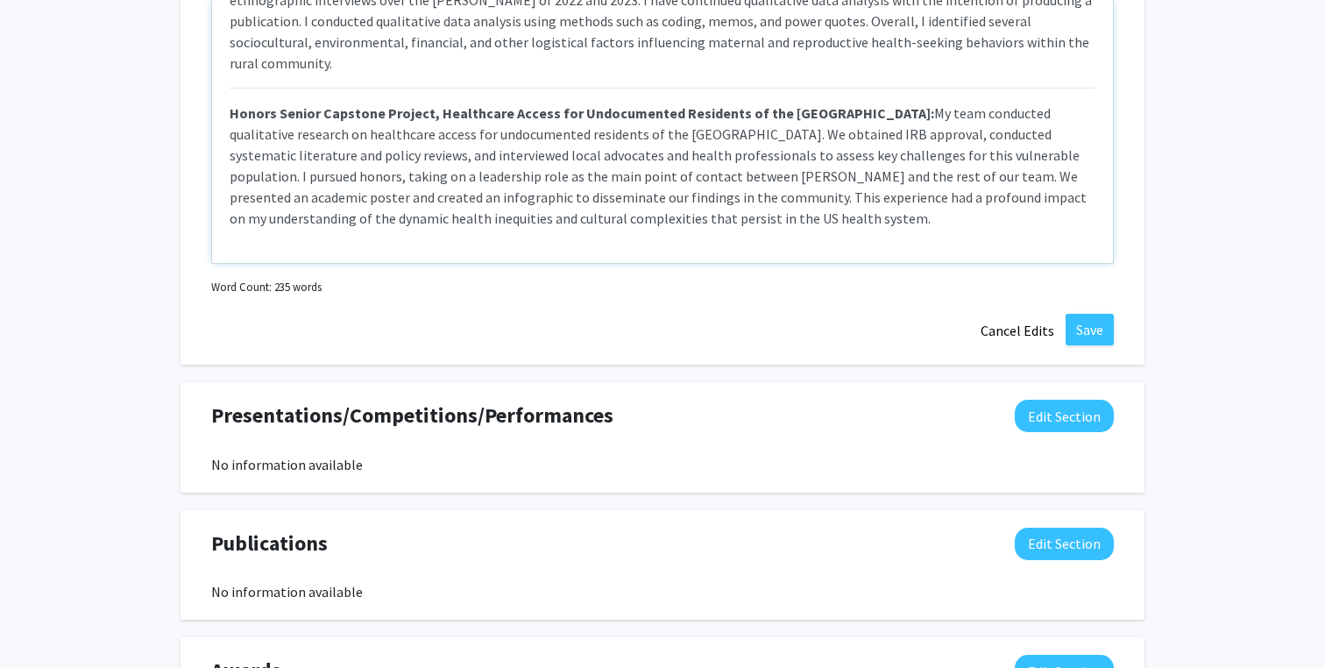
scroll to position [131, 0]
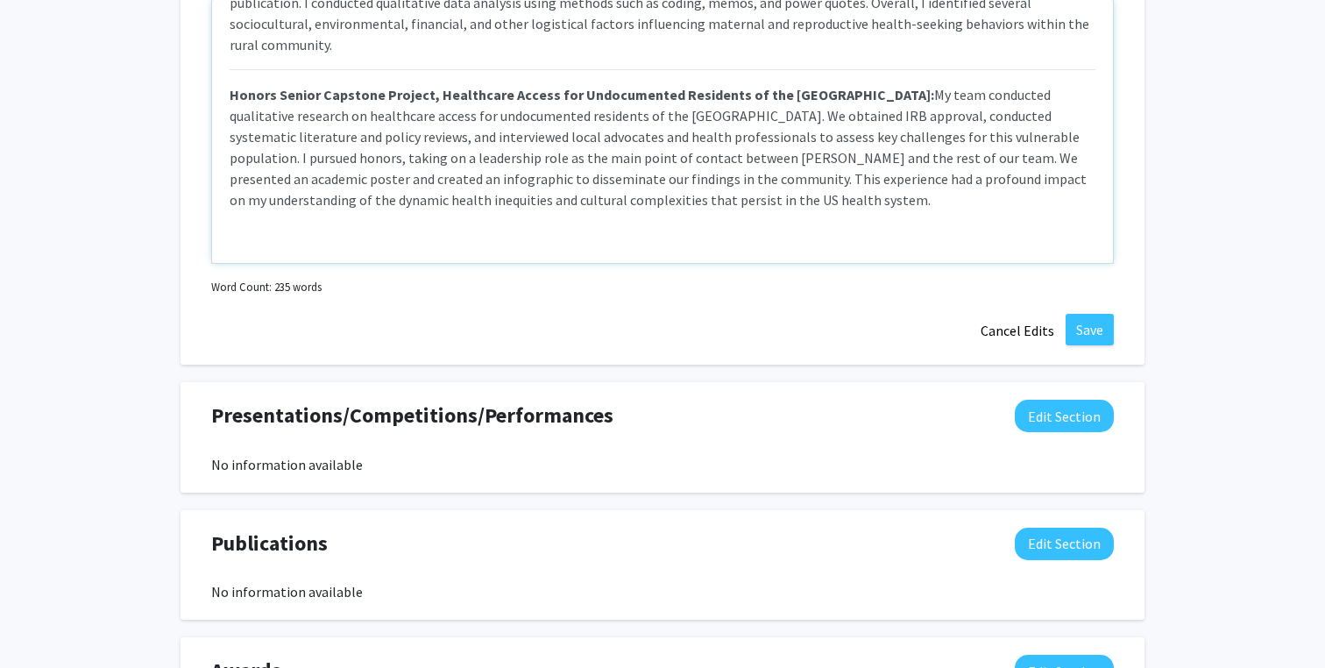
click at [583, 203] on div "Independent Global Health Research Project, [GEOGRAPHIC_DATA] [GEOGRAPHIC_DATA]…" at bounding box center [662, 131] width 901 height 263
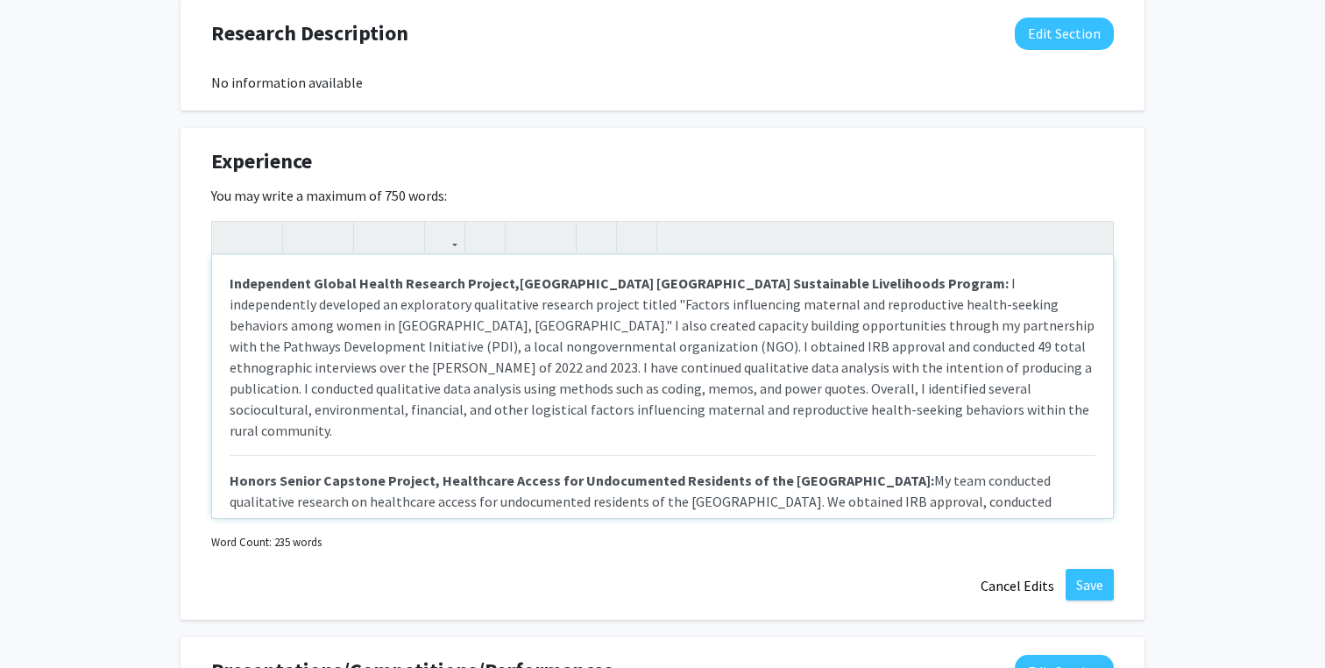
scroll to position [1002, 0]
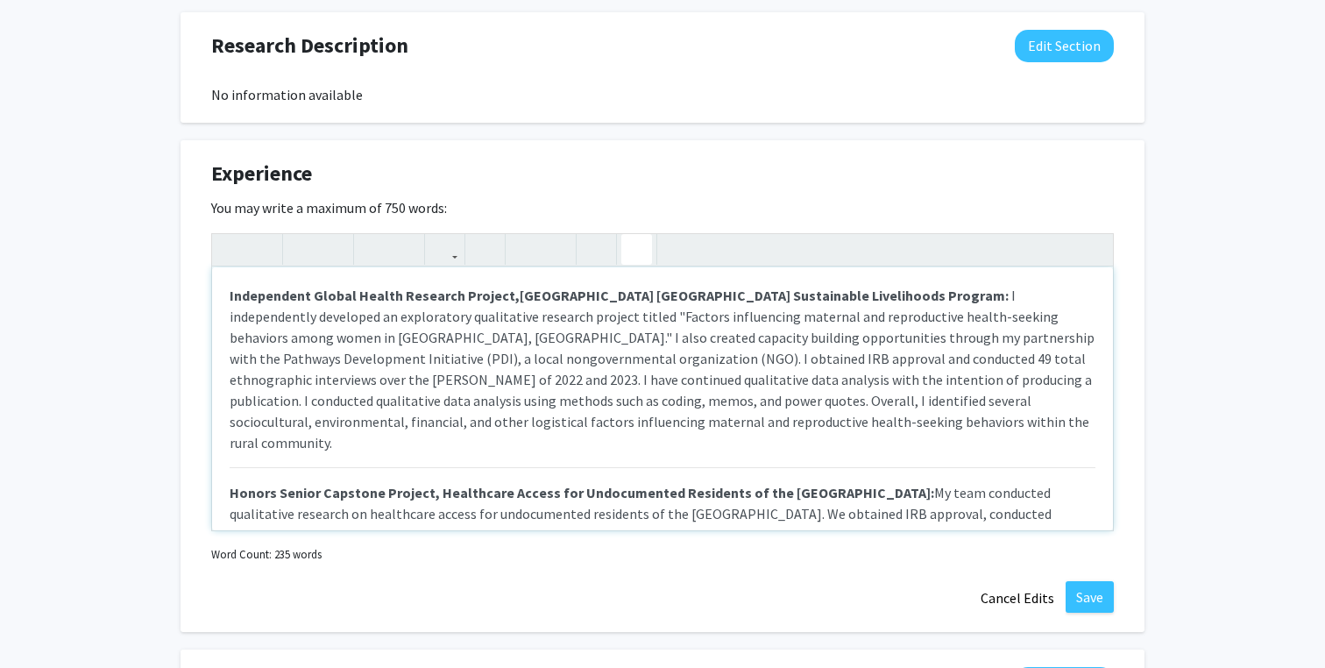
click at [637, 245] on icon "button" at bounding box center [636, 249] width 15 height 29
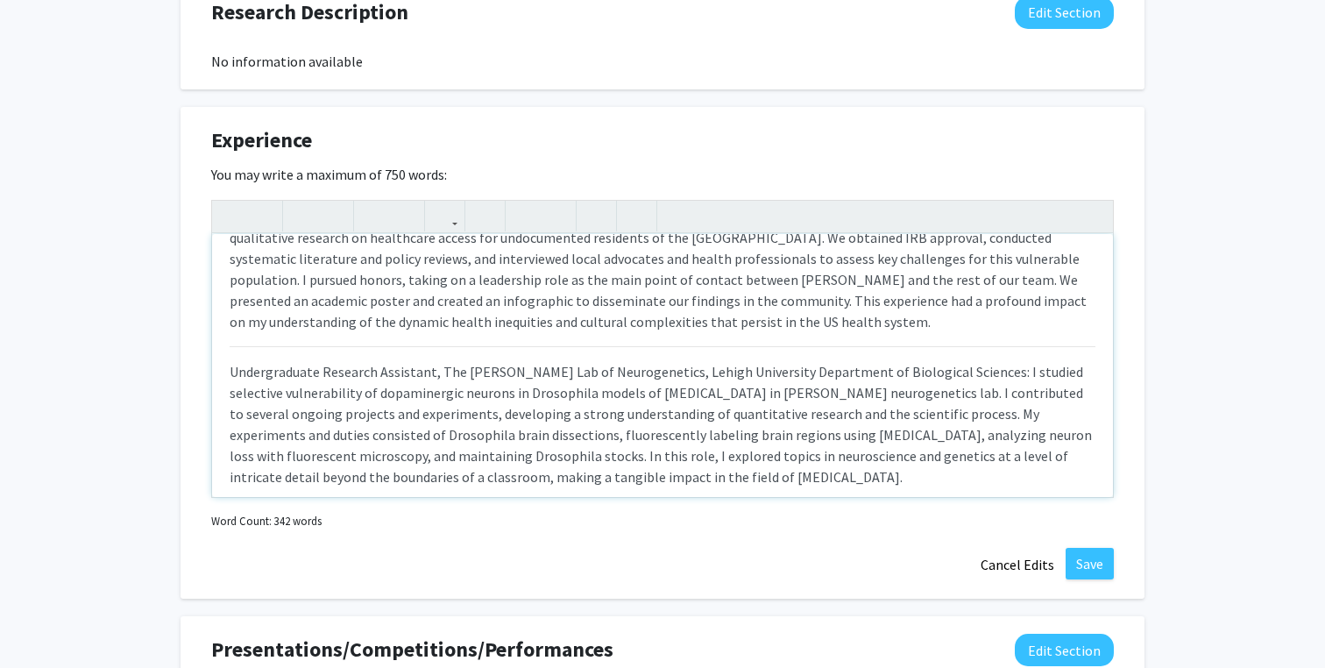
scroll to position [251, 0]
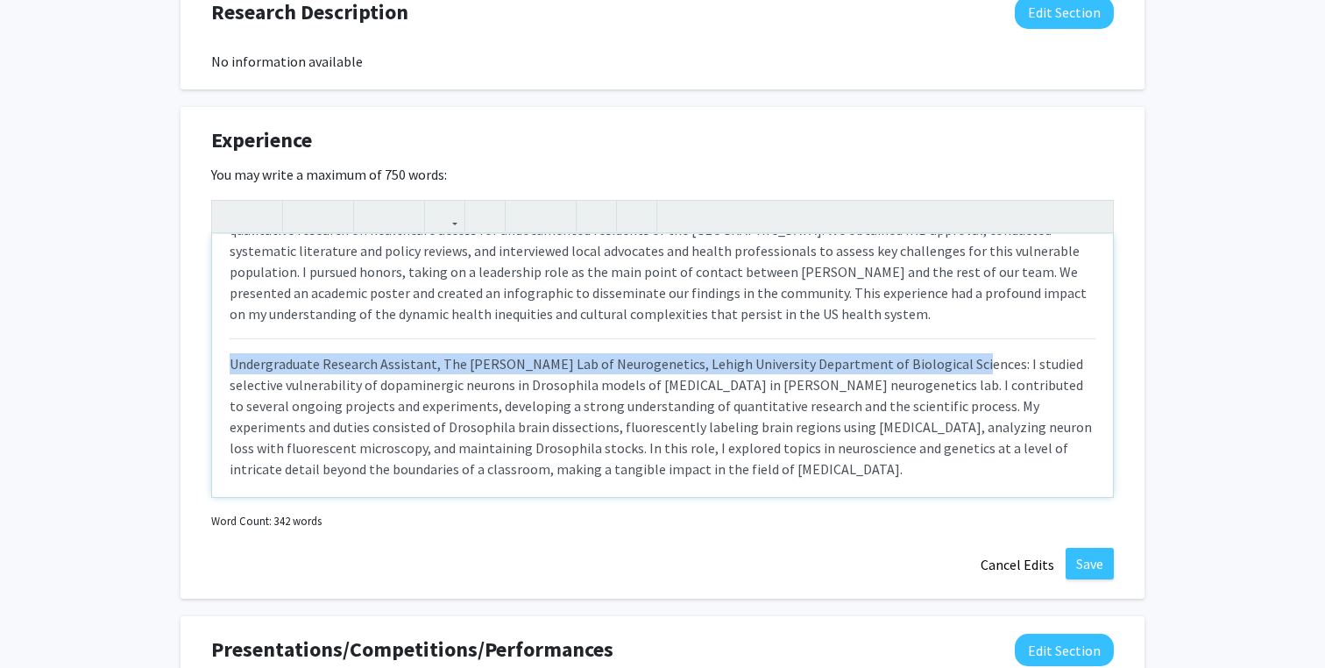
drag, startPoint x: 951, startPoint y: 343, endPoint x: 213, endPoint y: 338, distance: 737.8
click at [213, 338] on div "Independent Global Health Research Project, [GEOGRAPHIC_DATA] [GEOGRAPHIC_DATA]…" at bounding box center [662, 365] width 901 height 263
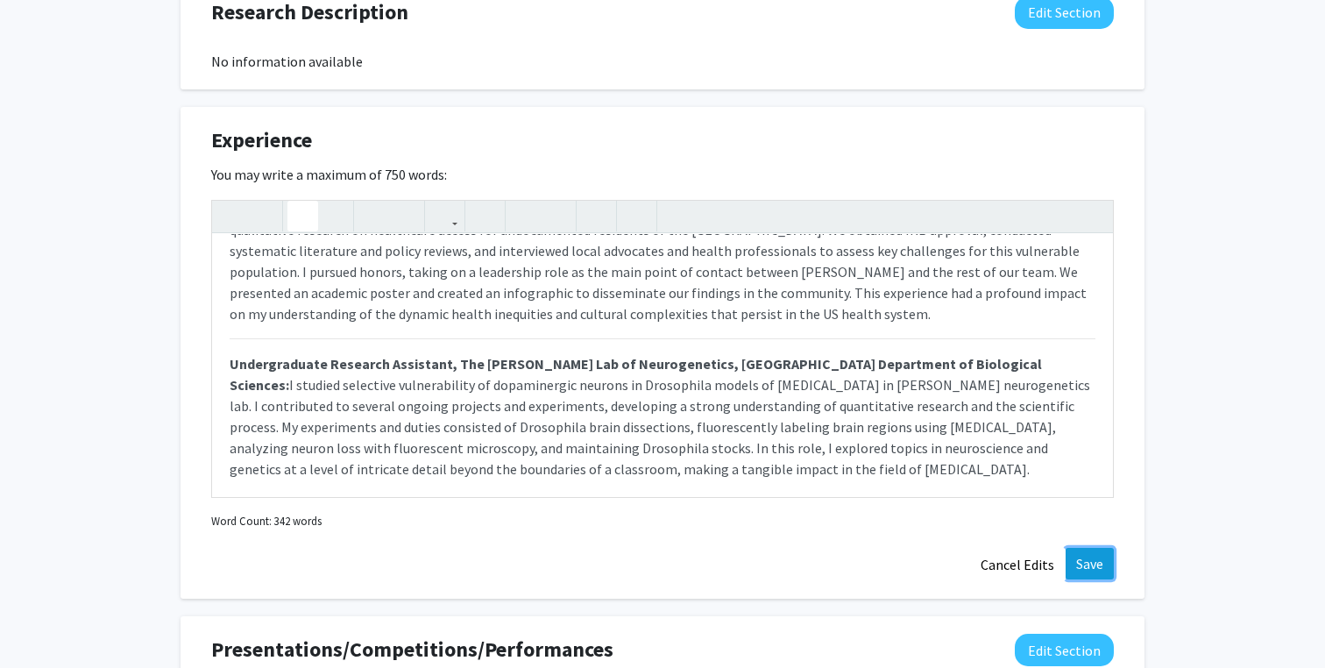
click at [1108, 556] on button "Save" at bounding box center [1090, 564] width 48 height 32
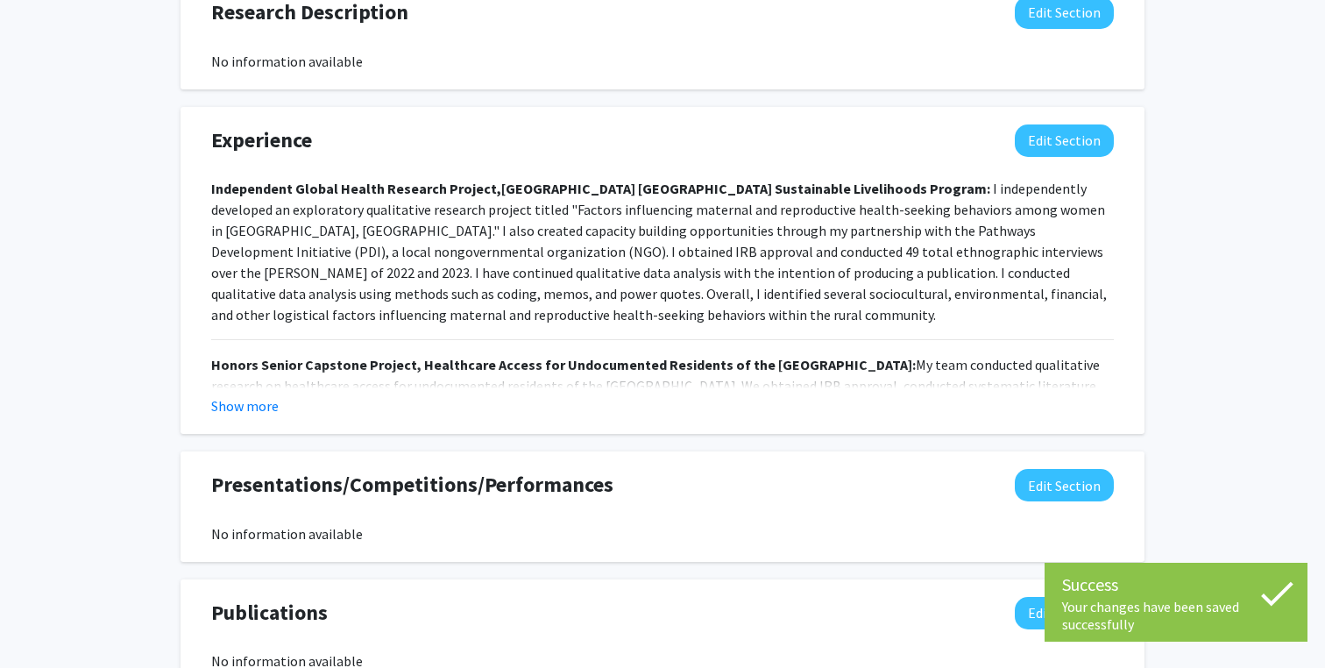
scroll to position [1059, 0]
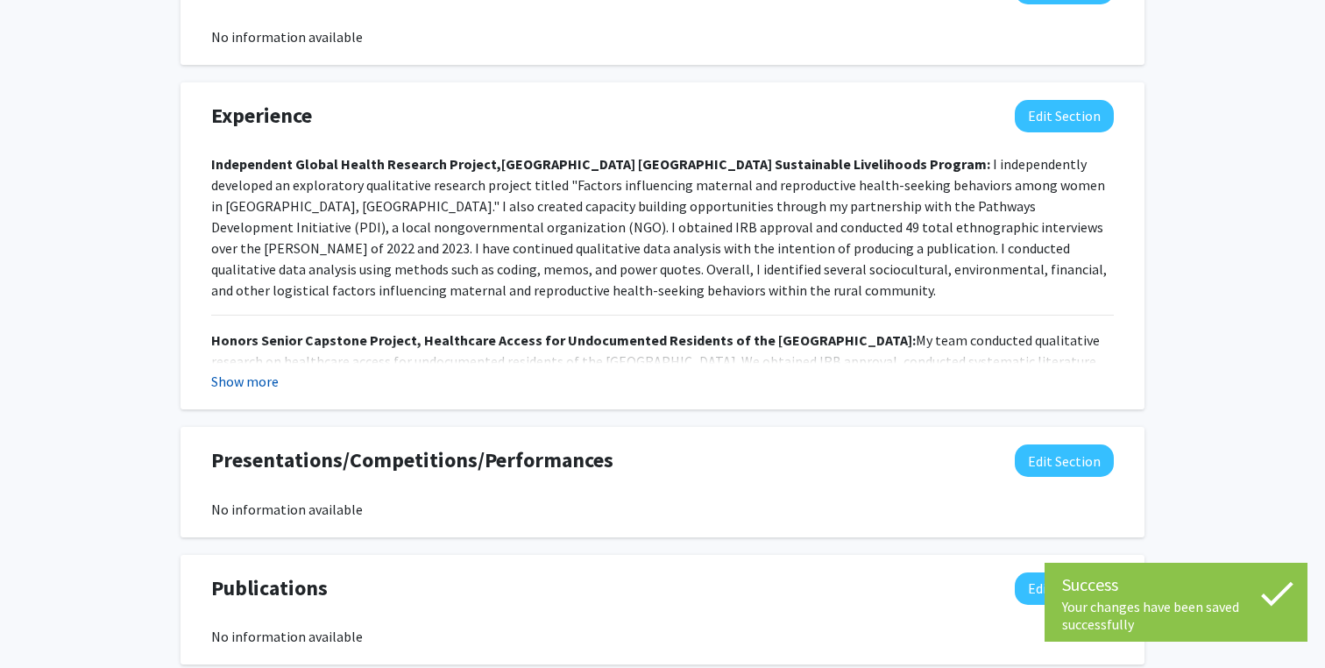
click at [244, 382] on button "Show more" at bounding box center [244, 381] width 67 height 21
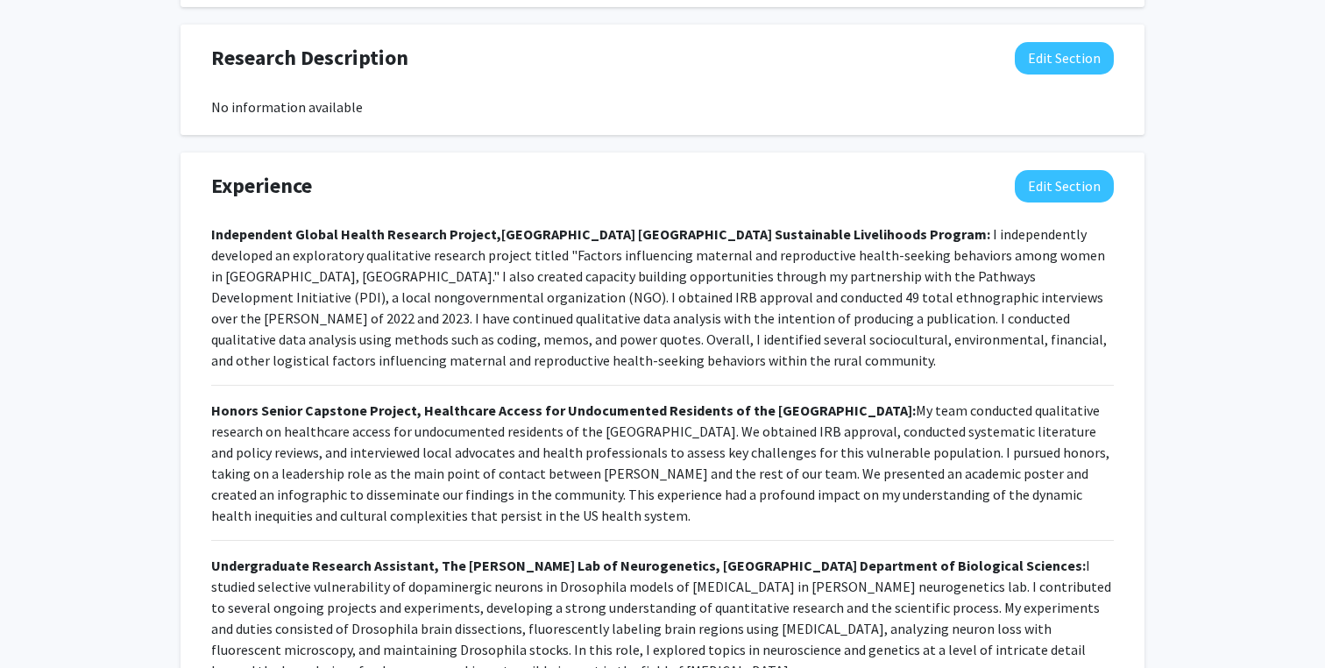
scroll to position [1021, 0]
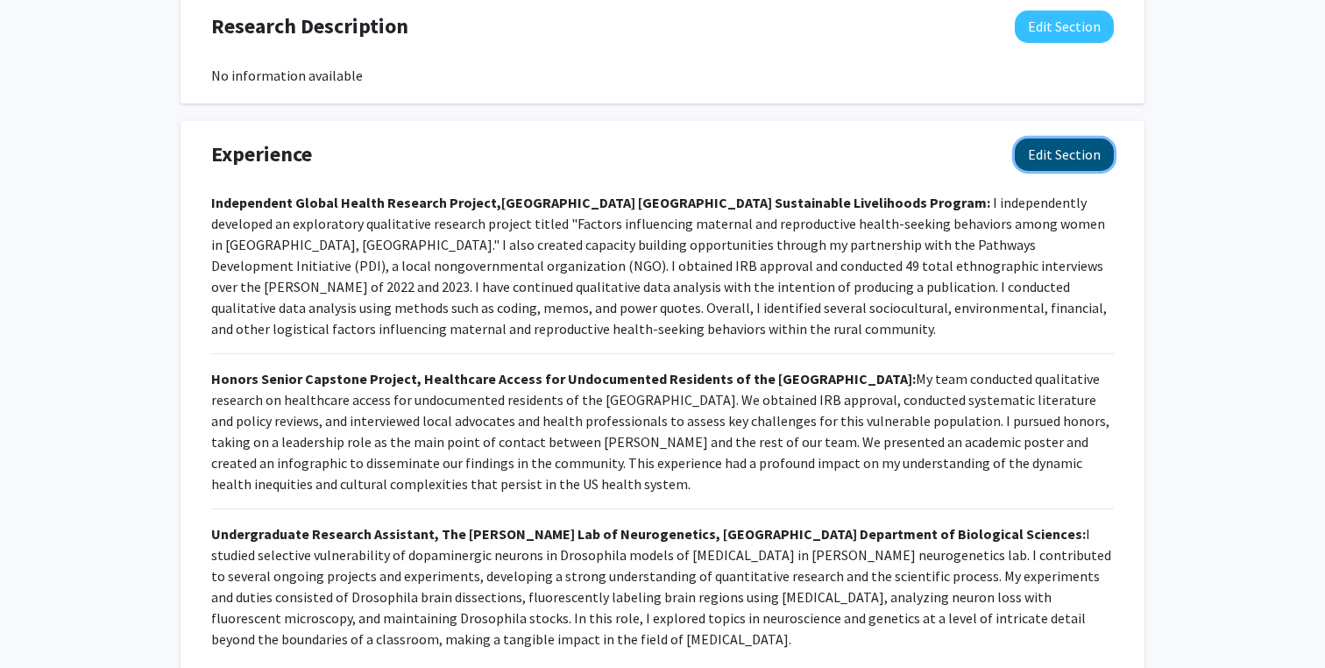
click at [1093, 141] on button "Edit Section" at bounding box center [1064, 154] width 99 height 32
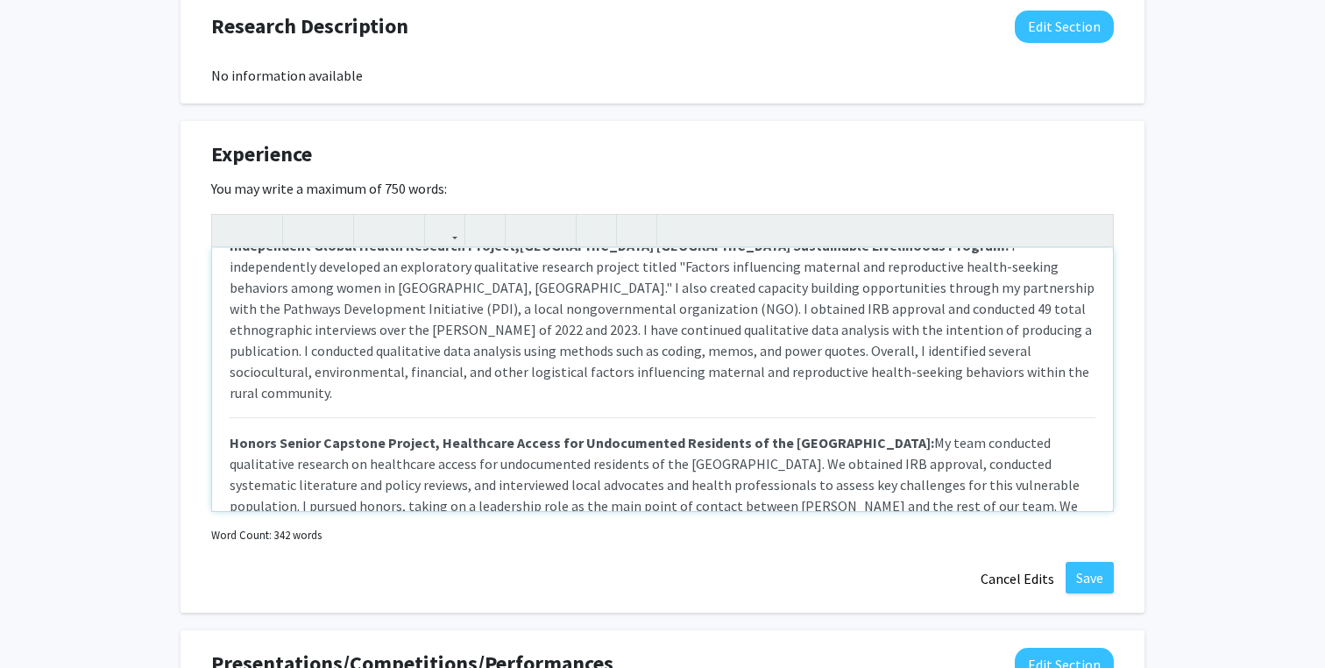
scroll to position [0, 0]
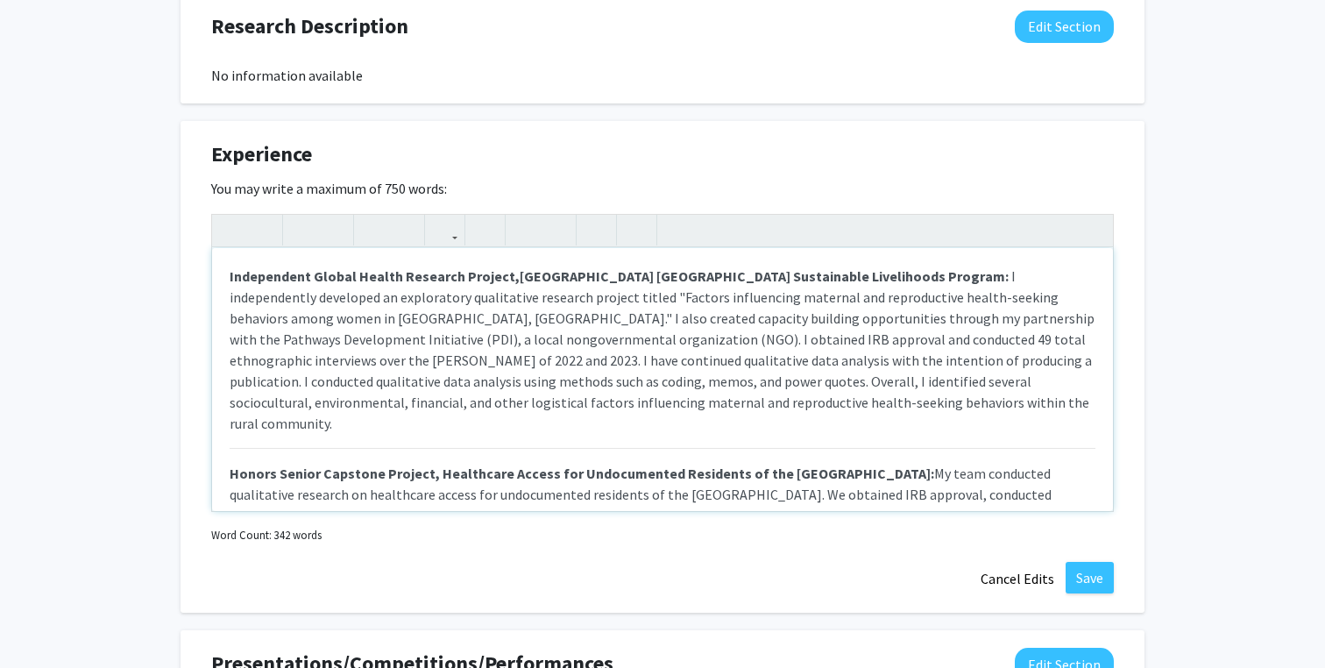
click at [541, 322] on span "I independently developed an exploratory qualitative research project titled "F…" at bounding box center [662, 349] width 865 height 165
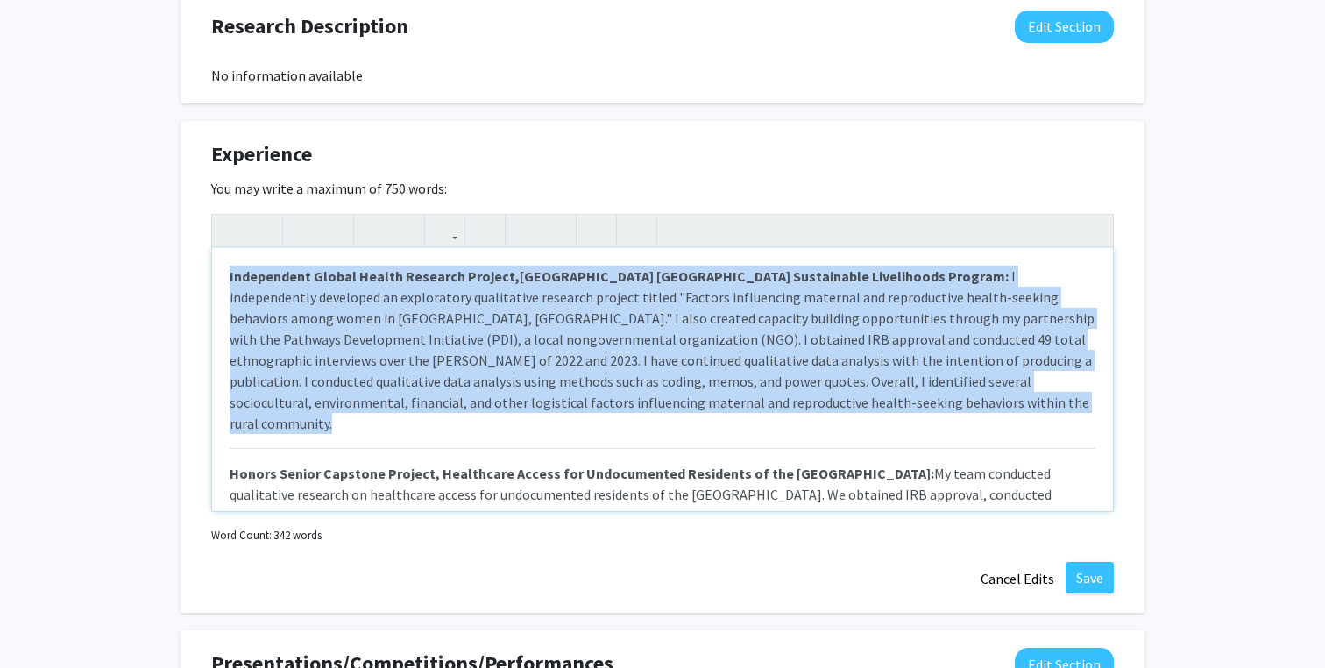
click at [477, 327] on p "Independent Global Health Research Project, [GEOGRAPHIC_DATA] [GEOGRAPHIC_DATA]…" at bounding box center [663, 350] width 866 height 168
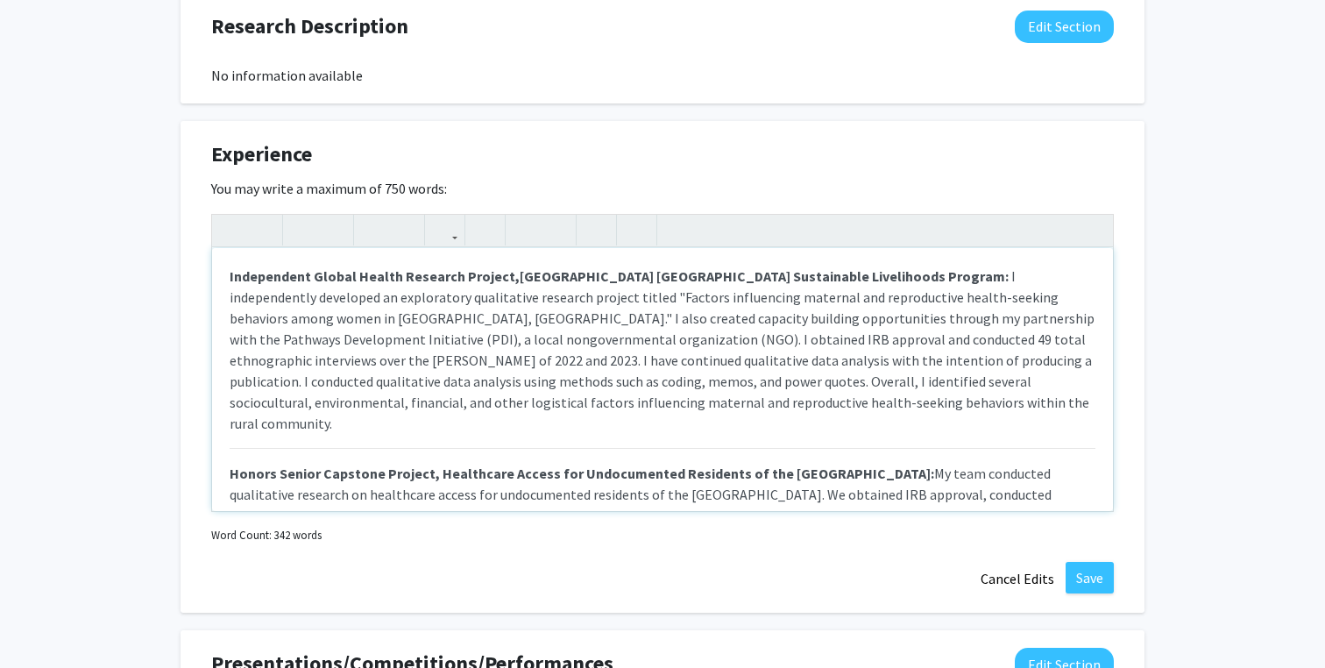
click at [882, 283] on span "I independently developed an exploratory qualitative research project titled "F…" at bounding box center [662, 349] width 865 height 165
click at [886, 280] on span "[GEOGRAPHIC_DATA] [GEOGRAPHIC_DATA] Sustainable Livelihoods Program: under the …" at bounding box center [648, 286] width 837 height 39
type textarea "<p><strong style="font-size: 1rem;">Independent Global Health Research Project,…"
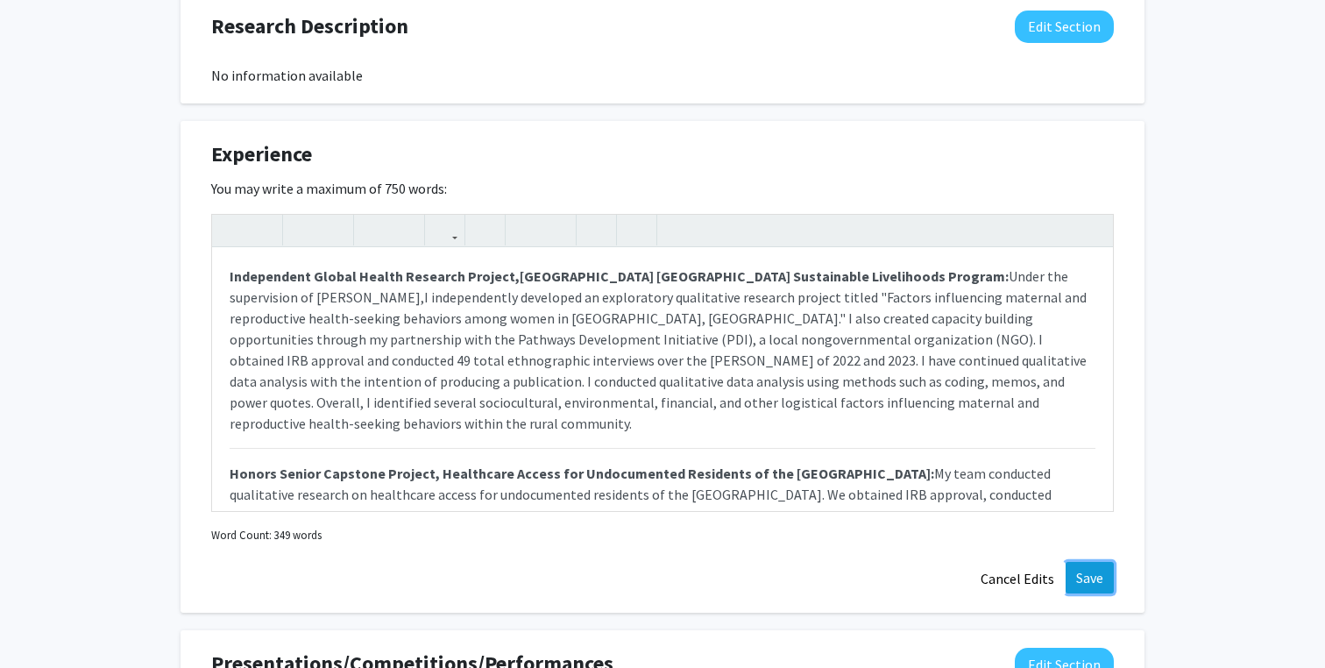
click at [1084, 576] on button "Save" at bounding box center [1090, 578] width 48 height 32
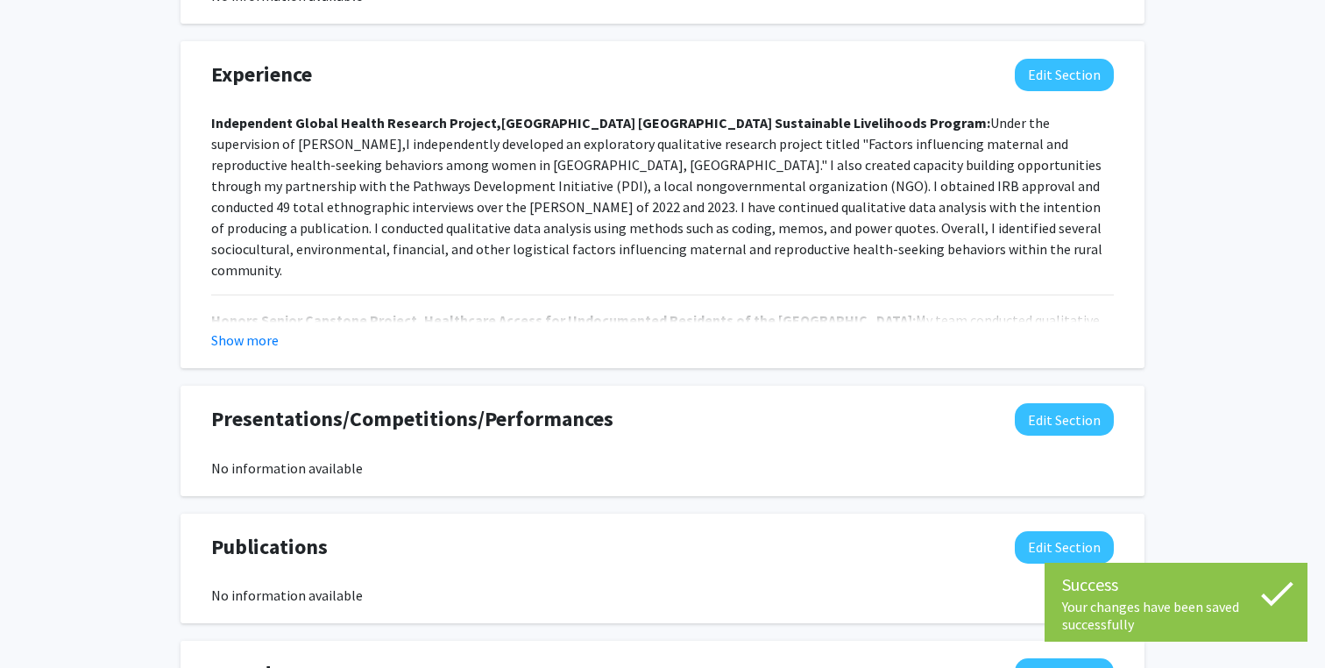
scroll to position [1122, 0]
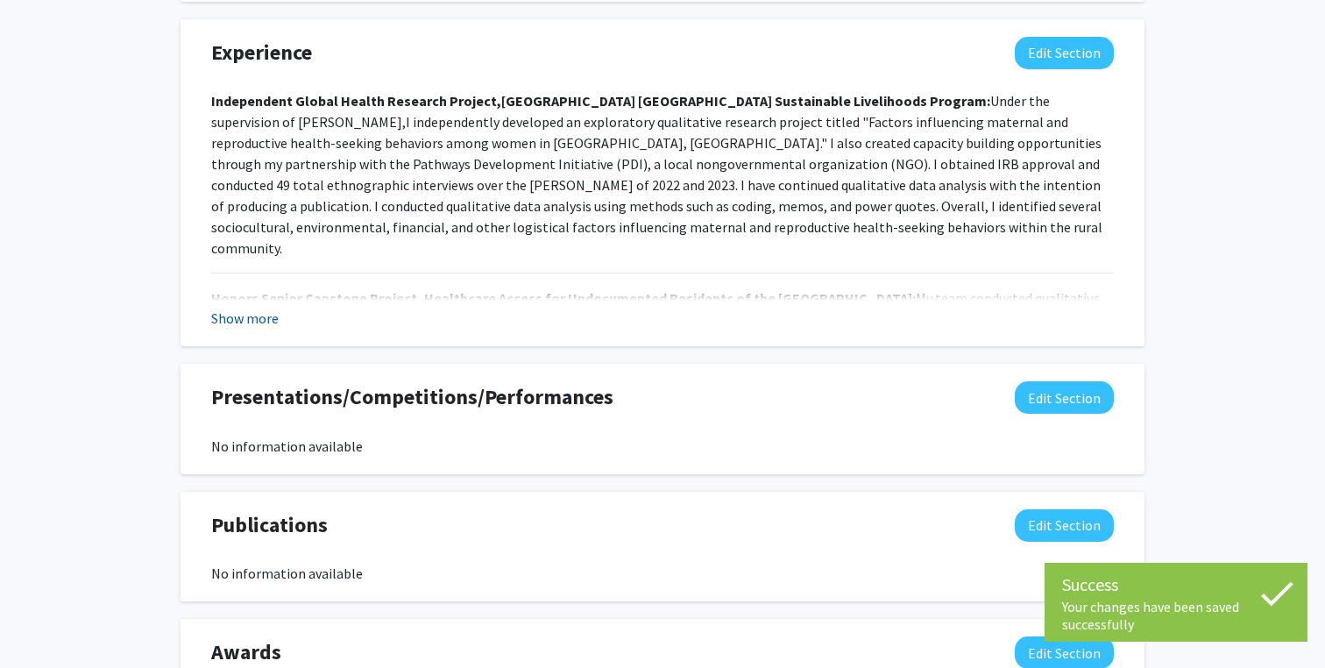
click at [231, 322] on button "Show more" at bounding box center [244, 318] width 67 height 21
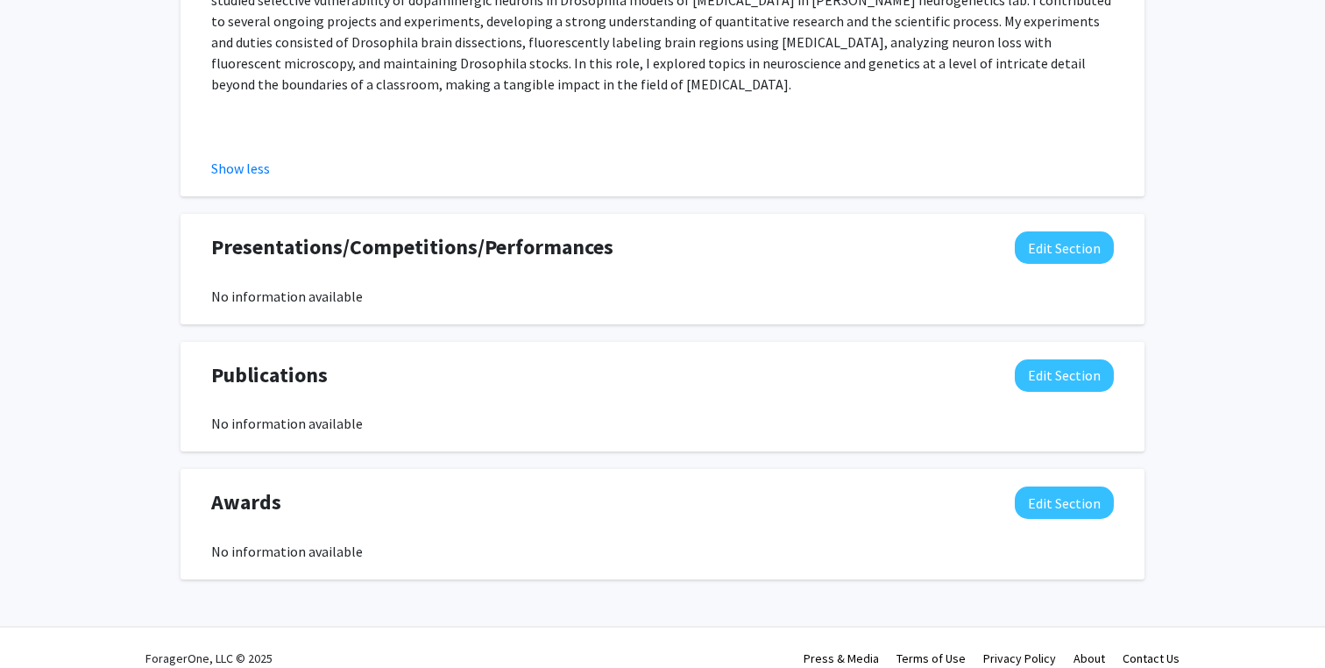
scroll to position [0, 0]
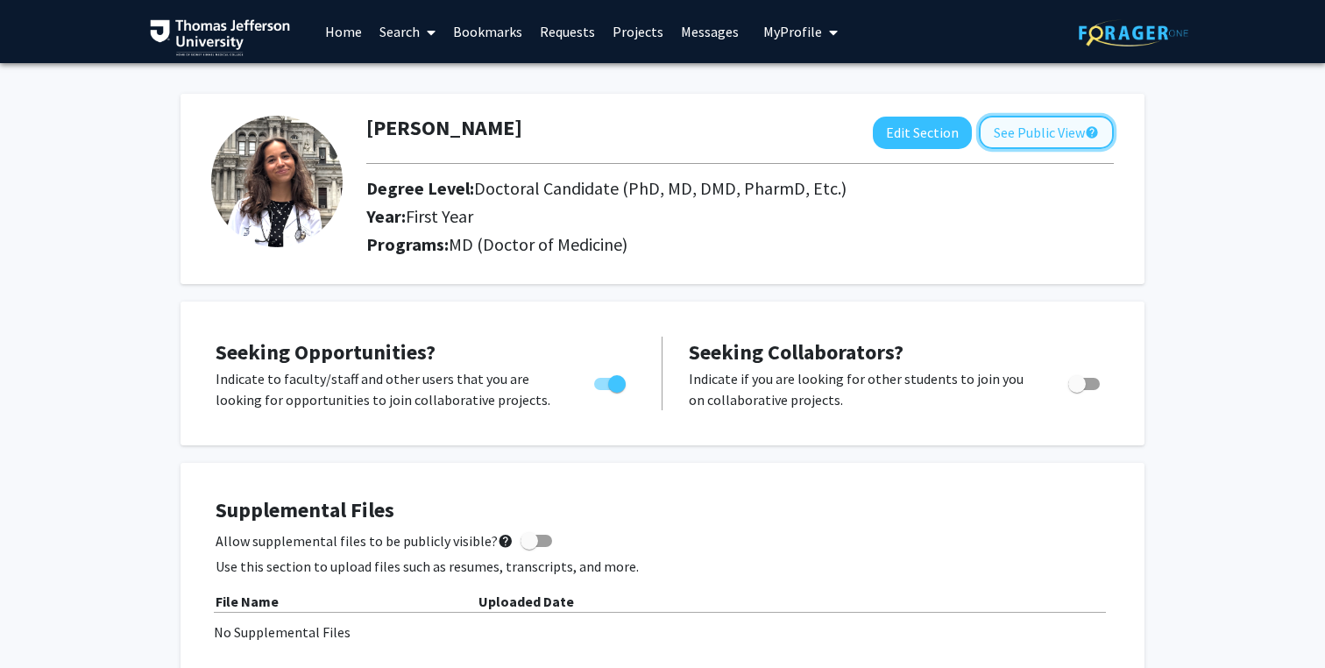
click at [1023, 131] on button "See Public View help" at bounding box center [1046, 132] width 135 height 33
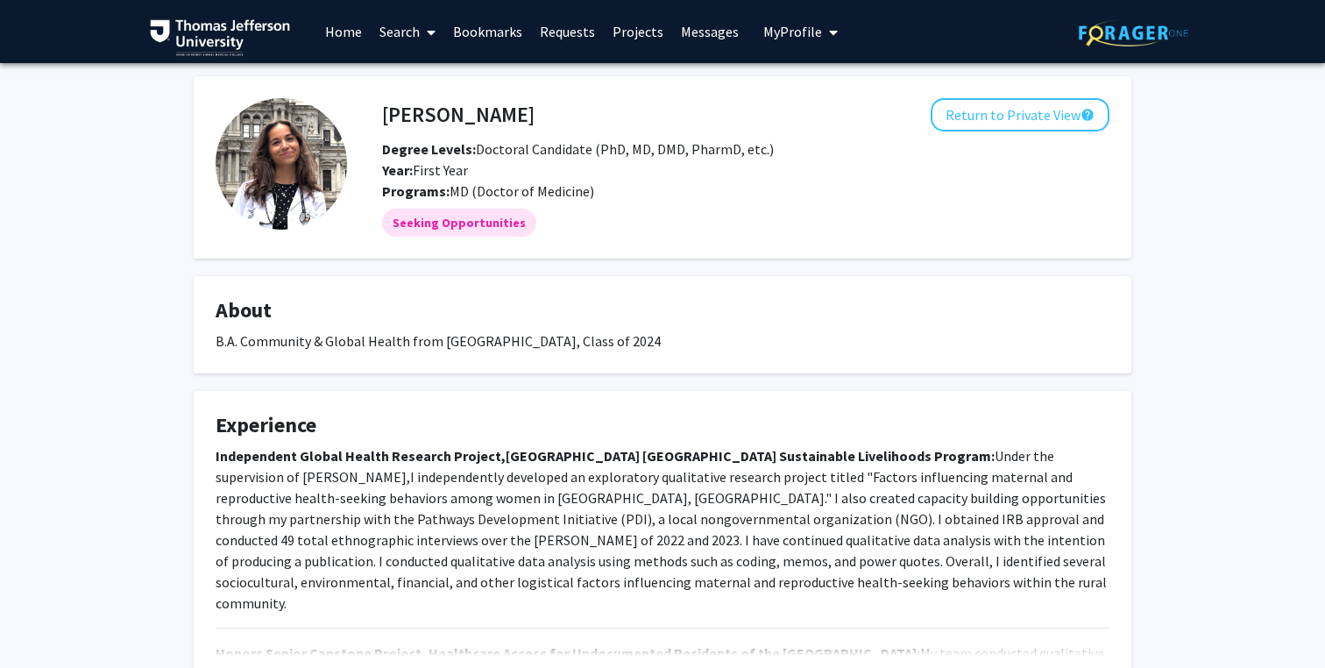
scroll to position [146, 0]
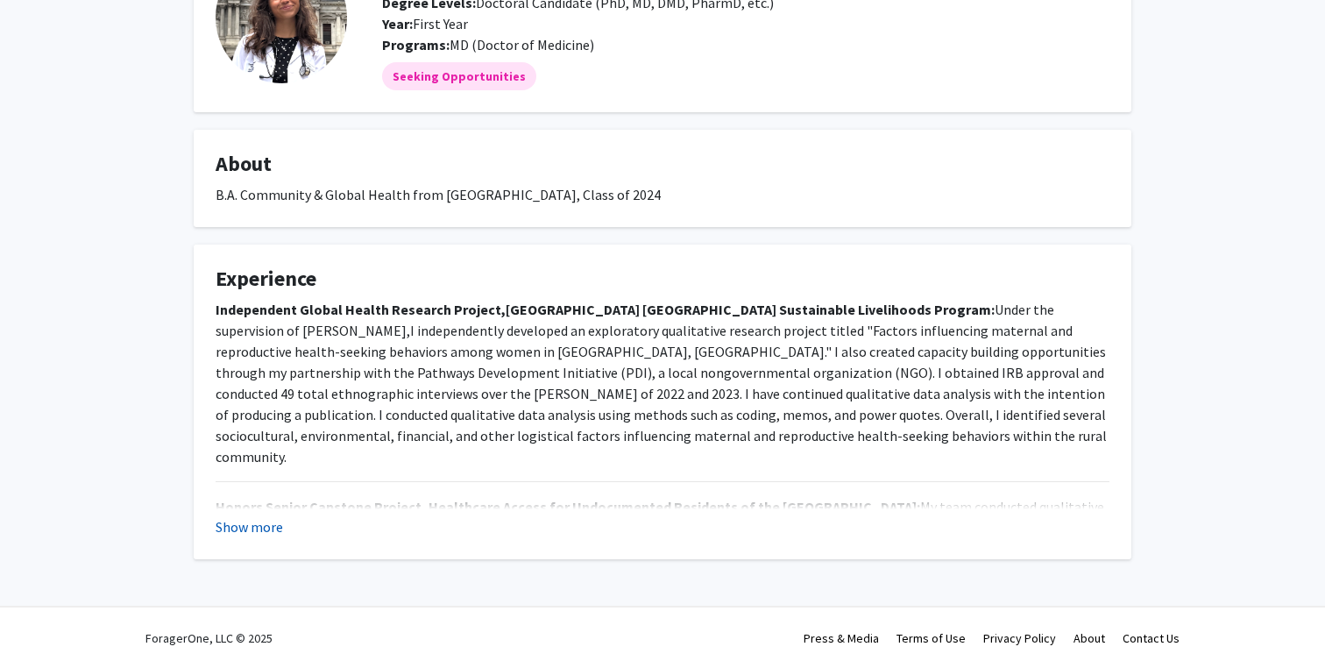
click at [274, 522] on button "Show more" at bounding box center [249, 526] width 67 height 21
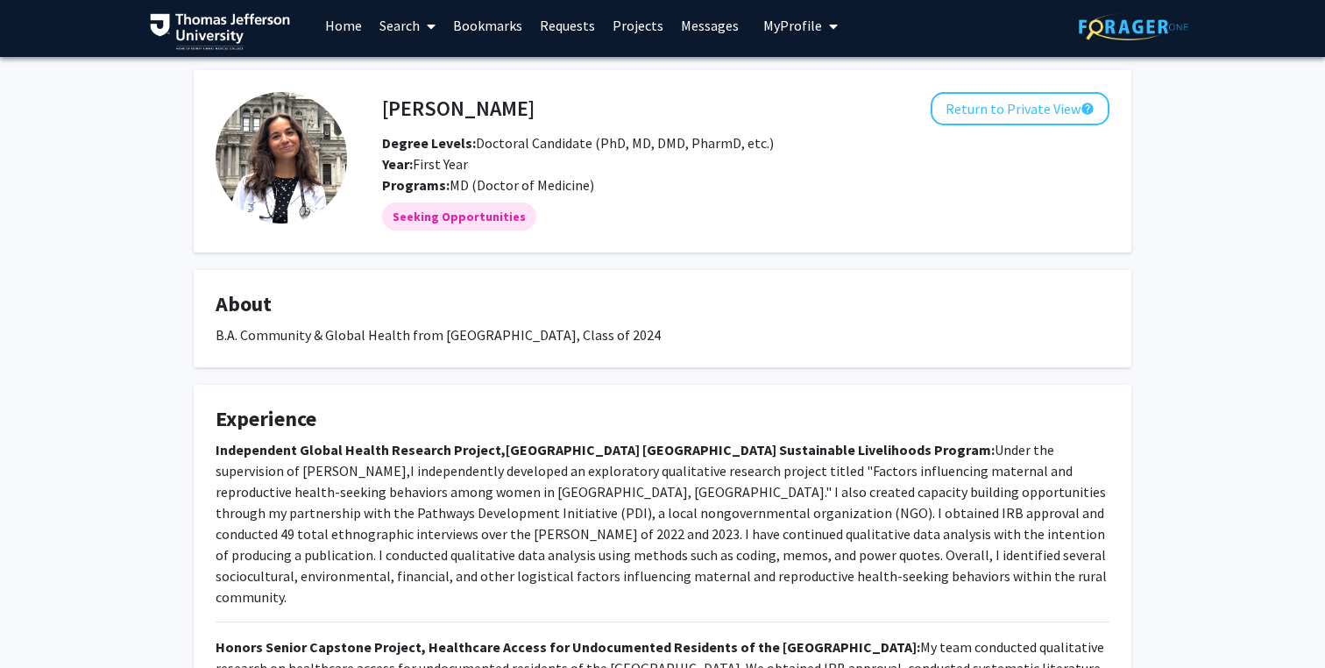
scroll to position [0, 0]
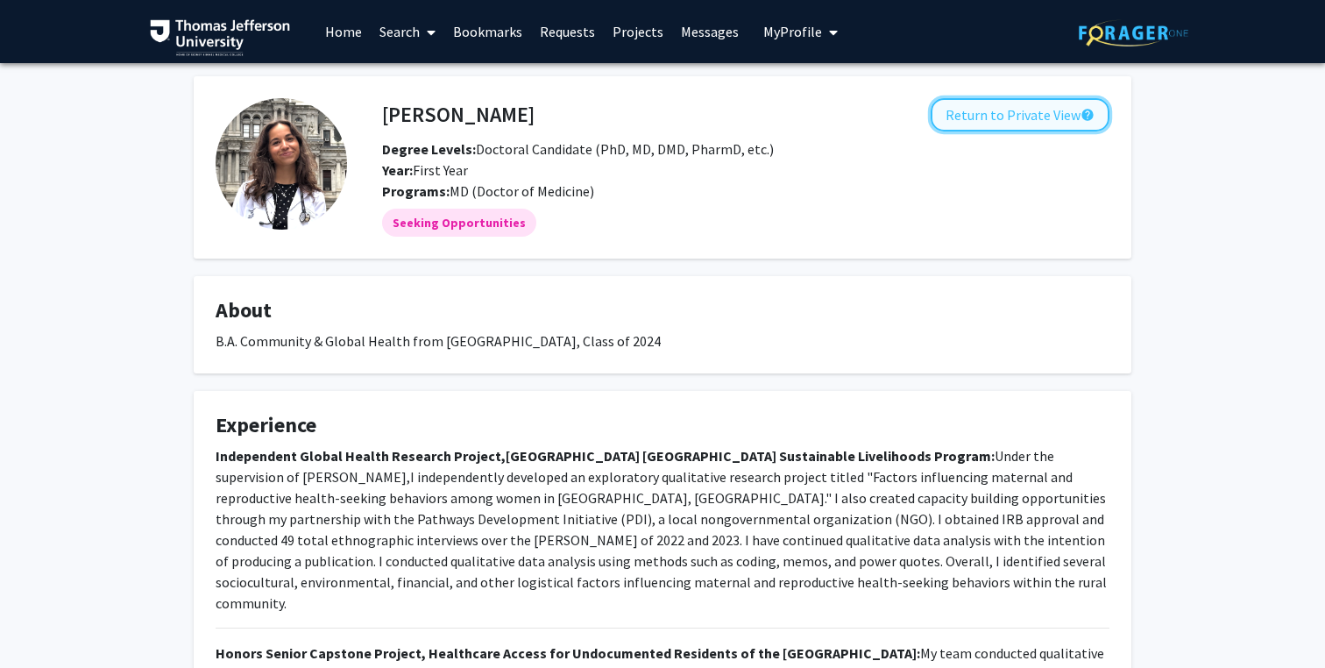
click at [1005, 108] on button "Return to Private View help" at bounding box center [1020, 114] width 179 height 33
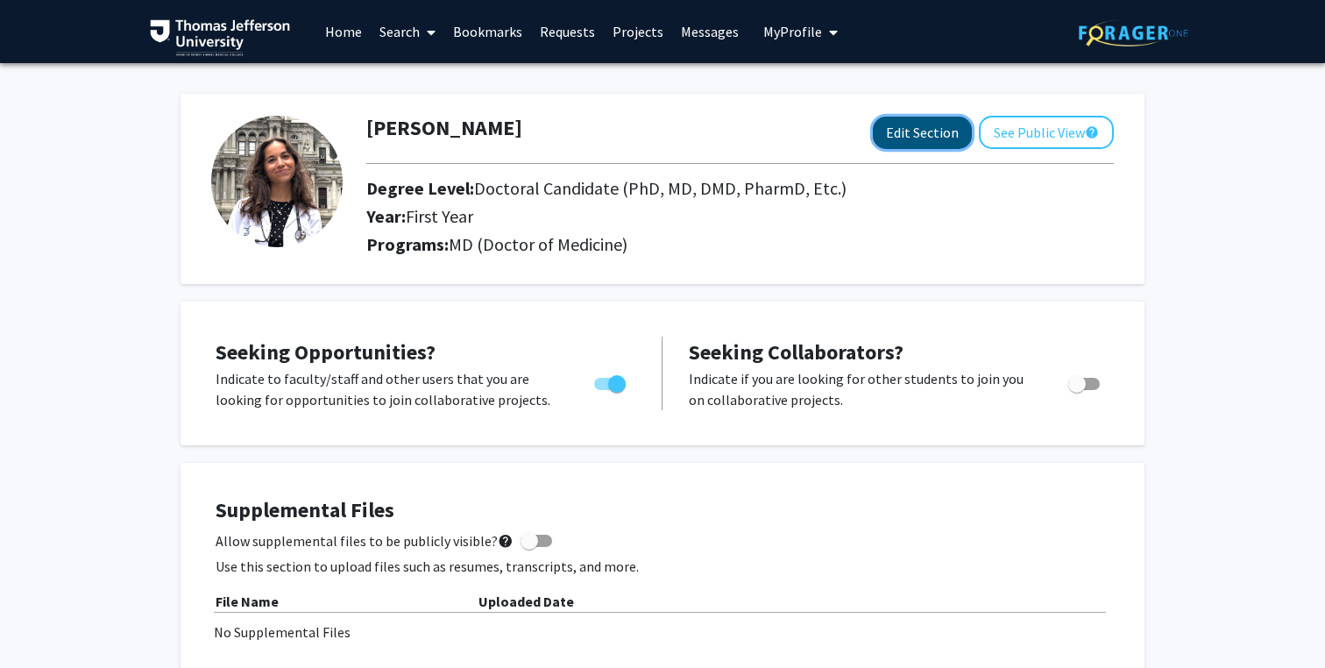
click at [960, 134] on button "Edit Section" at bounding box center [922, 133] width 99 height 32
select select "first_year"
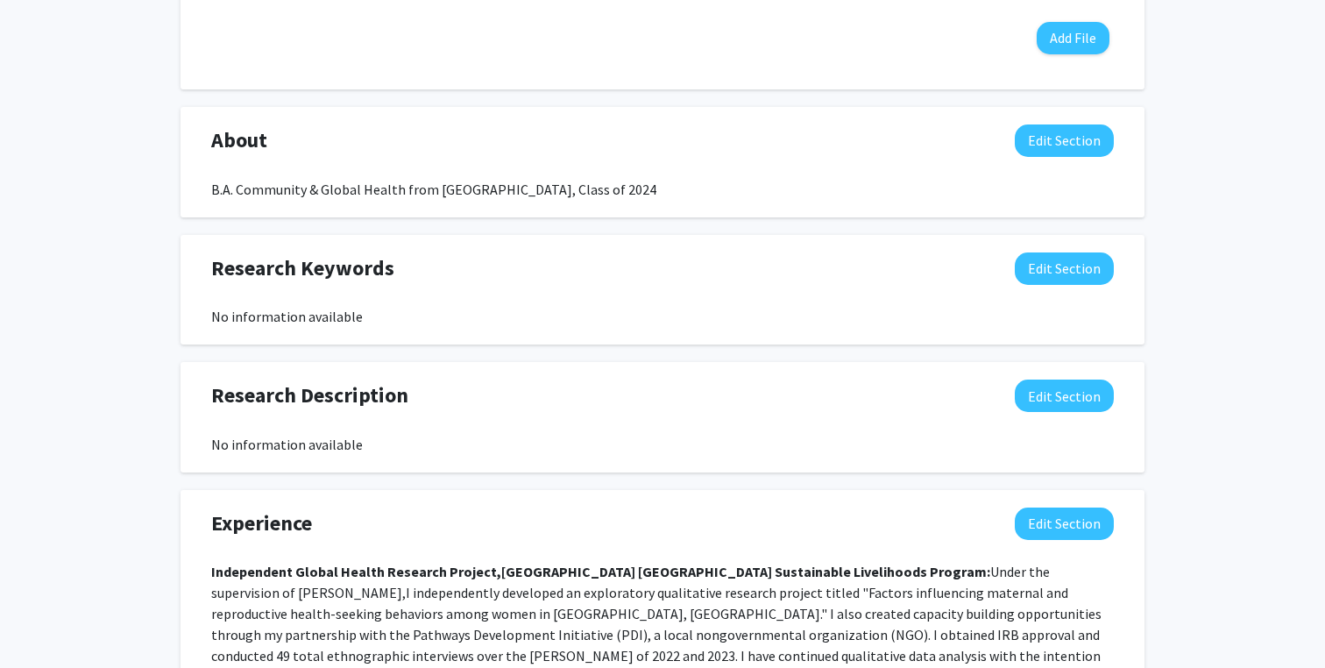
scroll to position [931, 0]
click at [1087, 135] on button "Edit Section" at bounding box center [1064, 141] width 99 height 32
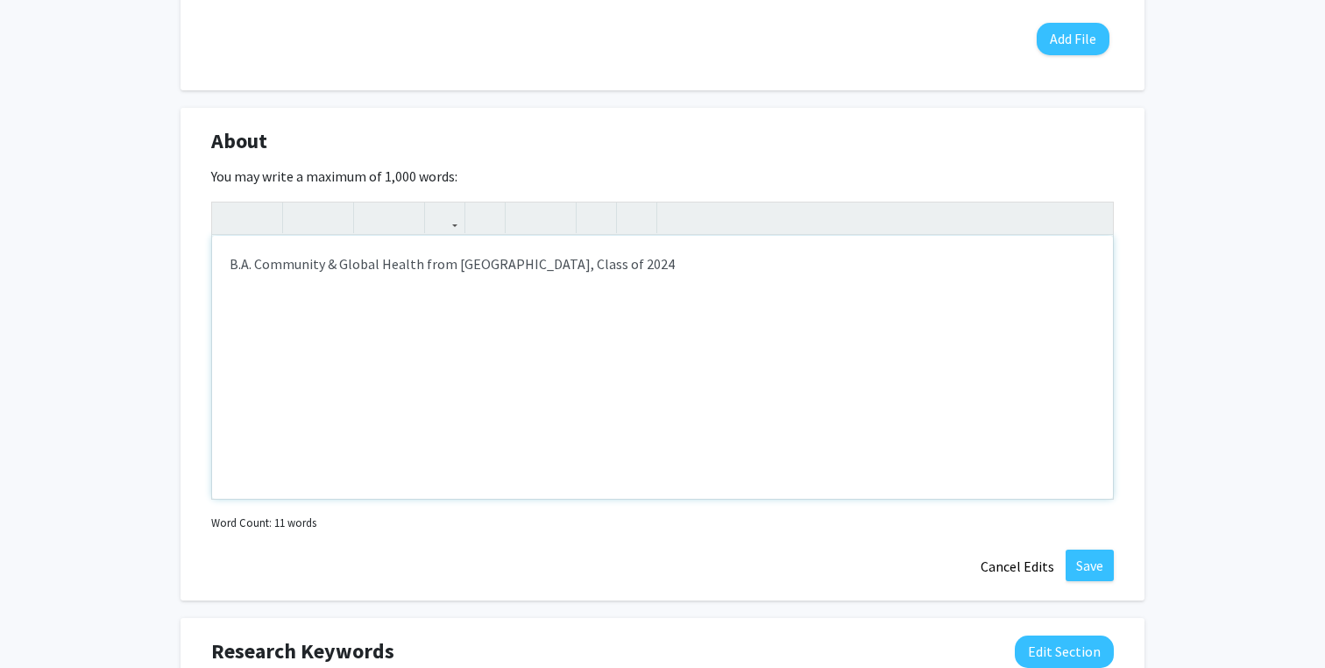
click at [434, 268] on div "B.A. Community & Global Health from [GEOGRAPHIC_DATA], Class of 2024" at bounding box center [662, 367] width 901 height 263
type textarea "B.A. Community &amp; Global Health, [GEOGRAPHIC_DATA], Class of 2024"
click at [1094, 565] on button "Save" at bounding box center [1090, 565] width 48 height 32
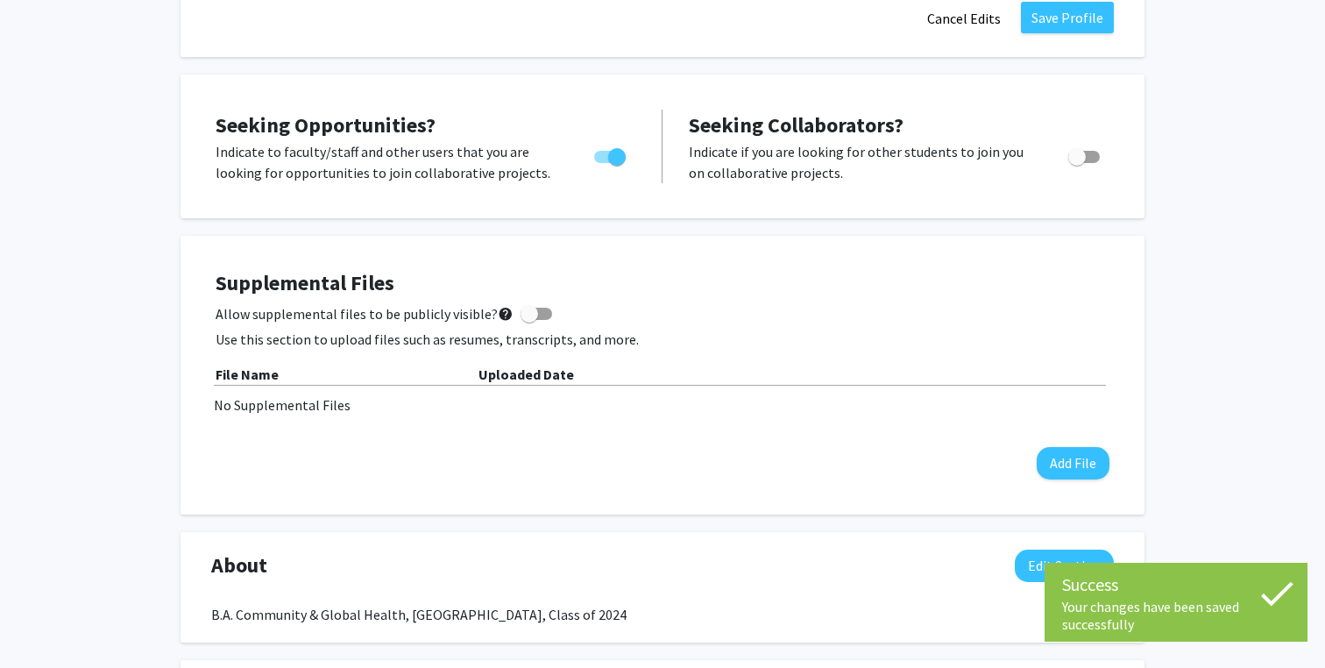
scroll to position [0, 0]
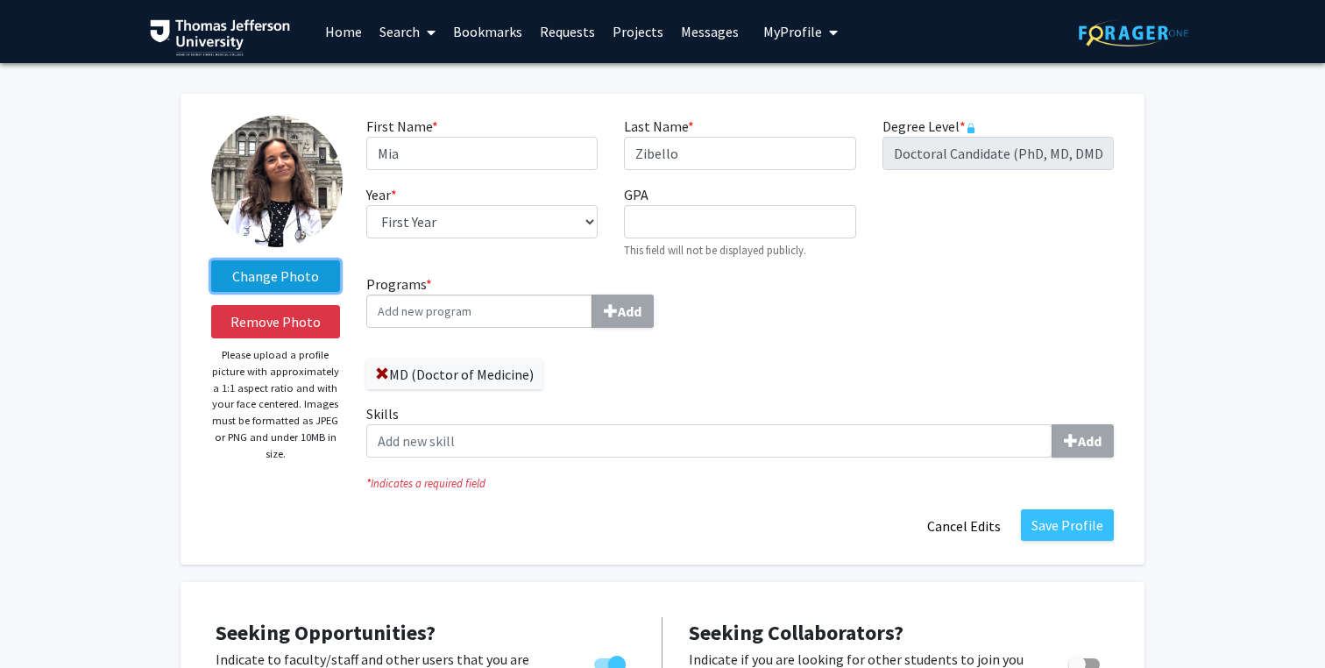
click at [280, 273] on label "Change Photo" at bounding box center [275, 276] width 129 height 32
click at [0, 0] on input "Change Photo" at bounding box center [0, 0] width 0 height 0
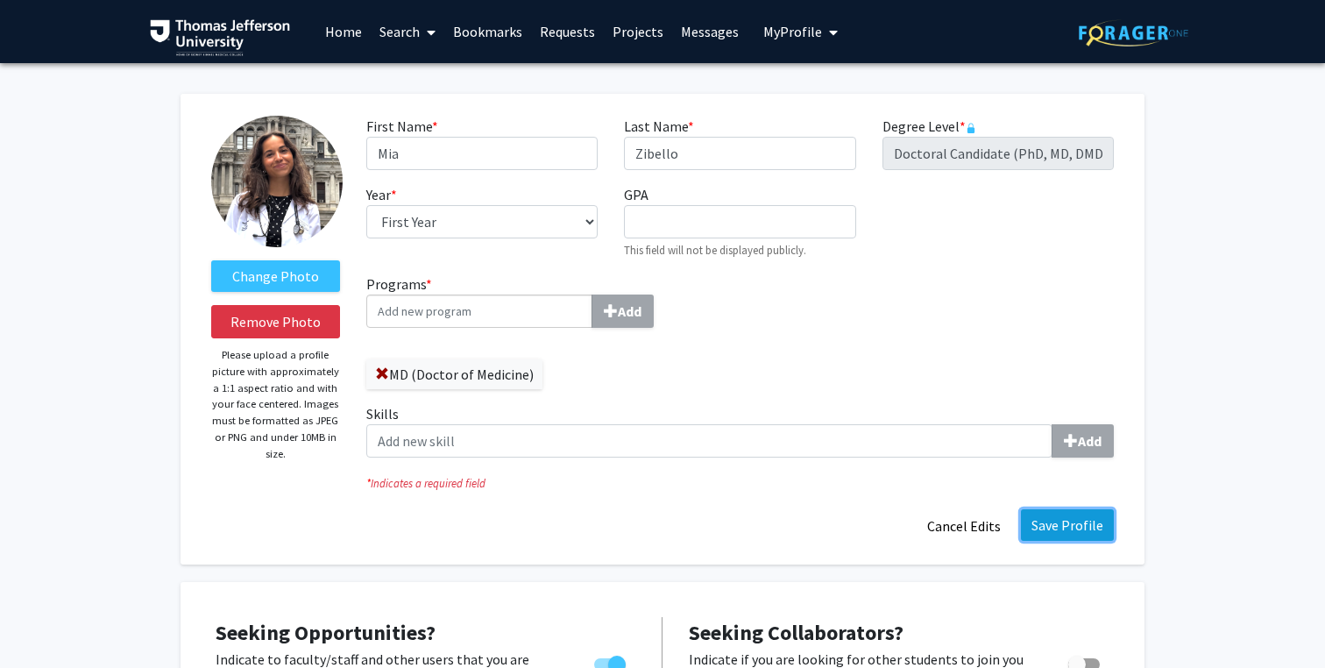
click at [1069, 533] on button "Save Profile" at bounding box center [1067, 525] width 93 height 32
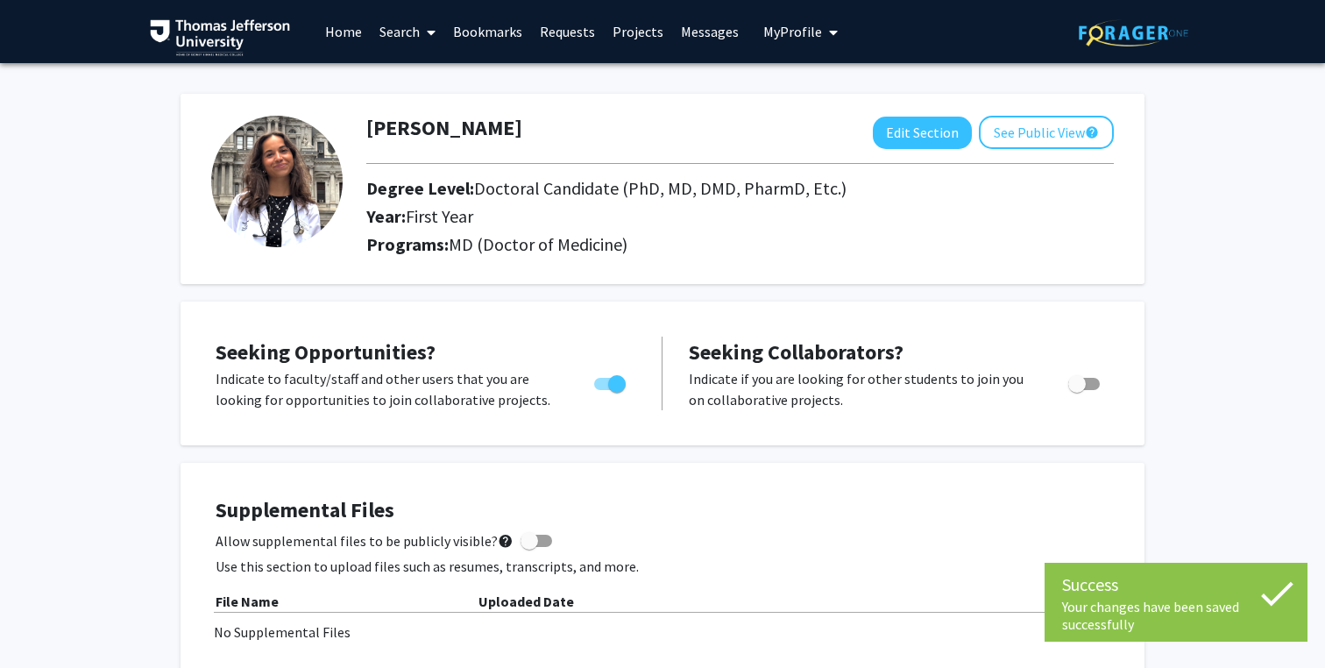
click at [423, 33] on span at bounding box center [428, 32] width 16 height 61
click at [422, 110] on span "Students" at bounding box center [424, 115] width 107 height 35
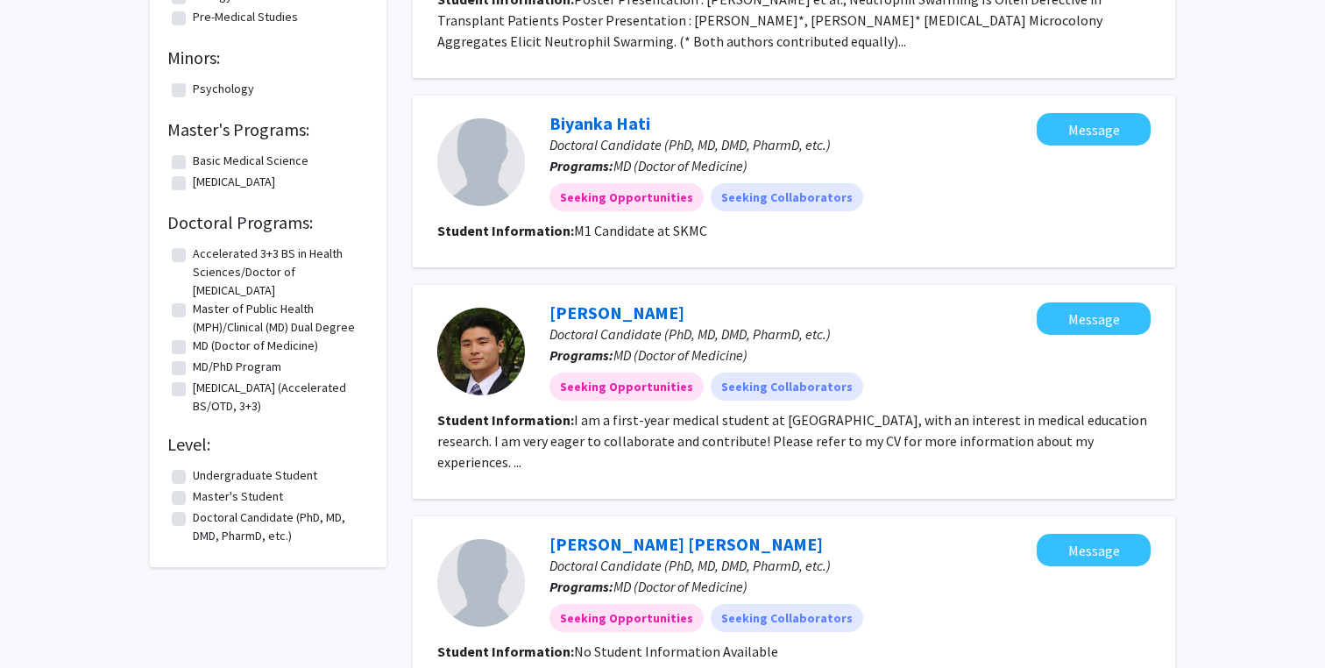
scroll to position [327, 0]
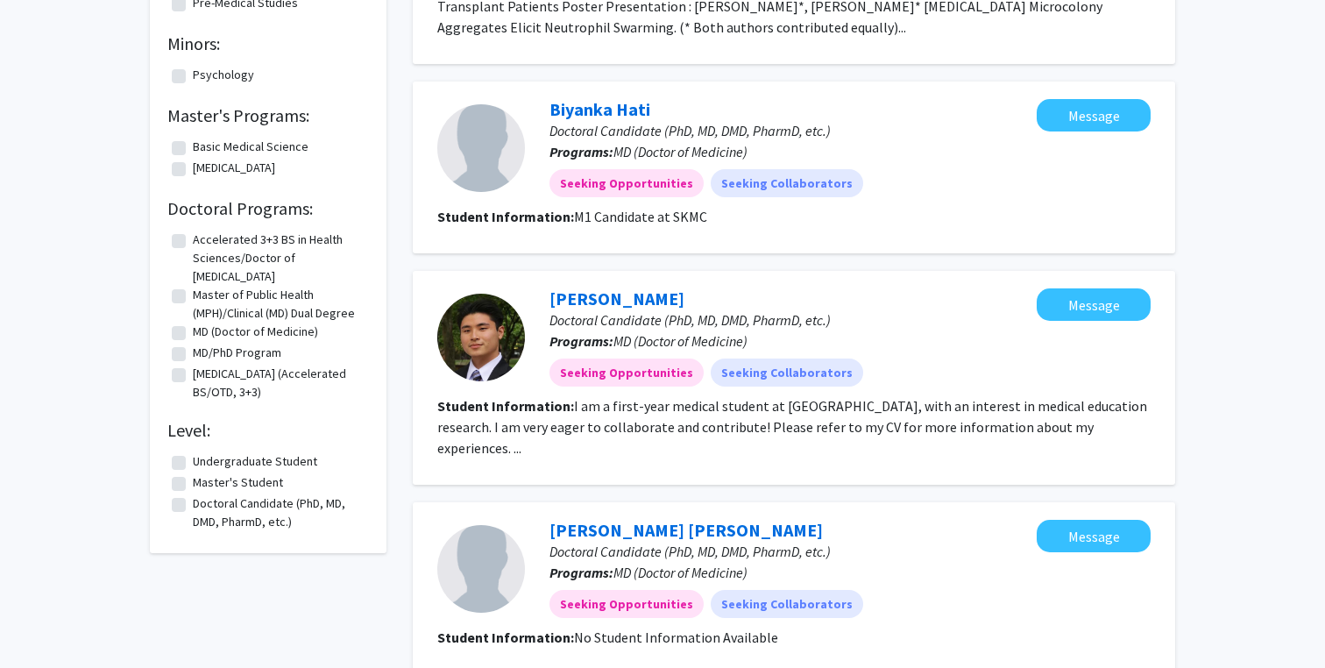
click at [225, 512] on label "Doctoral Candidate (PhD, MD, DMD, PharmD, etc.)" at bounding box center [279, 512] width 172 height 37
click at [204, 506] on input "Doctoral Candidate (PhD, MD, DMD, PharmD, etc.)" at bounding box center [198, 499] width 11 height 11
checkbox input "true"
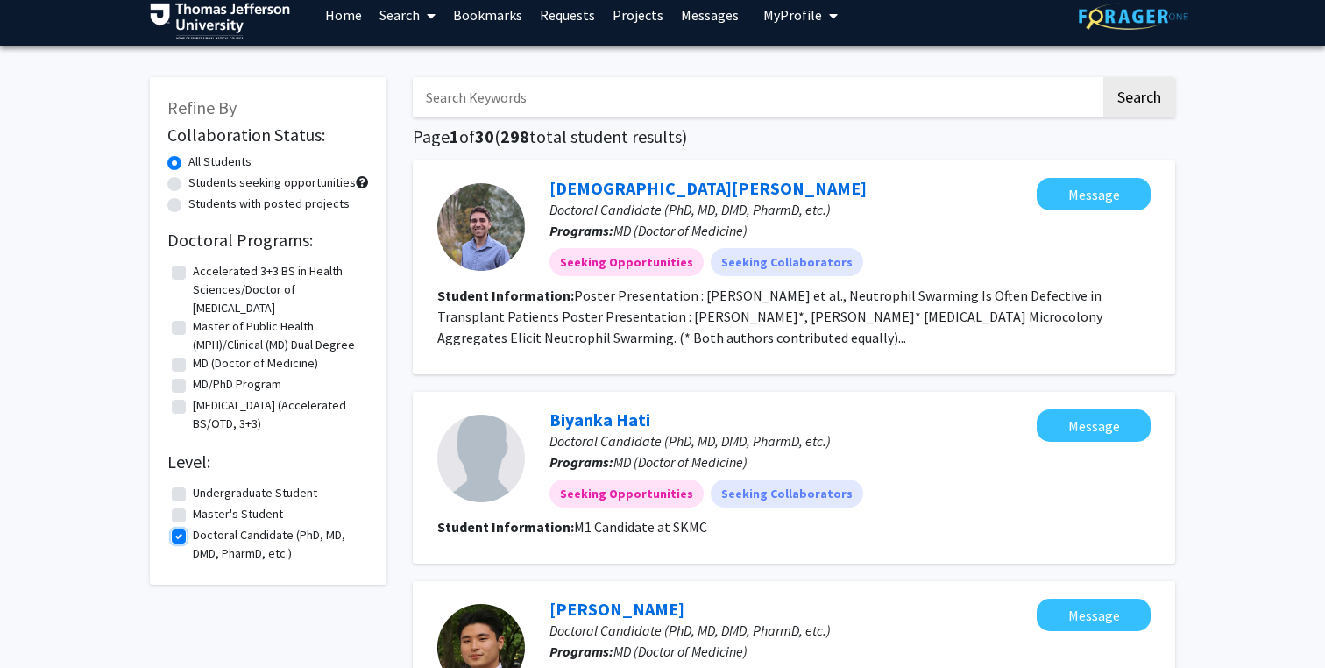
scroll to position [19, 0]
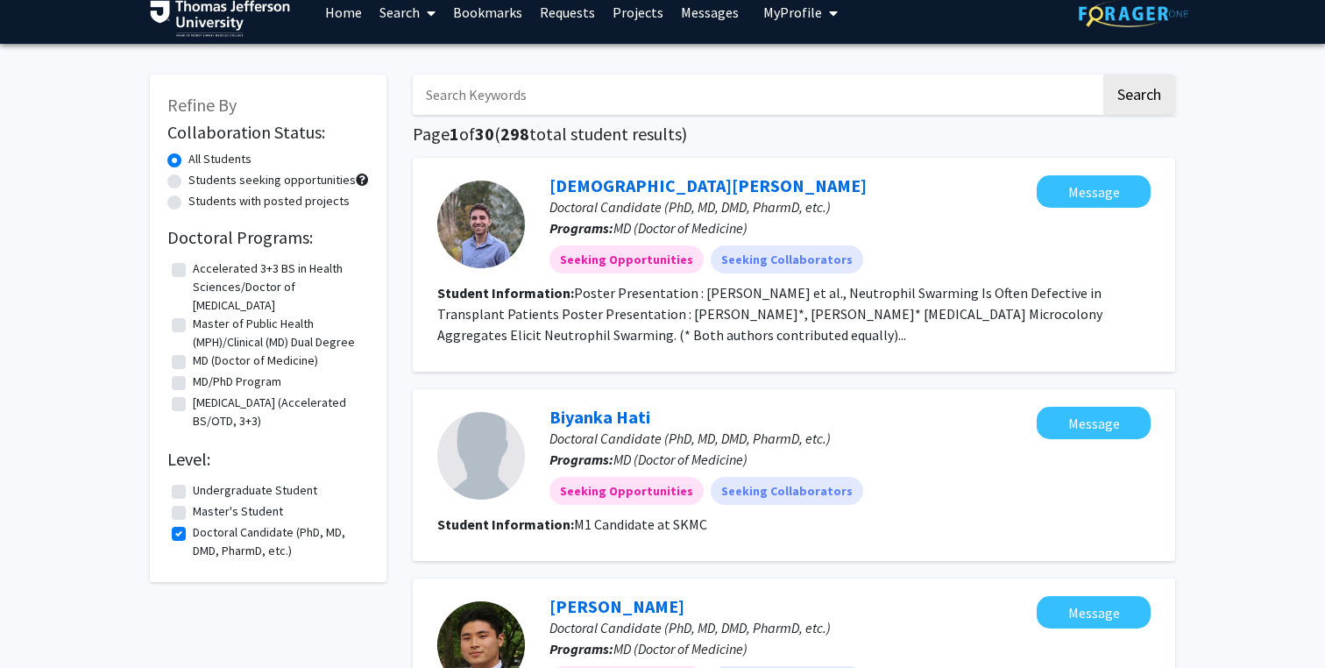
click at [245, 358] on label "MD (Doctor of Medicine)" at bounding box center [255, 360] width 125 height 18
click at [204, 358] on input "MD (Doctor of Medicine)" at bounding box center [198, 356] width 11 height 11
checkbox input "true"
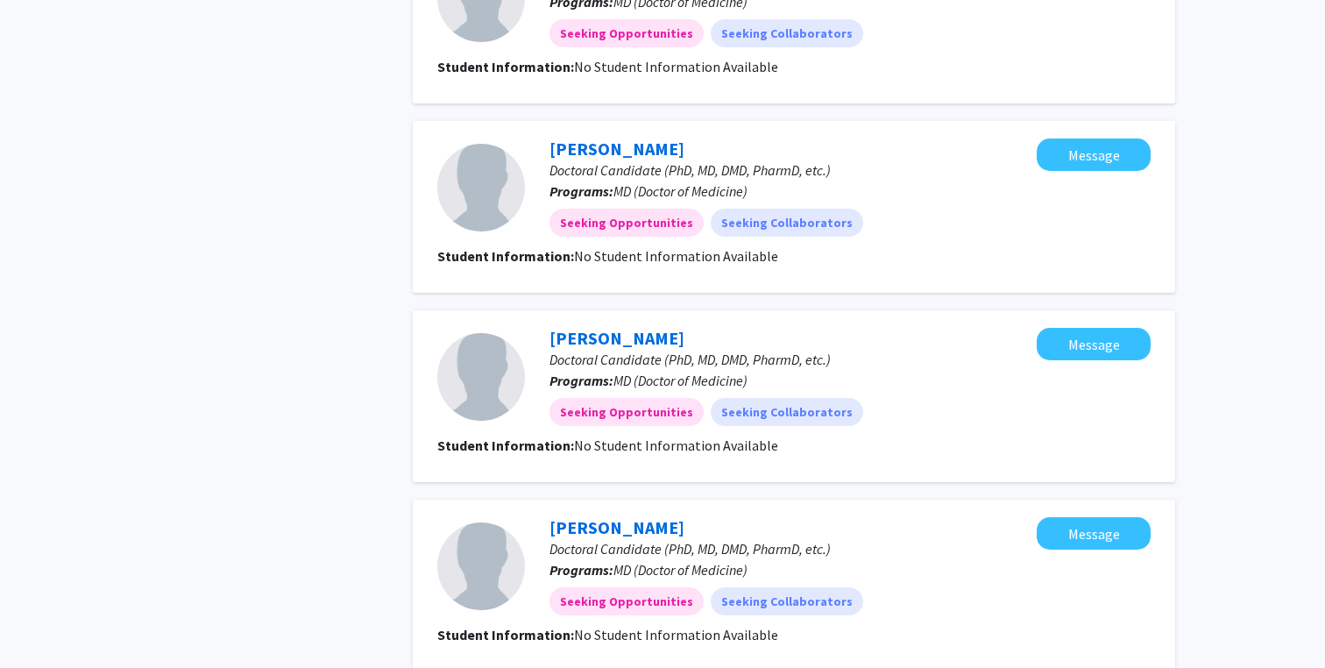
scroll to position [1641, 0]
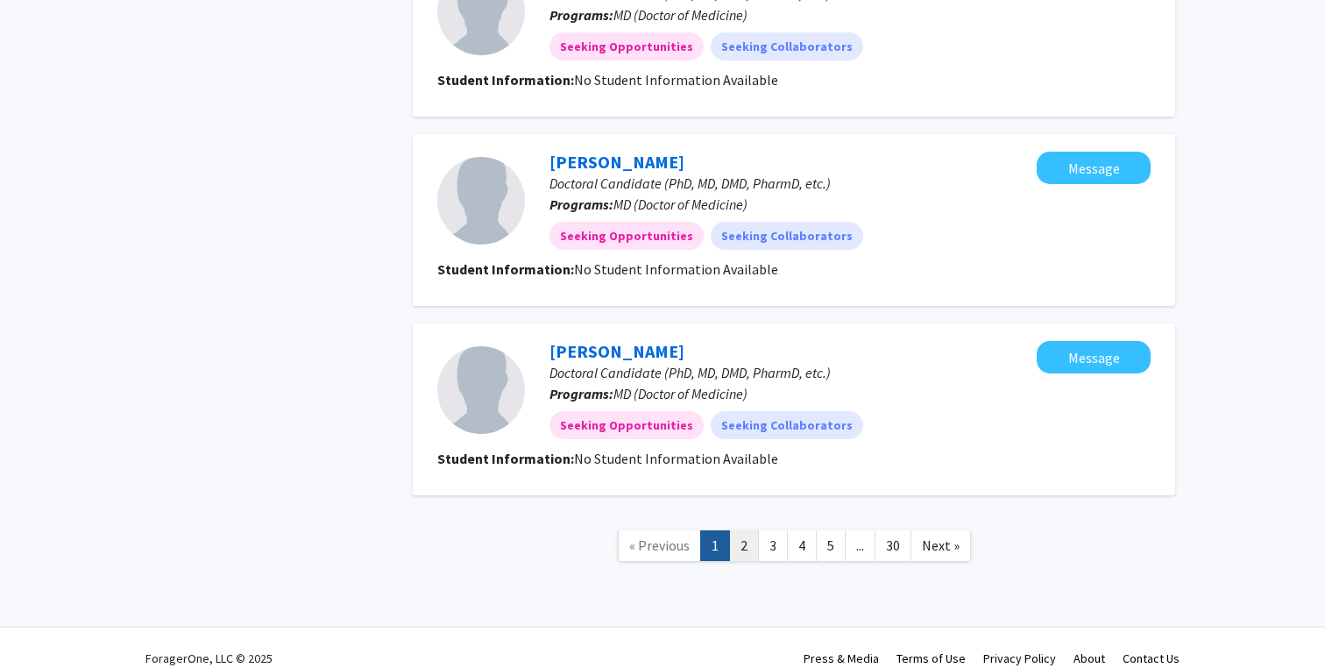
click at [740, 530] on link "2" at bounding box center [744, 545] width 30 height 31
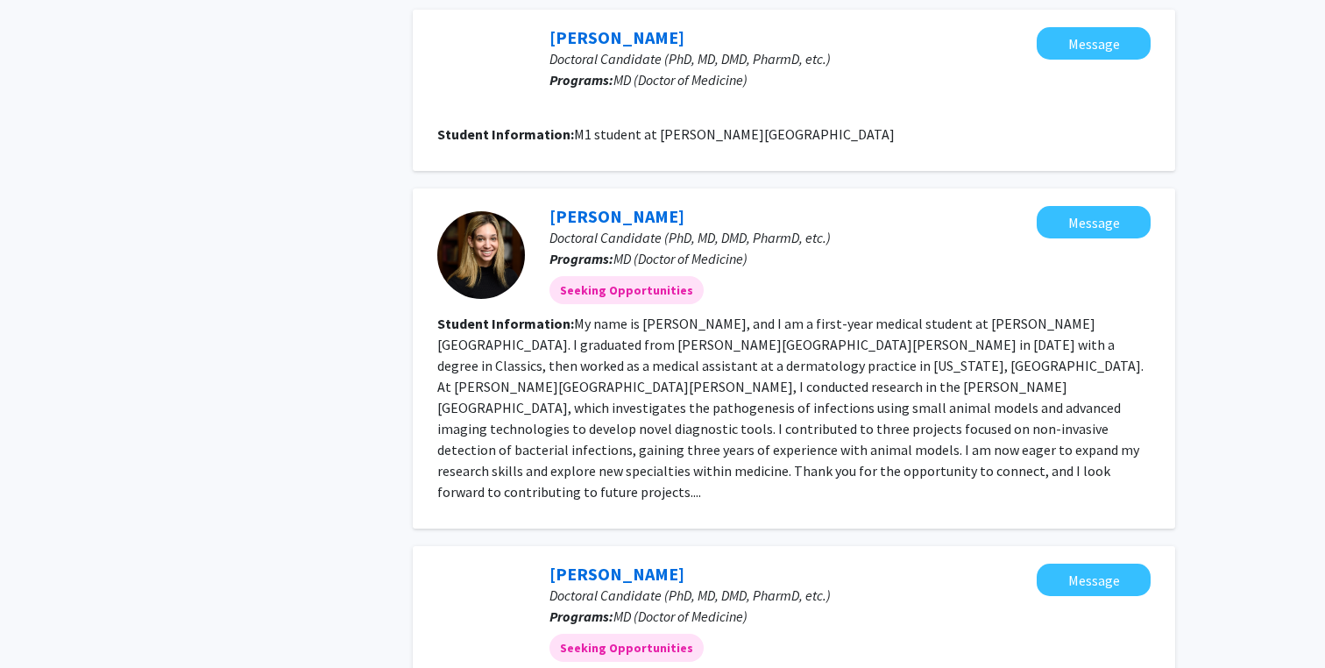
scroll to position [1878, 0]
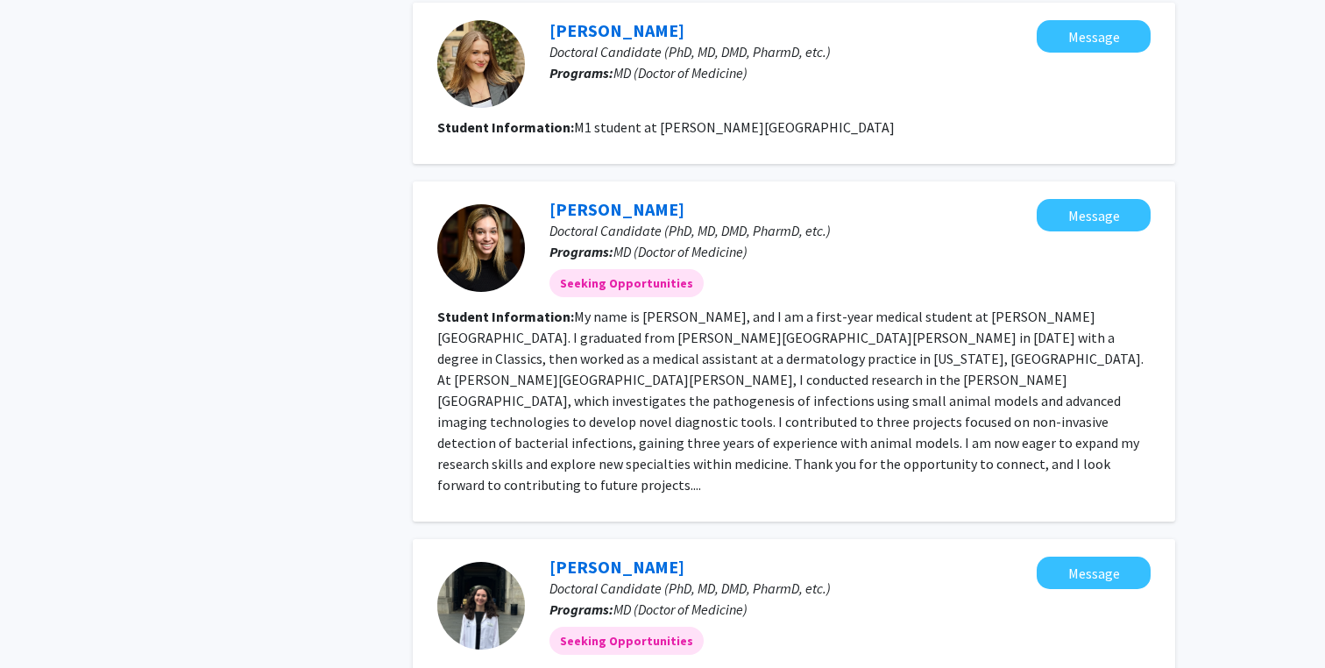
click at [829, 308] on fg-read-more "My name is [PERSON_NAME], and I am a first-year medical student at [PERSON_NAME…" at bounding box center [790, 401] width 706 height 186
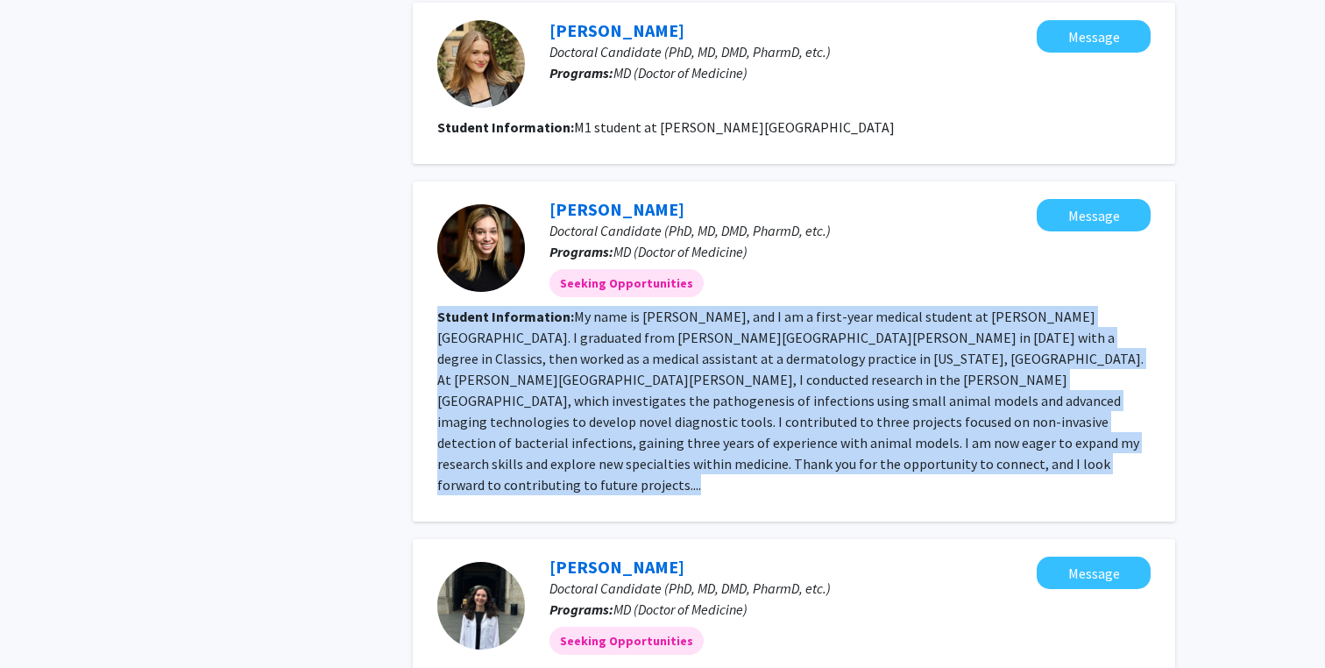
click at [773, 308] on fg-read-more "My name is [PERSON_NAME], and I am a first-year medical student at [PERSON_NAME…" at bounding box center [790, 401] width 706 height 186
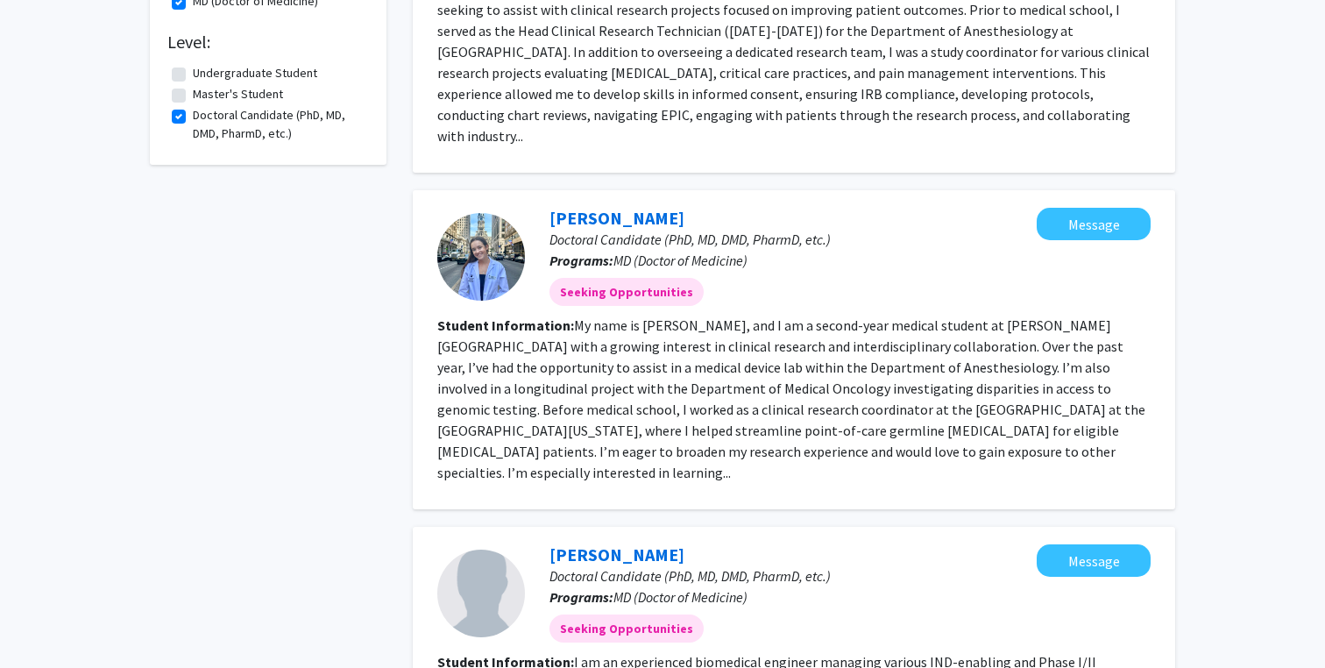
scroll to position [0, 0]
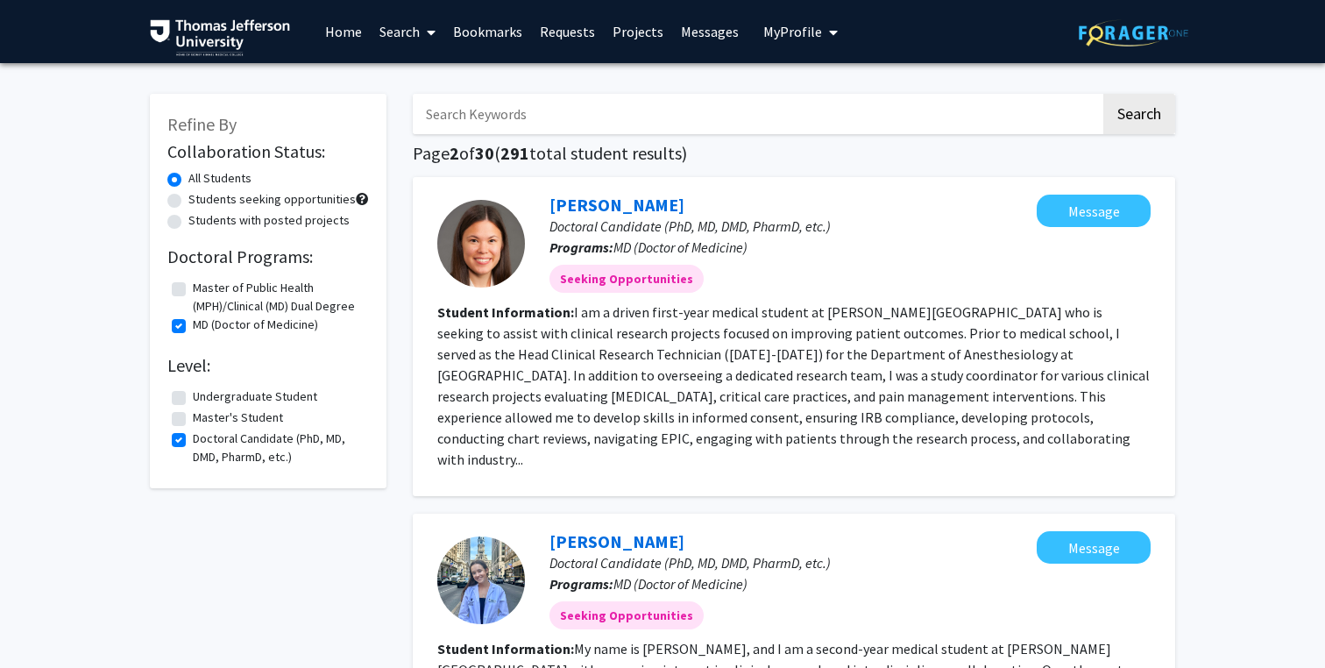
click at [683, 115] on input "Search Keywords" at bounding box center [757, 114] width 688 height 40
type input "zibello"
click at [1122, 103] on button "Search" at bounding box center [1139, 114] width 72 height 40
checkbox input "false"
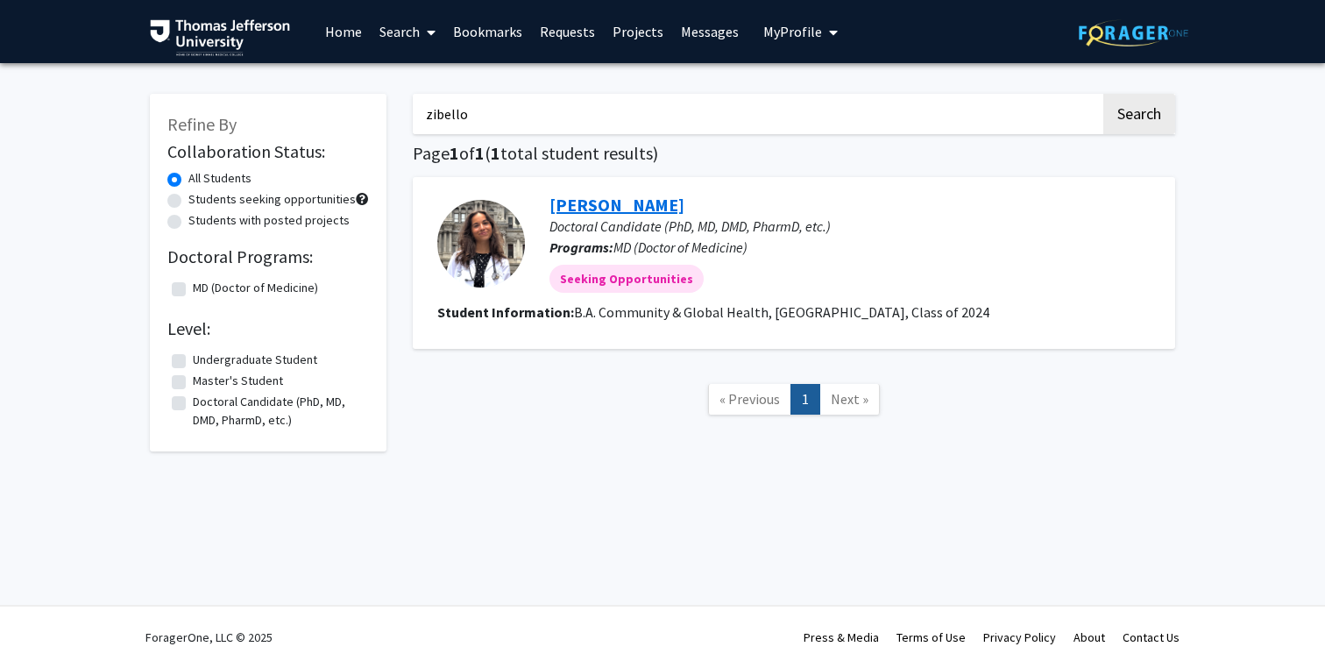
click at [587, 197] on link "[PERSON_NAME]" at bounding box center [616, 205] width 135 height 22
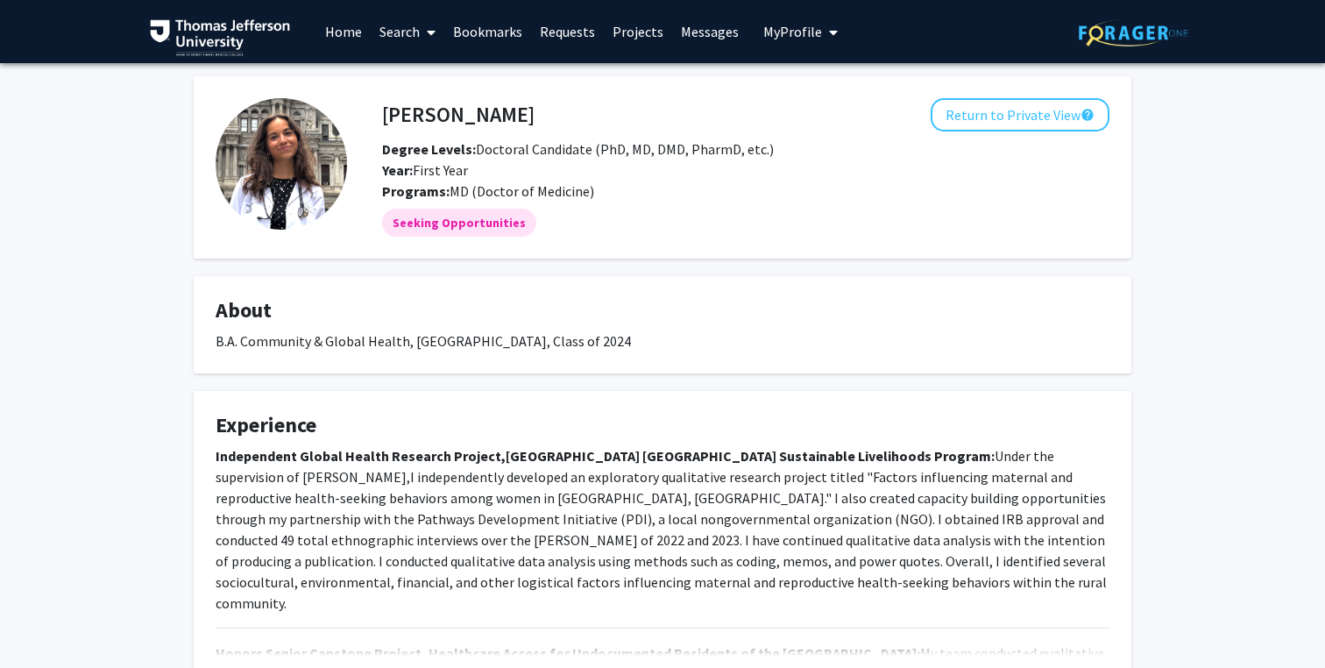
click at [776, 29] on span "My Profile" at bounding box center [792, 32] width 59 height 18
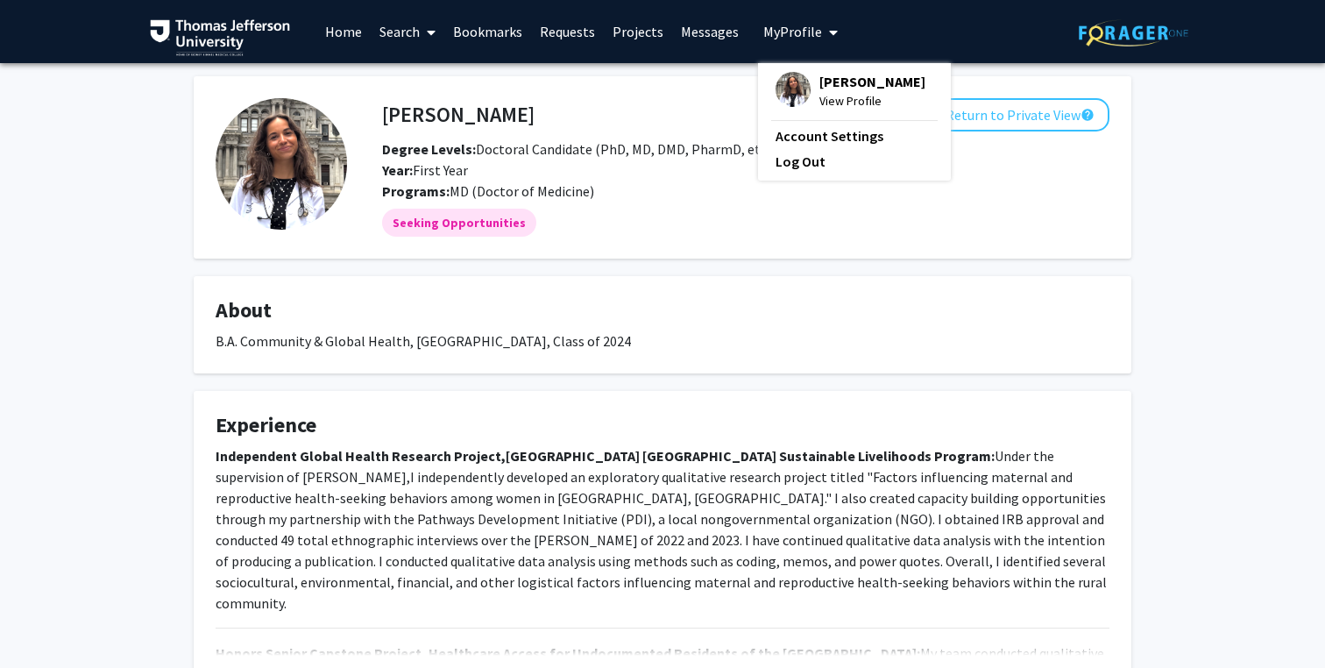
click at [820, 88] on span "[PERSON_NAME]" at bounding box center [872, 81] width 106 height 19
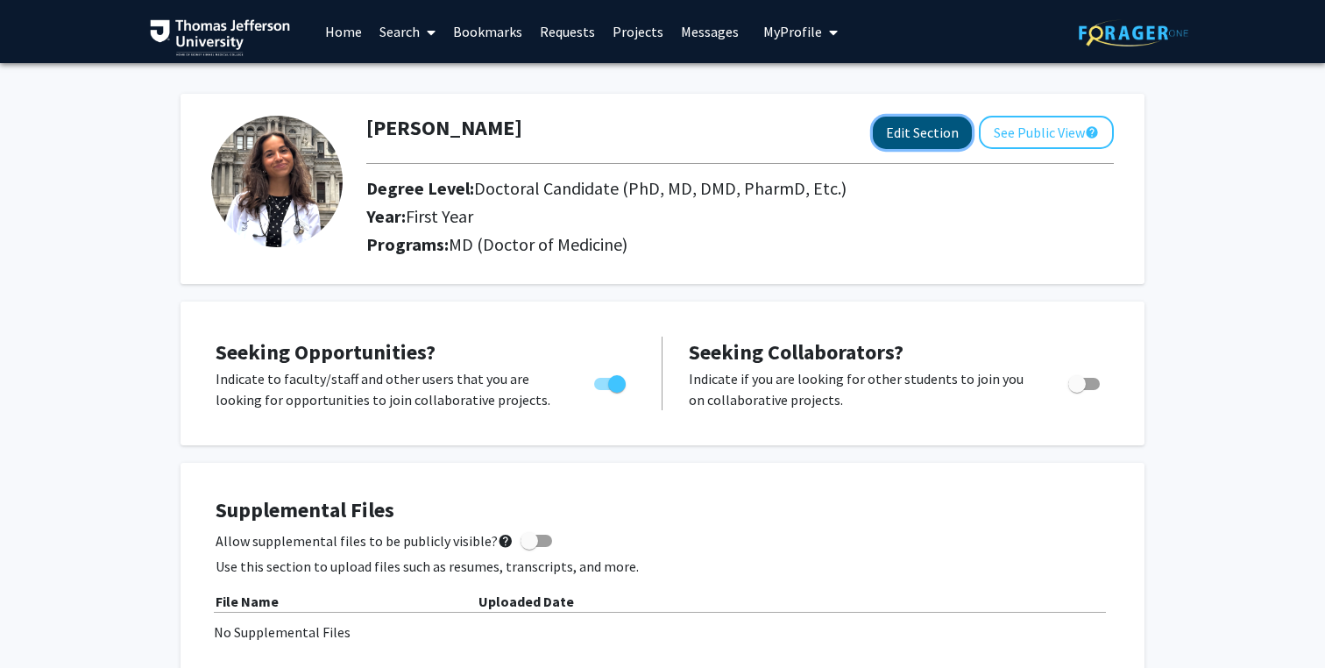
click at [895, 133] on button "Edit Section" at bounding box center [922, 133] width 99 height 32
select select "first_year"
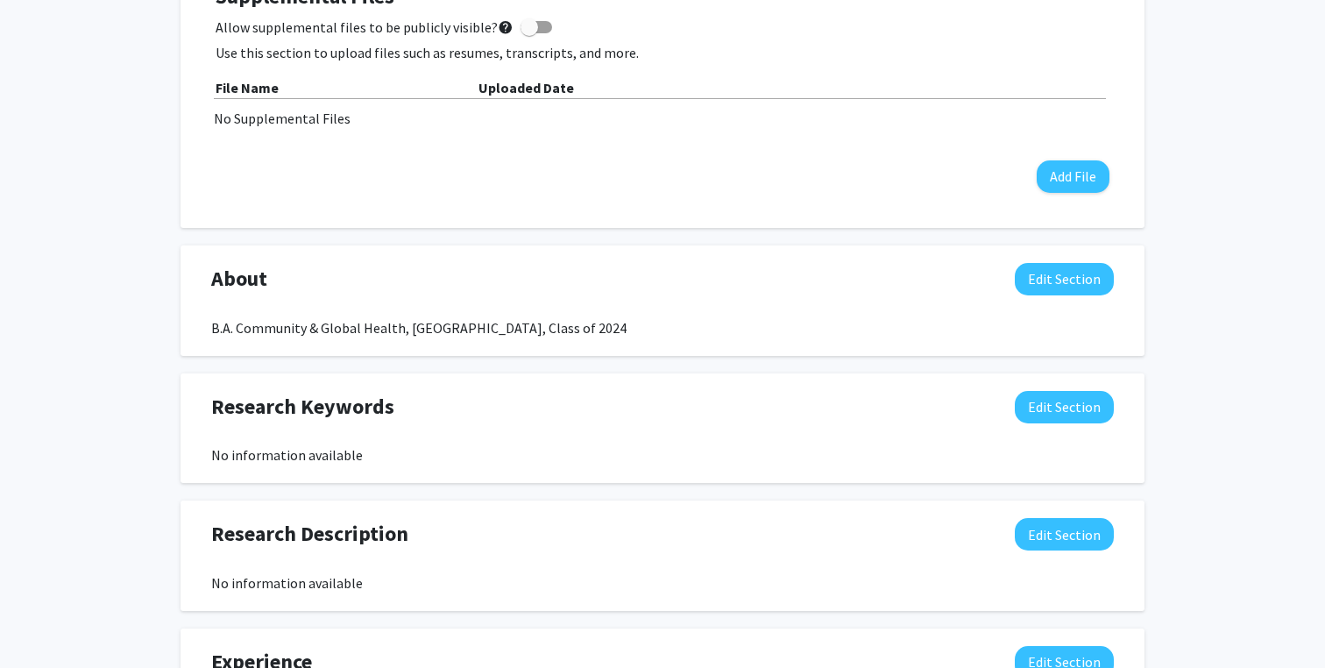
scroll to position [784, 0]
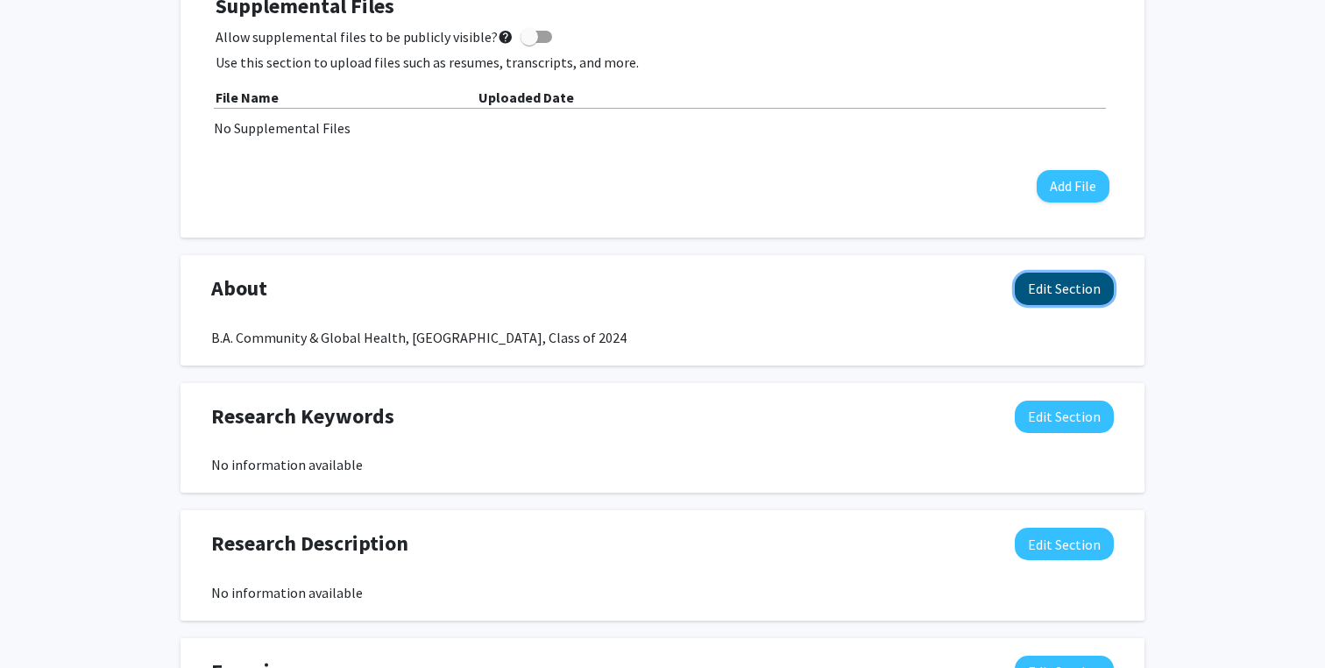
click at [1078, 295] on button "Edit Section" at bounding box center [1064, 289] width 99 height 32
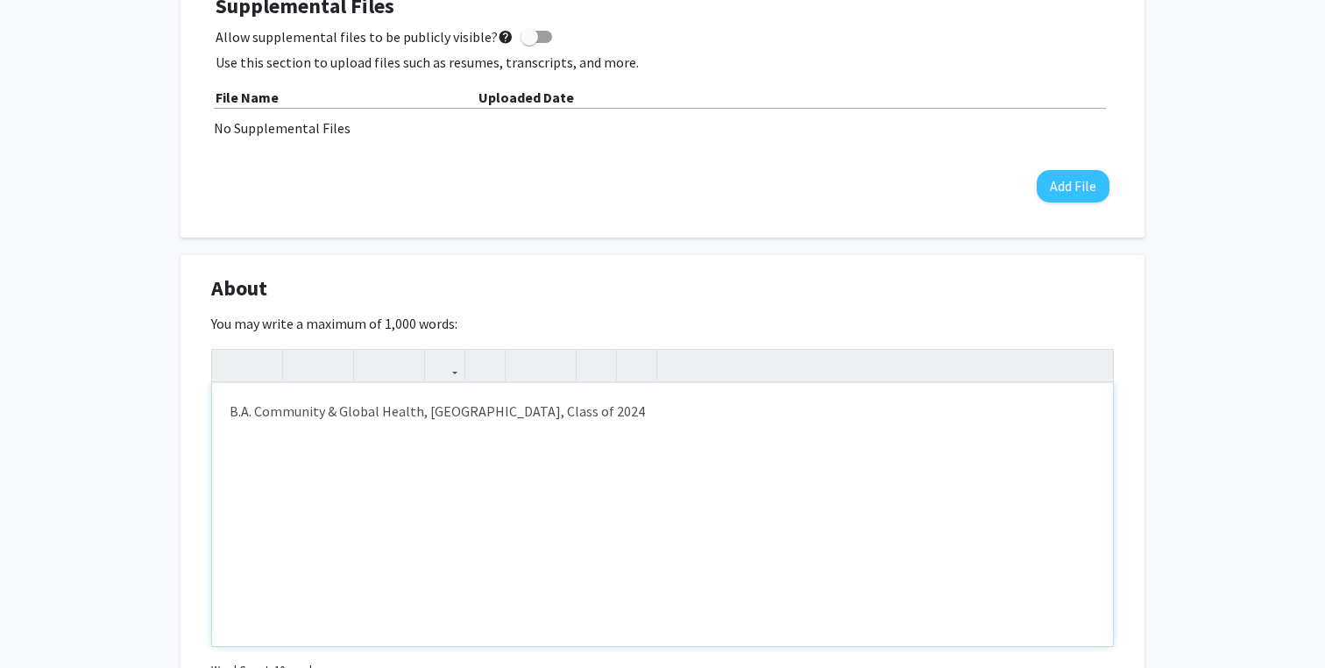
click at [465, 409] on div "B.A. Community & Global Health, [GEOGRAPHIC_DATA], Class of 2024" at bounding box center [662, 514] width 901 height 263
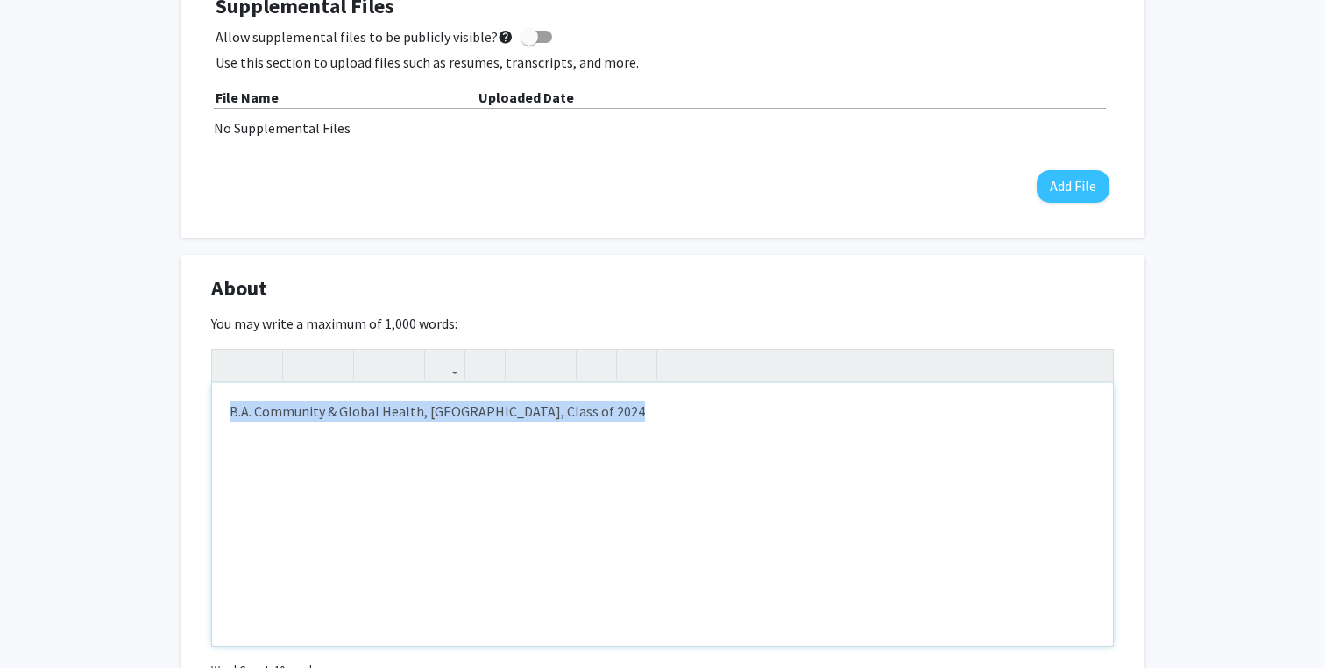
click at [440, 439] on div "B.A. Community & Global Health, [GEOGRAPHIC_DATA], Class of 2024" at bounding box center [662, 514] width 901 height 263
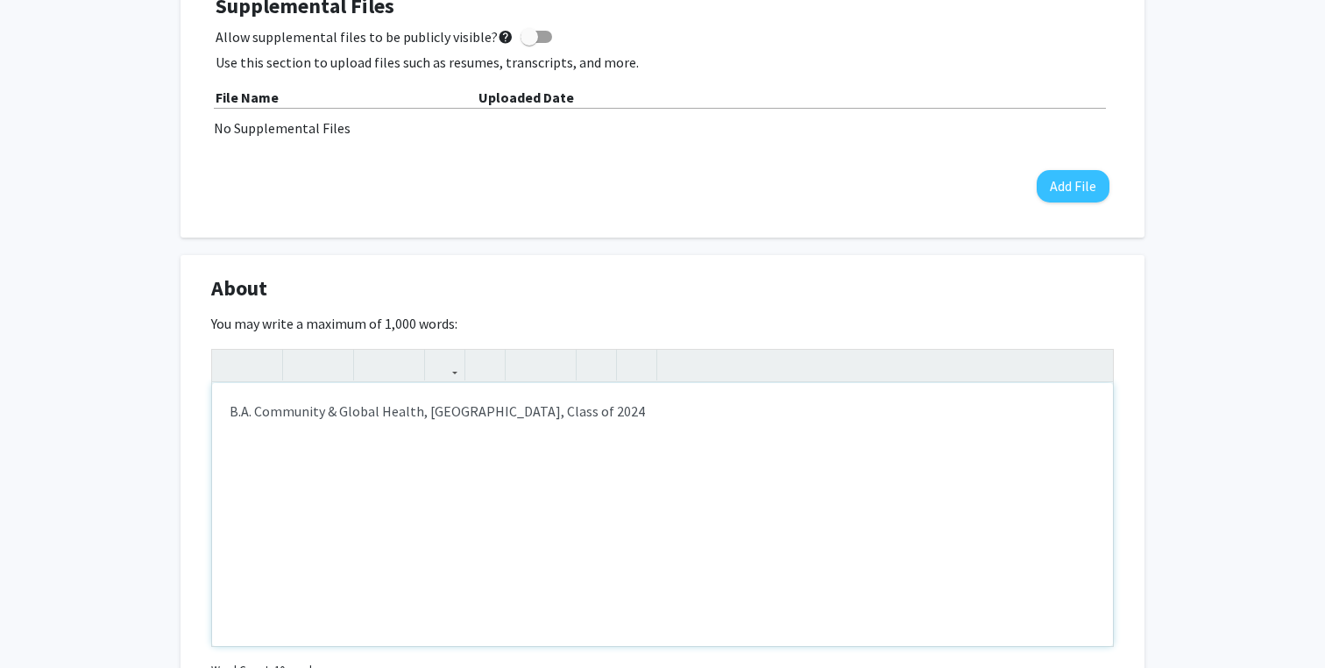
click at [440, 439] on div "B.A. Community & Global Health, [GEOGRAPHIC_DATA], Class of 2024" at bounding box center [662, 514] width 901 height 263
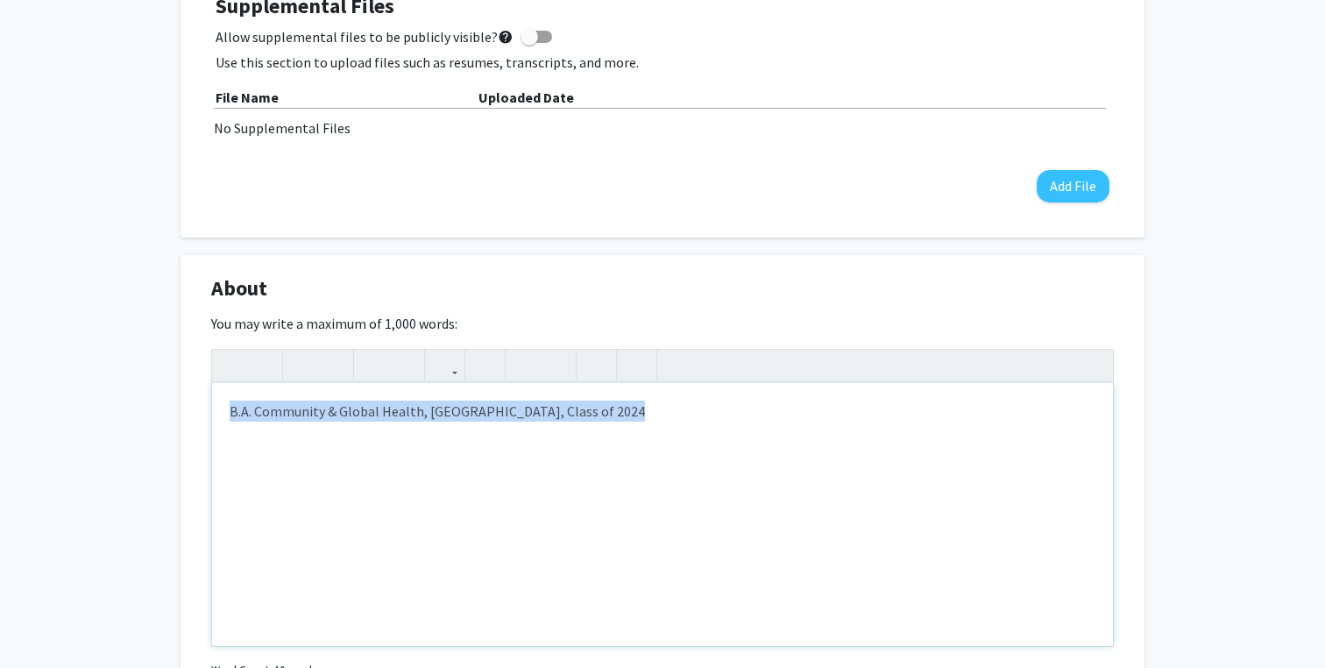
click at [231, 403] on div "B.A. Community & Global Health, [GEOGRAPHIC_DATA], Class of 2024" at bounding box center [662, 514] width 901 height 263
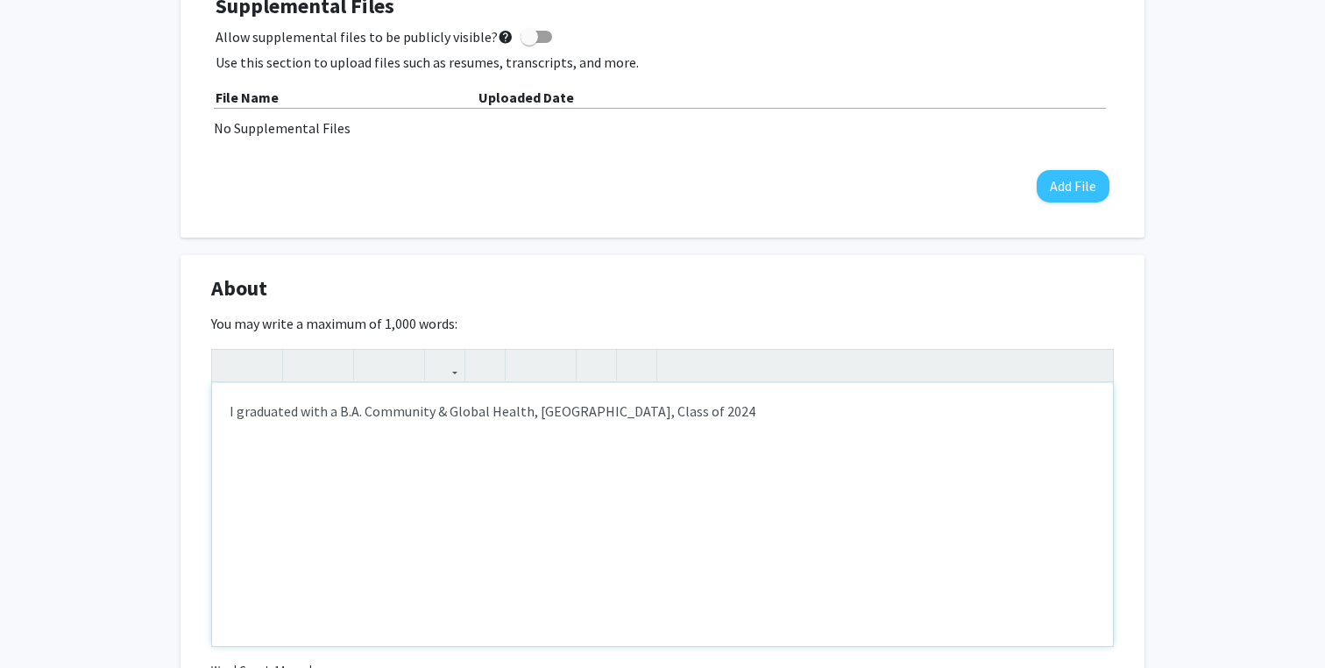
click at [365, 417] on div "I graduated with a B.A. Community & Global Health, [GEOGRAPHIC_DATA], Class of …" at bounding box center [662, 514] width 901 height 263
click at [543, 413] on div "I graduated with a B.A. in Community & Global Health, [GEOGRAPHIC_DATA], Class …" at bounding box center [662, 514] width 901 height 263
click at [696, 415] on div "I graduated with a B.A. in Community & Global Health from [GEOGRAPHIC_DATA], Cl…" at bounding box center [662, 514] width 901 height 263
click at [859, 437] on div "I graduated with a B.A. in Community & Global Health from [GEOGRAPHIC_DATA] in …" at bounding box center [662, 514] width 901 height 263
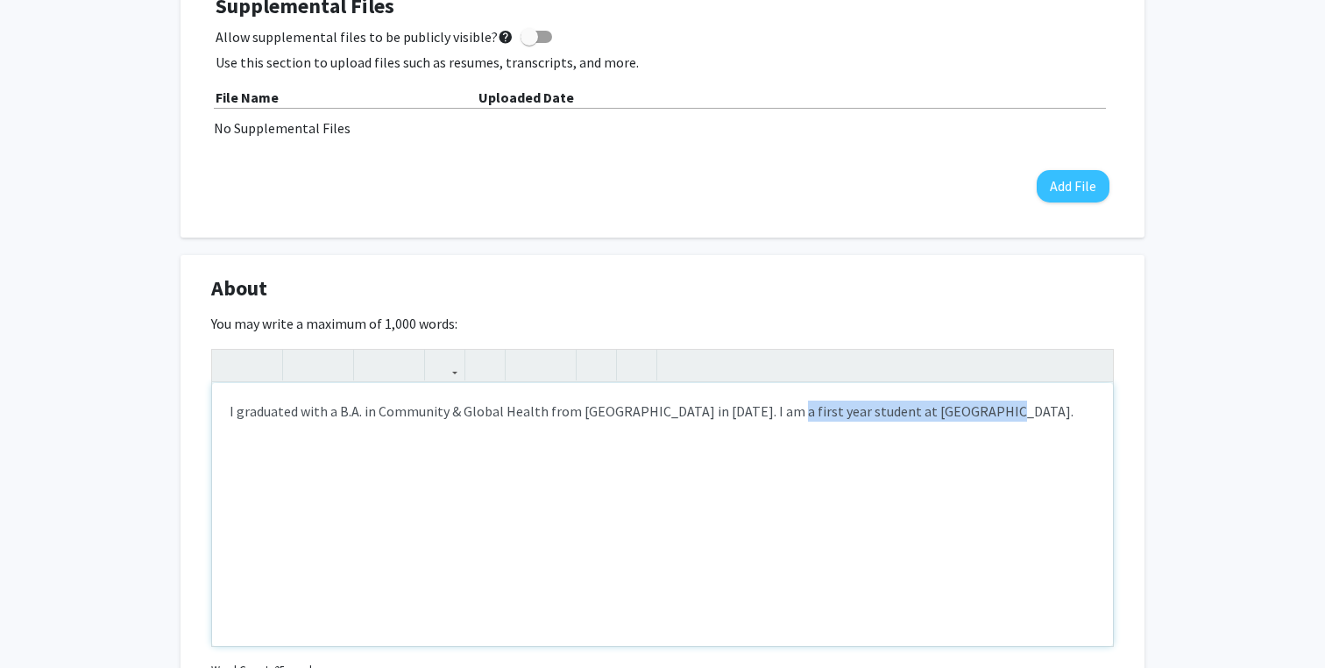
drag, startPoint x: 987, startPoint y: 415, endPoint x: 767, endPoint y: 416, distance: 219.9
click at [767, 416] on div "I graduated with a B.A. in Community & Global Health from [GEOGRAPHIC_DATA] in …" at bounding box center [662, 514] width 901 height 263
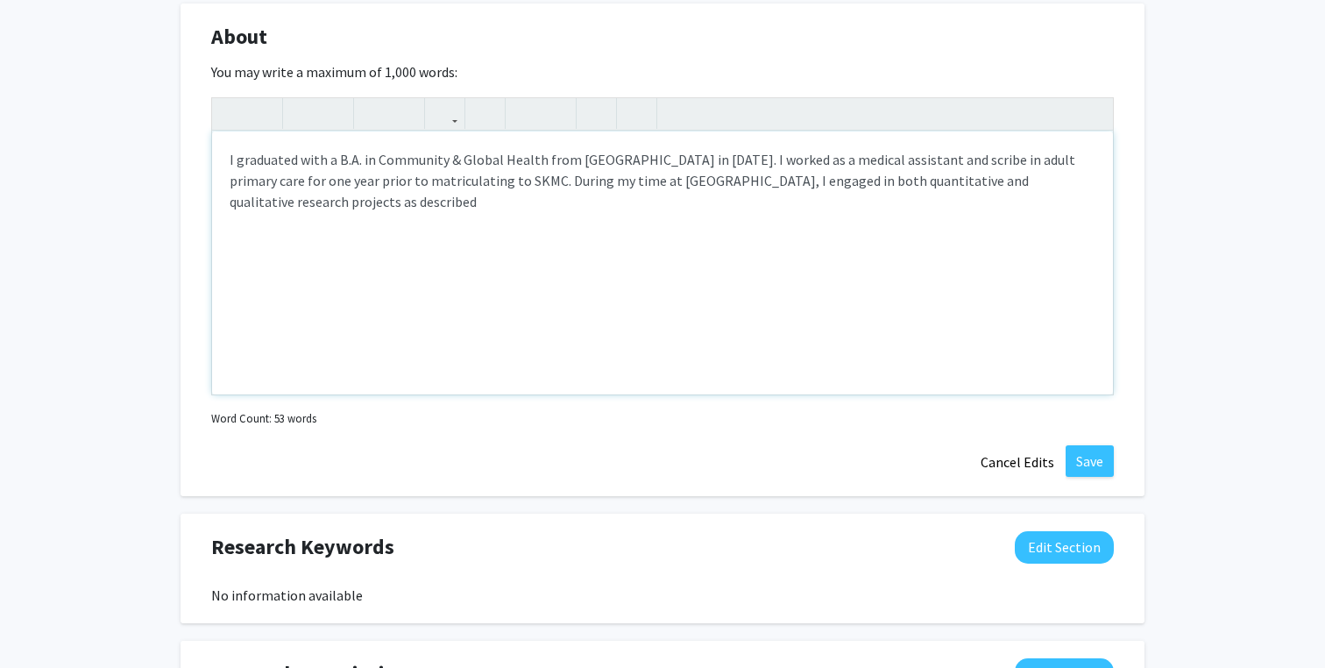
scroll to position [1033, 0]
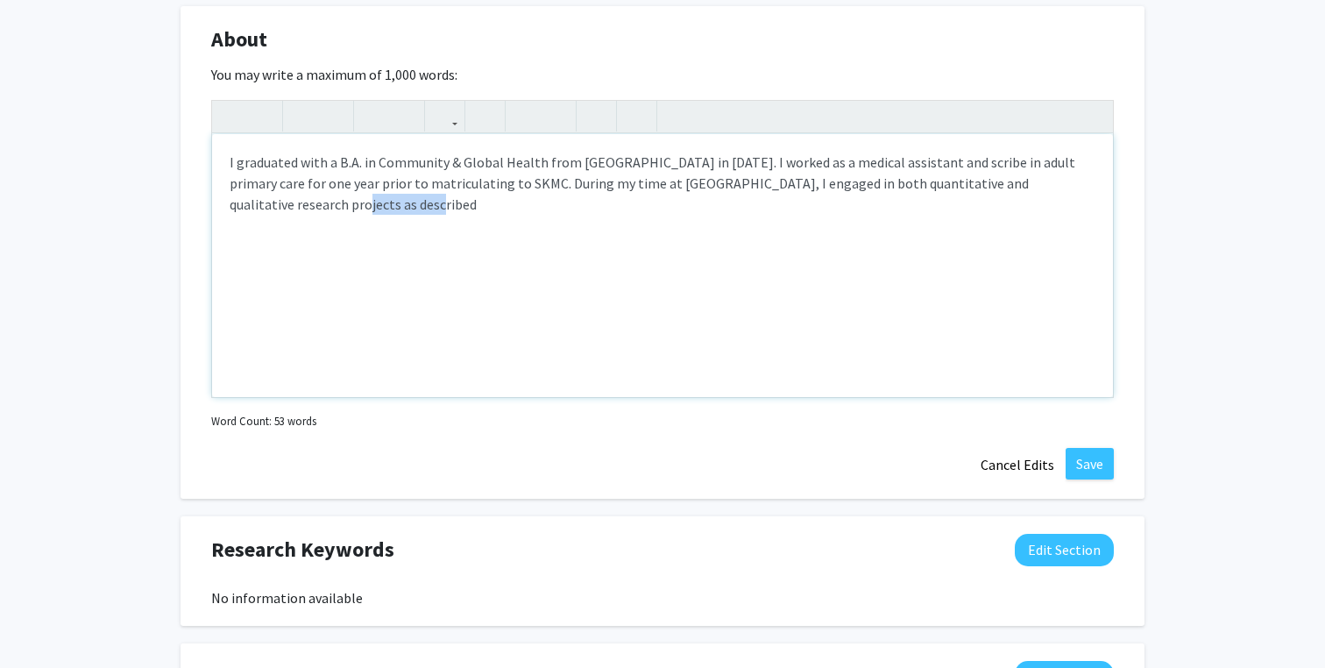
drag, startPoint x: 909, startPoint y: 195, endPoint x: 217, endPoint y: 207, distance: 691.5
click at [217, 207] on div "I graduated with a B.A. in Community & Global Health from [GEOGRAPHIC_DATA] in …" at bounding box center [662, 265] width 901 height 263
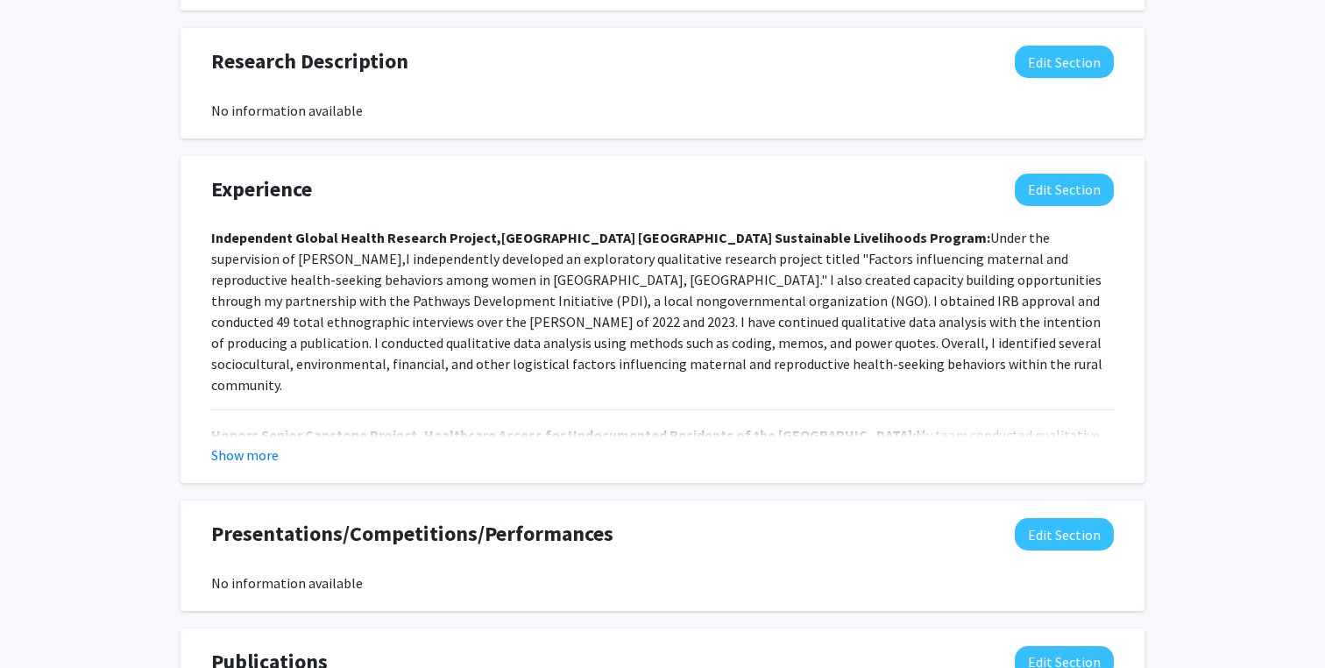
scroll to position [1651, 0]
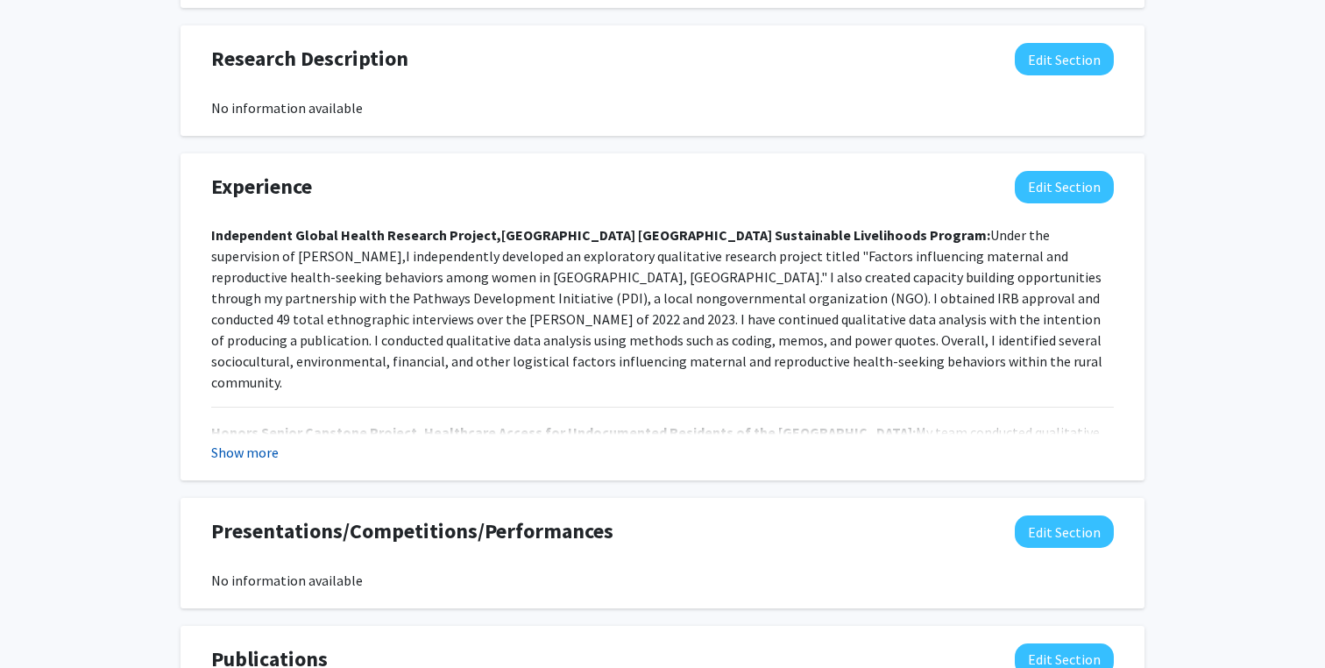
click at [244, 443] on button "Show more" at bounding box center [244, 452] width 67 height 21
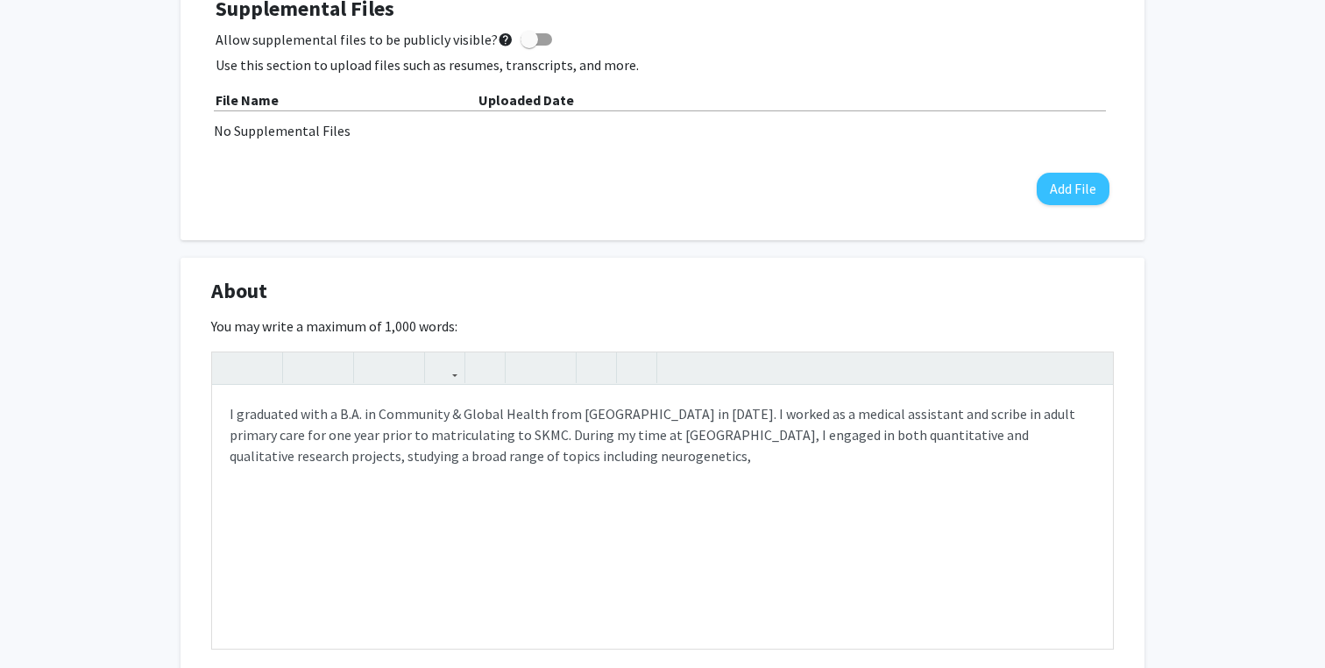
scroll to position [799, 0]
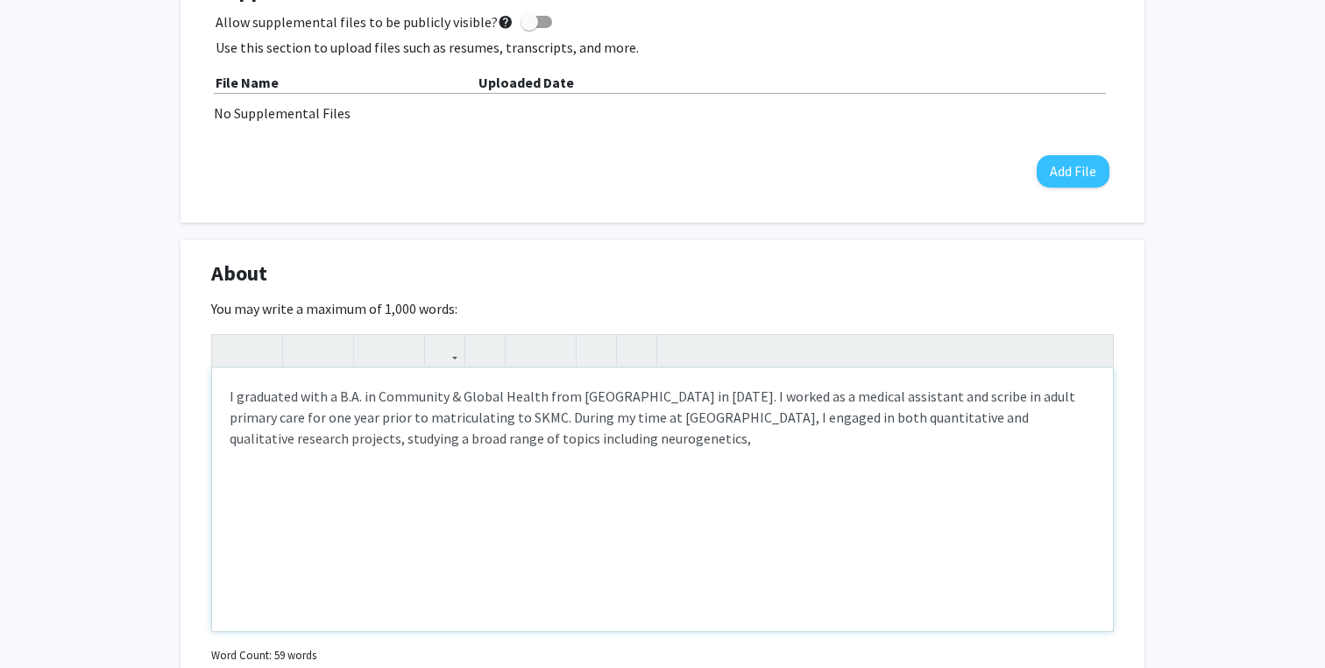
click at [621, 432] on div "I graduated with a B.A. in Community & Global Health from [GEOGRAPHIC_DATA] in …" at bounding box center [662, 499] width 901 height 263
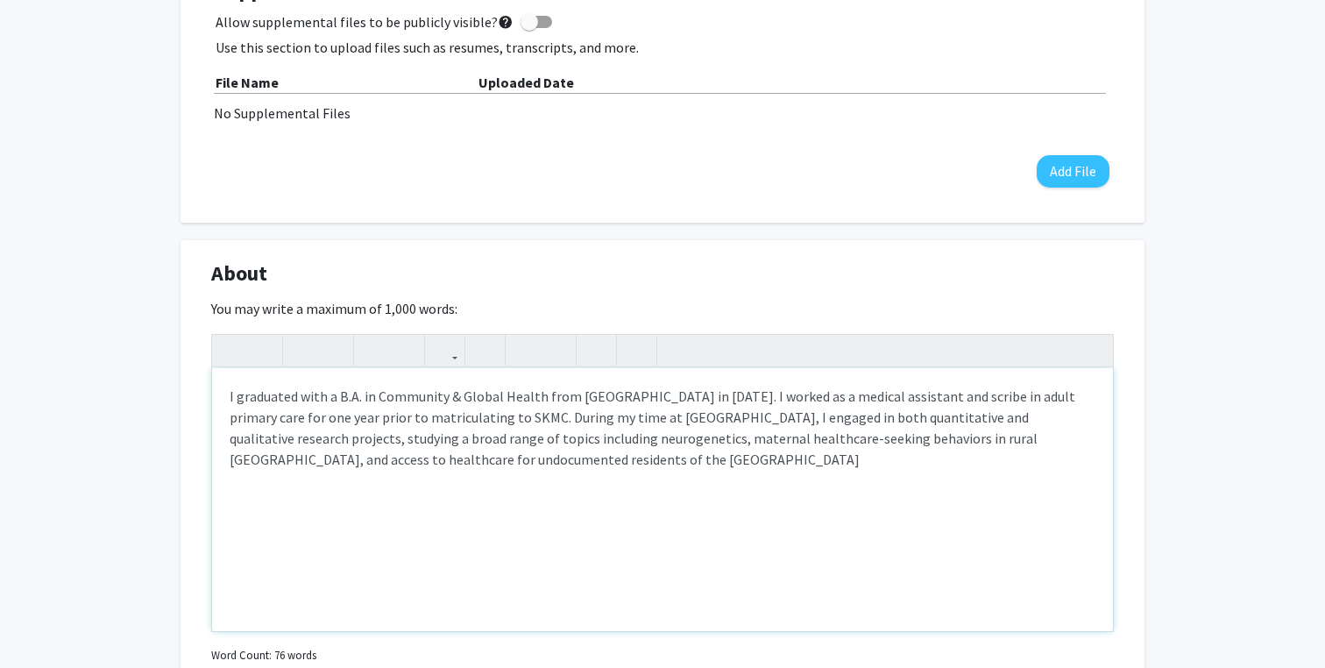
type textarea "I graduated with a B.A. in Community &amp; Global Health from [GEOGRAPHIC_DATA]…"
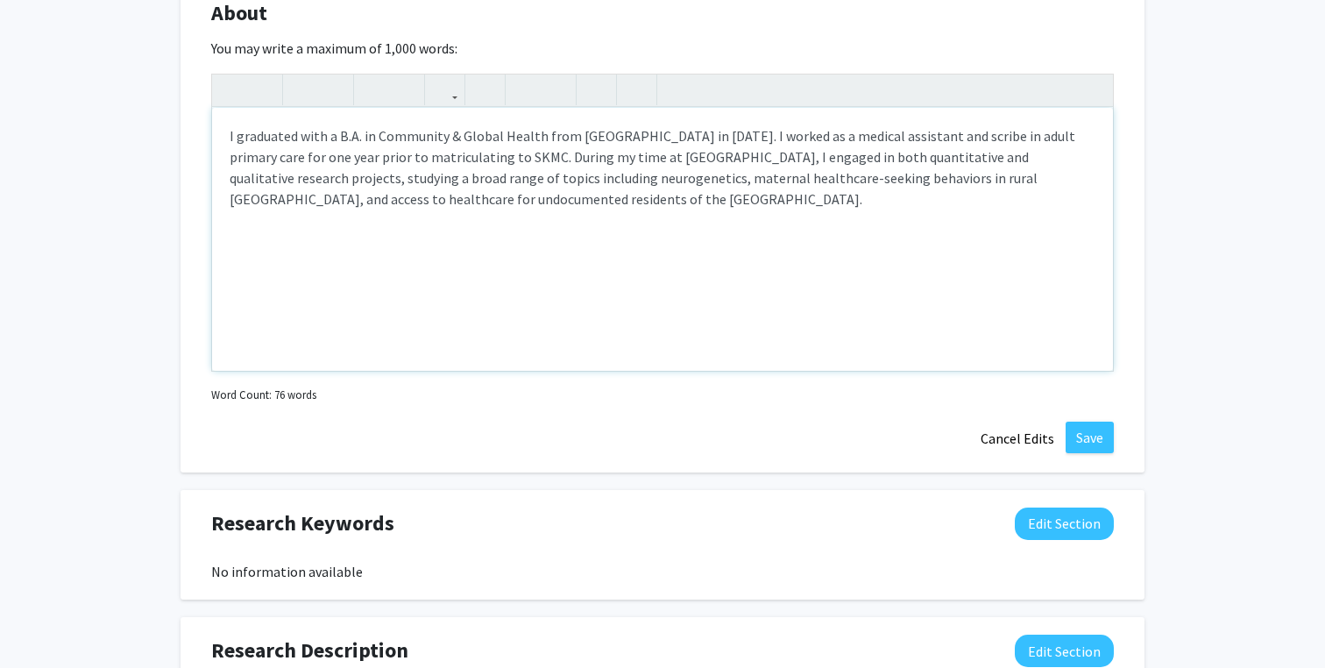
scroll to position [1048, 0]
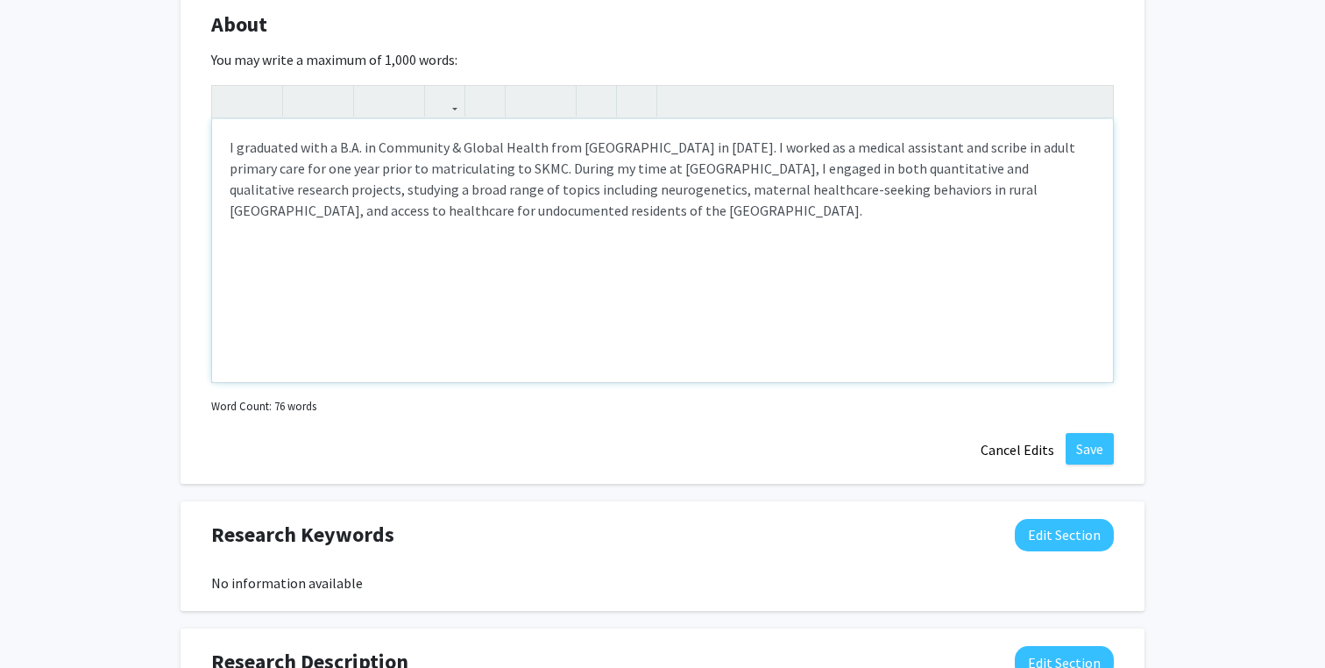
click at [889, 211] on div "I graduated with a B.A. in Community & Global Health from [GEOGRAPHIC_DATA] in …" at bounding box center [662, 250] width 901 height 263
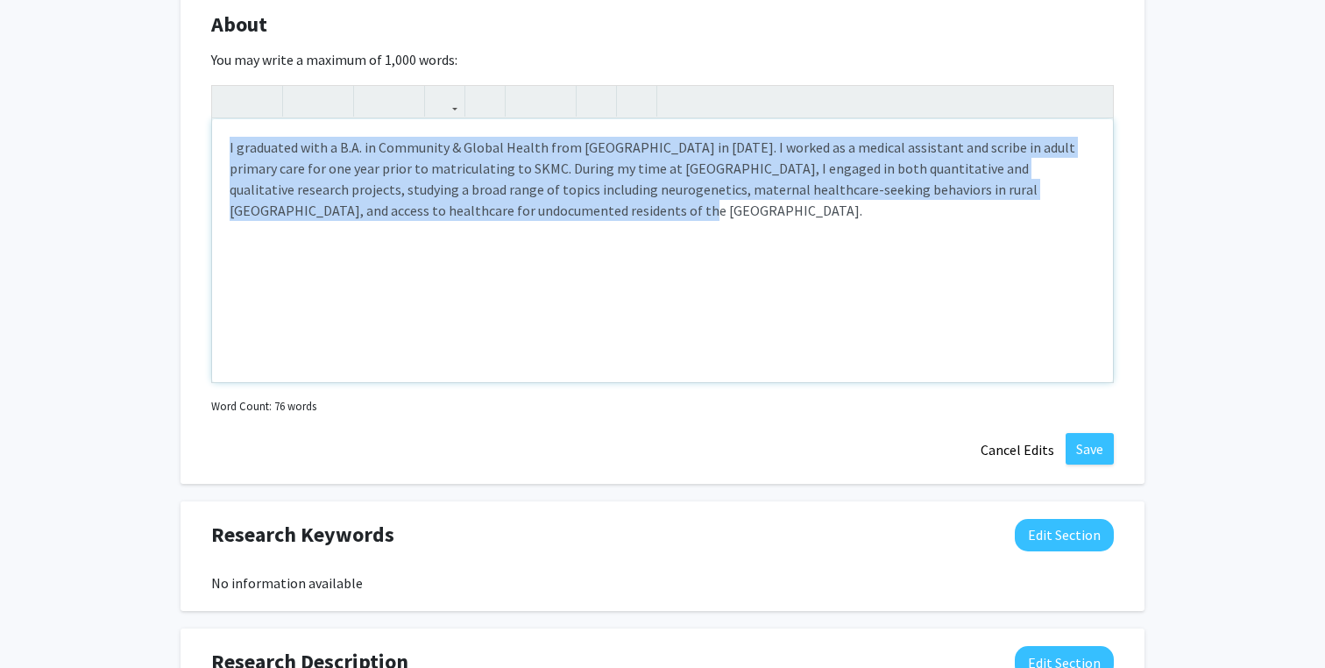
click at [804, 213] on div "I graduated with a B.A. in Community & Global Health from [GEOGRAPHIC_DATA] in …" at bounding box center [662, 250] width 901 height 263
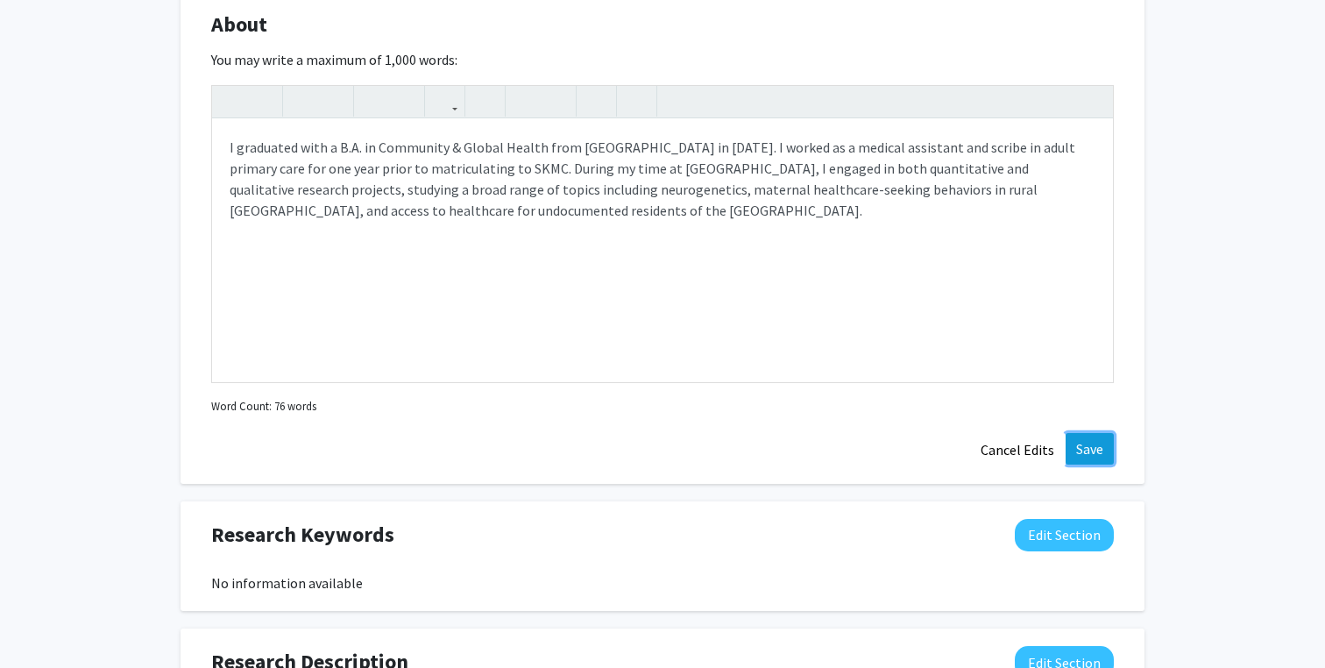
click at [1087, 442] on button "Save" at bounding box center [1090, 449] width 48 height 32
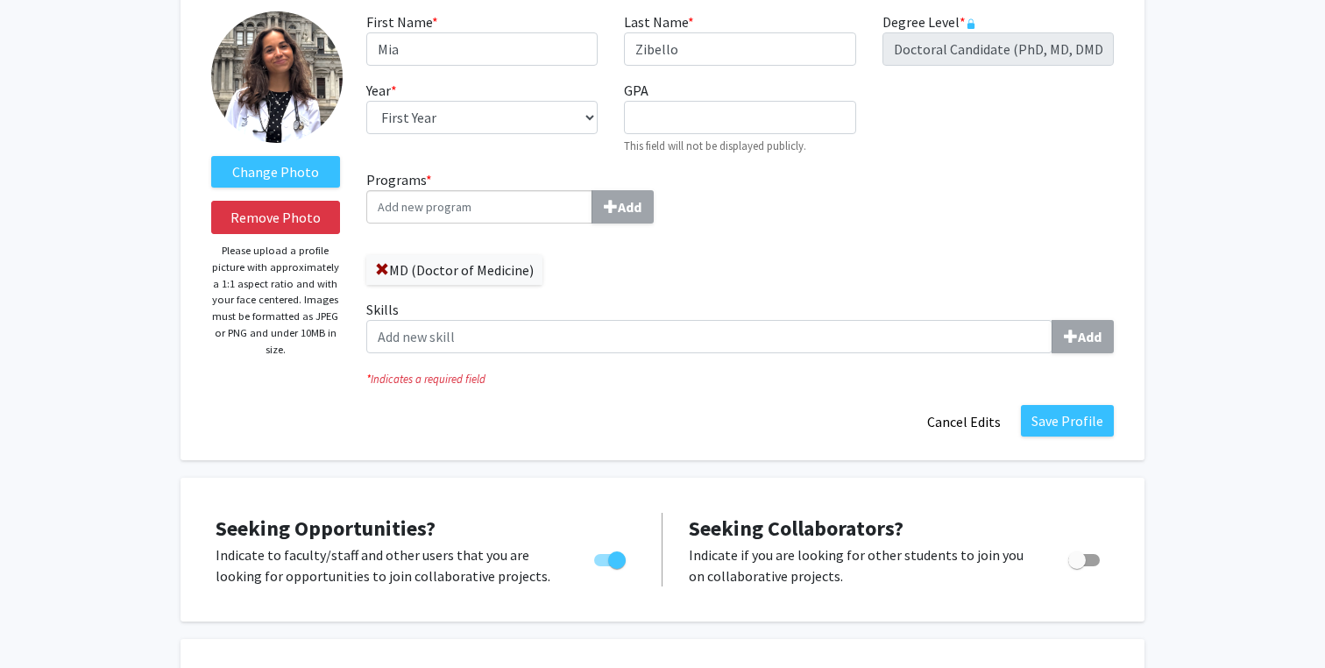
scroll to position [0, 0]
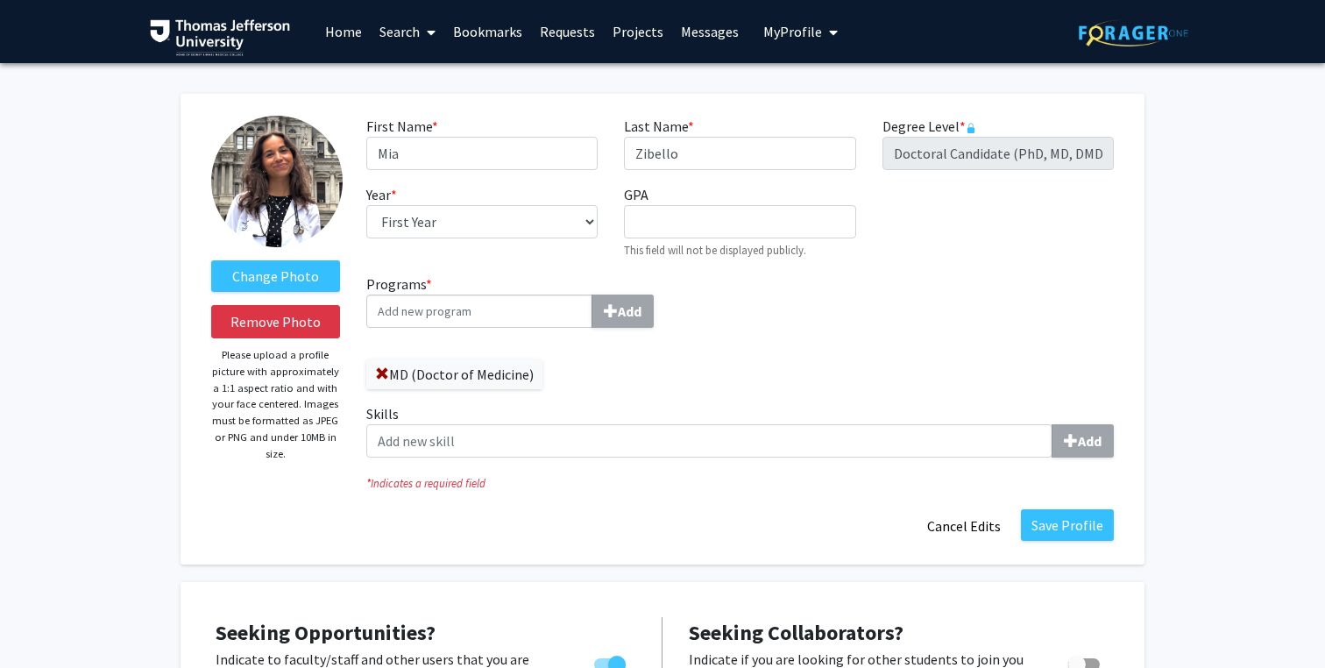
click at [797, 41] on button "My Profile" at bounding box center [800, 31] width 85 height 63
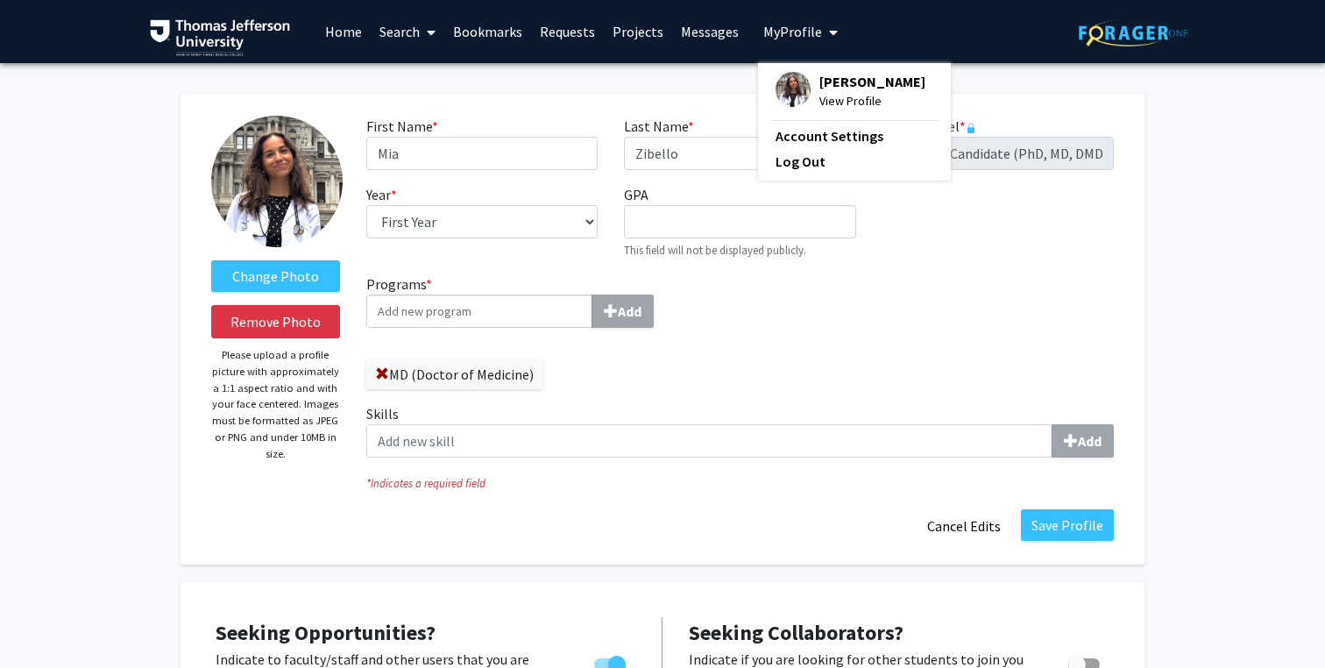
click at [419, 29] on link "Search" at bounding box center [408, 31] width 74 height 61
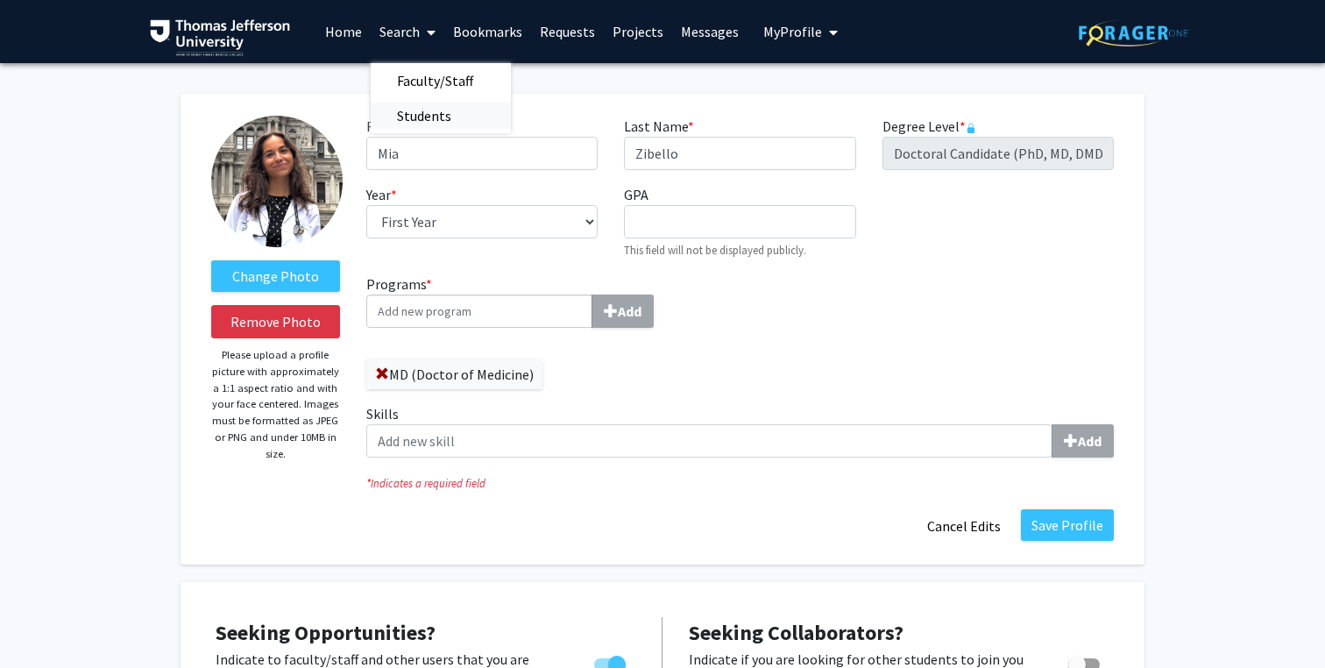
click at [421, 110] on span "Students" at bounding box center [424, 115] width 107 height 35
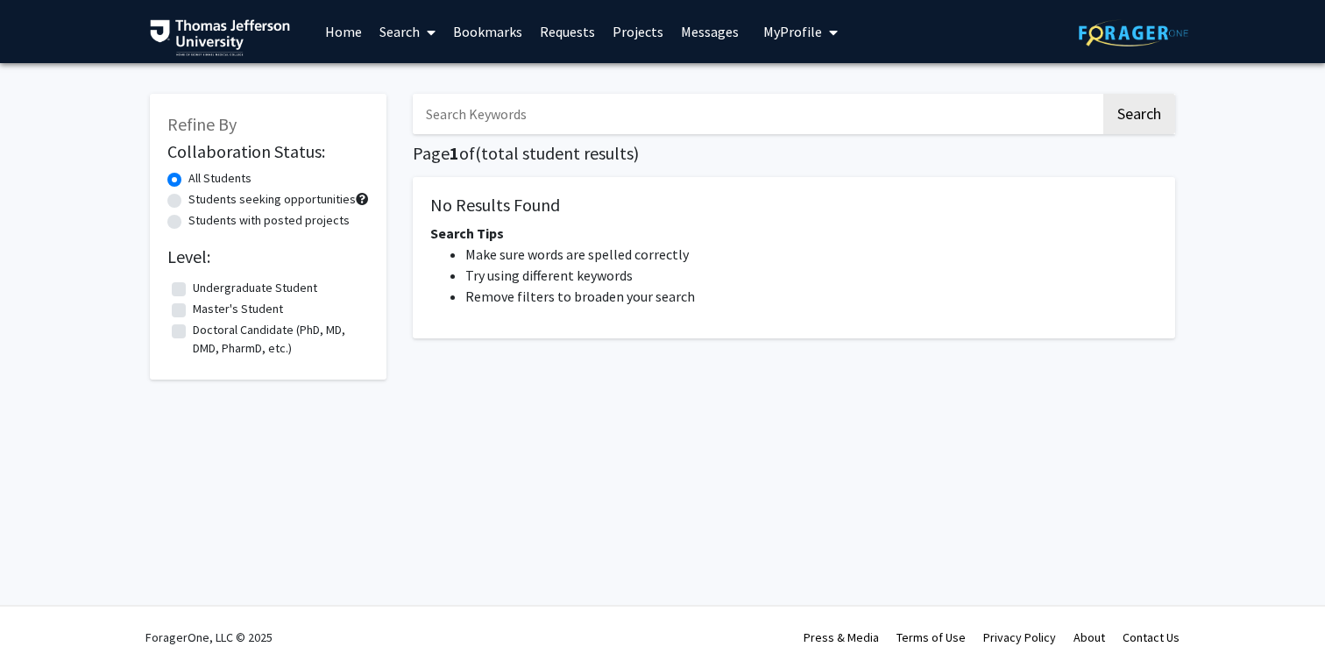
click at [601, 120] on input "Search Keywords" at bounding box center [757, 114] width 688 height 40
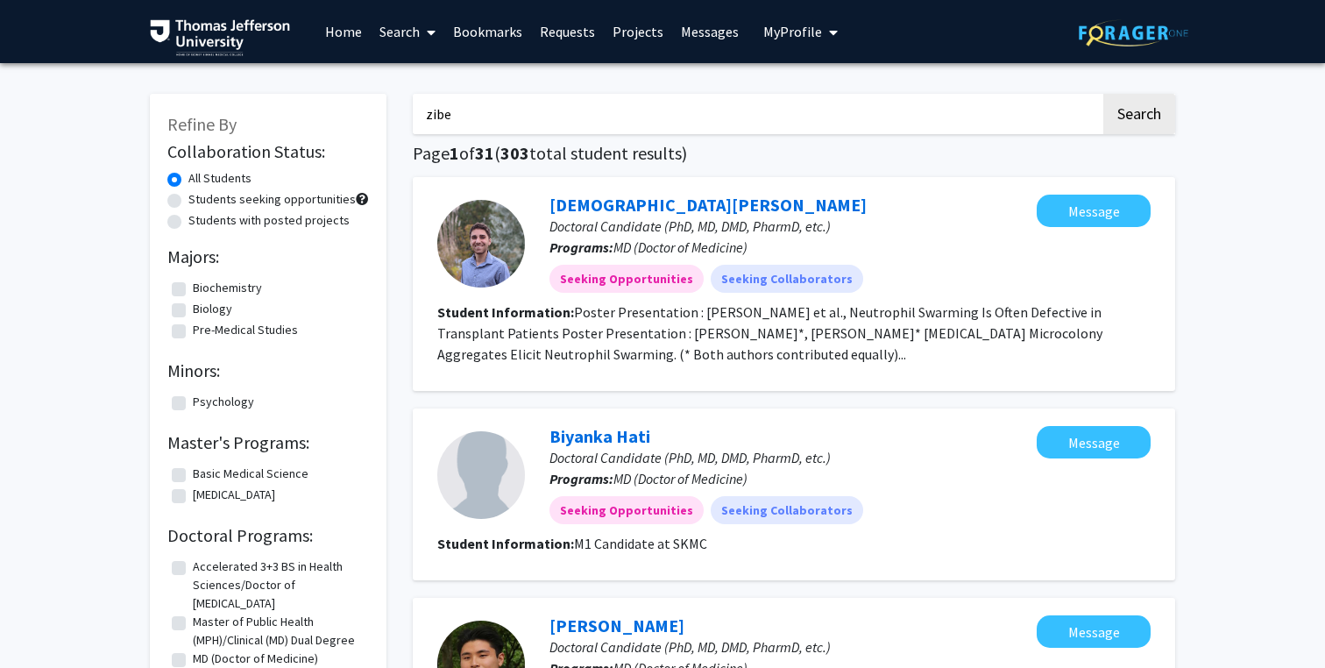
type input "zibello"
click at [1140, 133] on button "Search" at bounding box center [1139, 114] width 72 height 40
